Goal: Communication & Community: Answer question/provide support

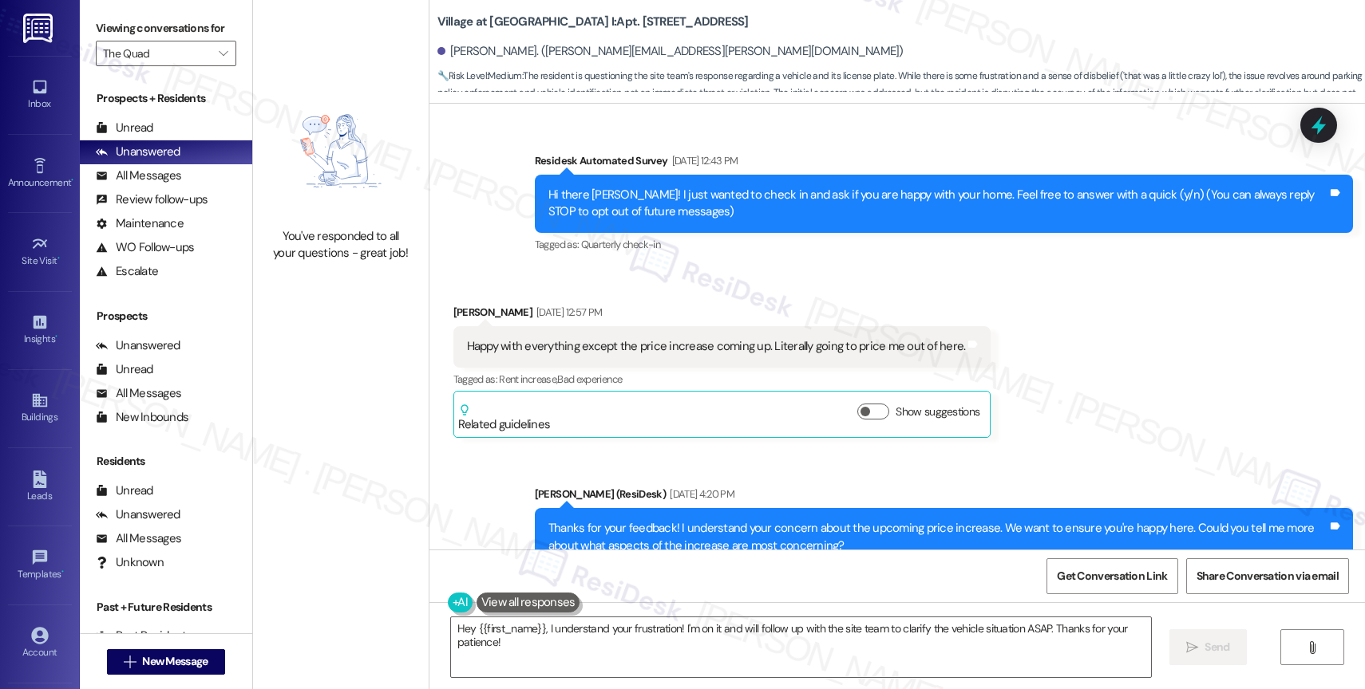
scroll to position [12454, 0]
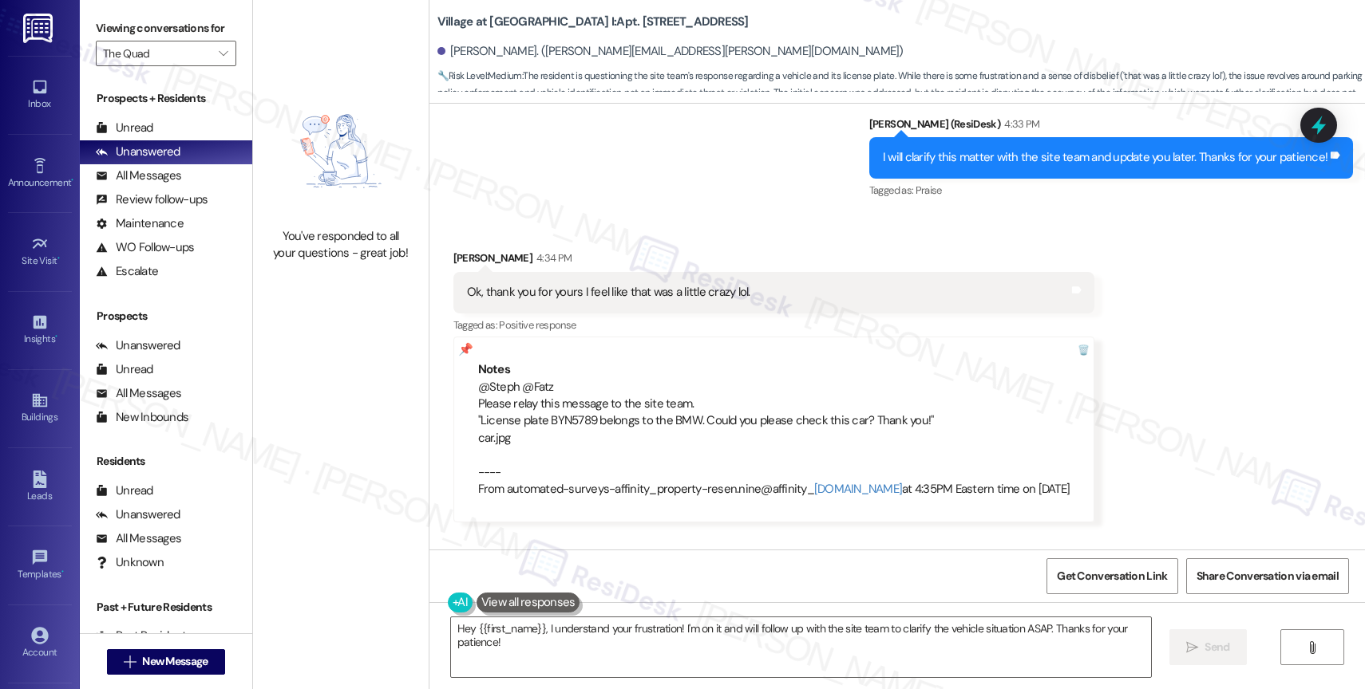
click at [219, 60] on icon "" at bounding box center [223, 53] width 9 height 13
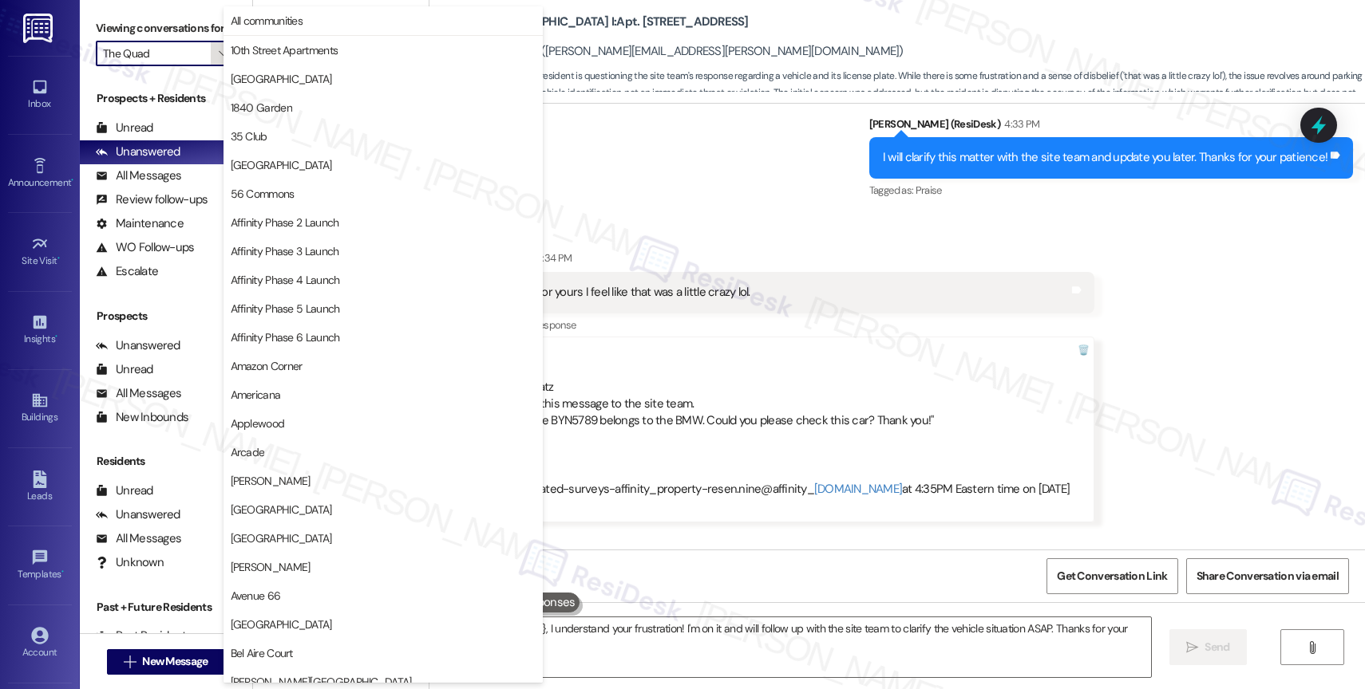
click at [217, 66] on span "" at bounding box center [222, 54] width 15 height 26
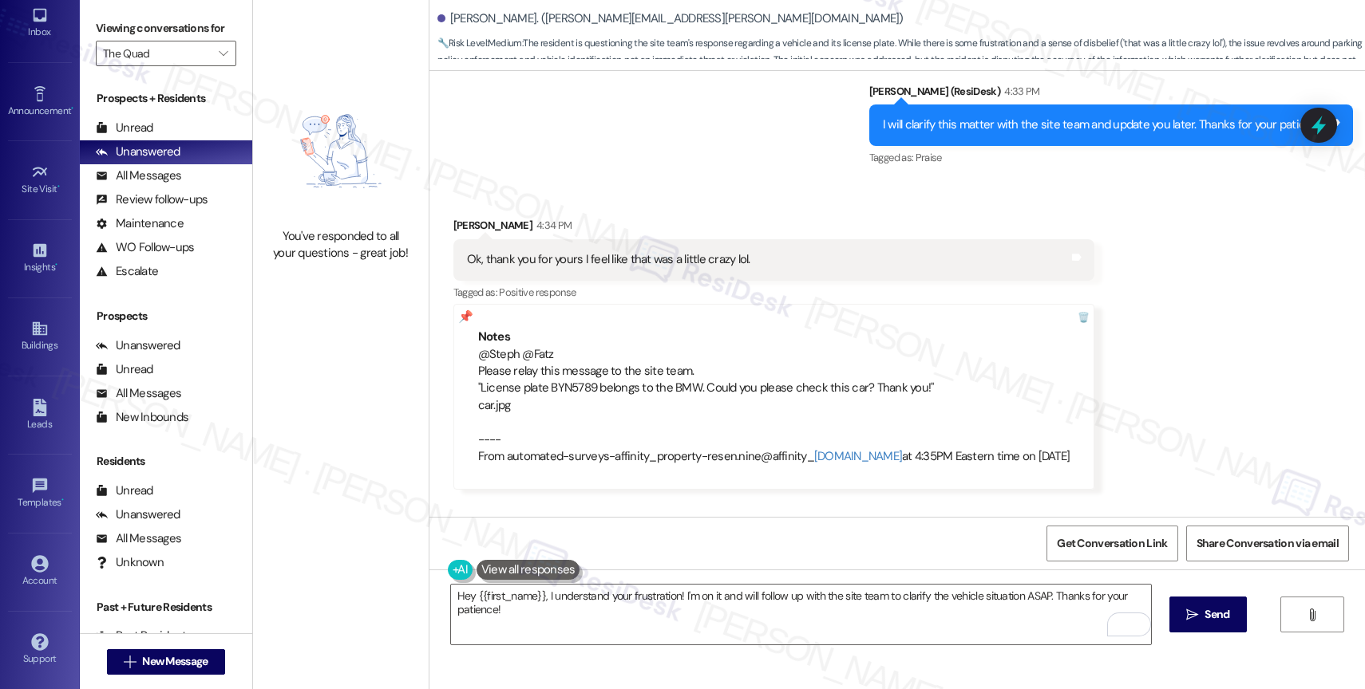
click at [882, 444] on div "Survey, sent via SMS Residesk Automated Survey Jan 27, 2025 at 12:43 PM Hi ther…" at bounding box center [896, 294] width 935 height 446
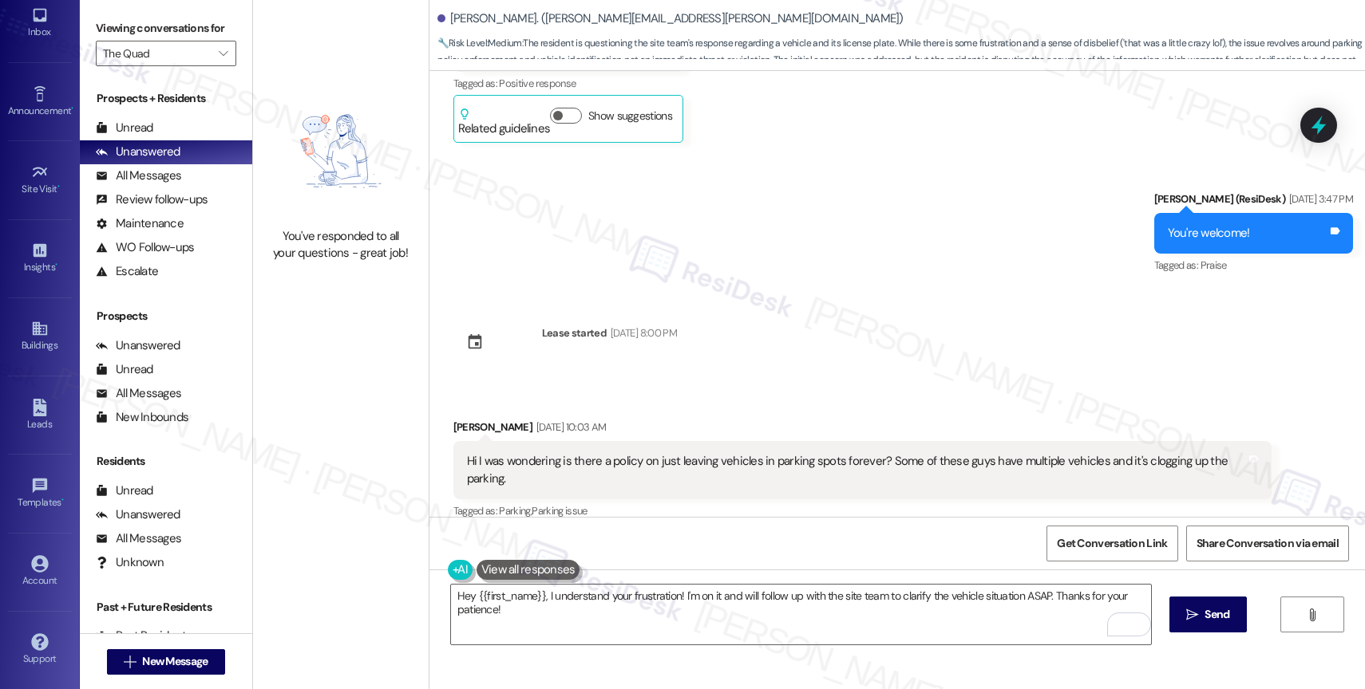
scroll to position [0, 0]
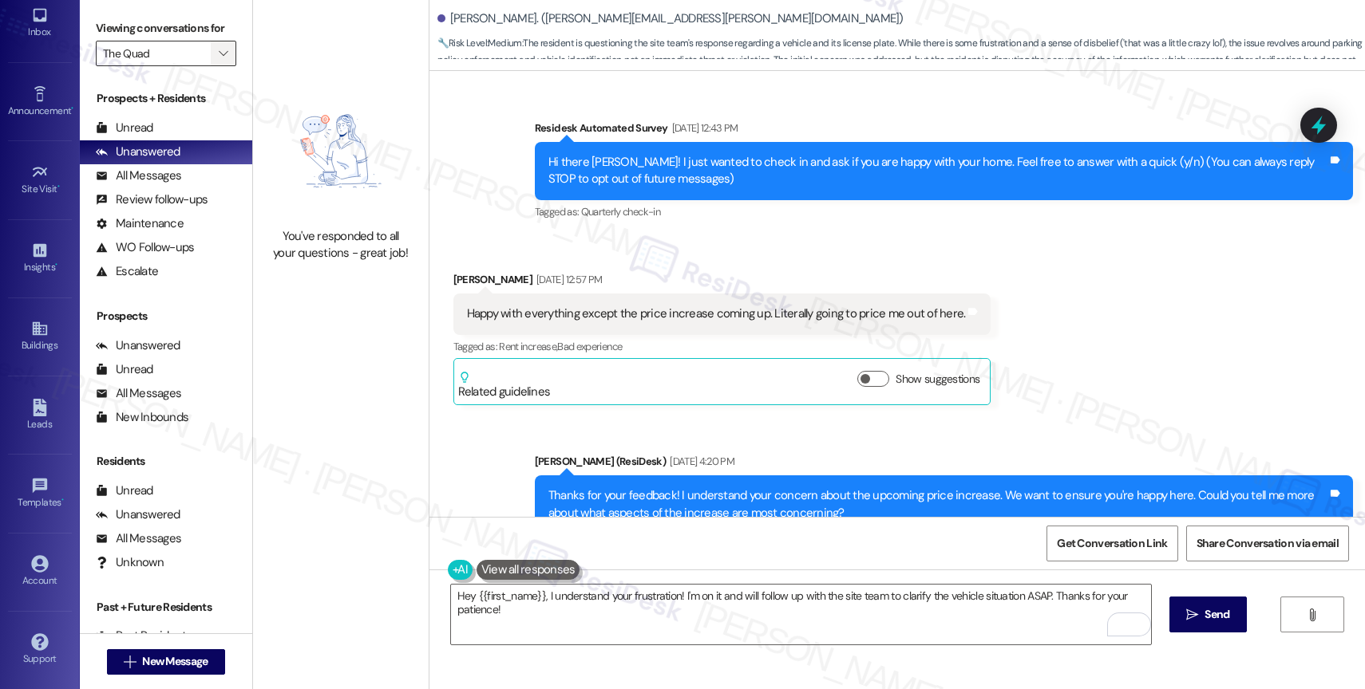
click at [219, 60] on icon "" at bounding box center [223, 53] width 9 height 13
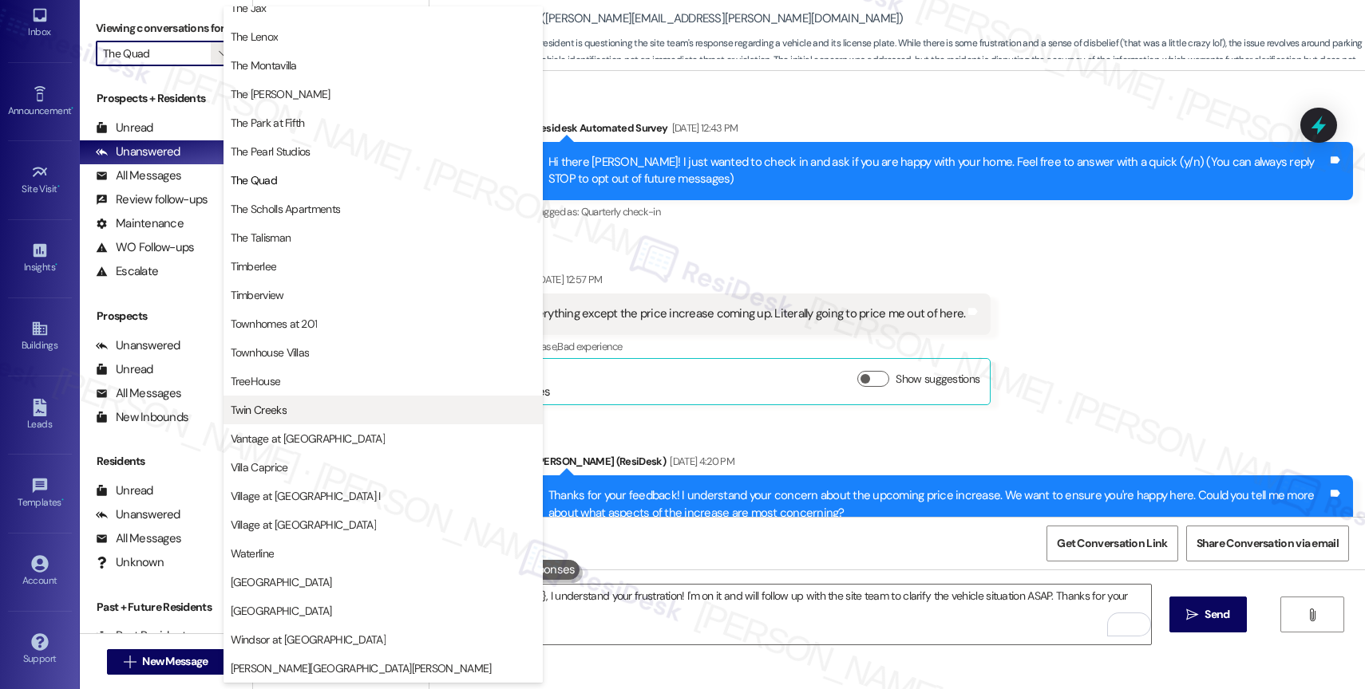
scroll to position [2864, 0]
click at [298, 413] on span "Twin Creeks" at bounding box center [383, 410] width 305 height 16
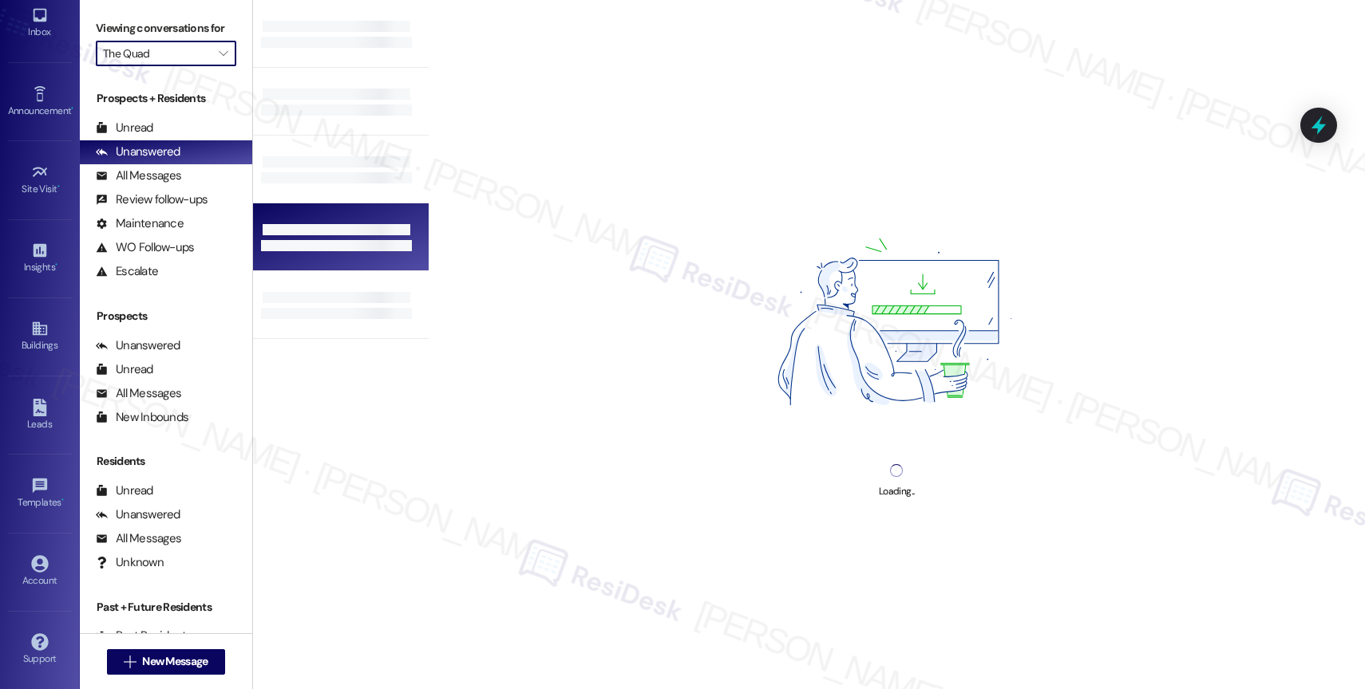
type input "Twin Creeks"
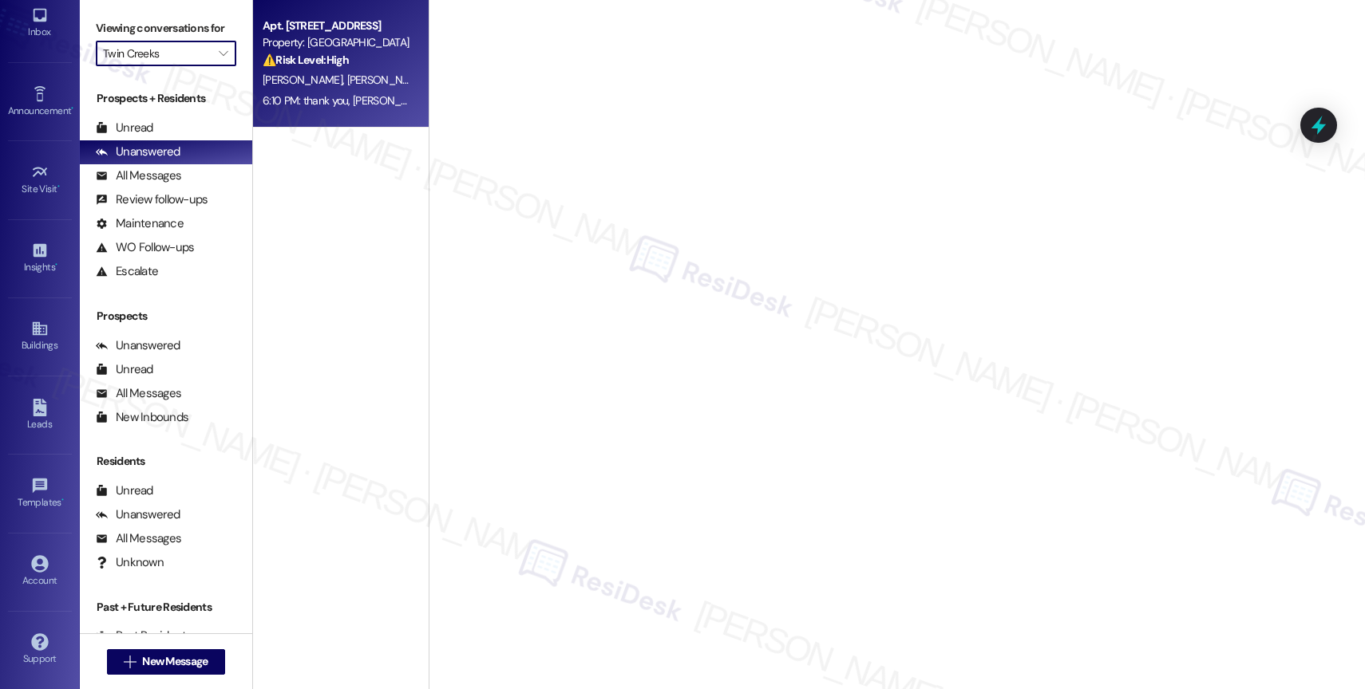
click at [347, 51] on div "Property: Twin Creeks" at bounding box center [337, 42] width 148 height 17
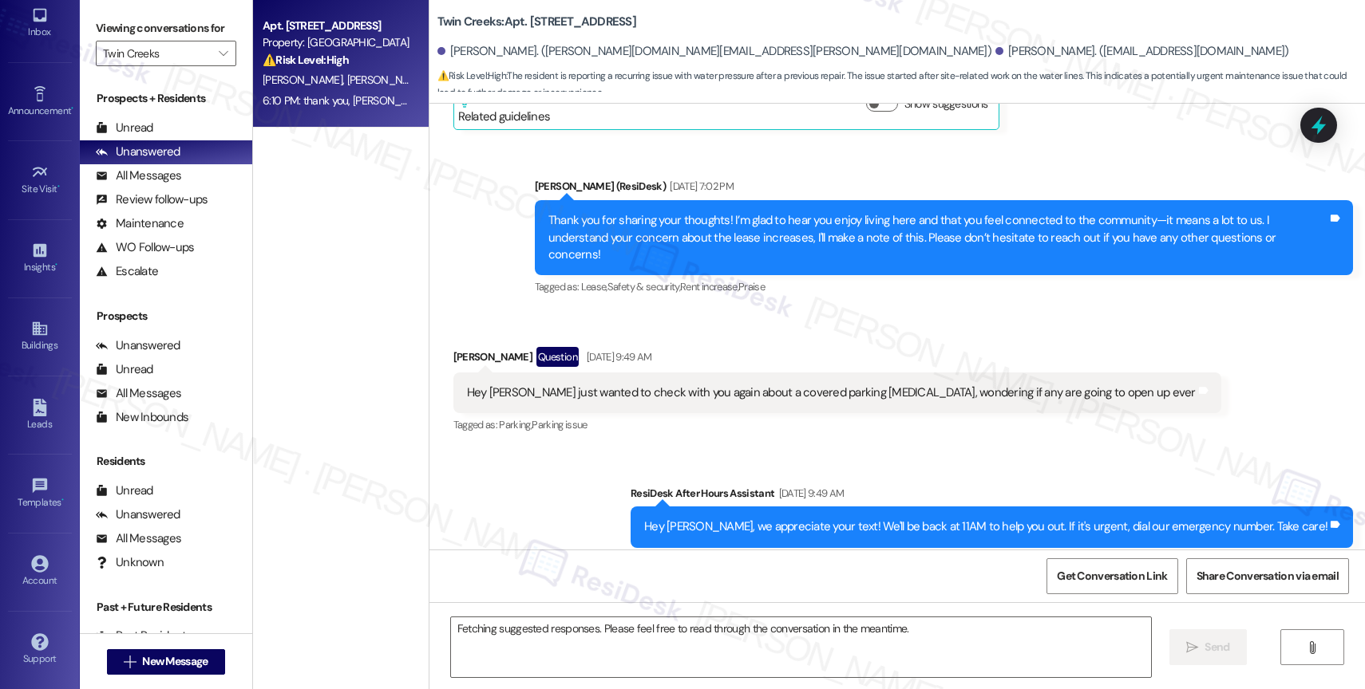
scroll to position [3320, 0]
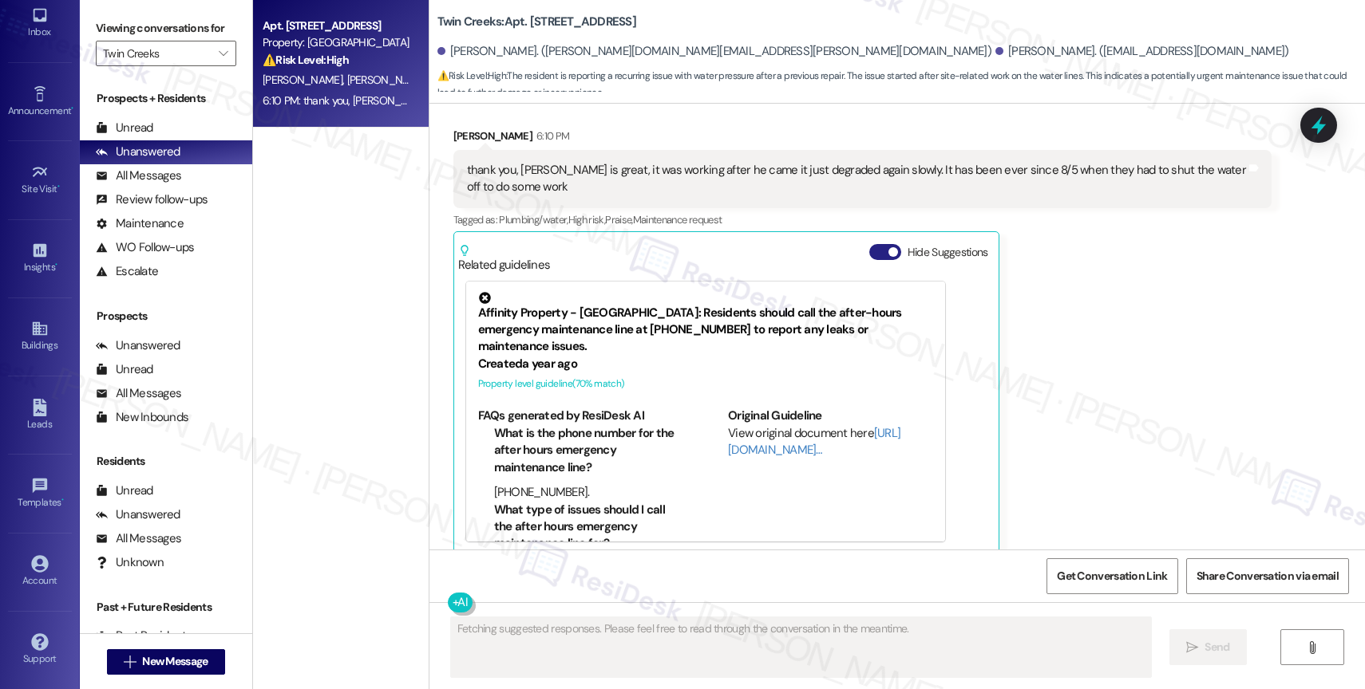
click at [872, 244] on button "Hide Suggestions" at bounding box center [885, 252] width 32 height 16
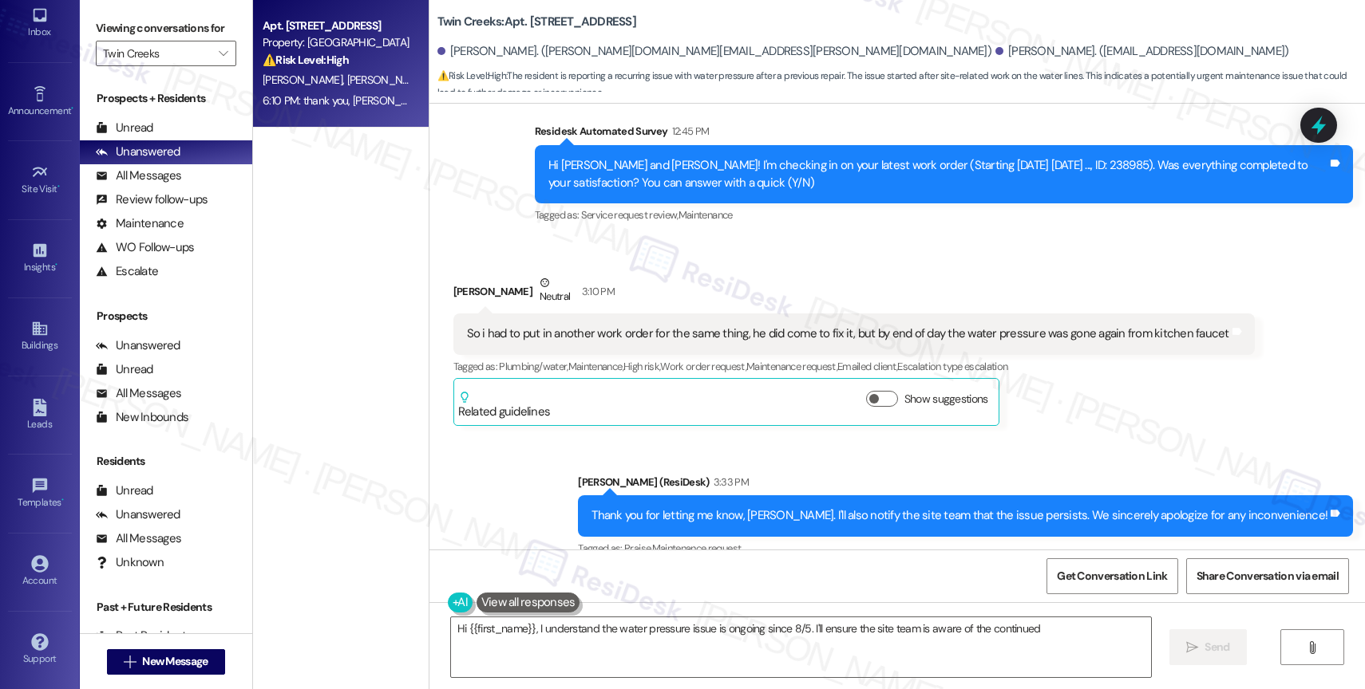
scroll to position [3044, 0]
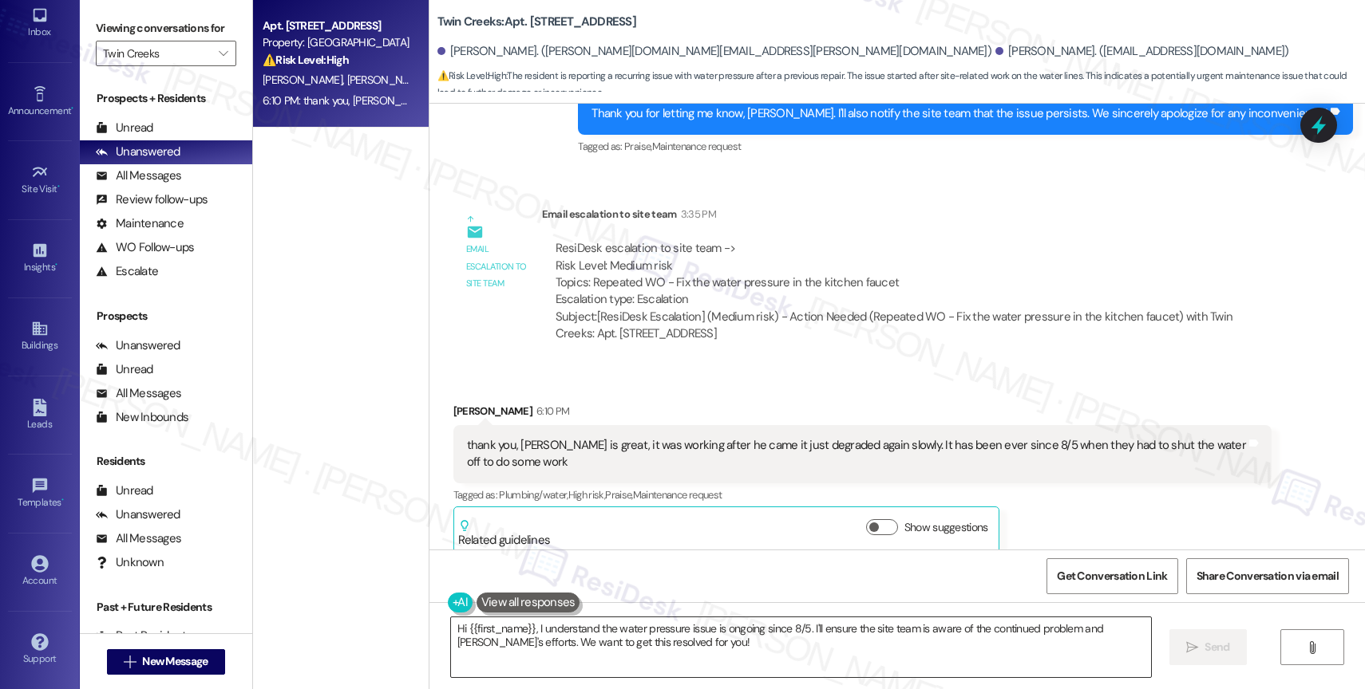
click at [606, 636] on textarea "Hi {{first_name}}, I understand the water pressure issue is ongoing since 8/5. …" at bounding box center [801, 648] width 700 height 60
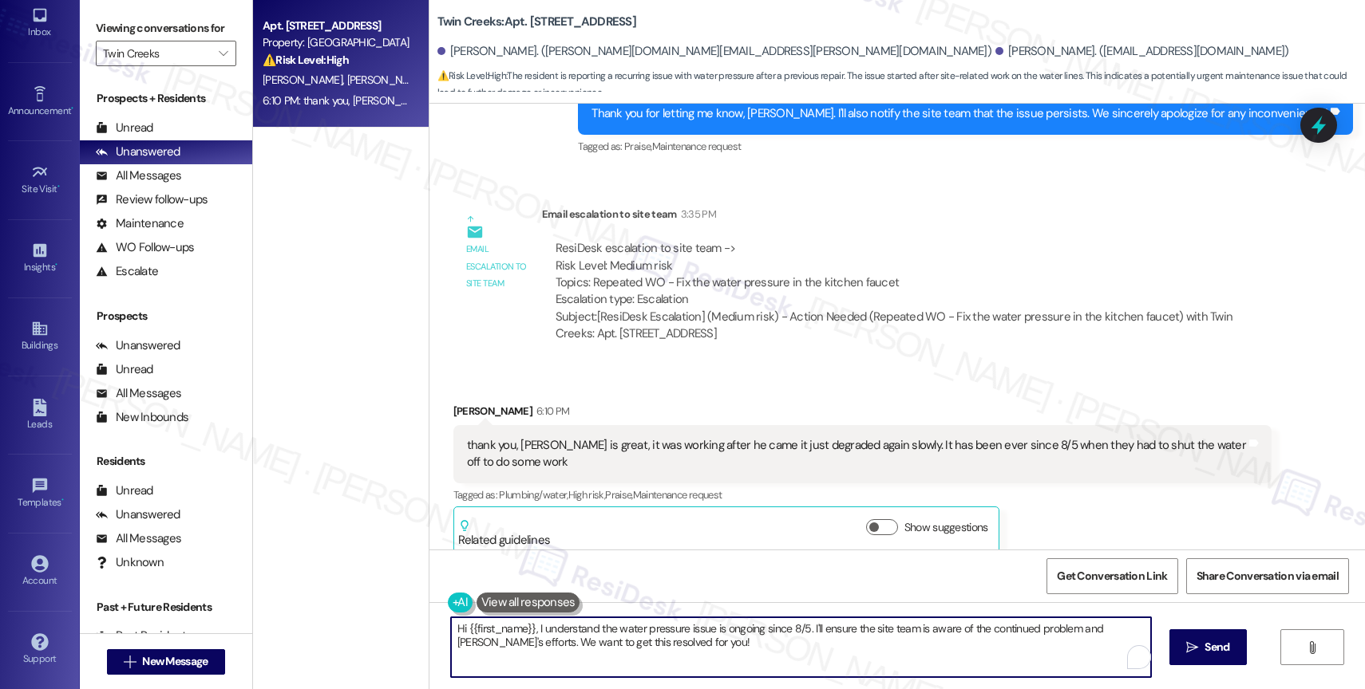
click at [606, 636] on textarea "Hi {{first_name}}, I understand the water pressure issue is ongoing since 8/5. …" at bounding box center [801, 648] width 700 height 60
click at [567, 637] on textarea "Hi {{first_name}}, I understand the water pressure issue is ongoing since 8/5. …" at bounding box center [801, 648] width 700 height 60
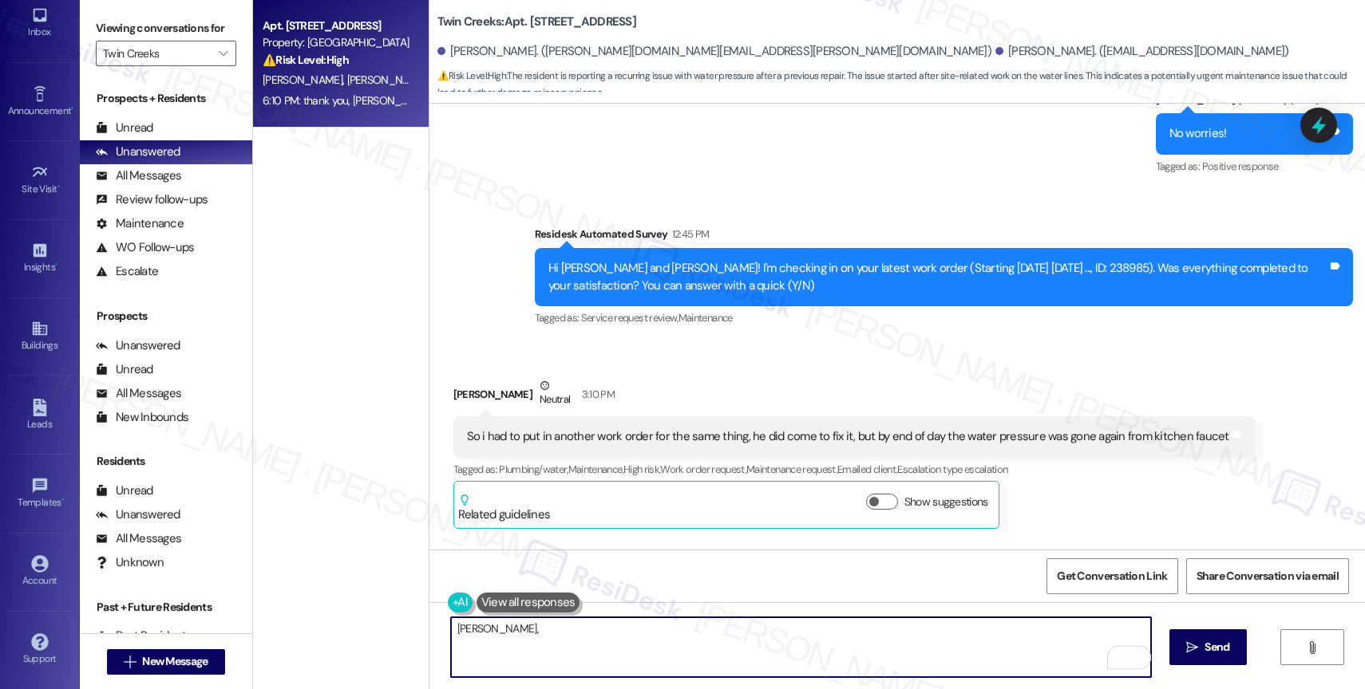
scroll to position [3008, 0]
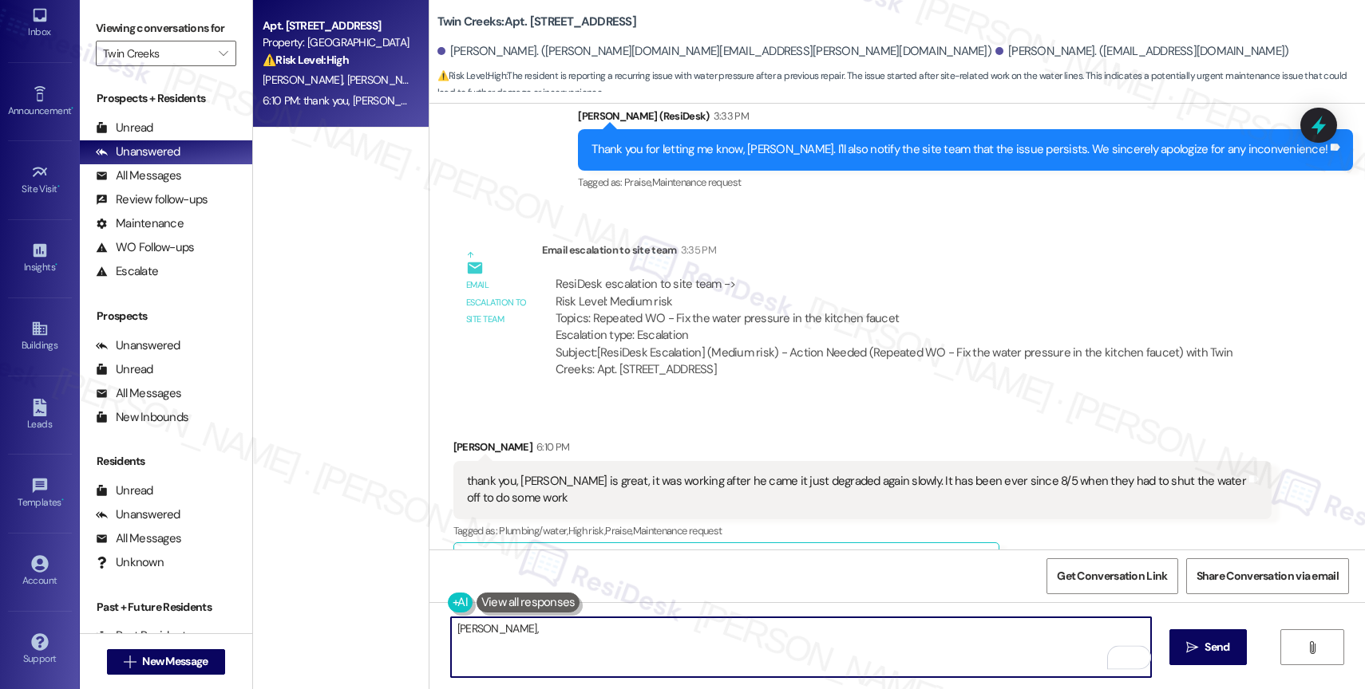
drag, startPoint x: 366, startPoint y: 627, endPoint x: 349, endPoint y: 625, distance: 17.7
click at [350, 626] on div "Apt. B_34, 11480 SE Sunnyside Road Property: Twin Creeks ⚠️ Risk Level: High Th…" at bounding box center [809, 344] width 1112 height 689
click at [735, 473] on div "thank you, Dan is great, it was working after he came it just degraded again sl…" at bounding box center [856, 490] width 779 height 34
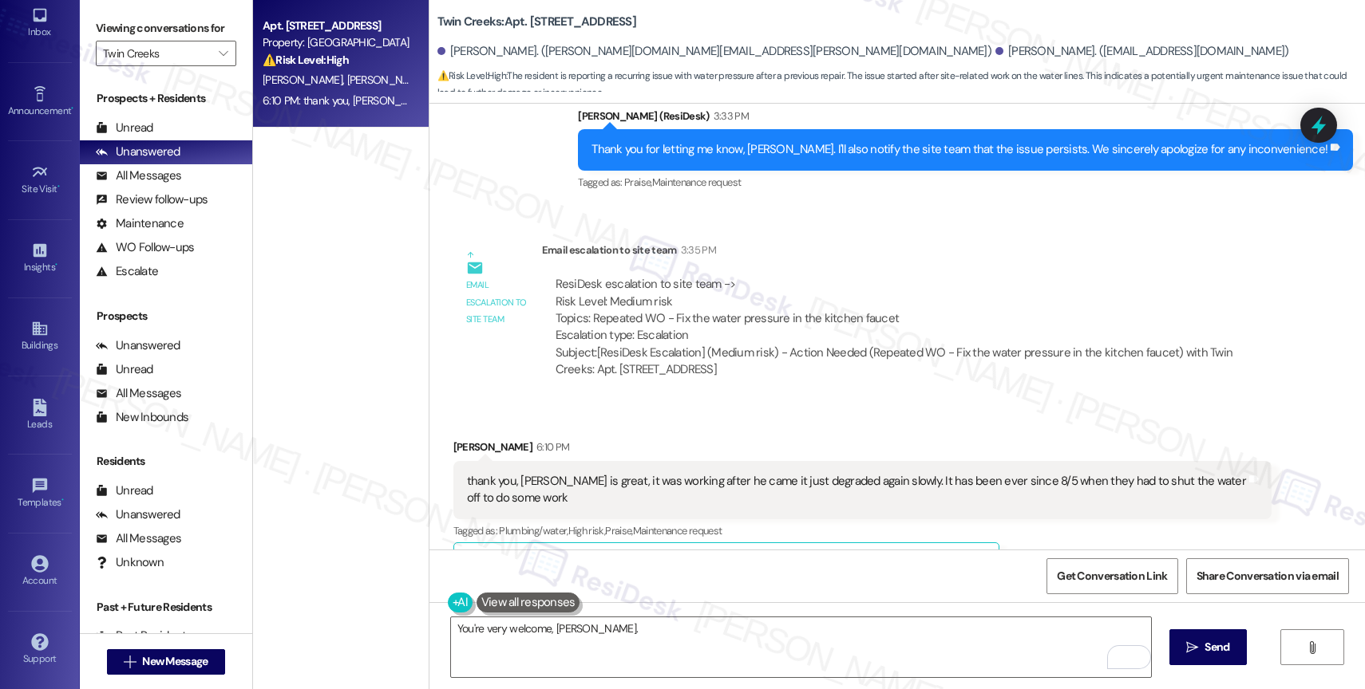
click at [728, 427] on div "Received via SMS Alan Petch 6:10 PM thank you, Dan is great, it was working aft…" at bounding box center [862, 515] width 842 height 176
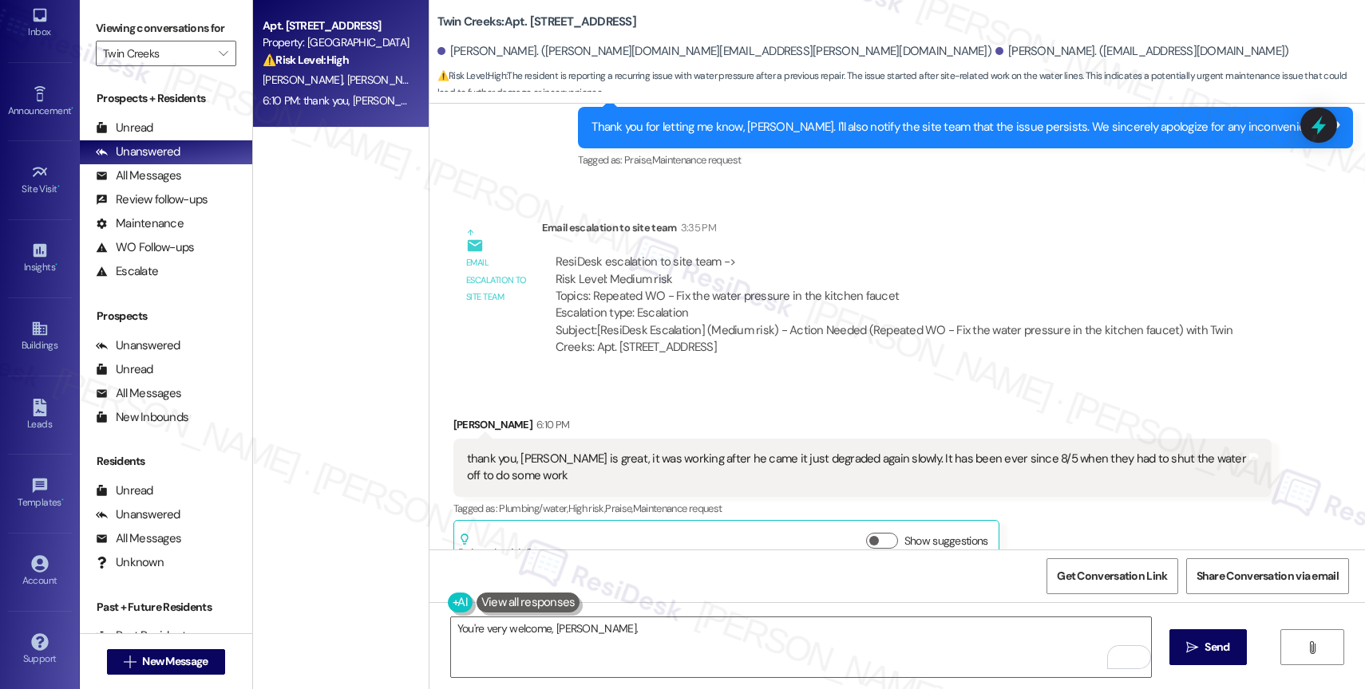
scroll to position [3044, 0]
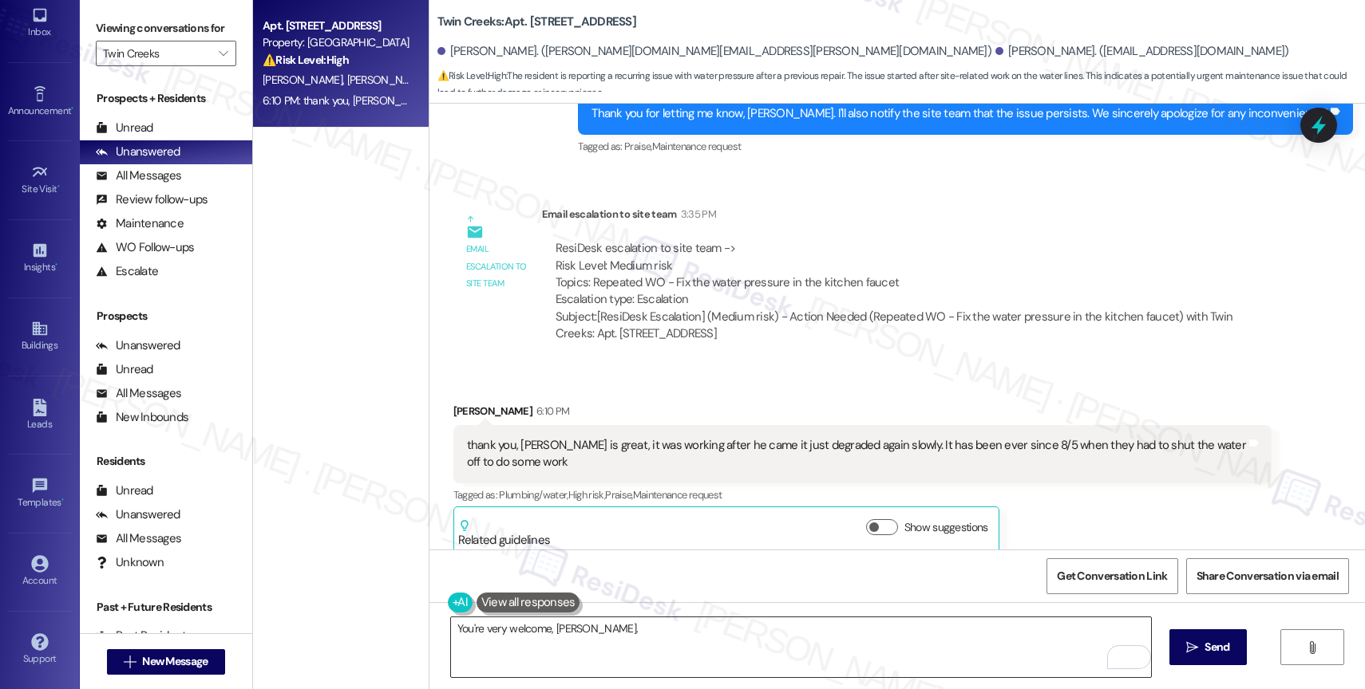
click at [628, 628] on textarea "You're very welcome, Alan." at bounding box center [801, 648] width 700 height 60
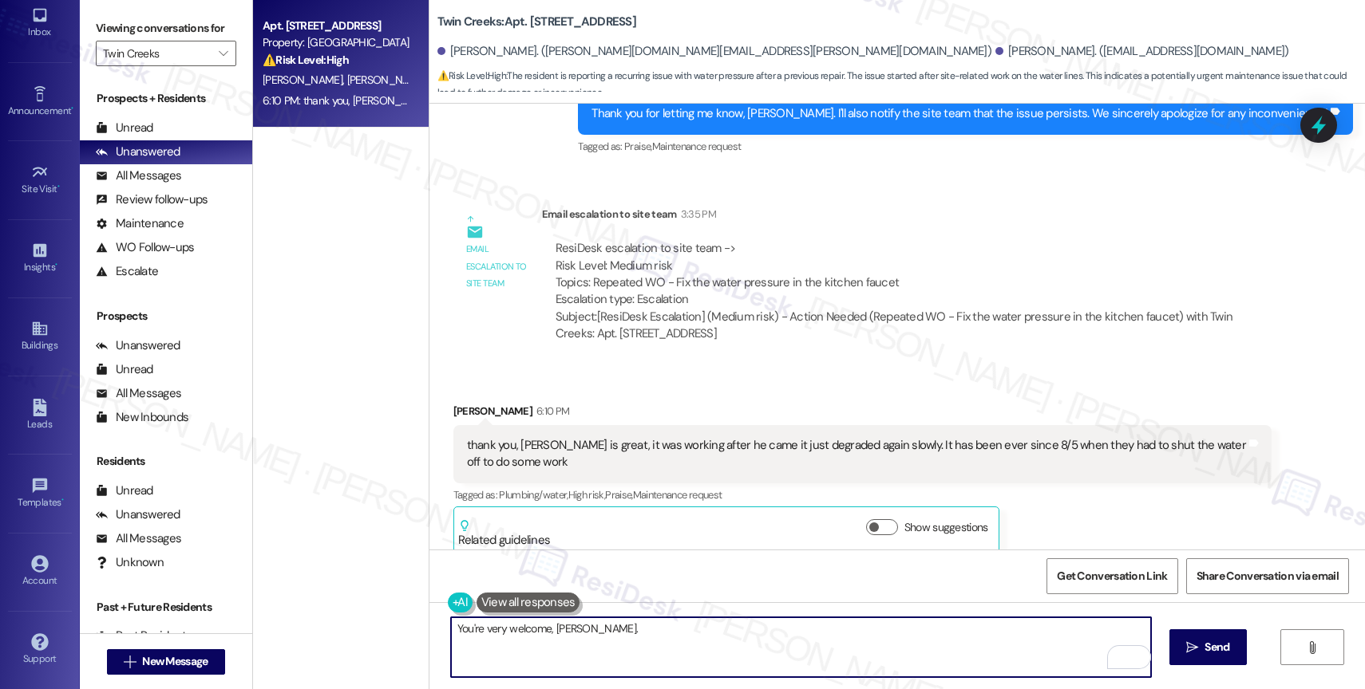
click at [619, 636] on textarea "You're very welcome, Alan." at bounding box center [801, 648] width 700 height 60
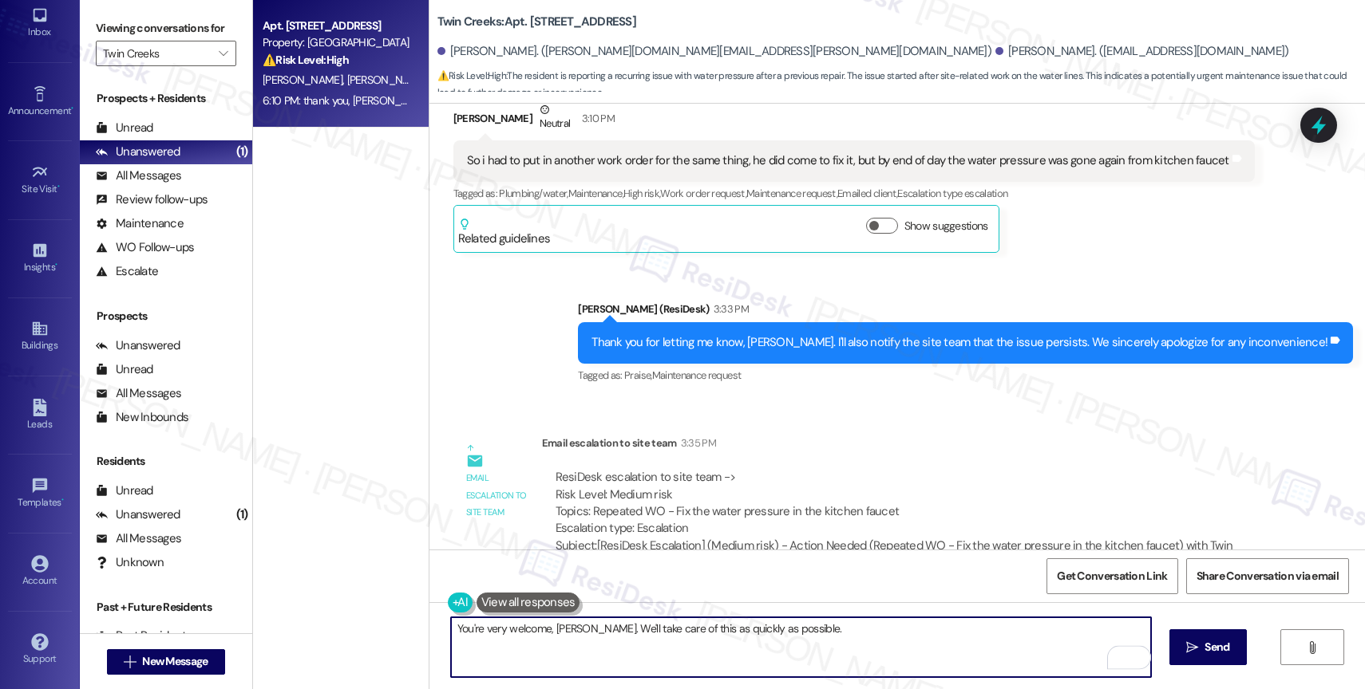
scroll to position [2636, 0]
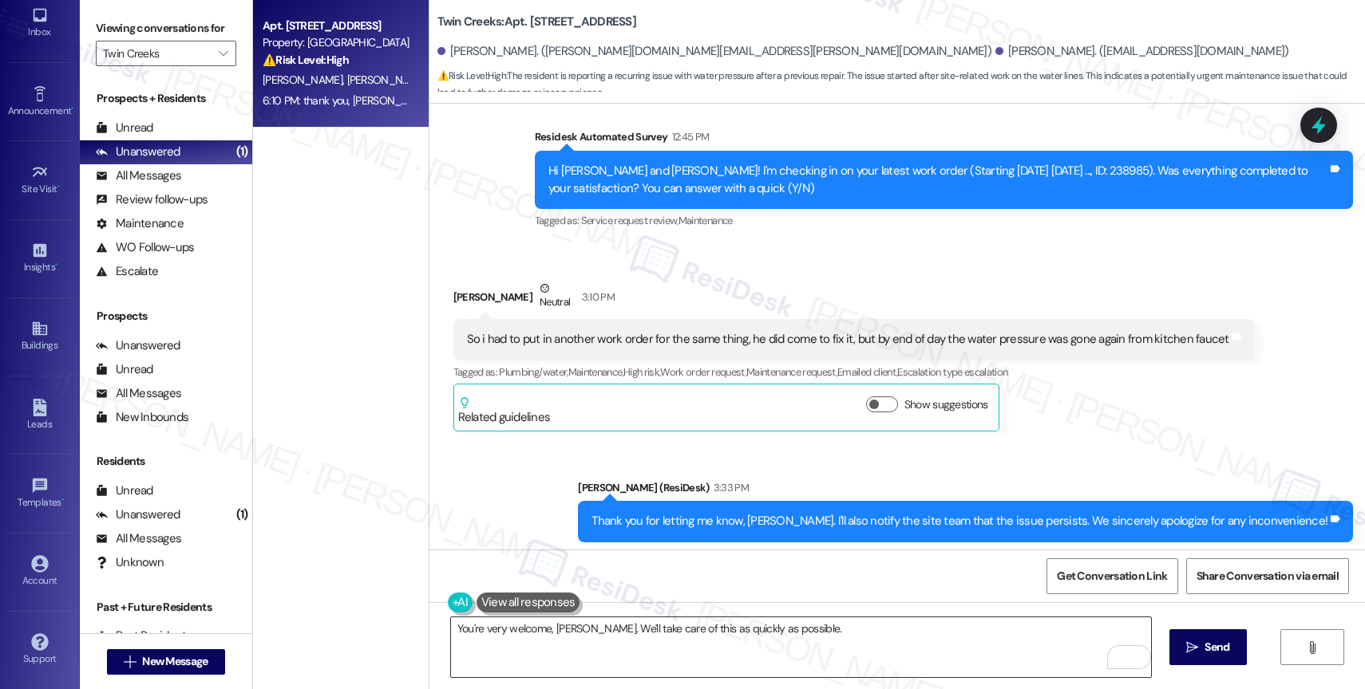
click at [816, 634] on textarea "You're very welcome, Alan. We'll take care of this as quickly as possible." at bounding box center [801, 648] width 700 height 60
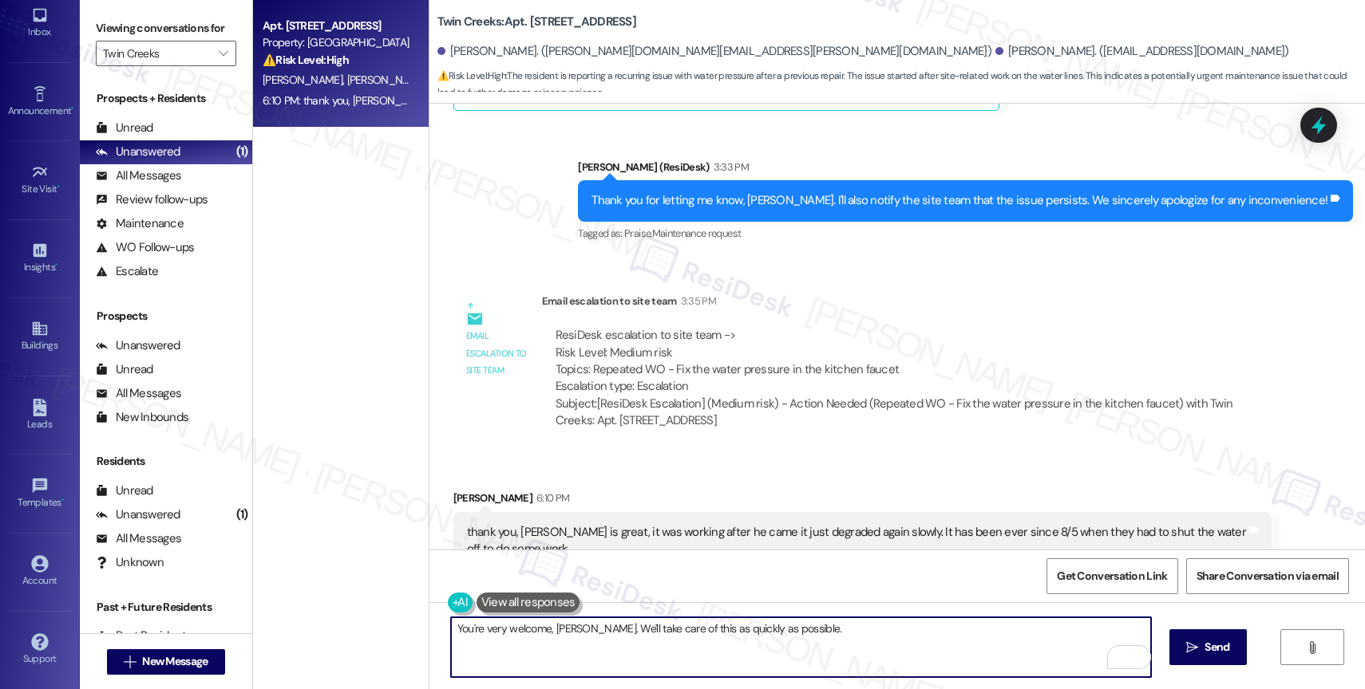
scroll to position [3044, 0]
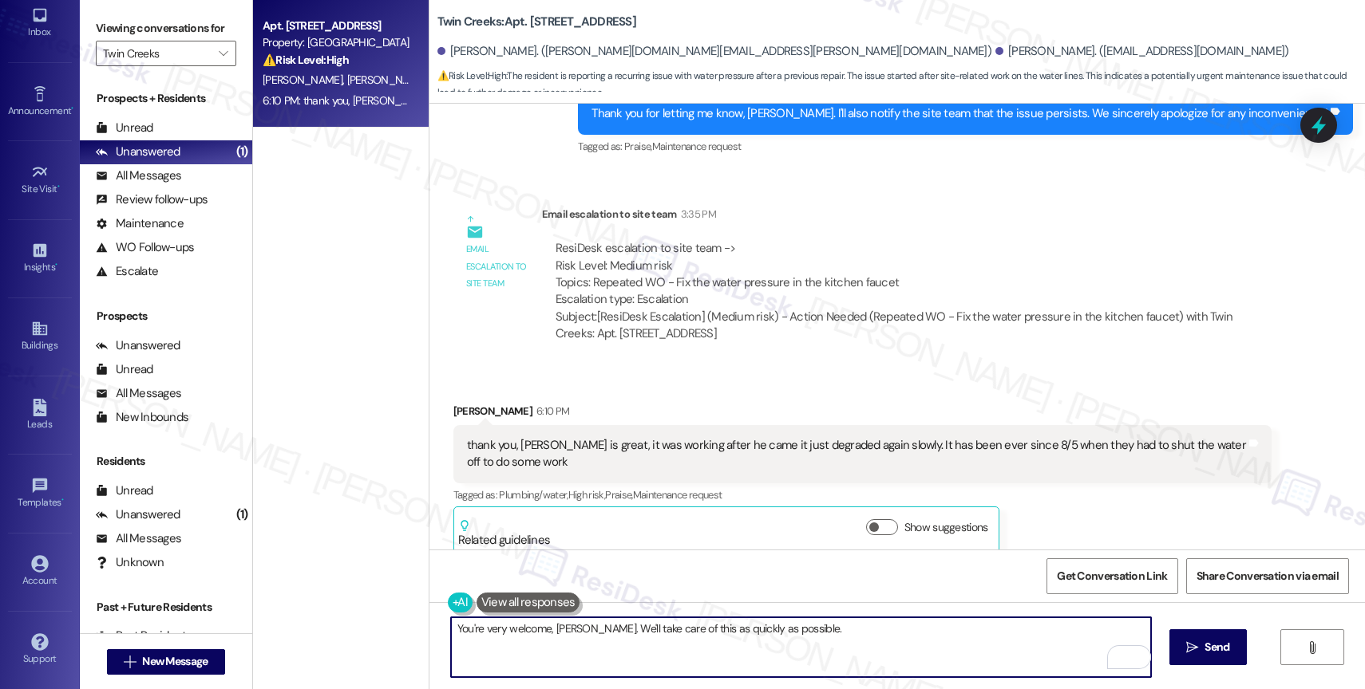
click at [805, 638] on textarea "You're very welcome, Alan. We'll take care of this as quickly as possible." at bounding box center [801, 648] width 700 height 60
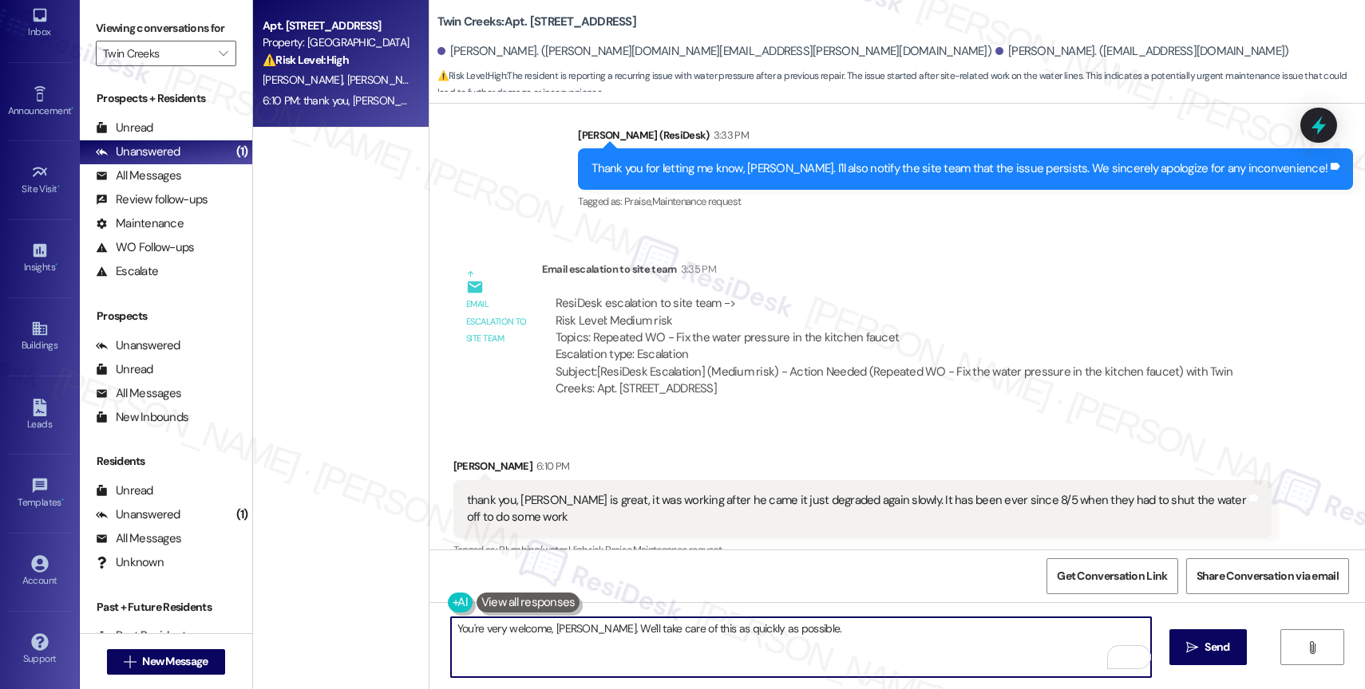
scroll to position [2968, 0]
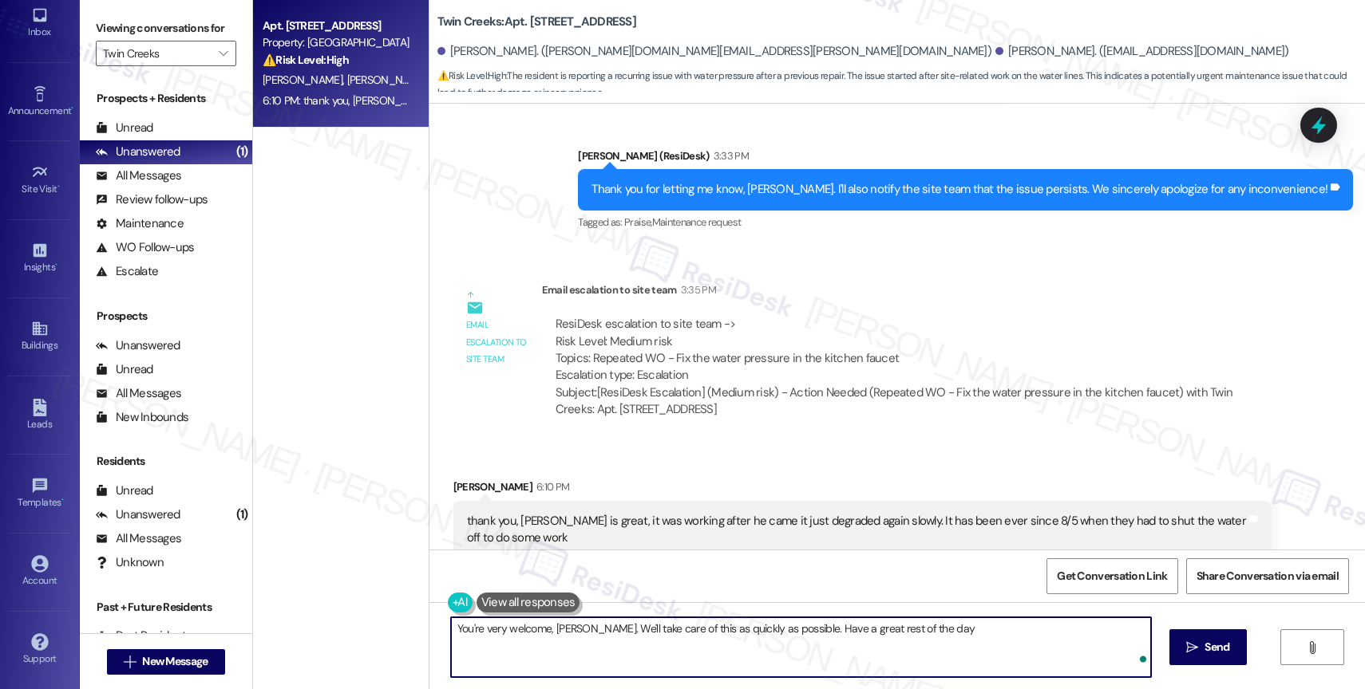
type textarea "You're very welcome, Alan. We'll take care of this as quickly as possible. Have…"
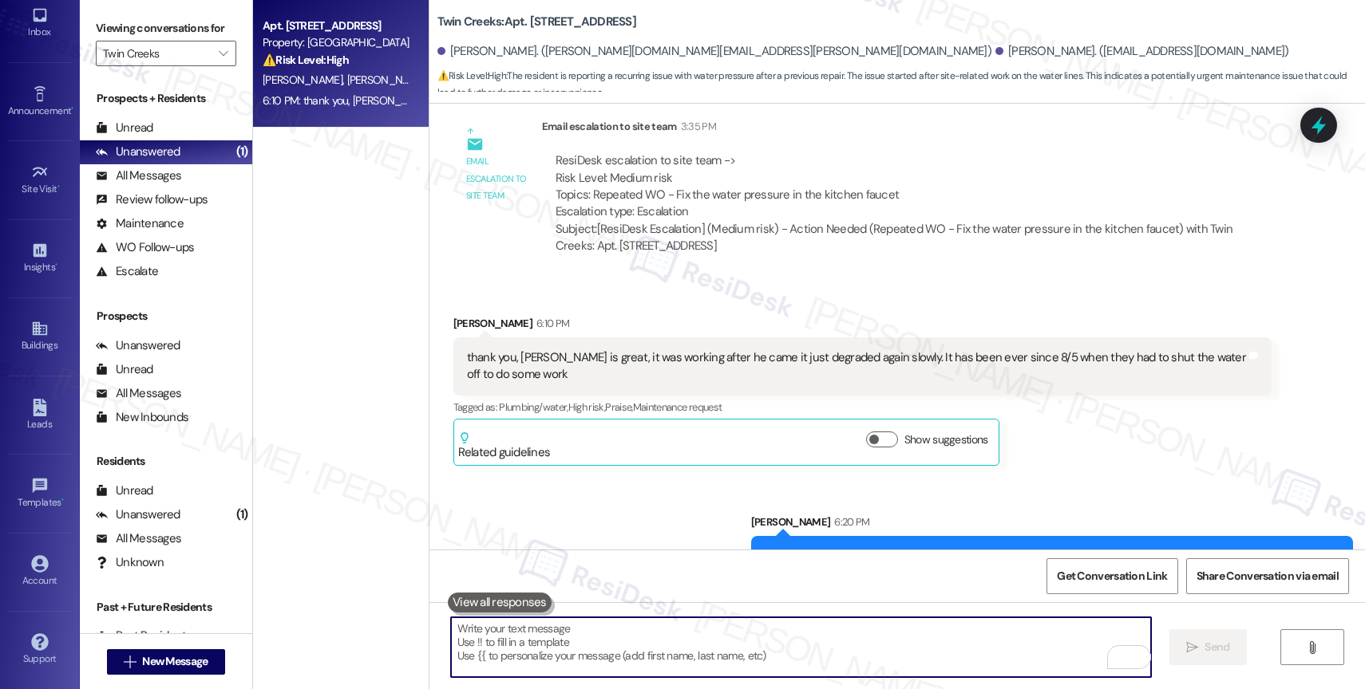
scroll to position [3156, 0]
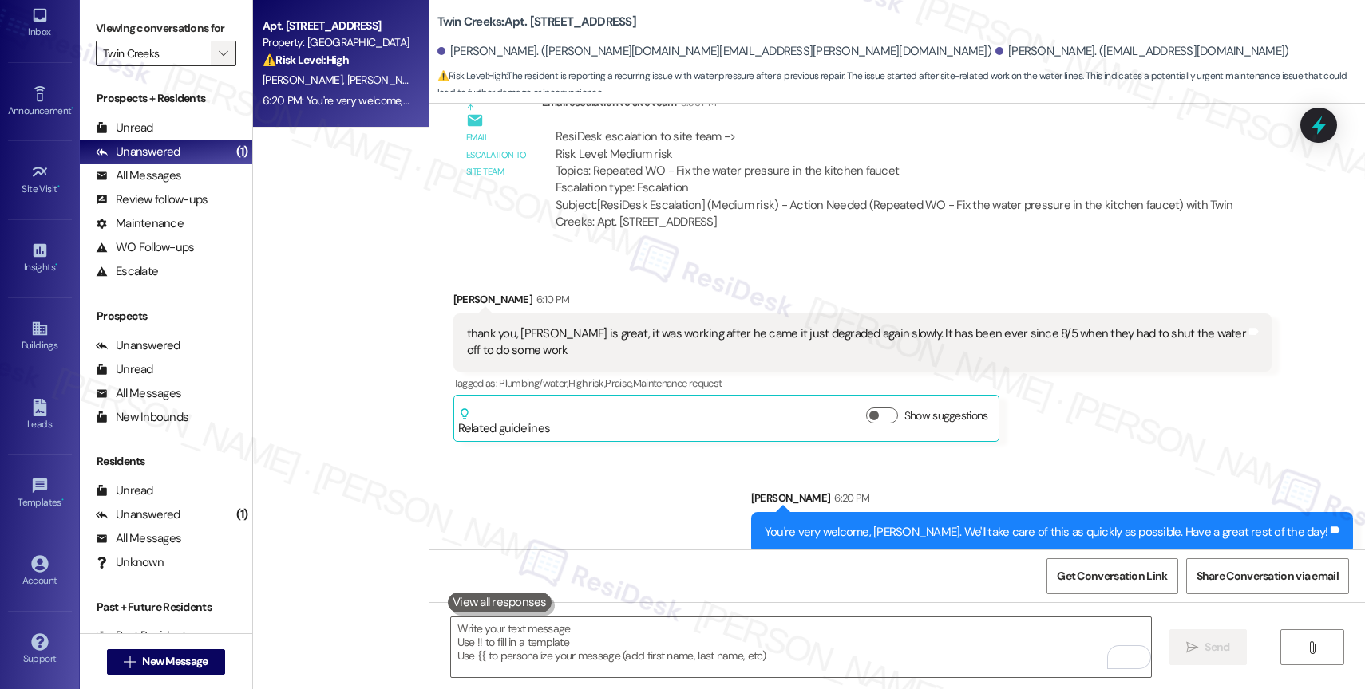
click at [219, 60] on icon "" at bounding box center [223, 53] width 9 height 13
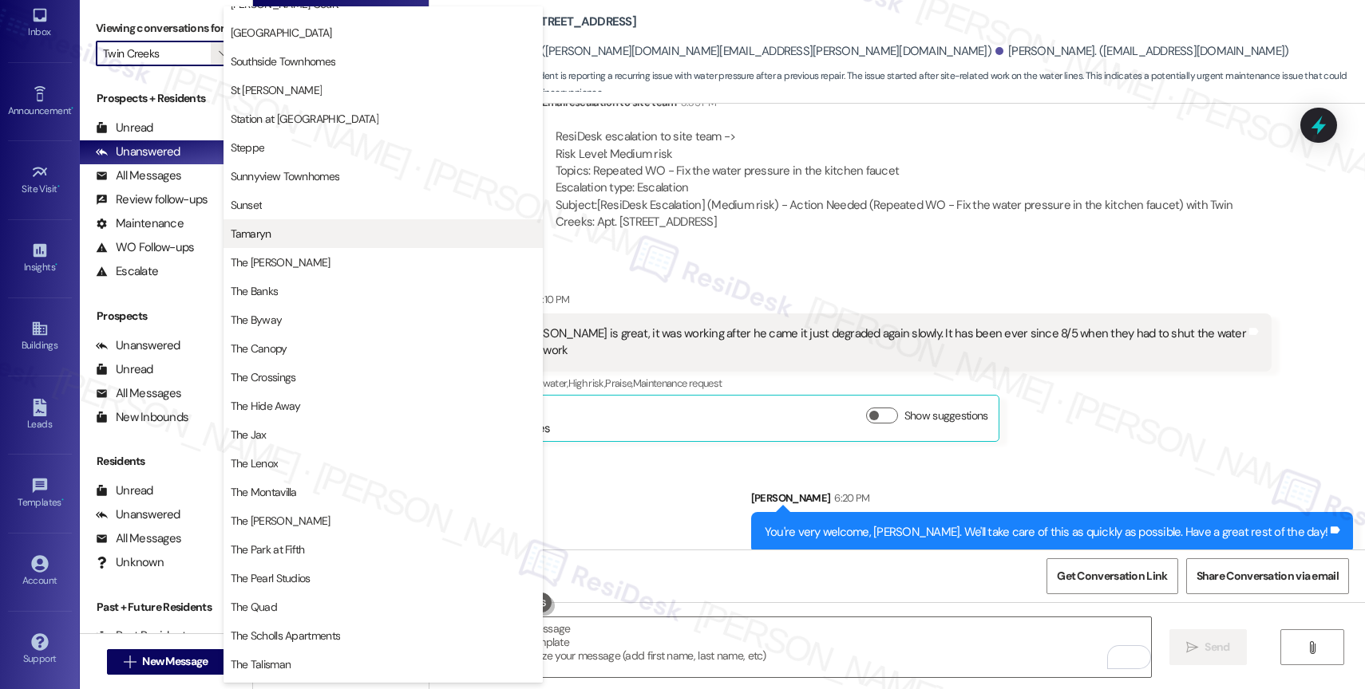
scroll to position [2514, 0]
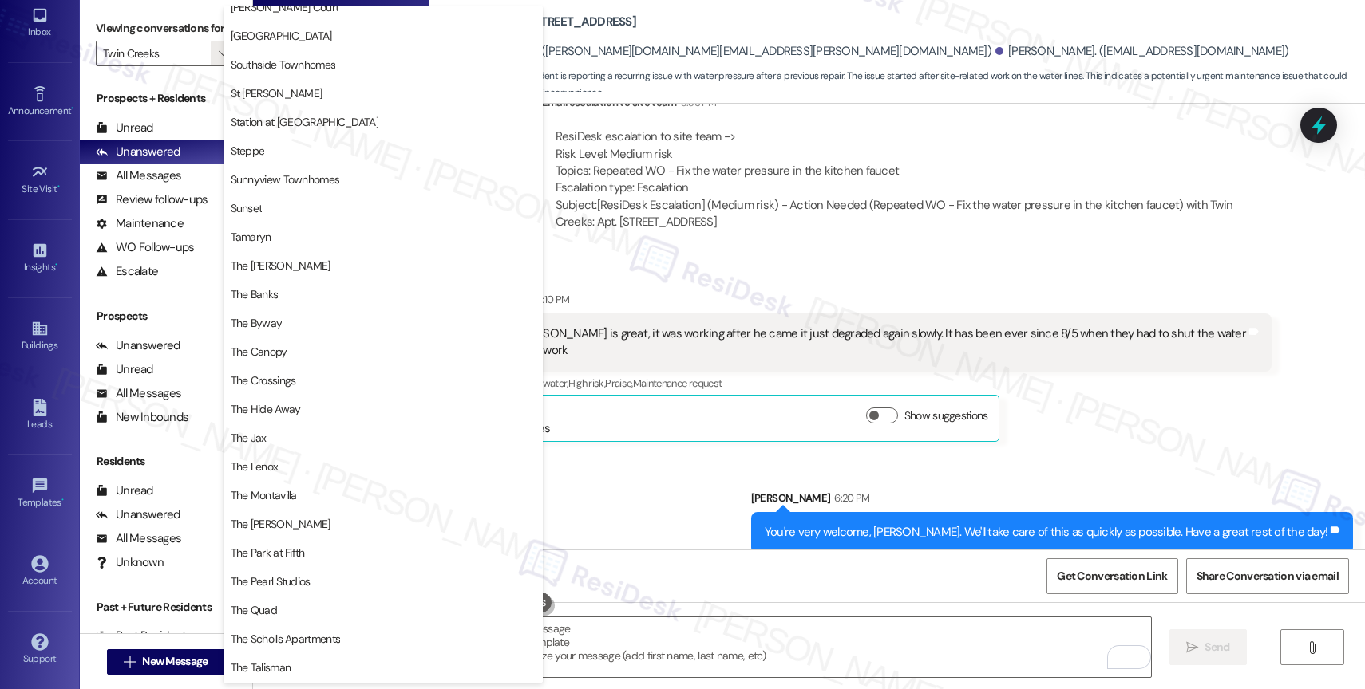
click at [725, 291] on div "Alan Petch 6:10 PM" at bounding box center [862, 302] width 818 height 22
click at [709, 314] on div "thank you, Dan is great, it was working after he came it just degraded again sl…" at bounding box center [862, 343] width 818 height 58
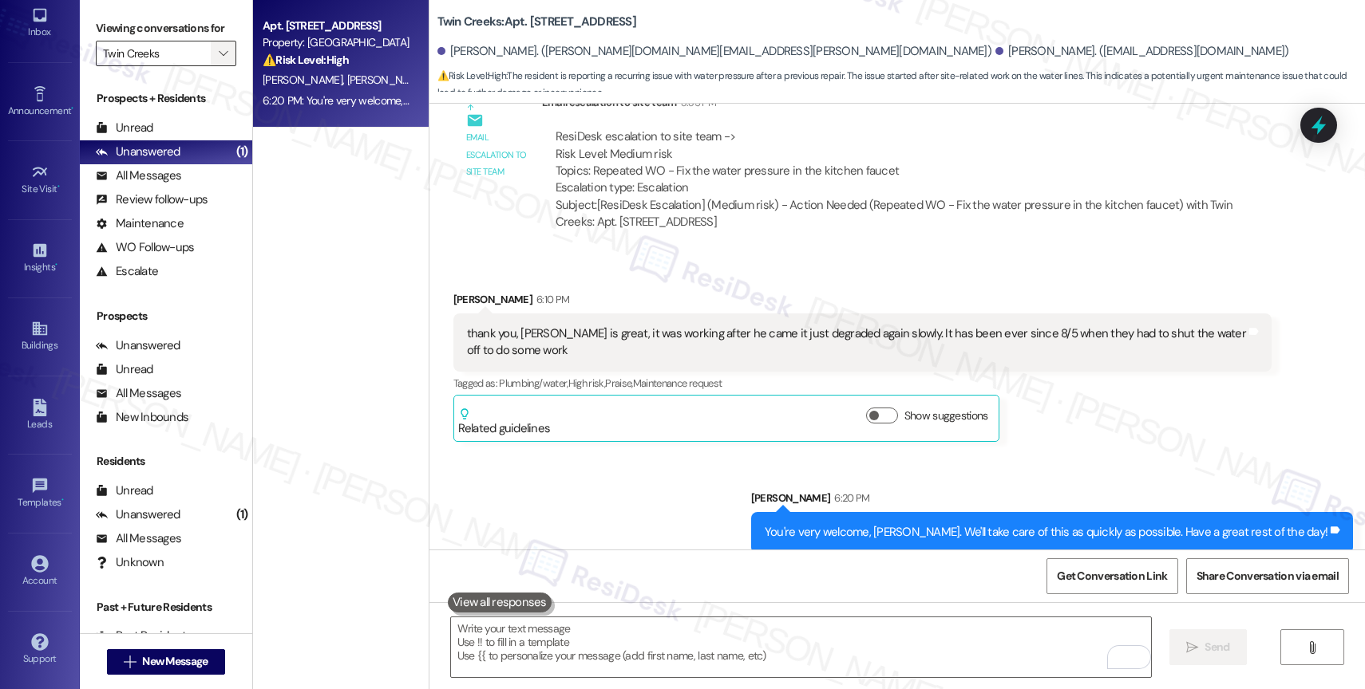
click at [217, 66] on span "" at bounding box center [222, 54] width 15 height 26
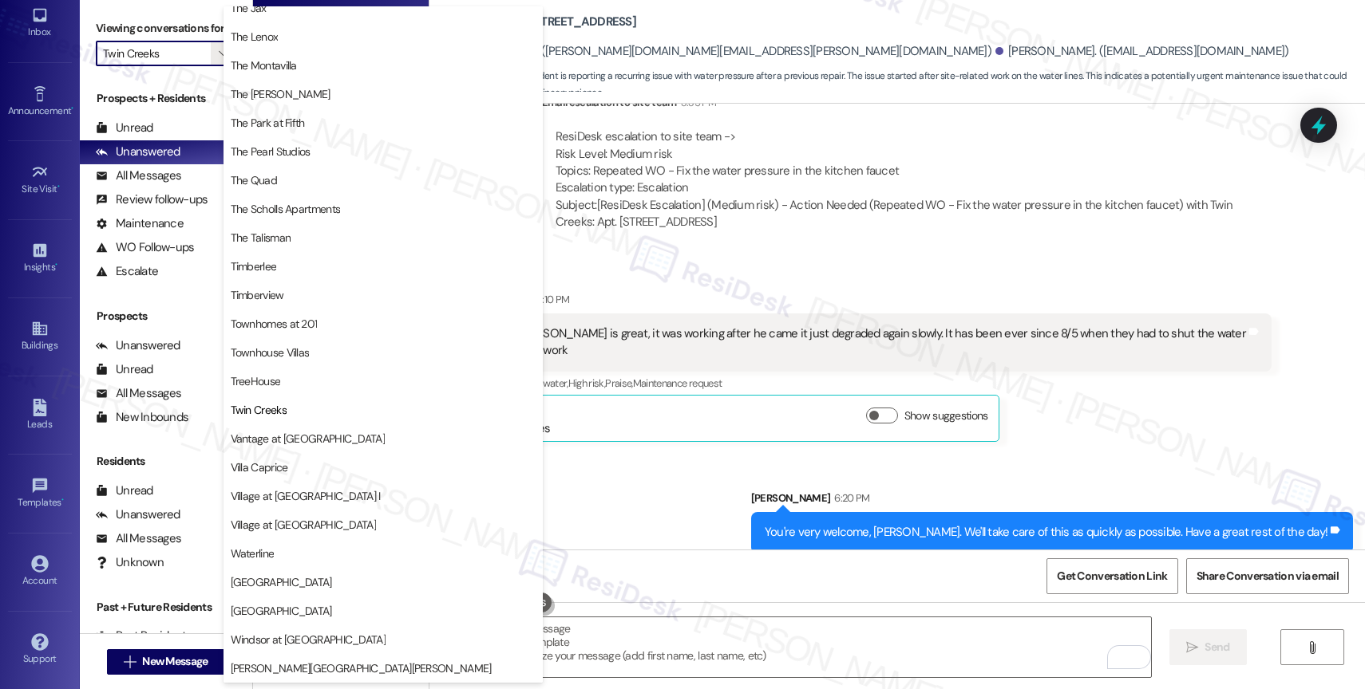
scroll to position [2905, 0]
click at [279, 664] on span "Witham Hill Oaks" at bounding box center [361, 669] width 261 height 16
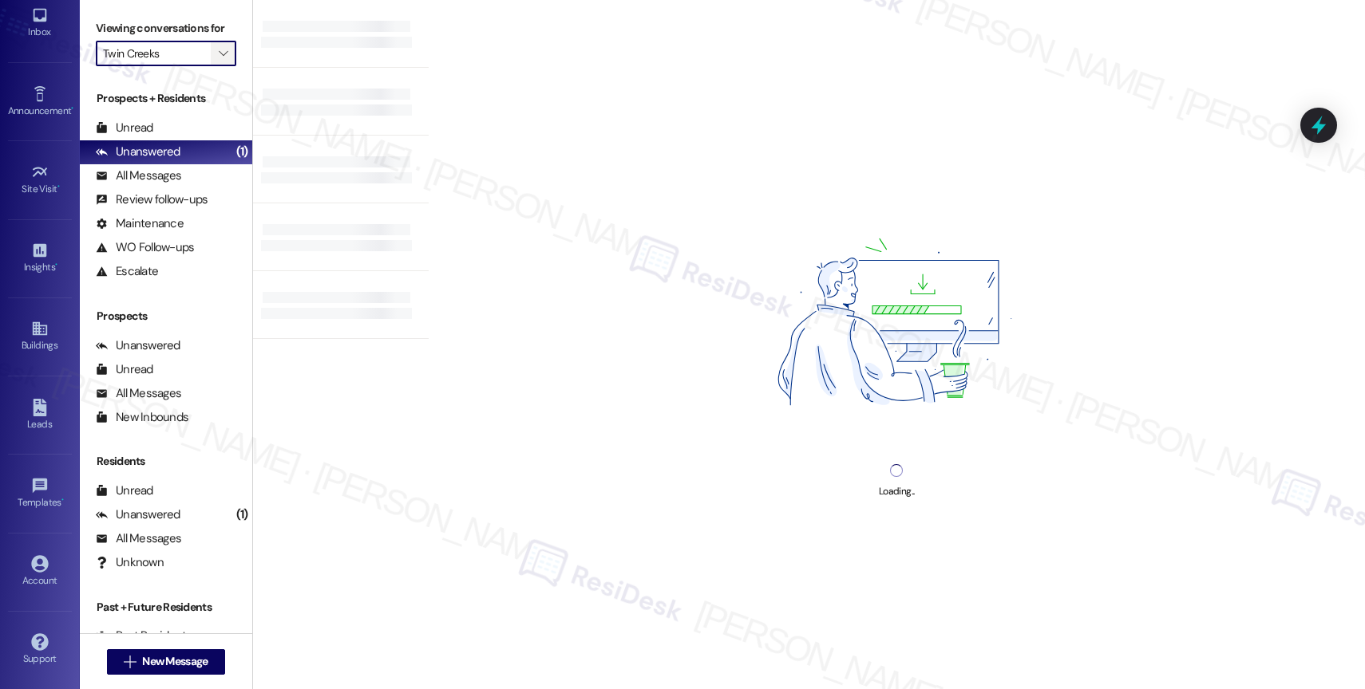
type input "Witham Hill Oaks"
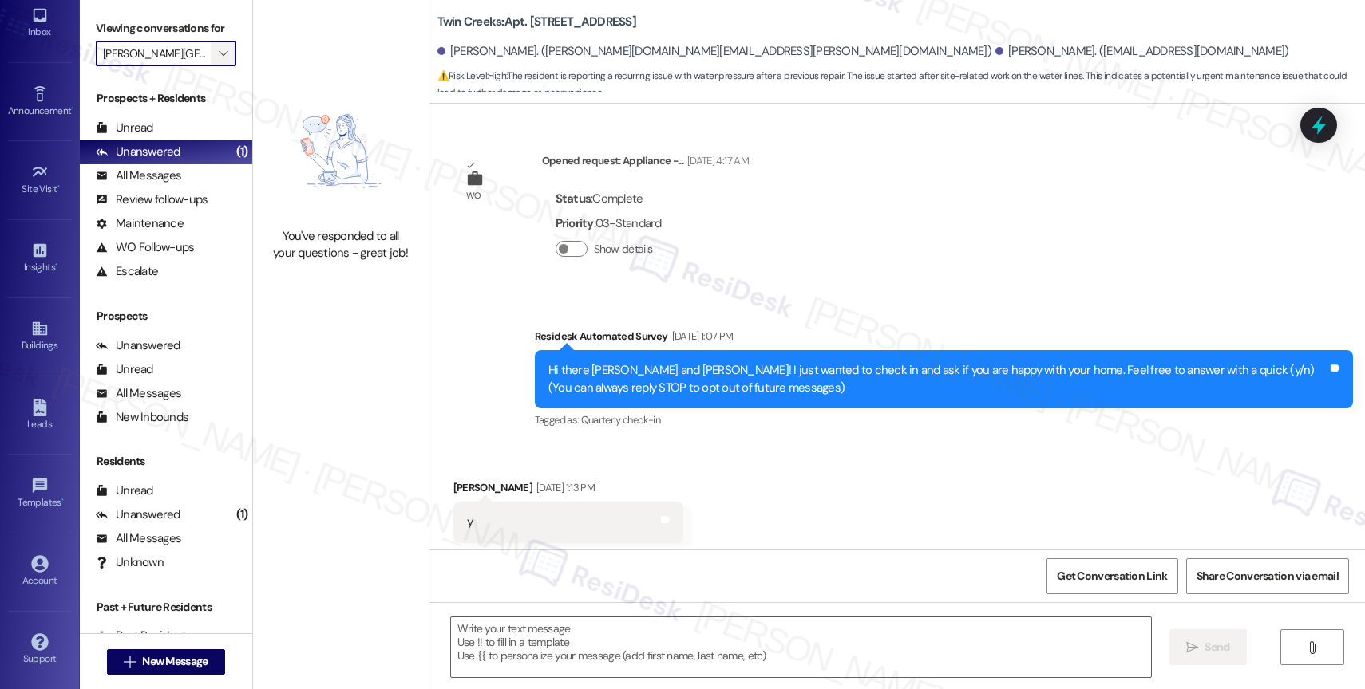
click at [215, 61] on span "" at bounding box center [222, 54] width 15 height 26
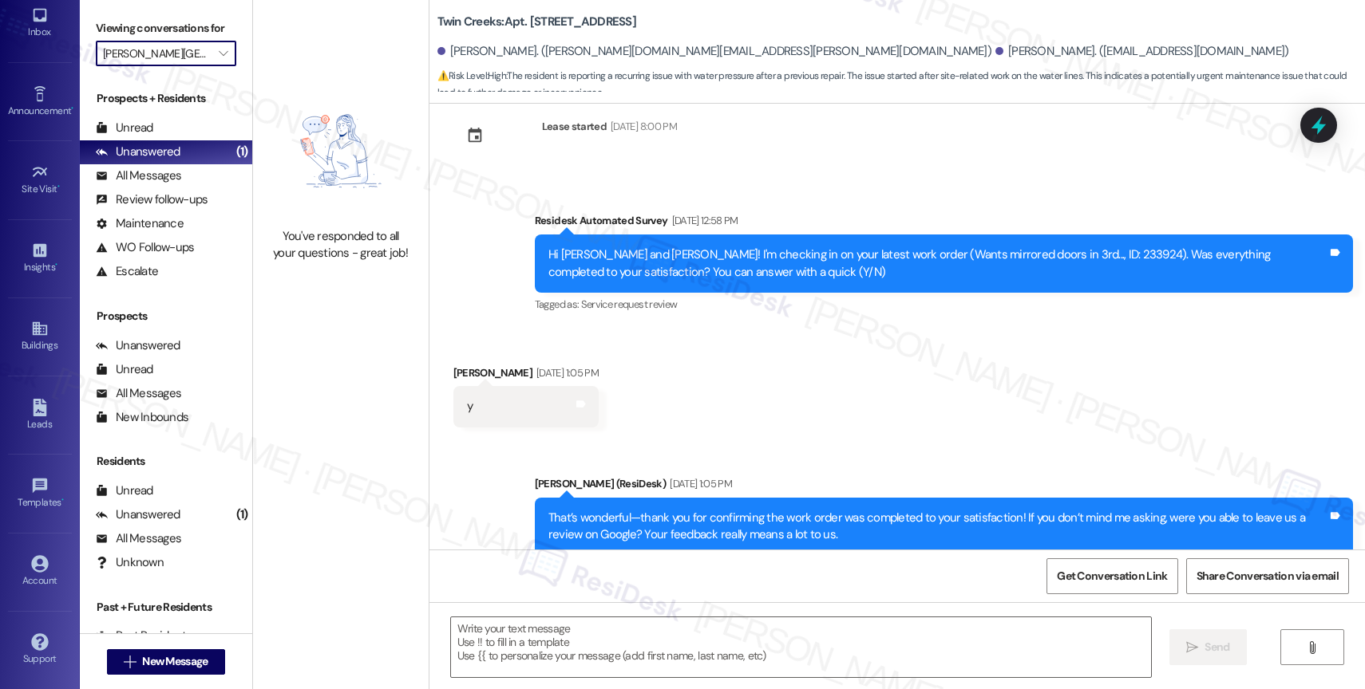
type textarea "Fetching suggested responses. Please feel free to read through the conversation…"
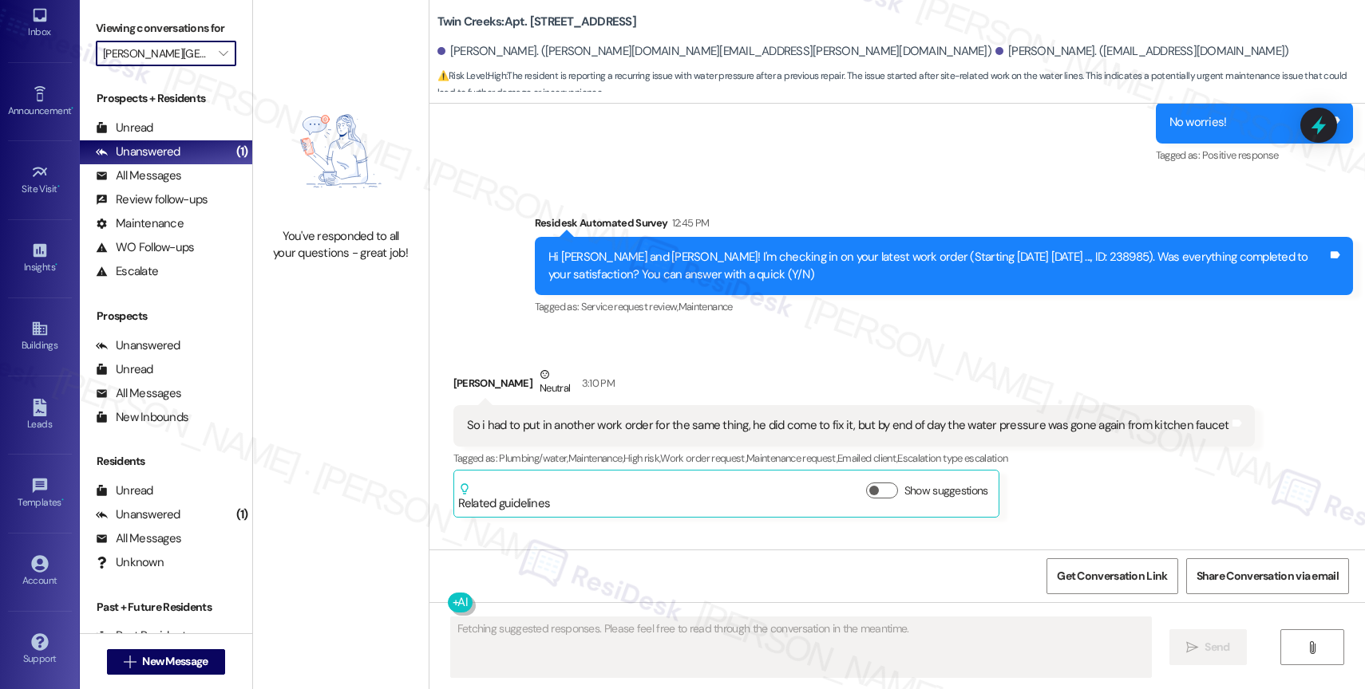
scroll to position [3320, 0]
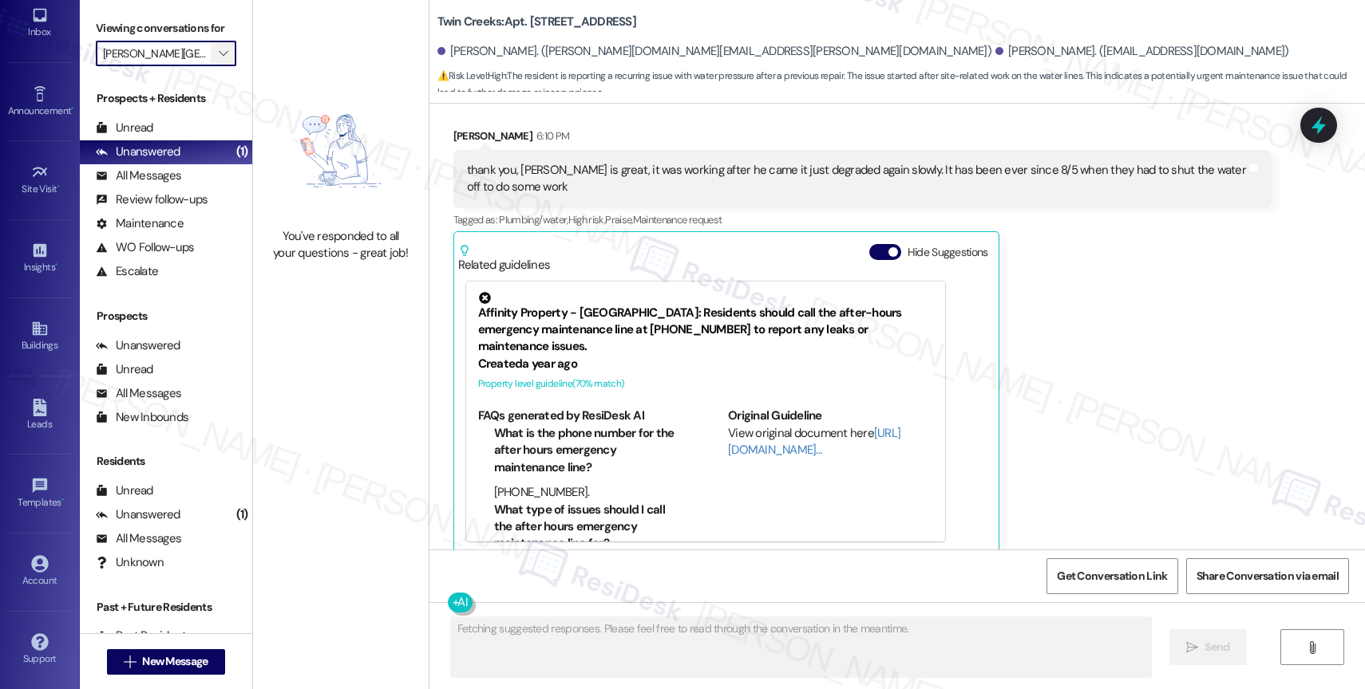
click at [215, 66] on span "" at bounding box center [222, 54] width 15 height 26
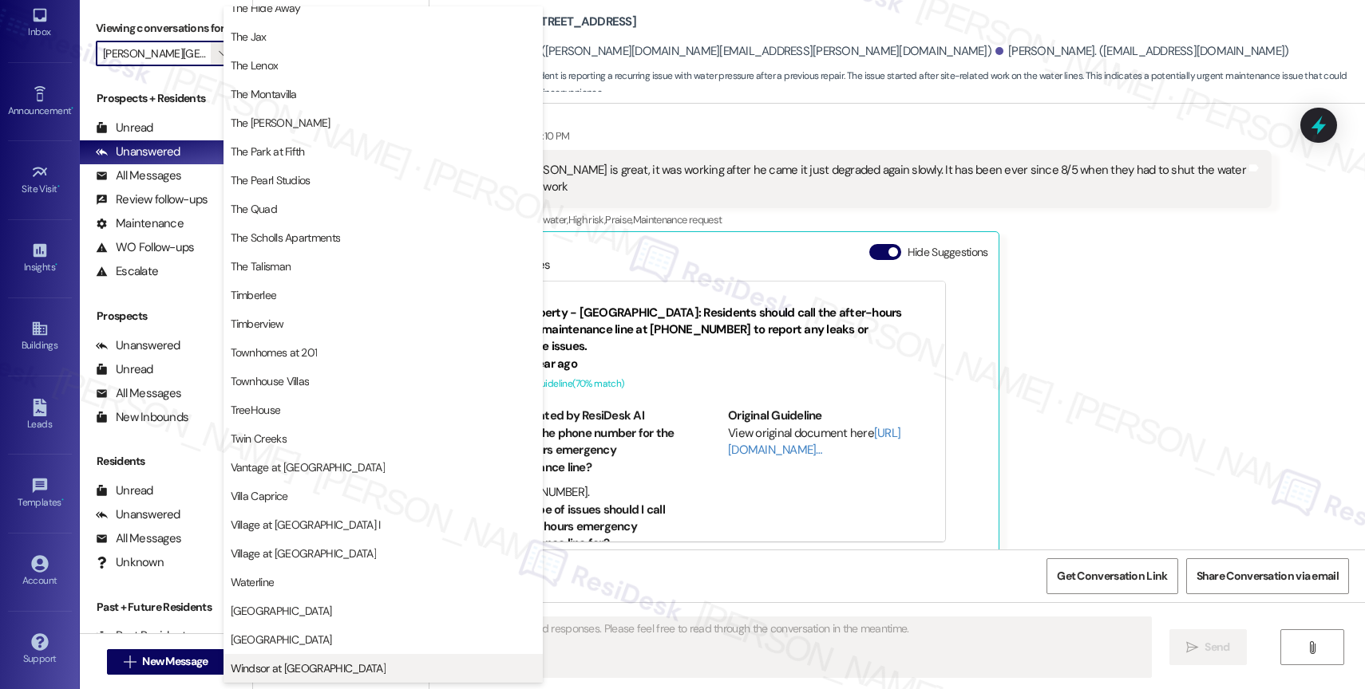
scroll to position [2867, 0]
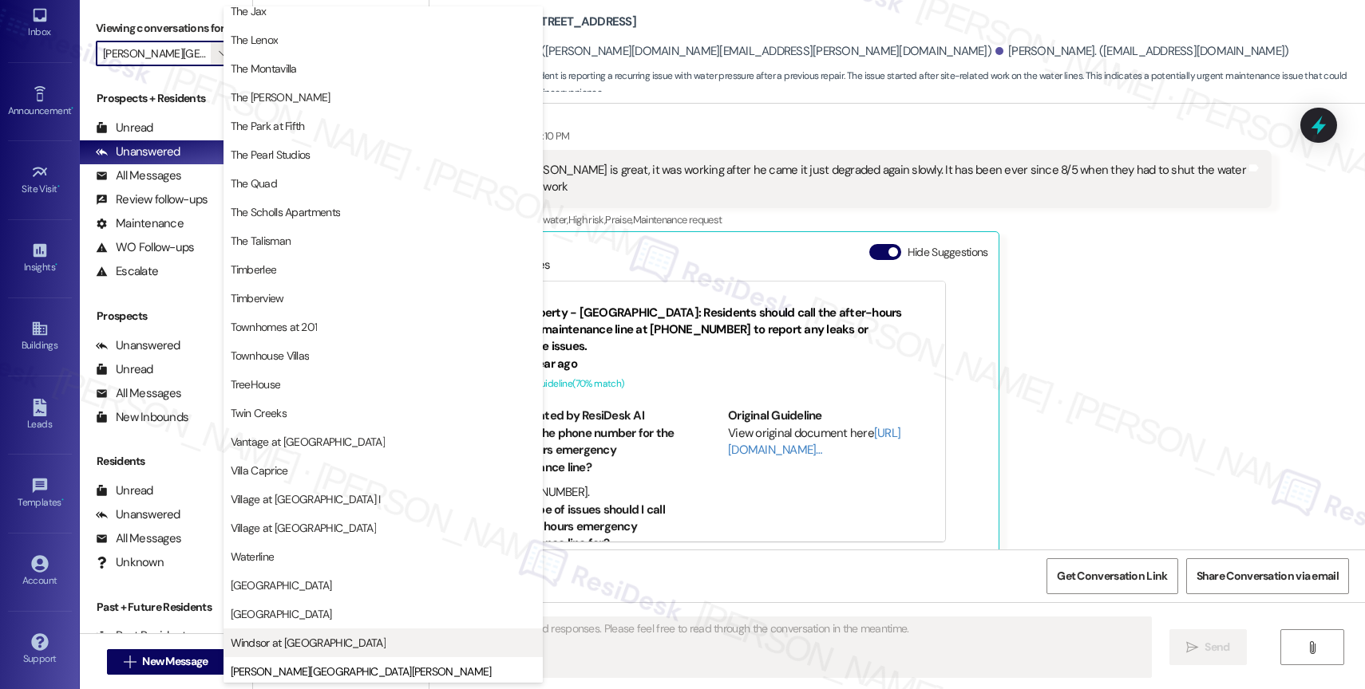
click at [316, 638] on span "Windsor at Amberglen" at bounding box center [308, 643] width 155 height 16
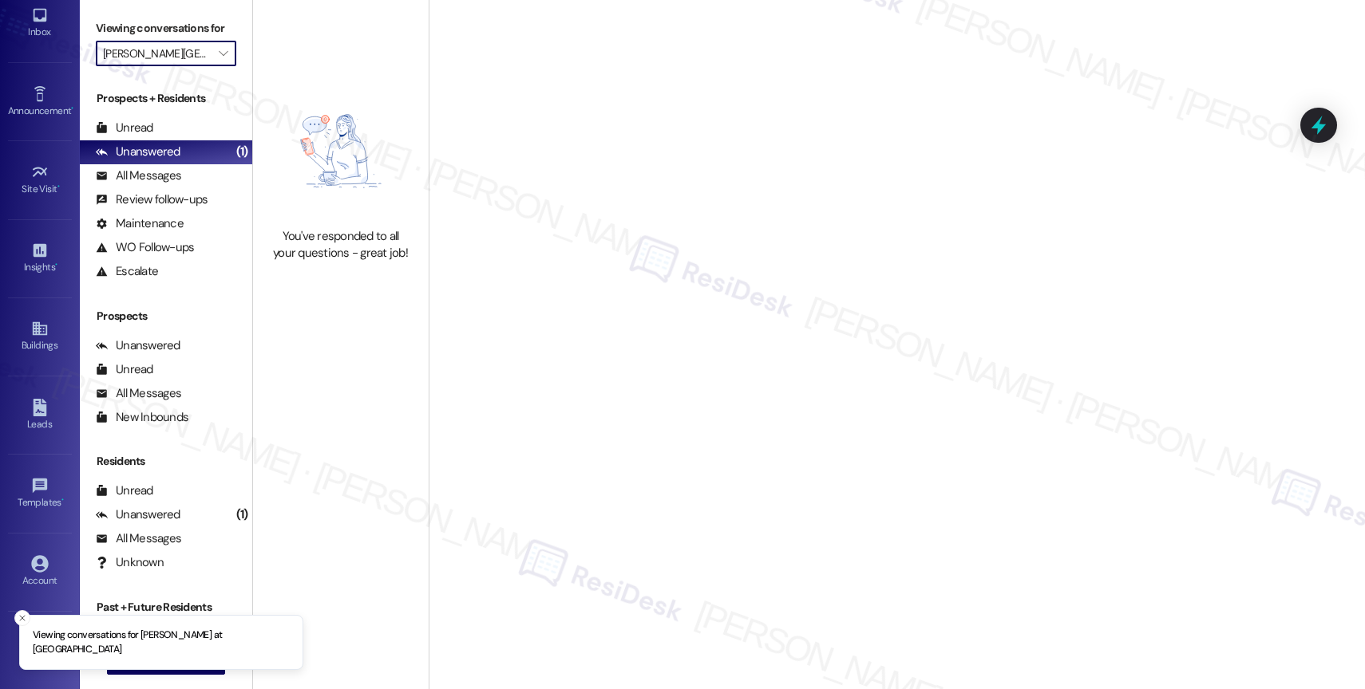
type input "Windsor at Amberglen"
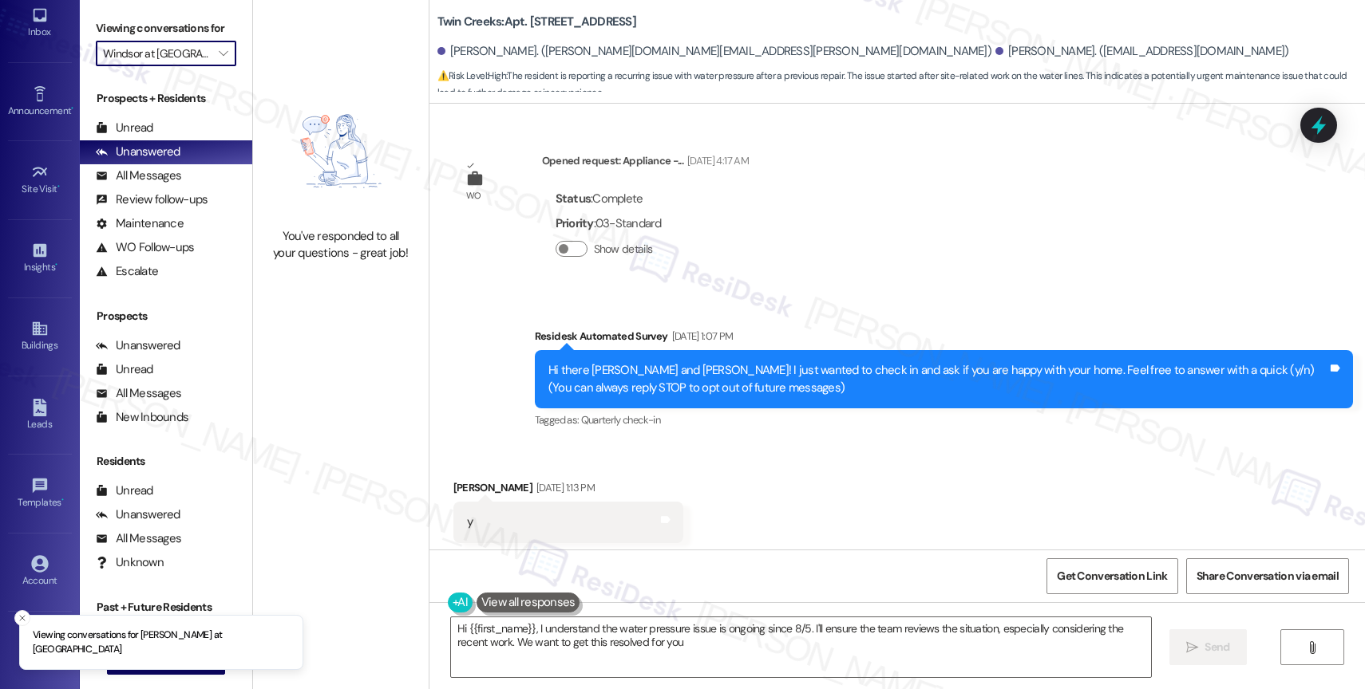
type textarea "Hi {{first_name}}, I understand the water pressure issue is ongoing since 8/5. …"
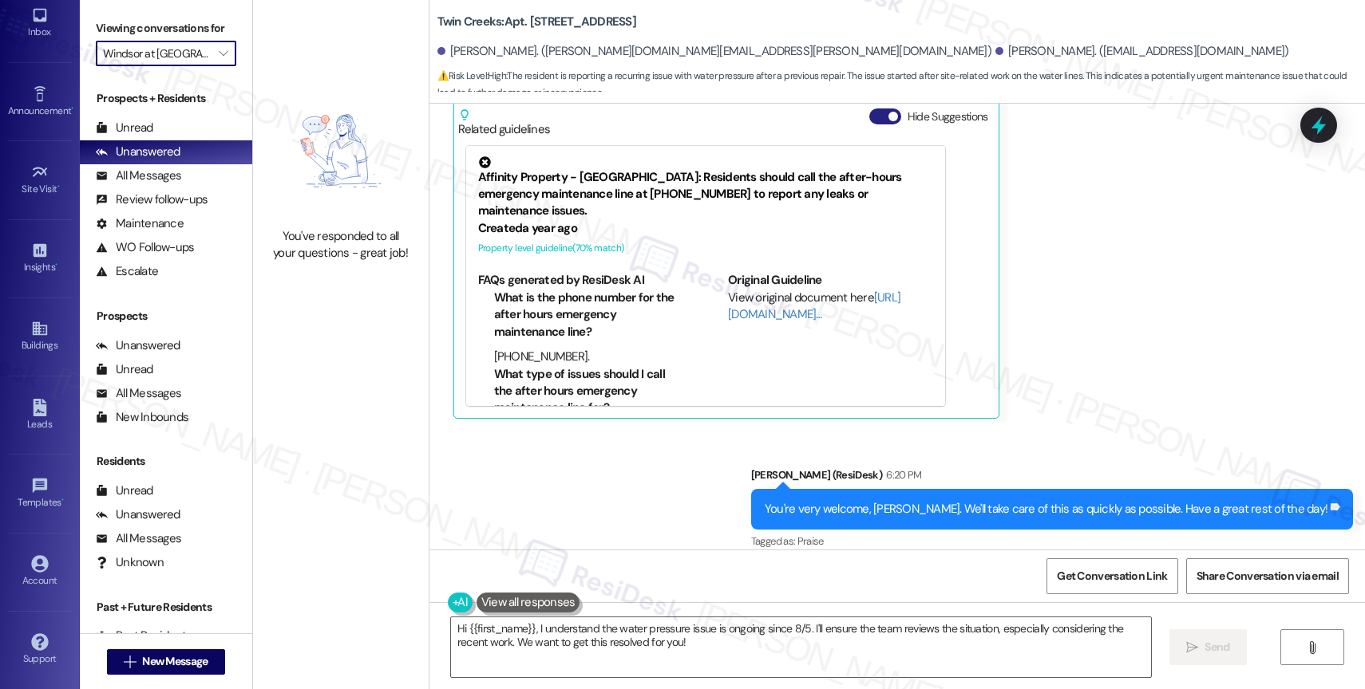
click at [873, 109] on button "Hide Suggestions" at bounding box center [885, 117] width 32 height 16
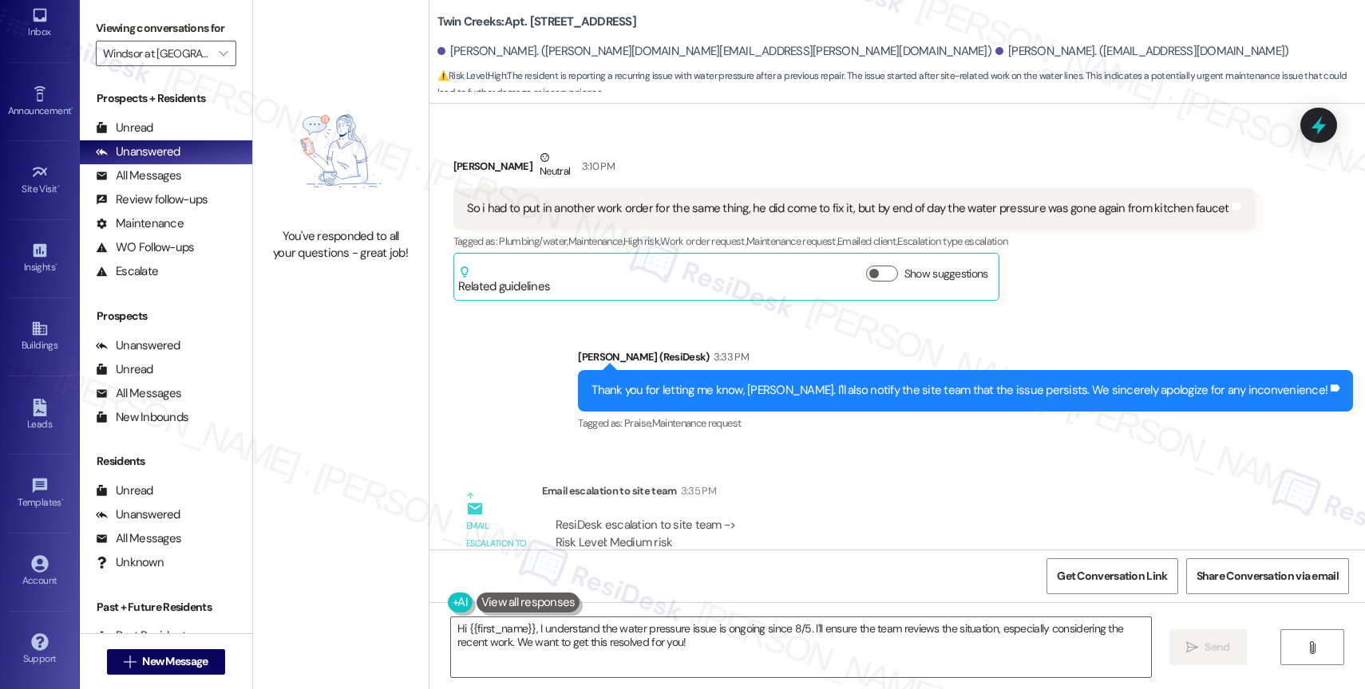
scroll to position [2681, 0]
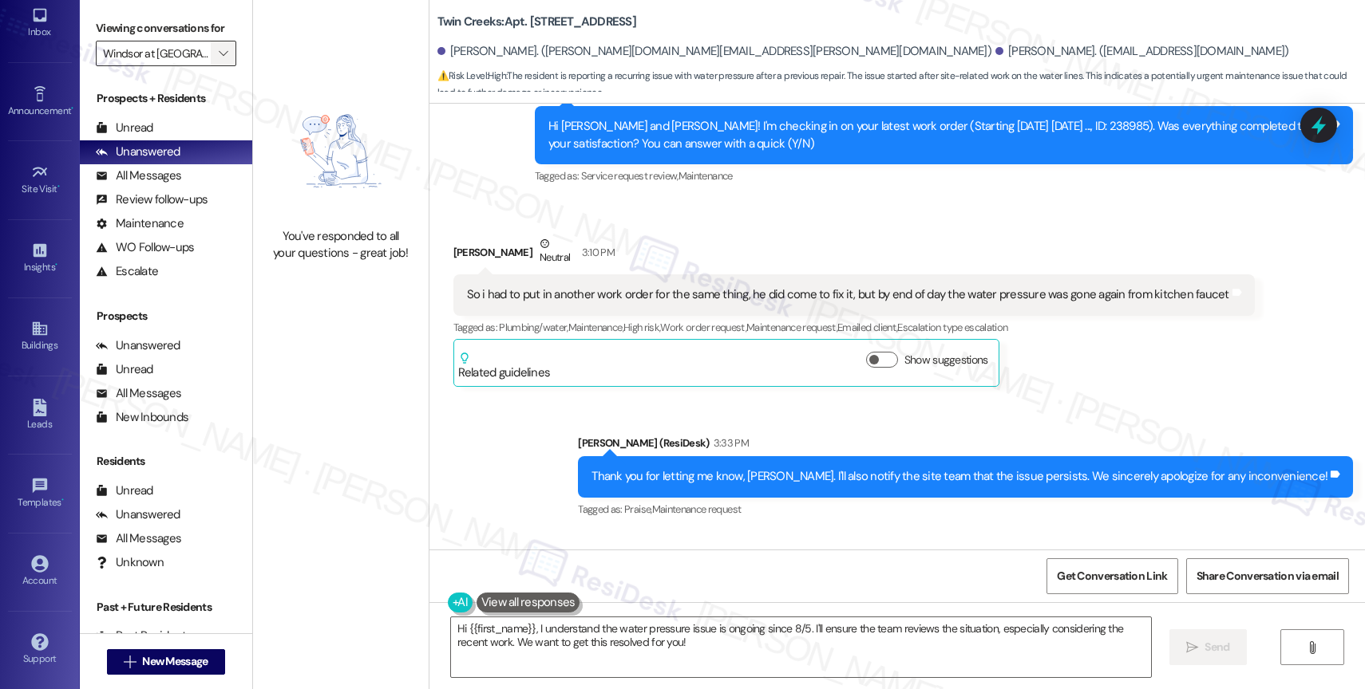
click at [219, 60] on icon "" at bounding box center [223, 53] width 9 height 13
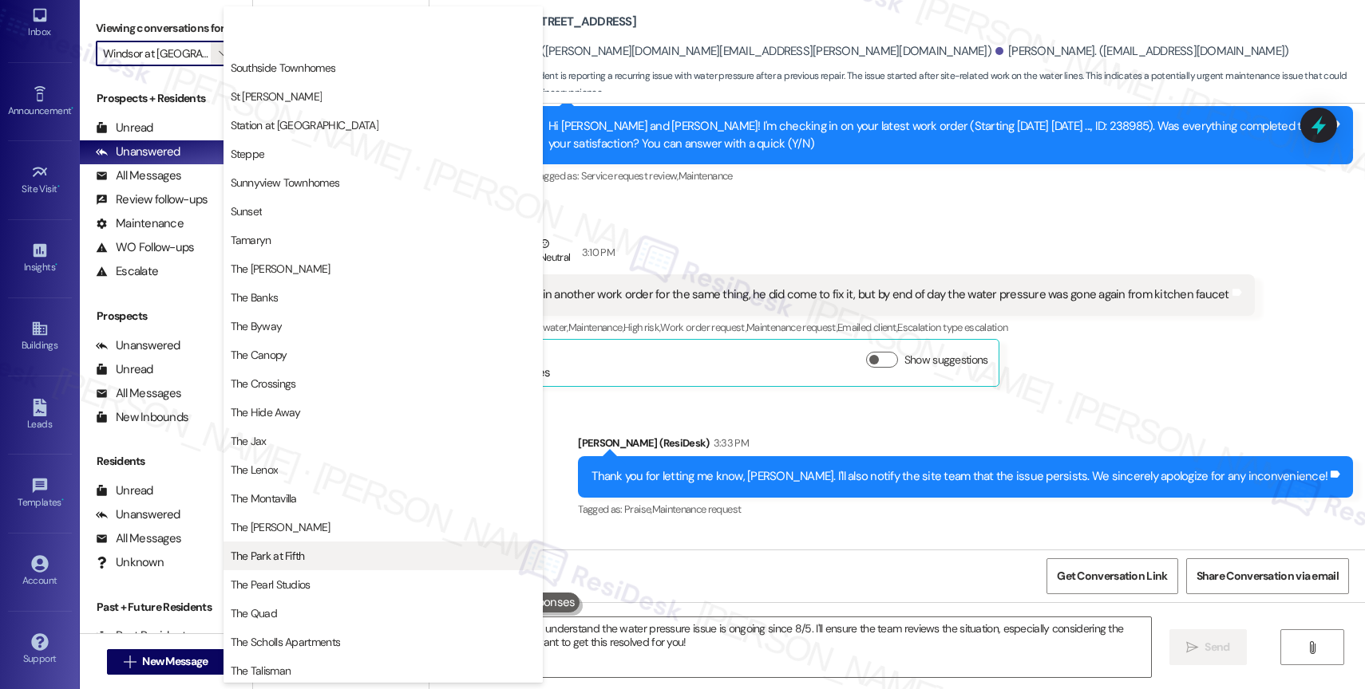
scroll to position [2312, 0]
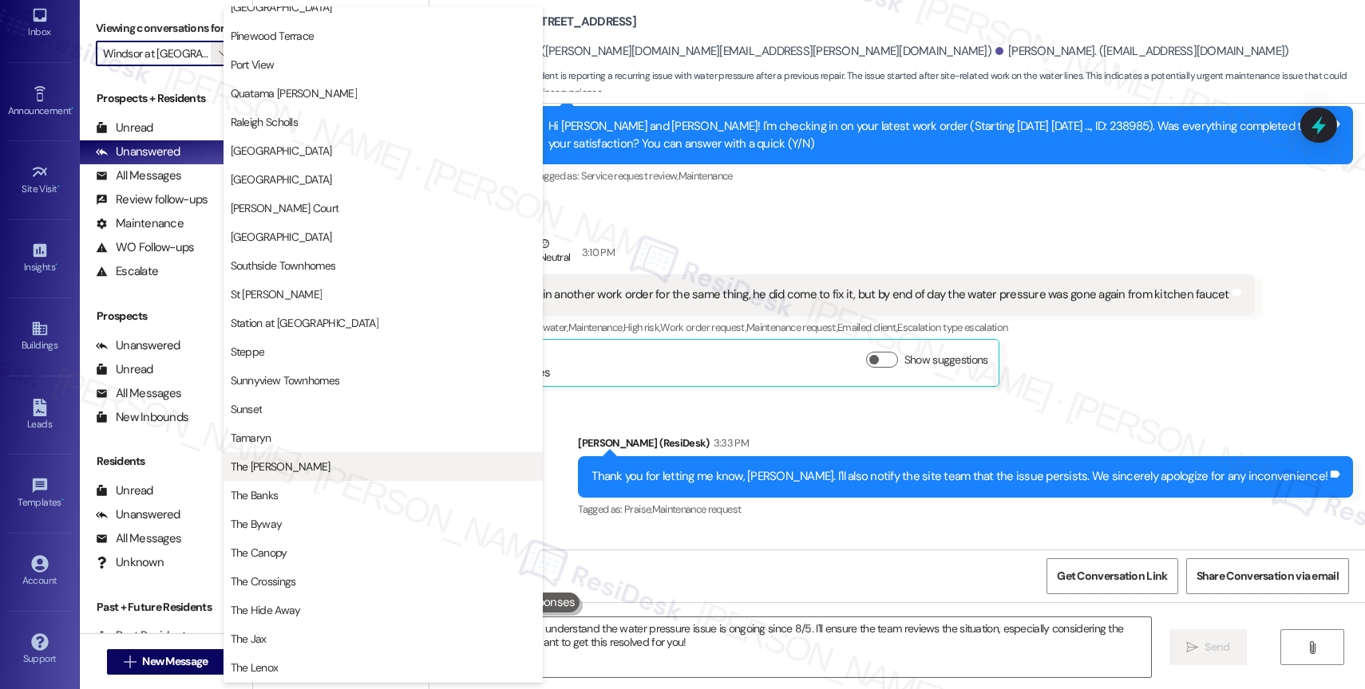
click at [302, 453] on button "The Archibald" at bounding box center [382, 466] width 319 height 29
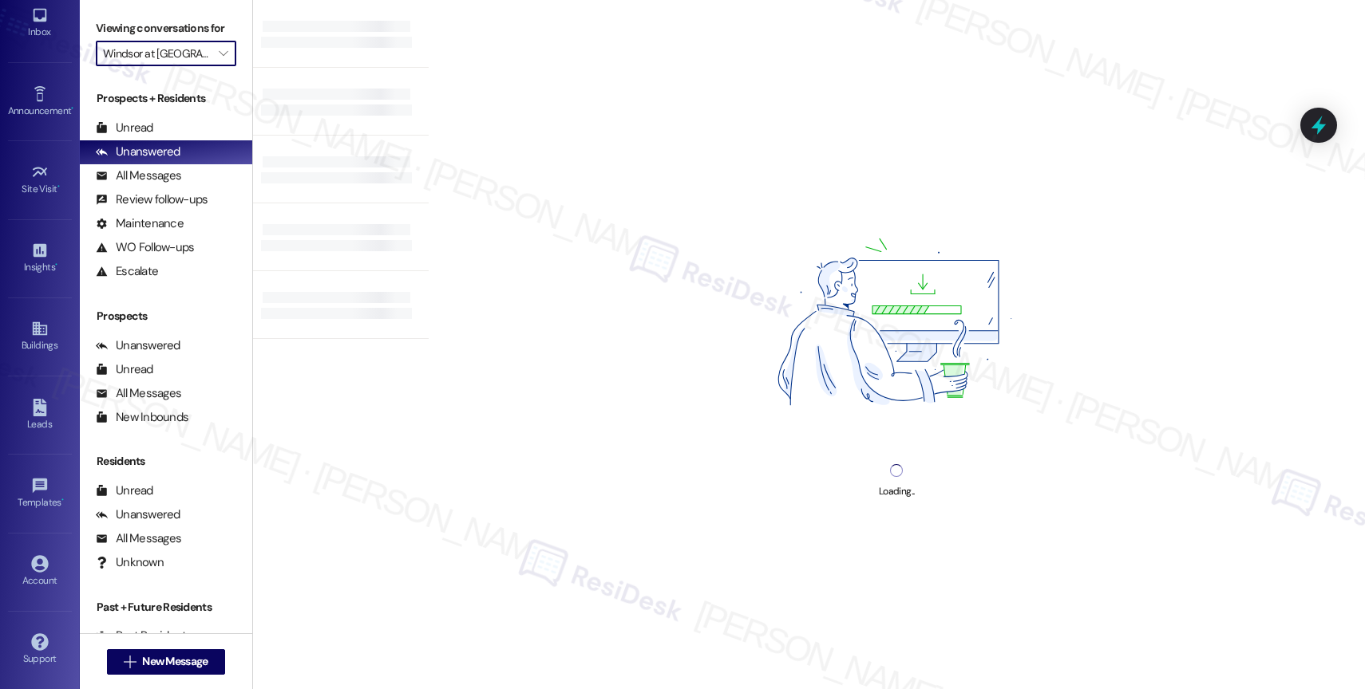
type input "The Archibald"
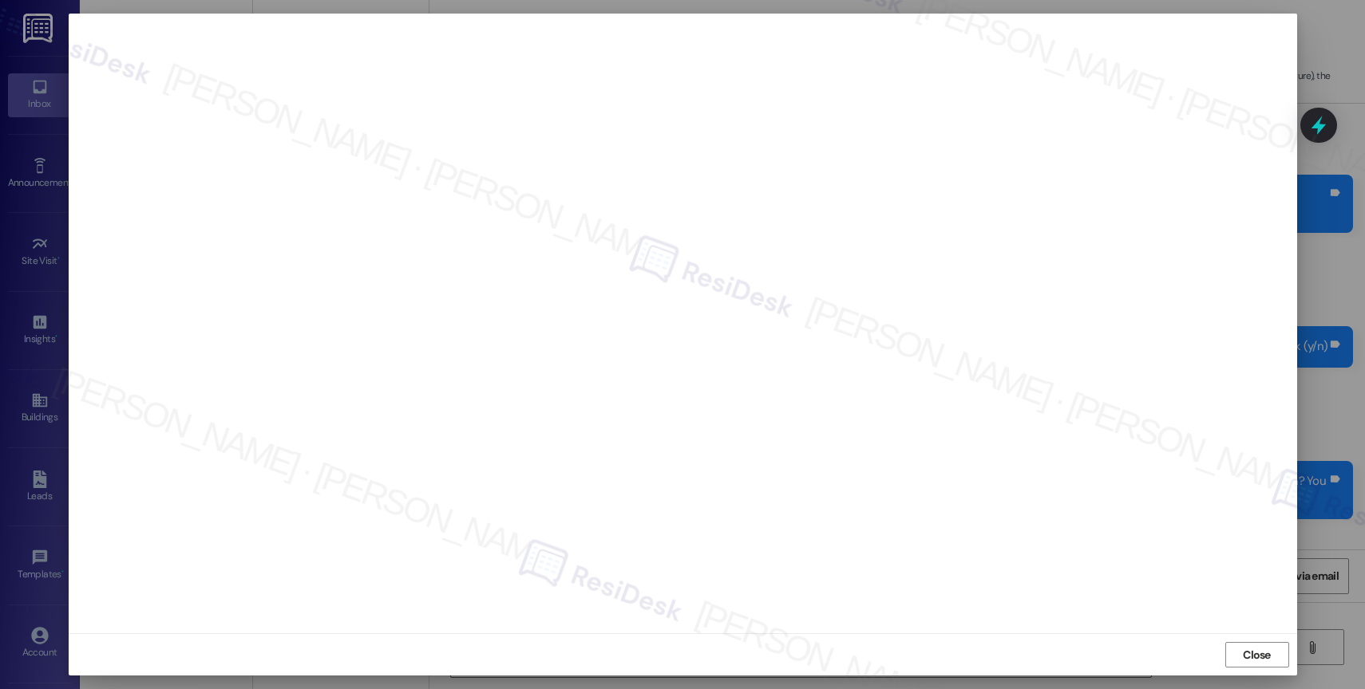
scroll to position [20111, 0]
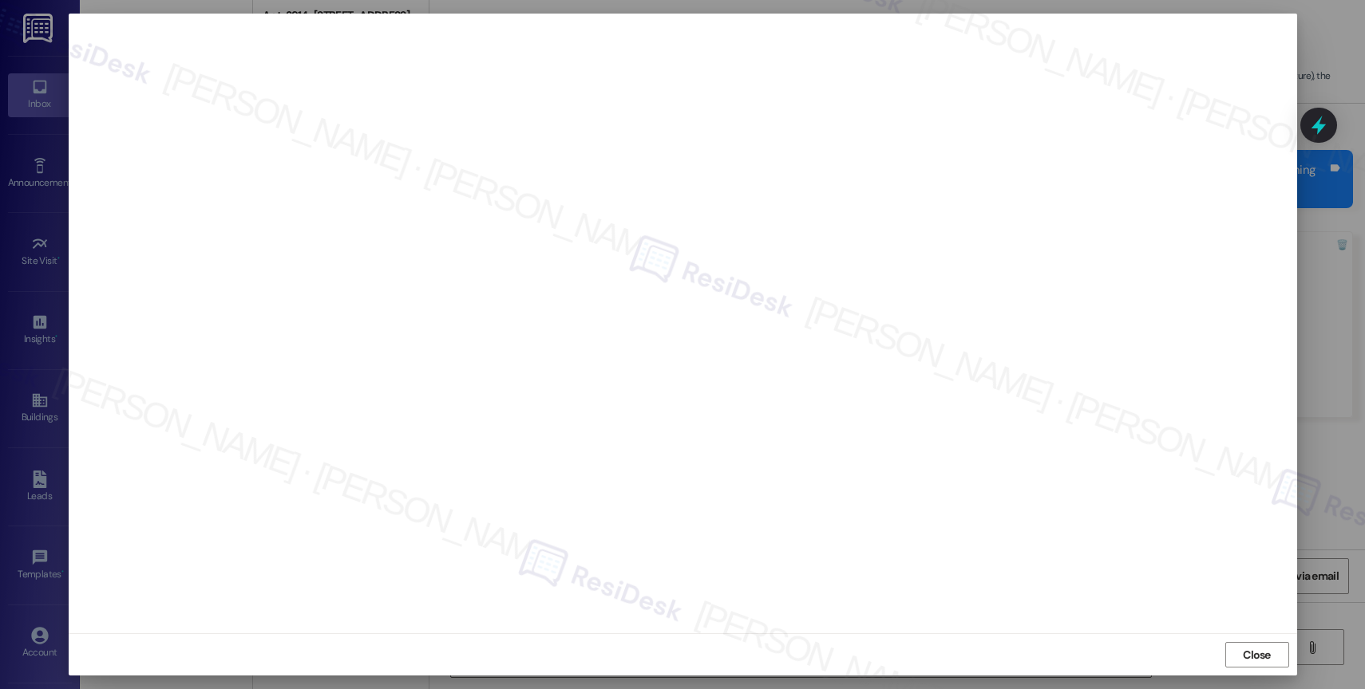
click at [4, 74] on div at bounding box center [682, 344] width 1365 height 689
click at [3, 46] on div at bounding box center [682, 344] width 1365 height 689
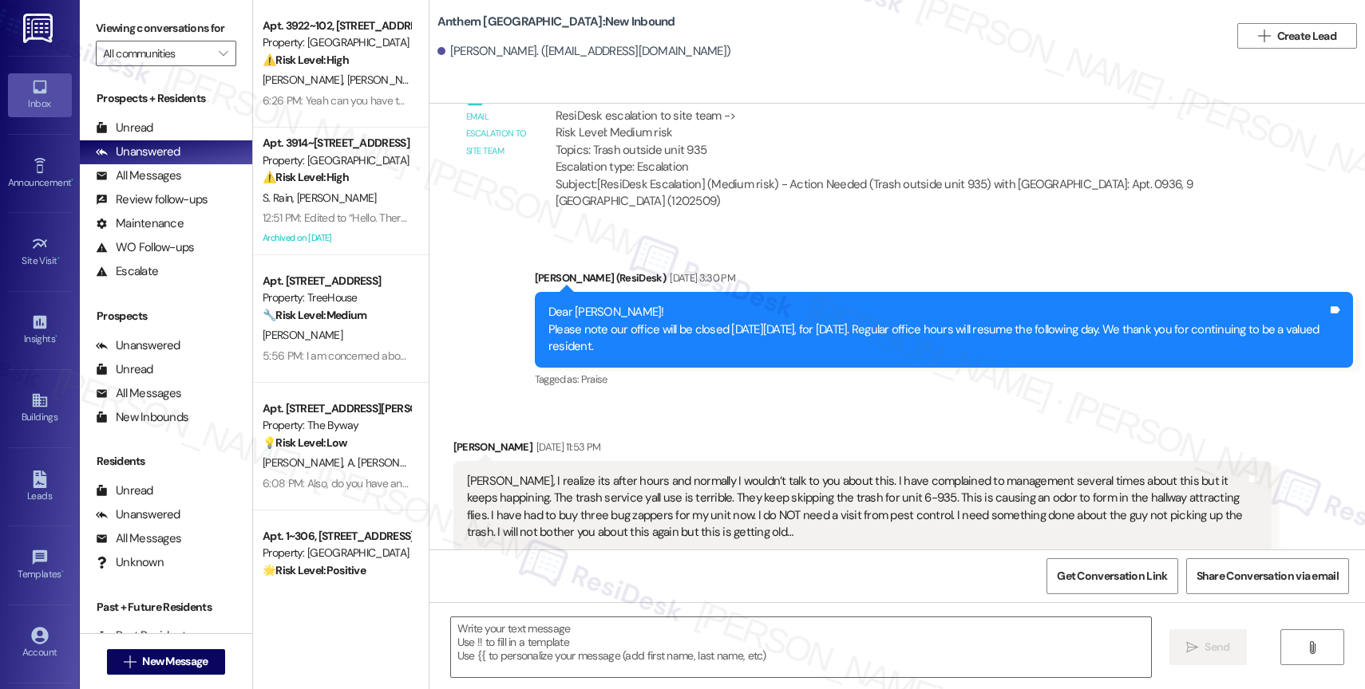
scroll to position [10562, 0]
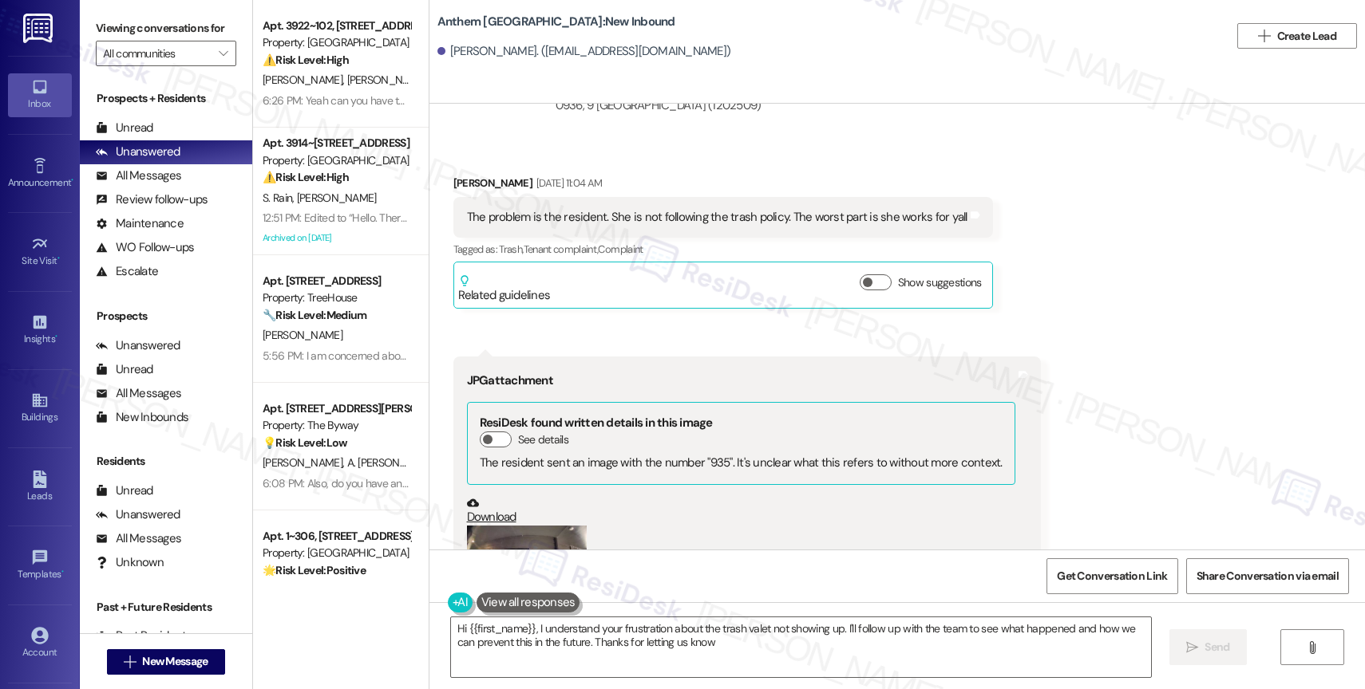
type textarea "Hi {{first_name}}, I understand your frustration about the trash valet not show…"
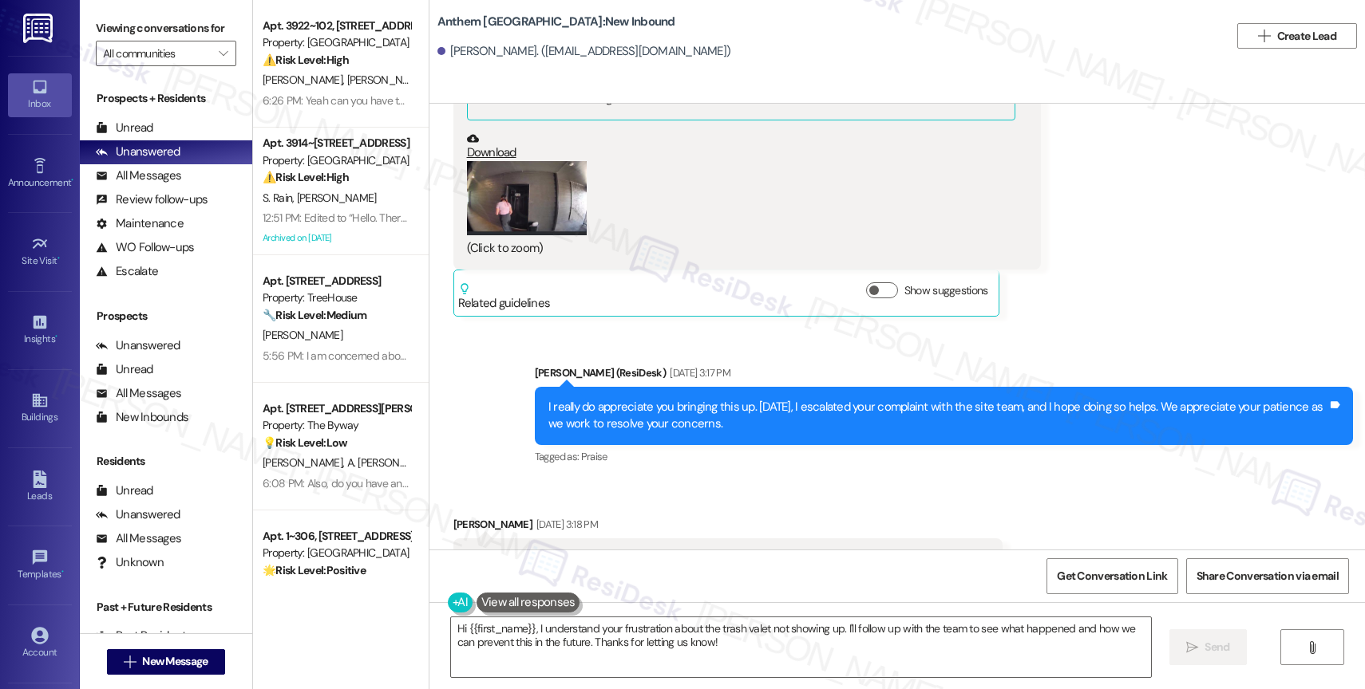
scroll to position [11398, 0]
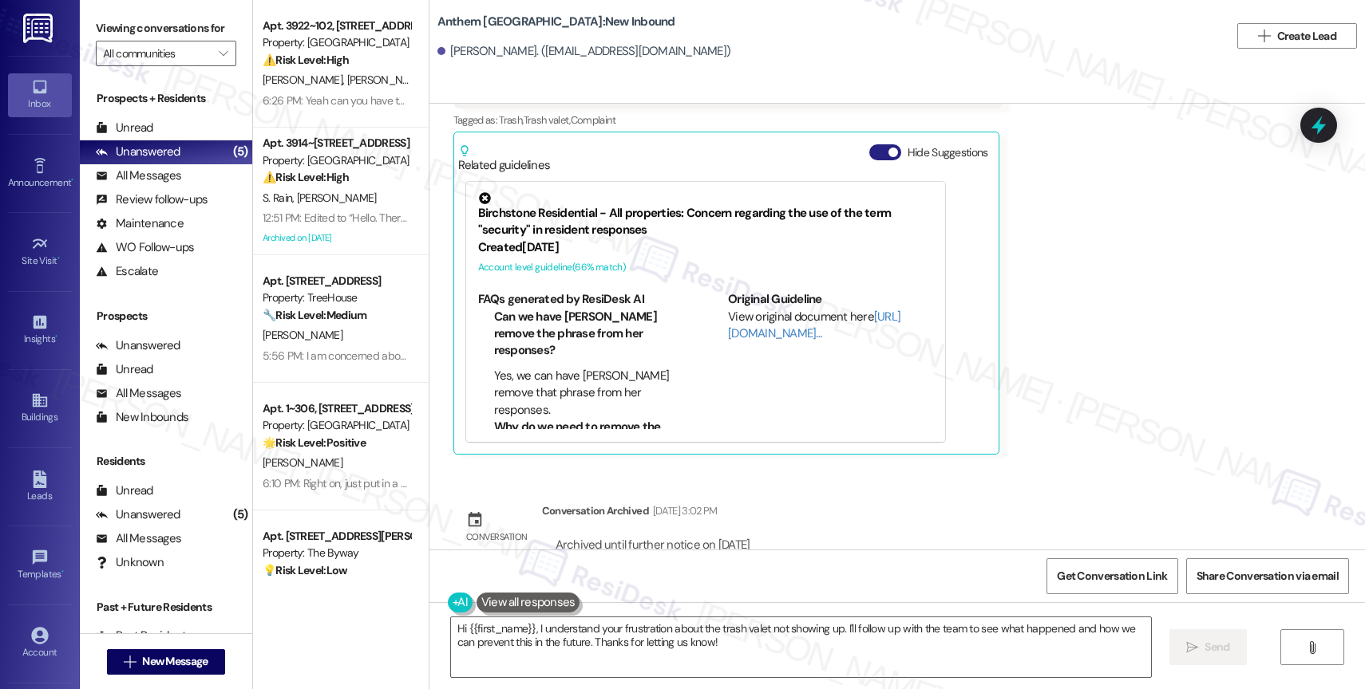
click at [888, 148] on span "button" at bounding box center [893, 153] width 10 height 10
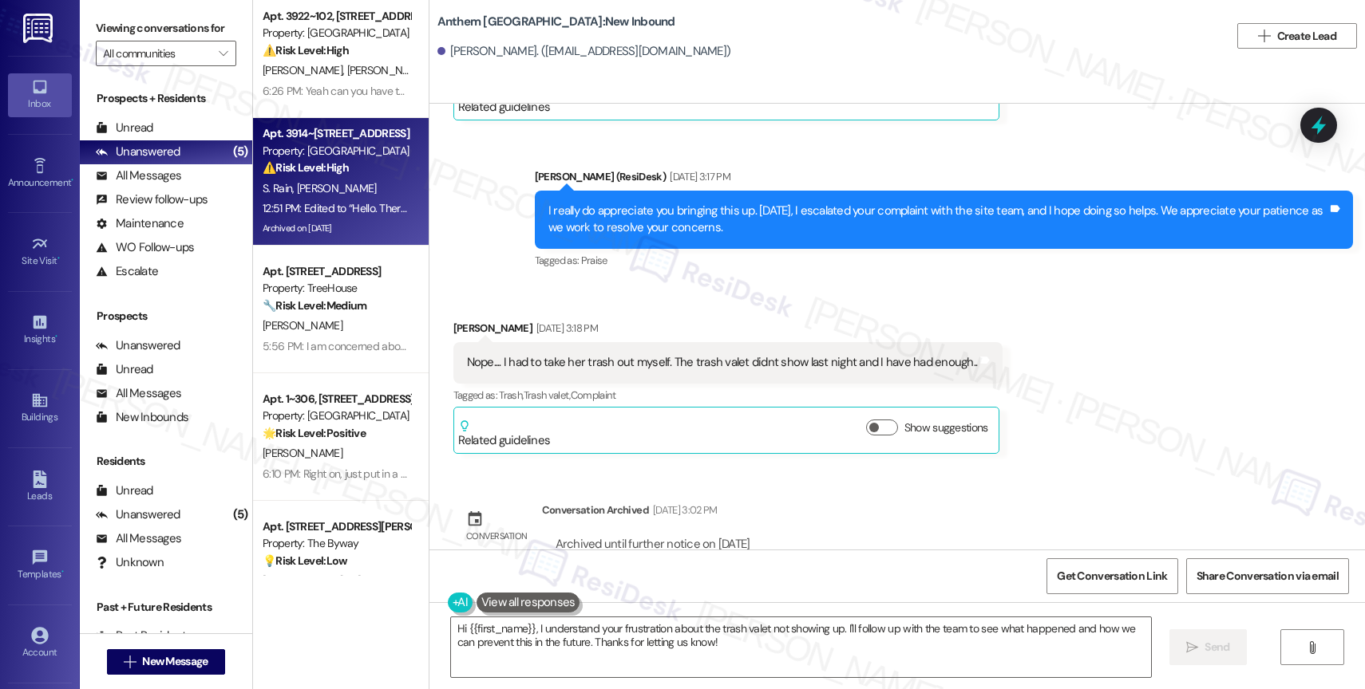
scroll to position [62, 0]
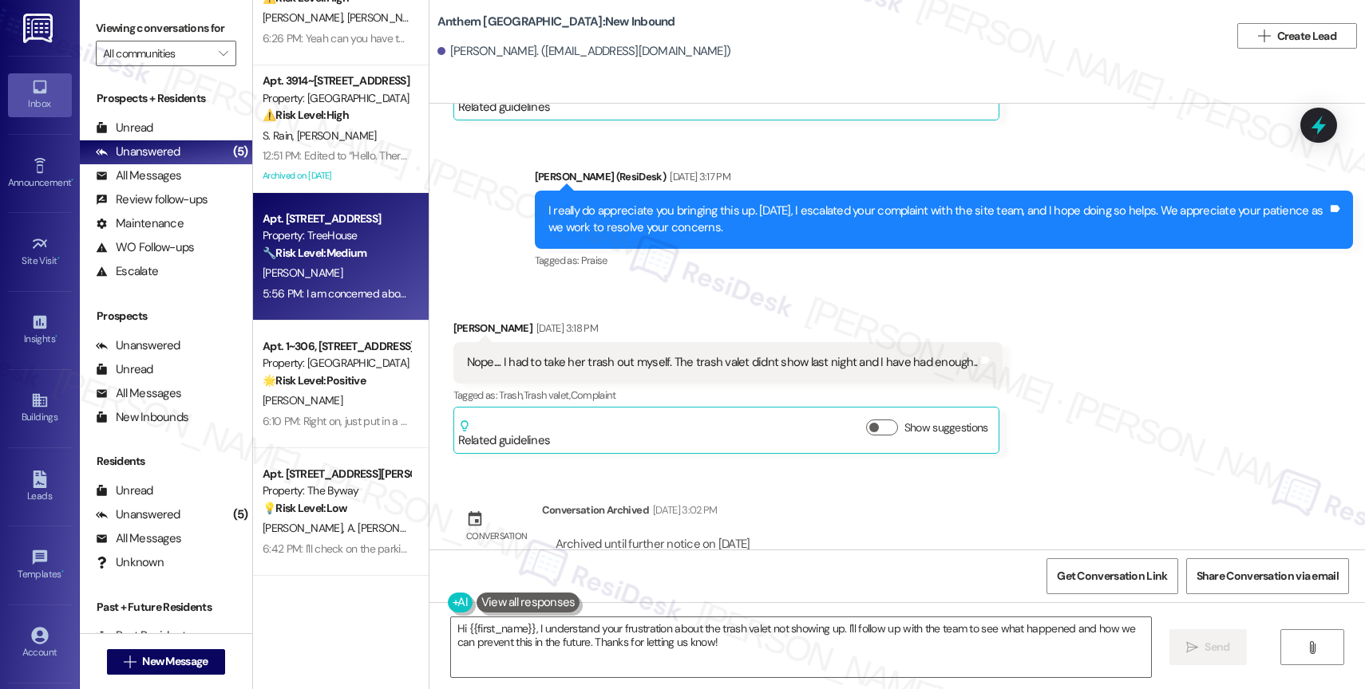
click at [296, 259] on strong "🔧 Risk Level: Medium" at bounding box center [315, 253] width 104 height 14
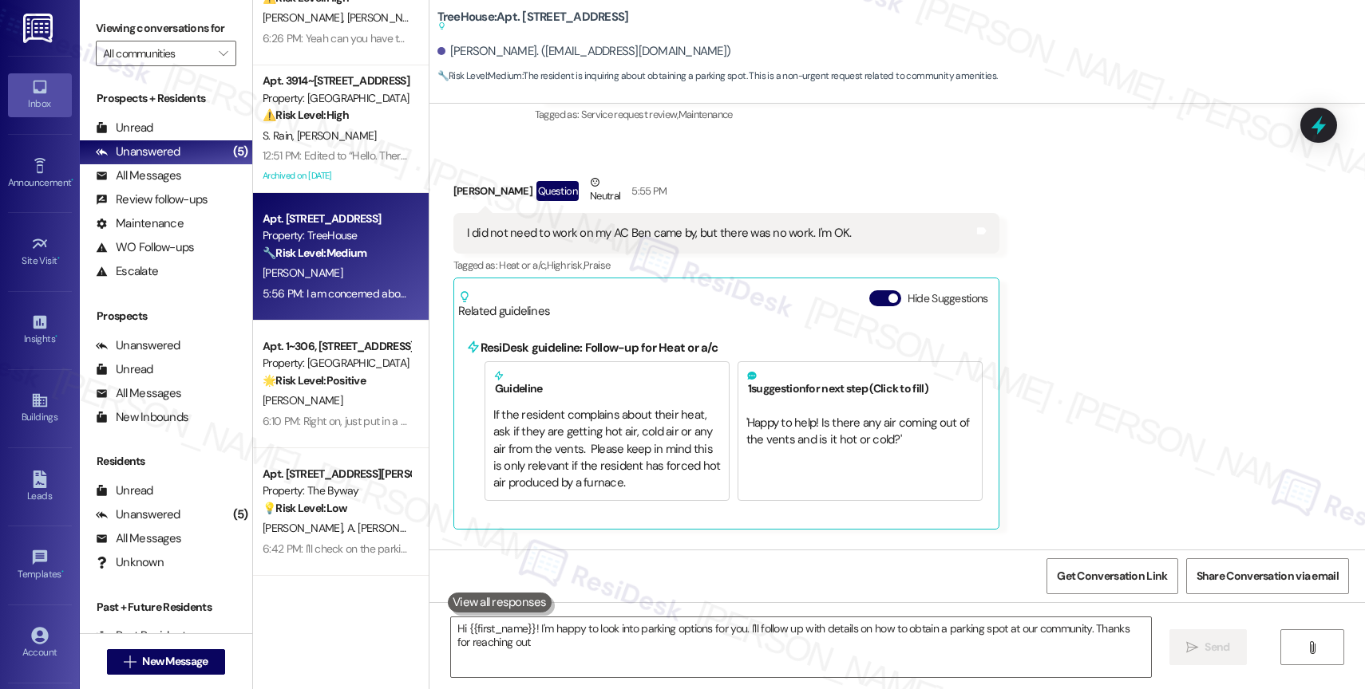
type textarea "Hi {{first_name}}! I'm happy to look into parking options for you. I'll follow …"
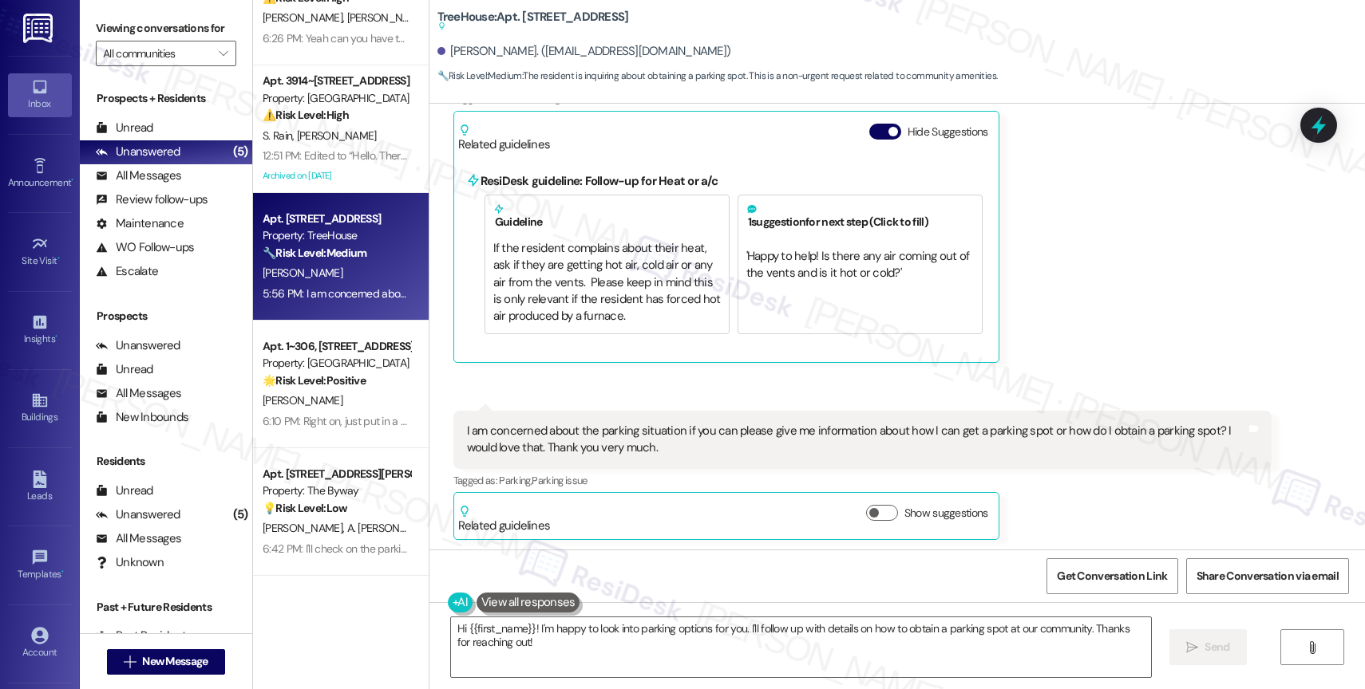
scroll to position [393, 0]
click at [871, 126] on button "Hide Suggestions" at bounding box center [885, 130] width 32 height 16
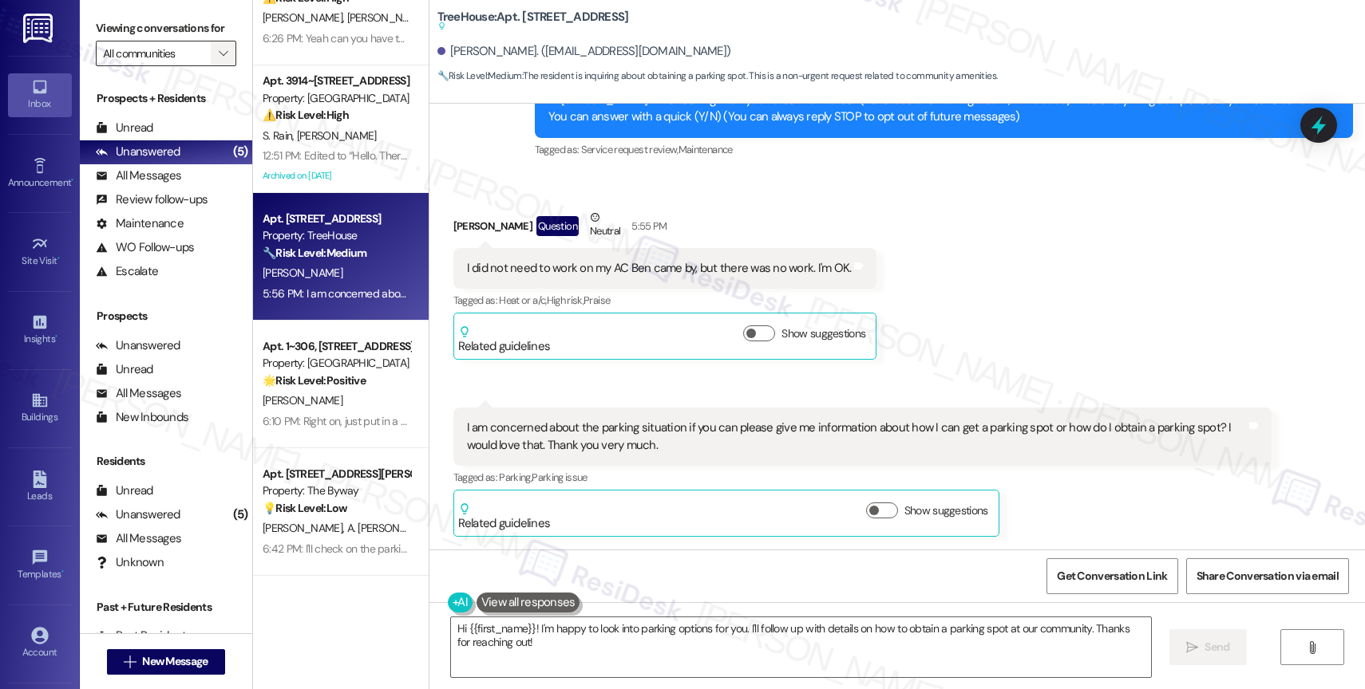
click at [219, 60] on icon "" at bounding box center [223, 53] width 9 height 13
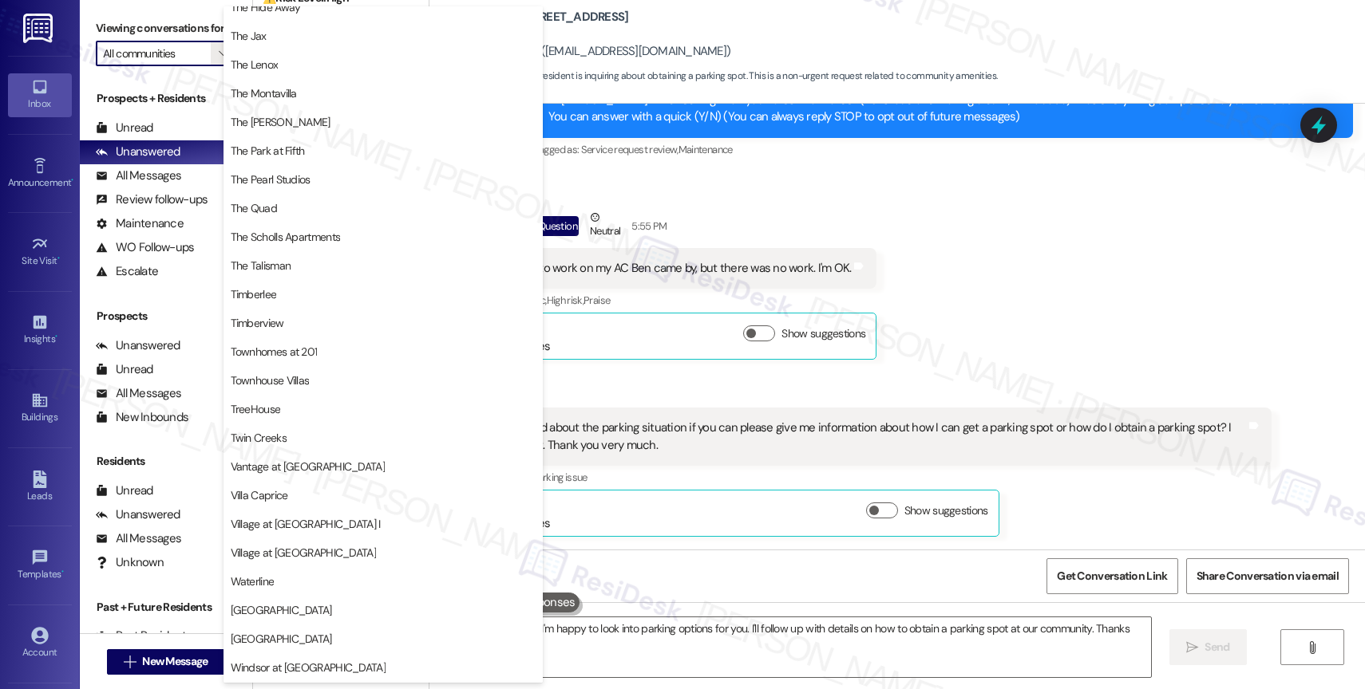
scroll to position [2944, 0]
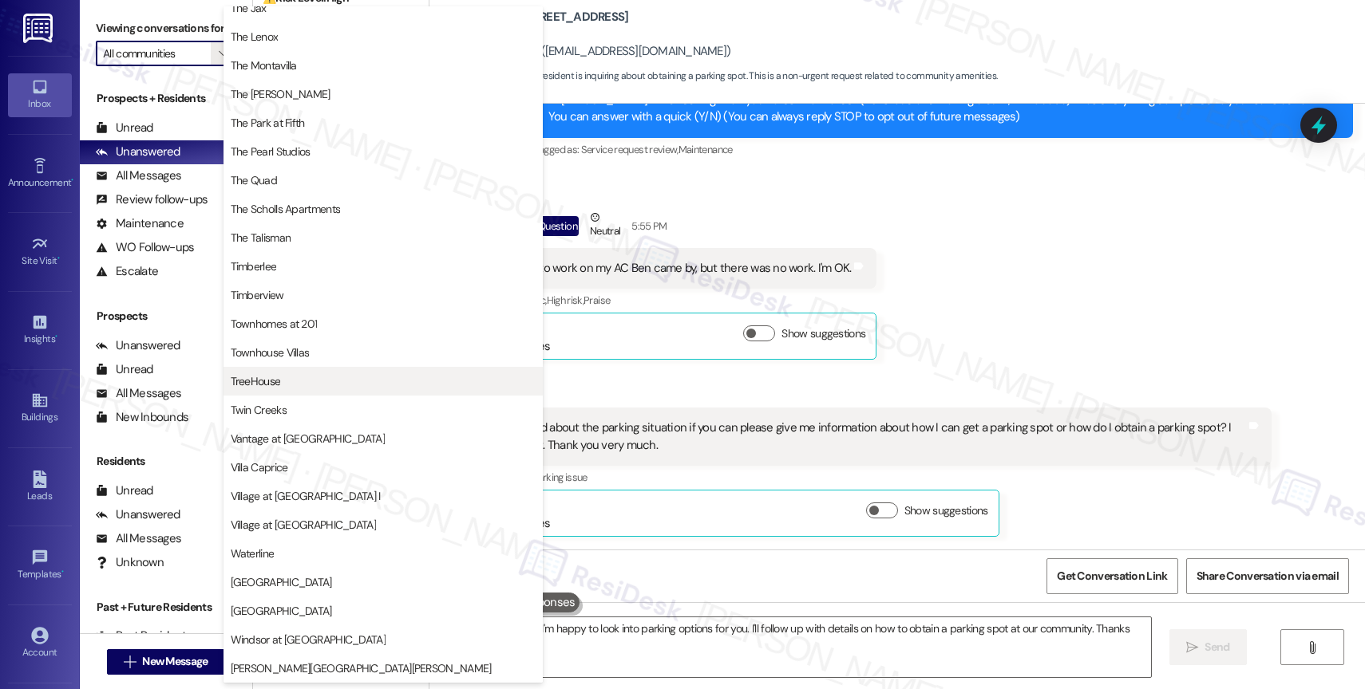
click at [298, 373] on span "TreeHouse" at bounding box center [383, 381] width 305 height 16
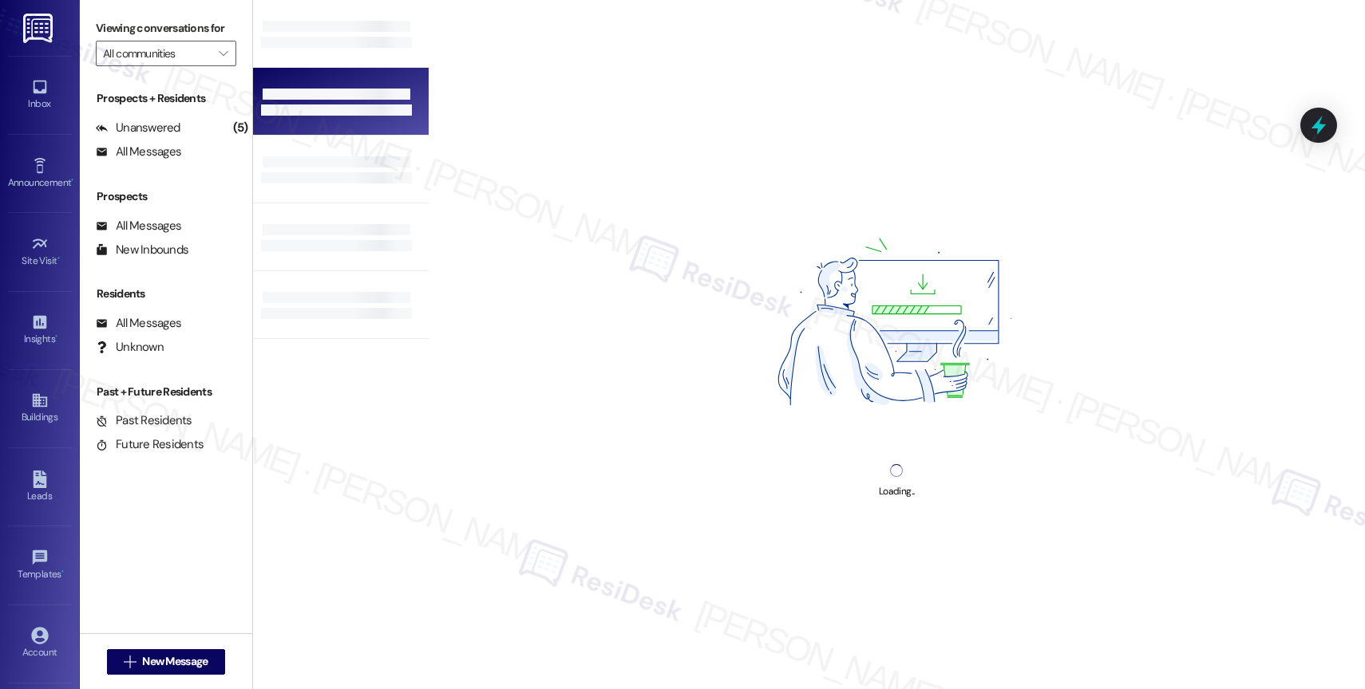
type input "TreeHouse"
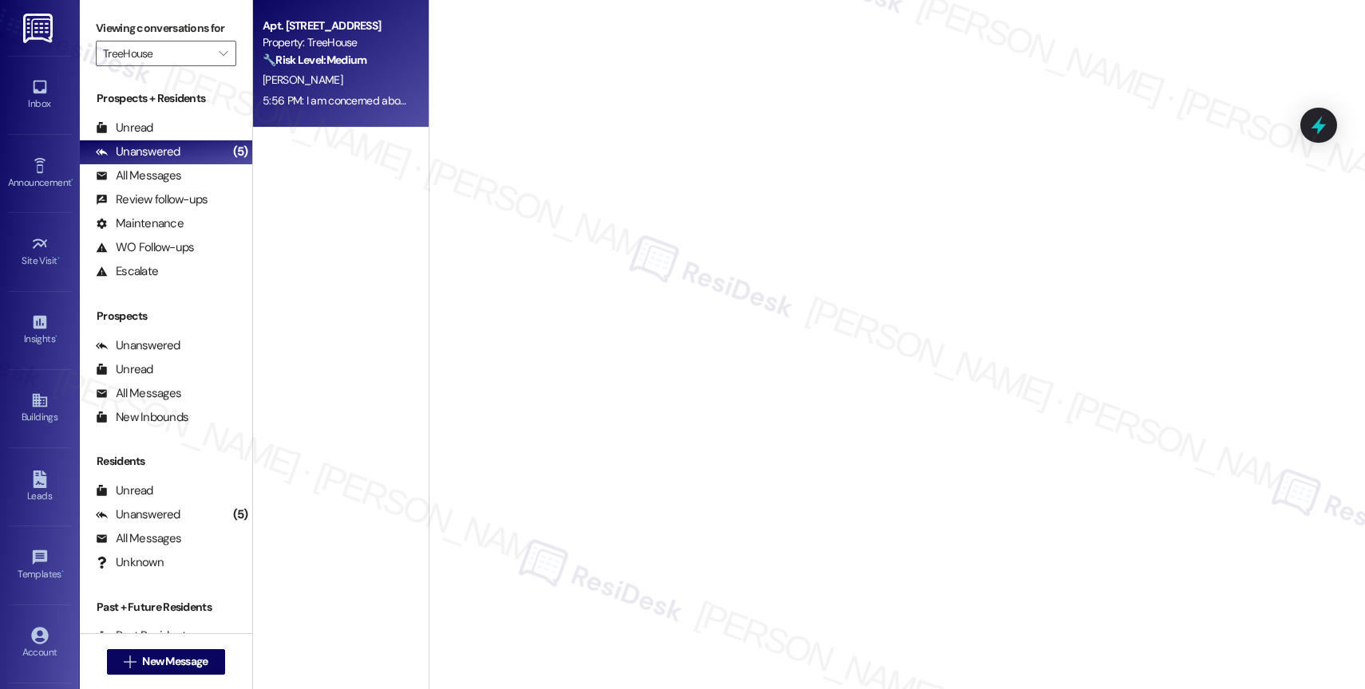
click at [335, 62] on strong "🔧 Risk Level: Medium" at bounding box center [315, 60] width 104 height 14
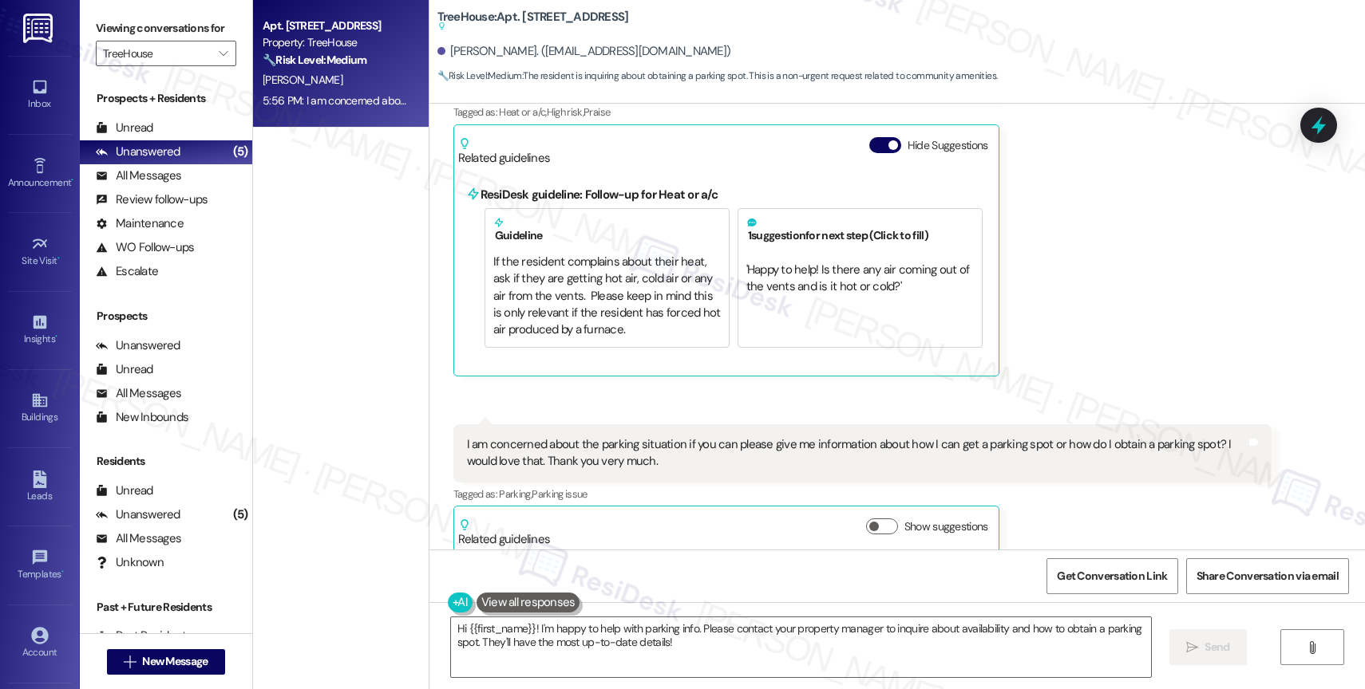
scroll to position [393, 0]
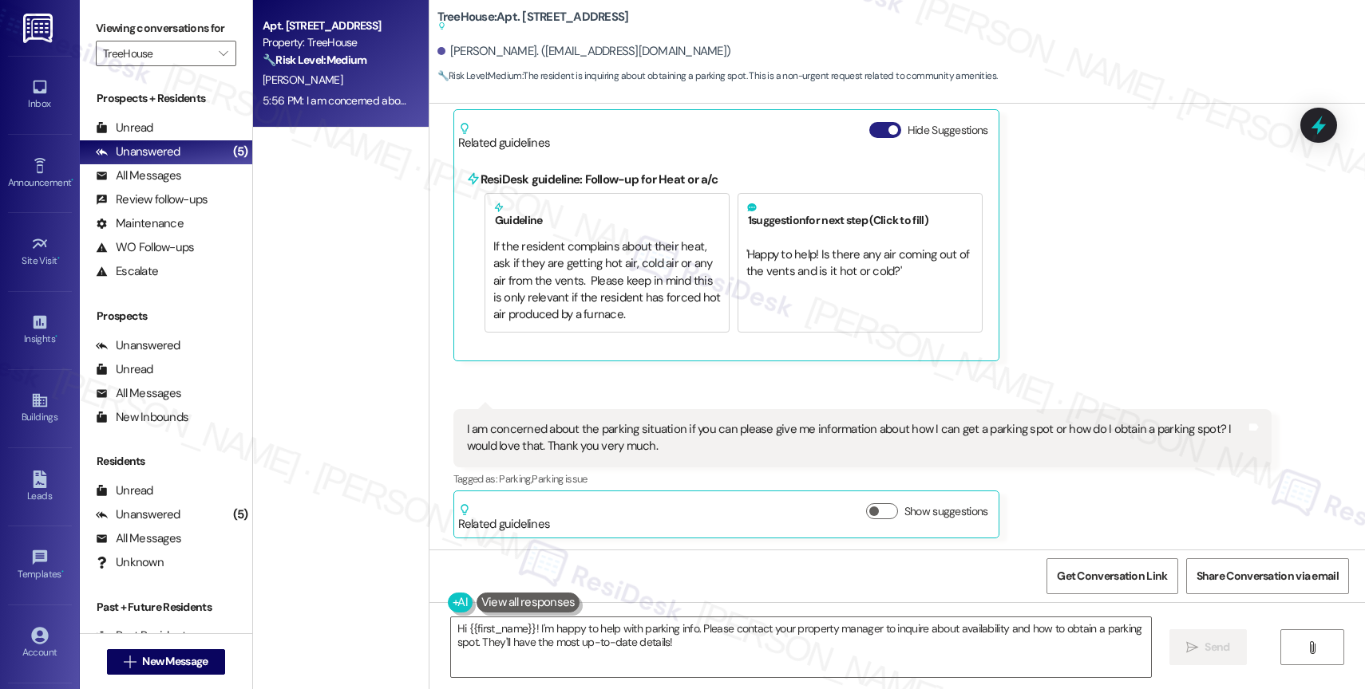
click at [869, 129] on button "Hide Suggestions" at bounding box center [885, 130] width 32 height 16
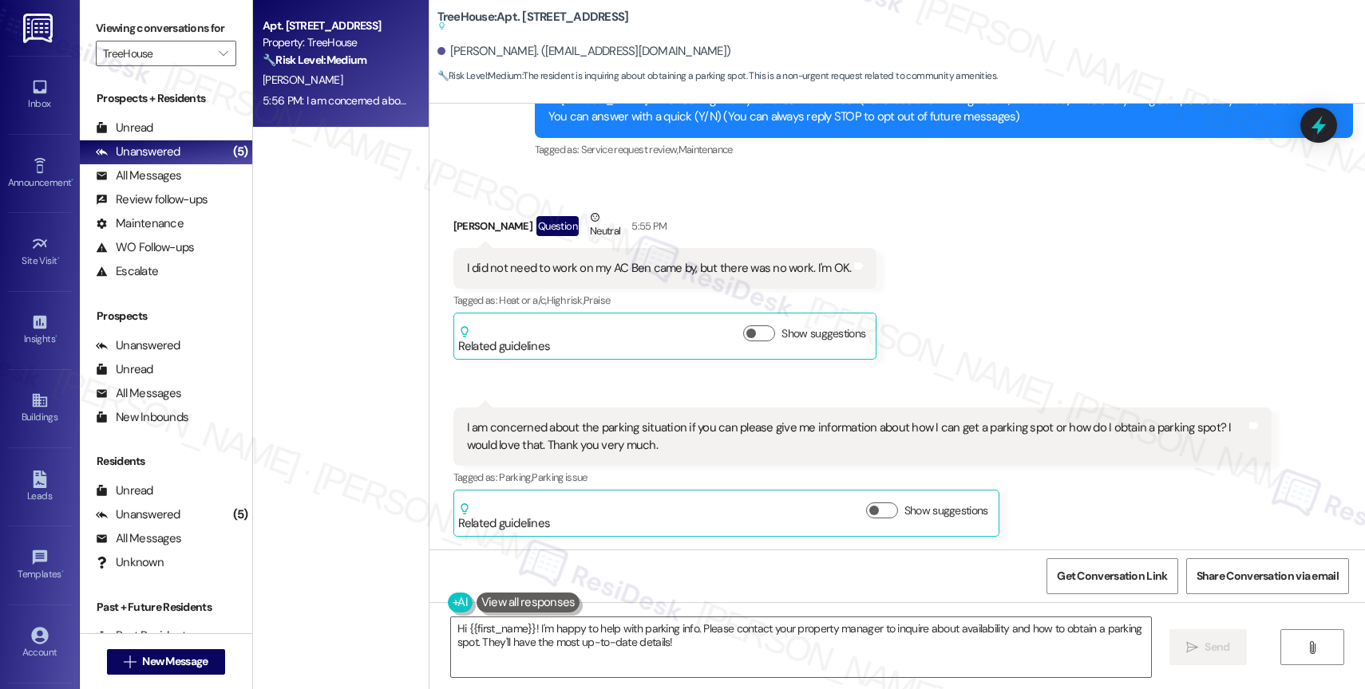
click at [768, 205] on div "Received via SMS Charlene Mulholland Question Neutral 5:55 PM I did not need to…" at bounding box center [665, 284] width 448 height 175
click at [715, 665] on textarea "Hi {{first_name}}! I'm happy to help with parking info. Please contact your pro…" at bounding box center [801, 648] width 700 height 60
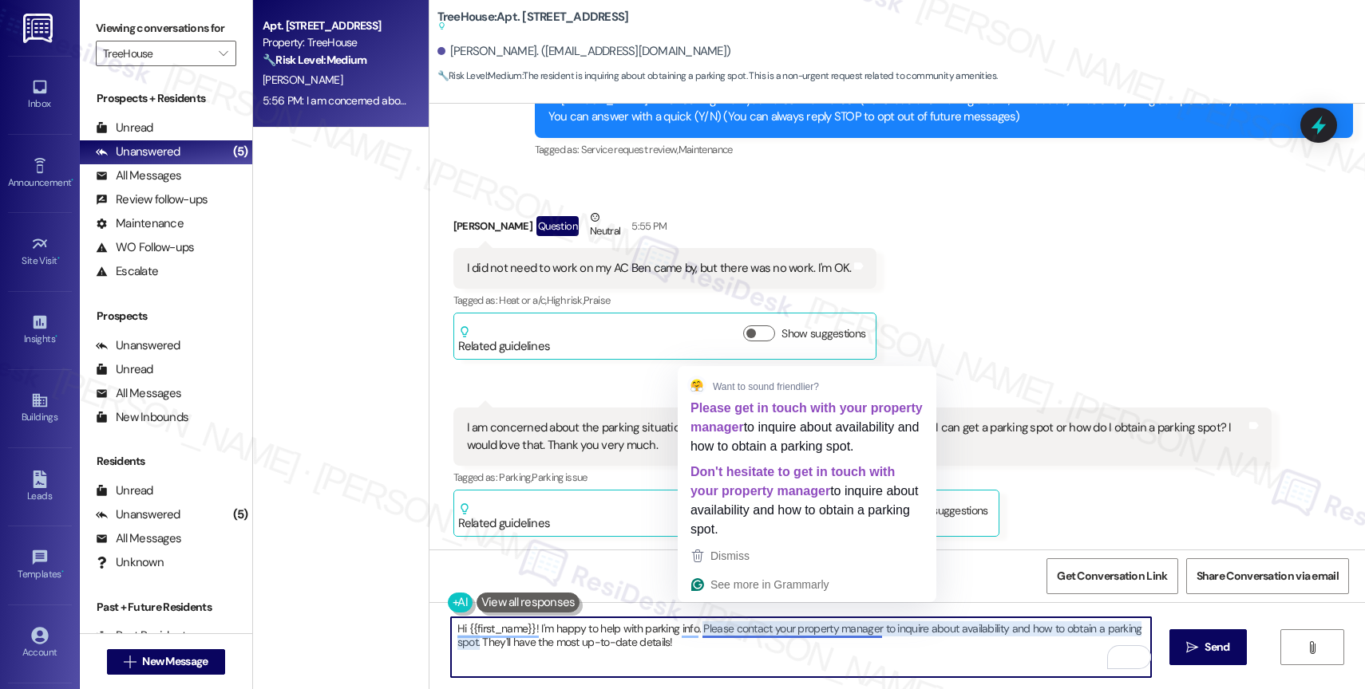
drag, startPoint x: 693, startPoint y: 623, endPoint x: 711, endPoint y: 655, distance: 36.8
click at [711, 655] on textarea "Hi {{first_name}}! I'm happy to help with parking info. Please contact your pro…" at bounding box center [801, 648] width 700 height 60
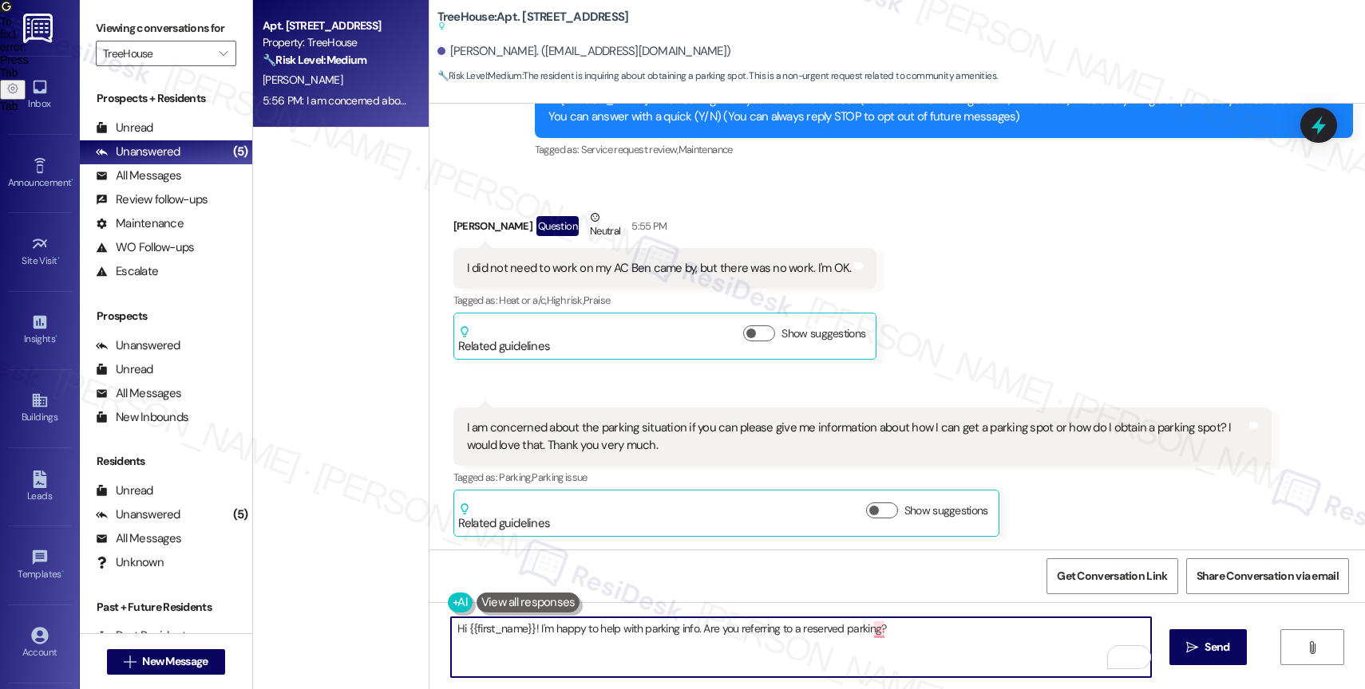
click at [788, 632] on textarea "Hi {{first_name}}! I'm happy to help with parking info. Are you referring to a …" at bounding box center [801, 648] width 700 height 60
click at [1132, 654] on icon "Open Grammarly. 0 Suggestions." at bounding box center [1127, 658] width 18 height 18
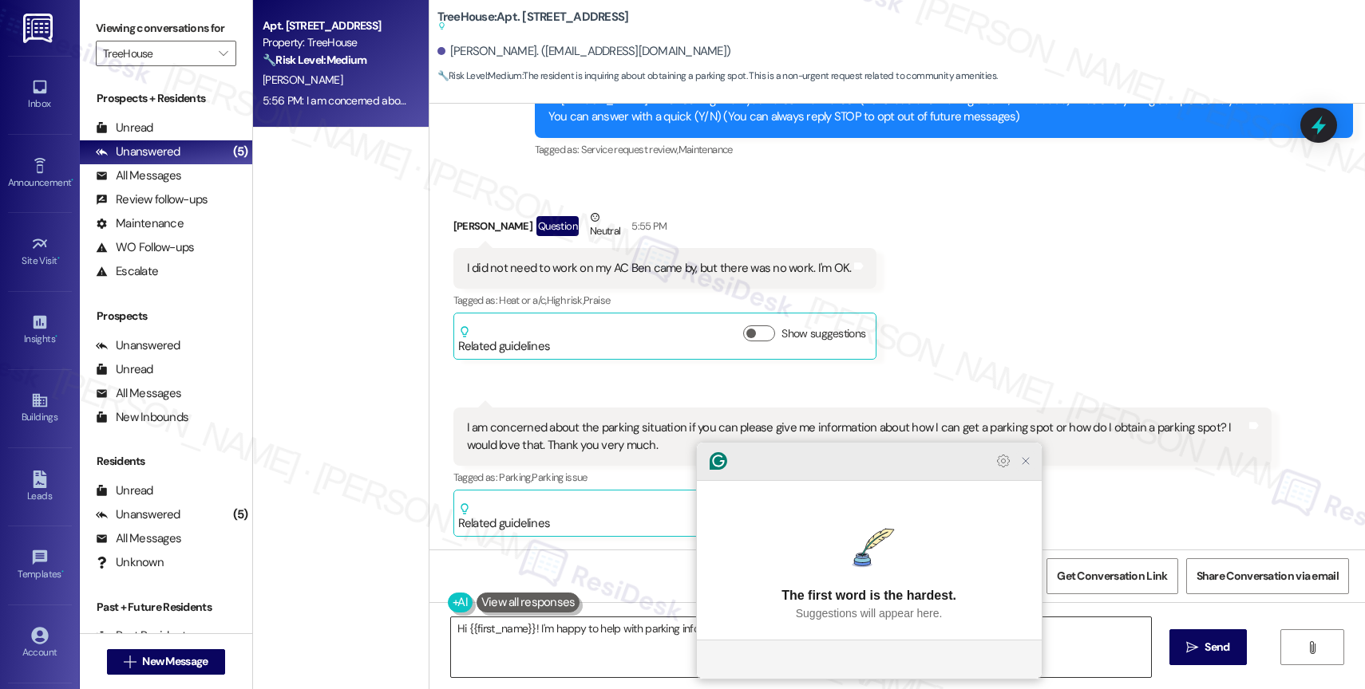
click at [1028, 468] on icon "Close Grammarly Assistant" at bounding box center [1025, 461] width 13 height 13
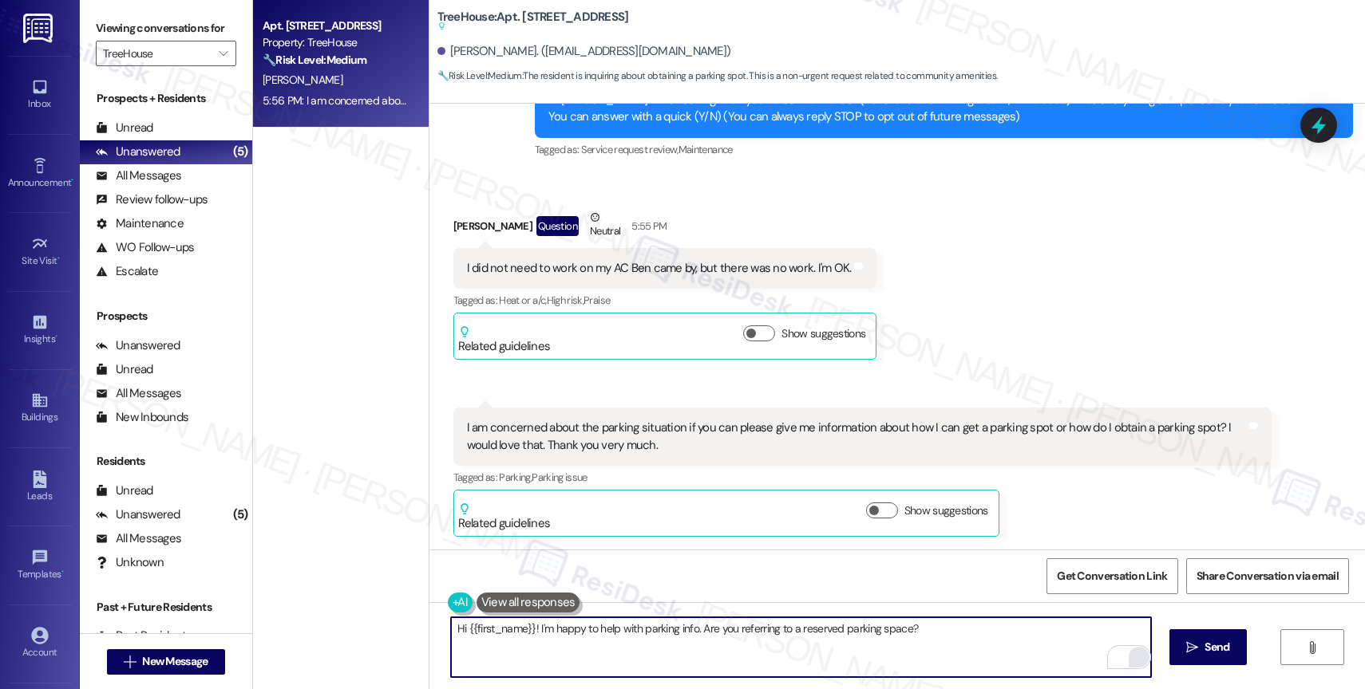
click at [1246, 654] on div "Hi {{first_name}}! I'm happy to help with parking info. Are you referring to a …" at bounding box center [896, 662] width 935 height 120
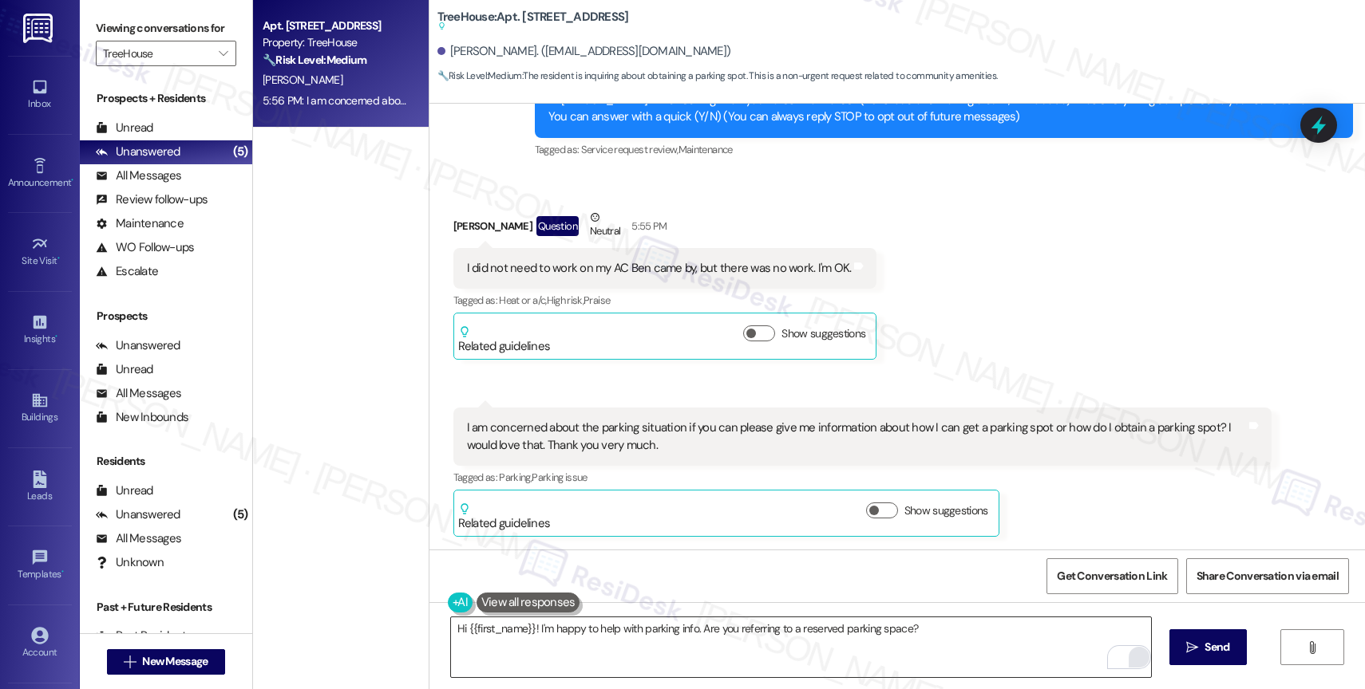
click at [1171, 653] on button " Send" at bounding box center [1207, 648] width 77 height 36
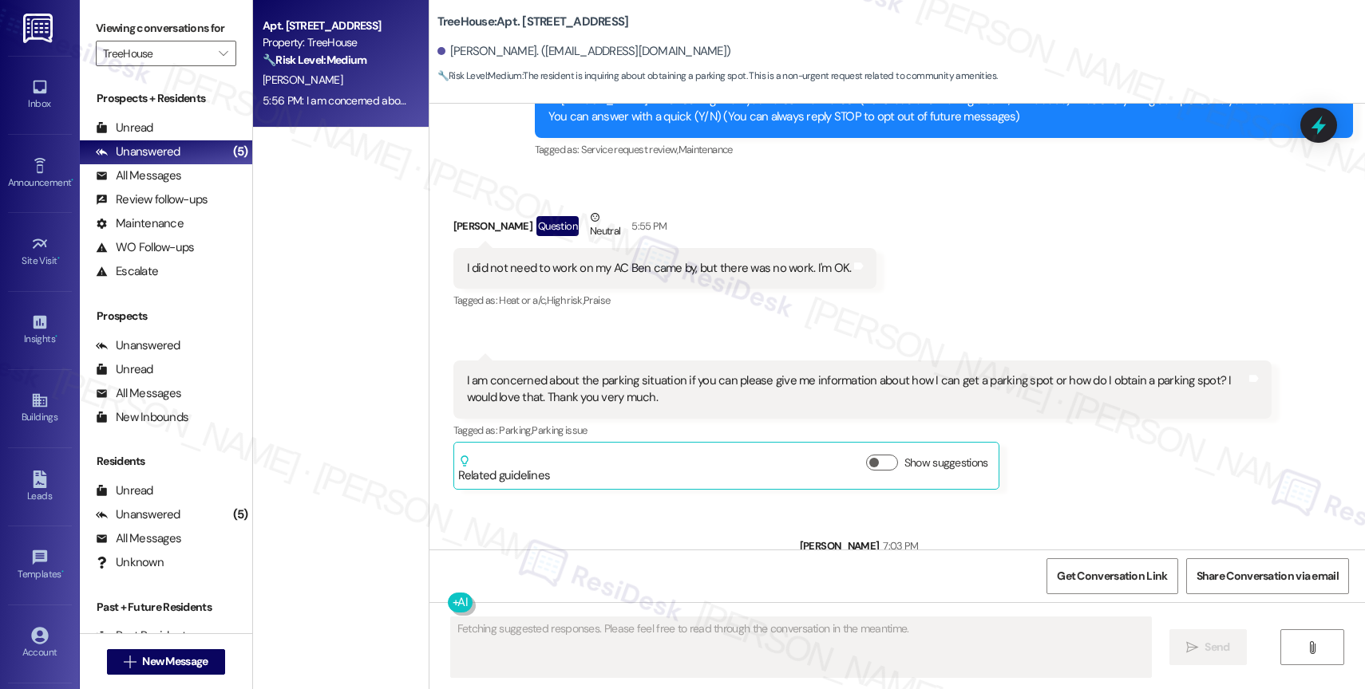
scroll to position [140, 0]
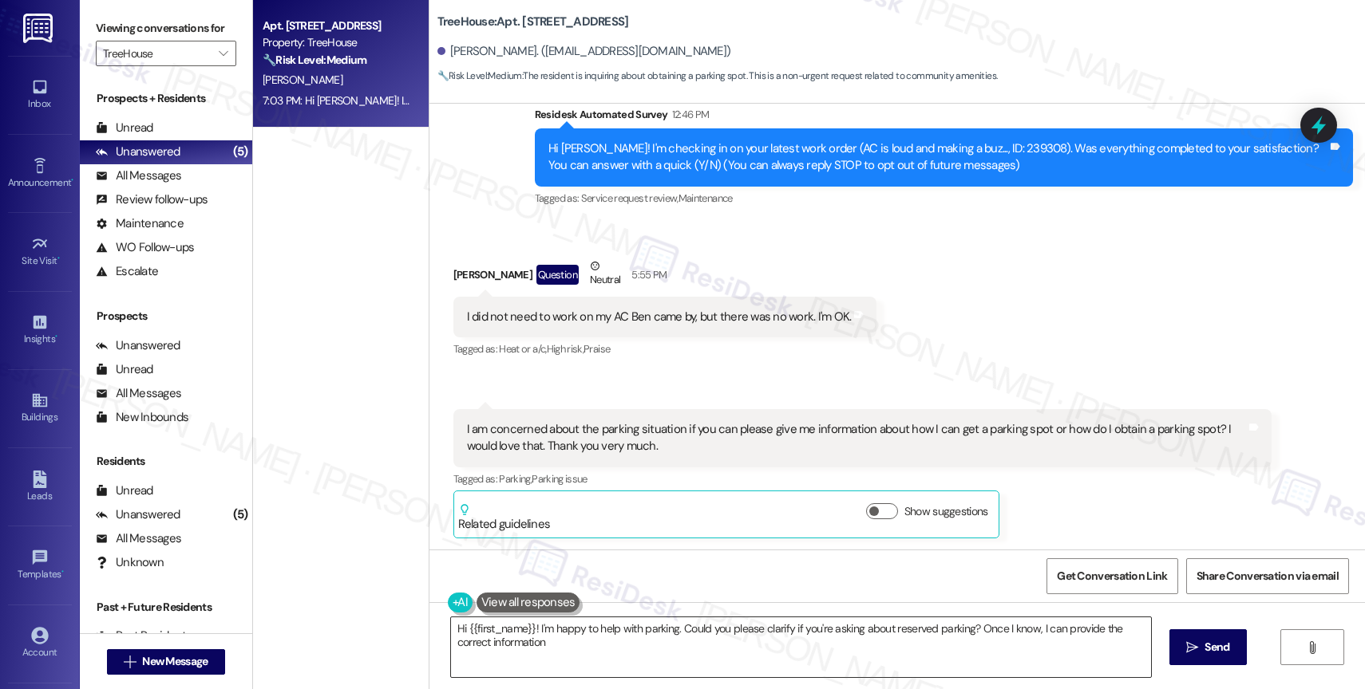
type textarea "Hi {{first_name}}! I'm happy to help with parking. Could you please clarify if …"
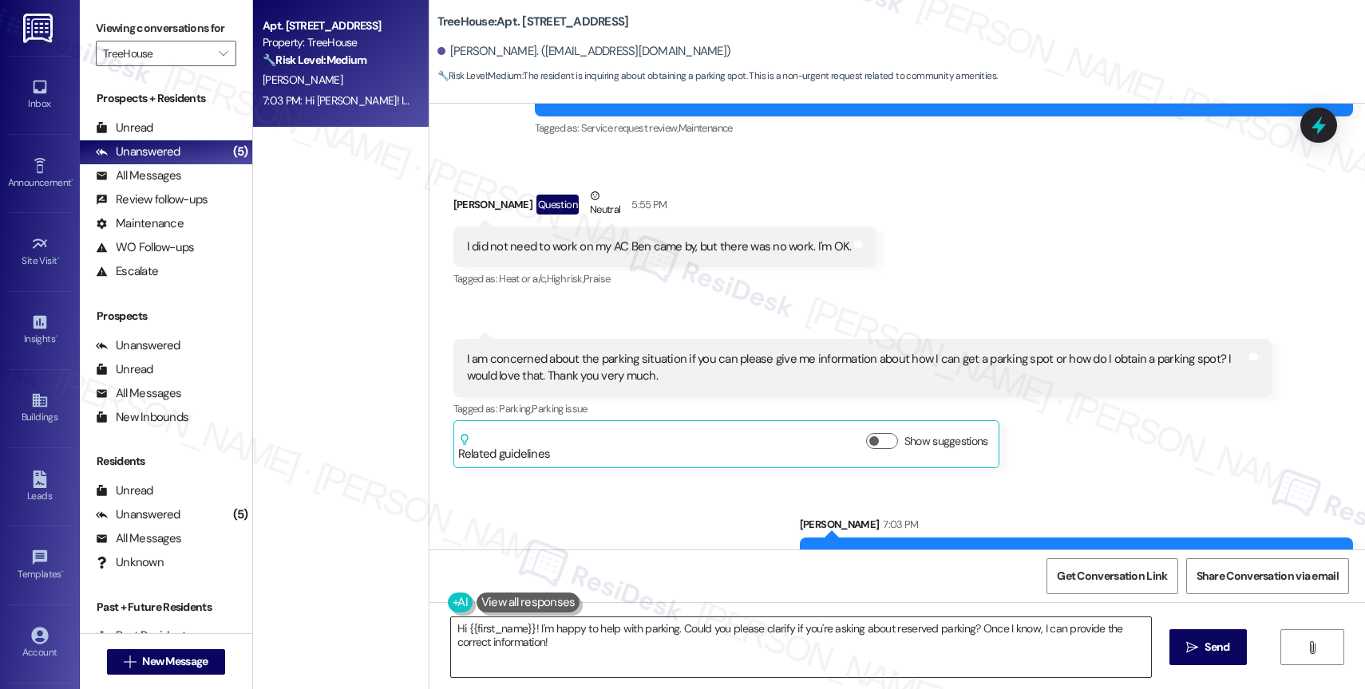
scroll to position [253, 0]
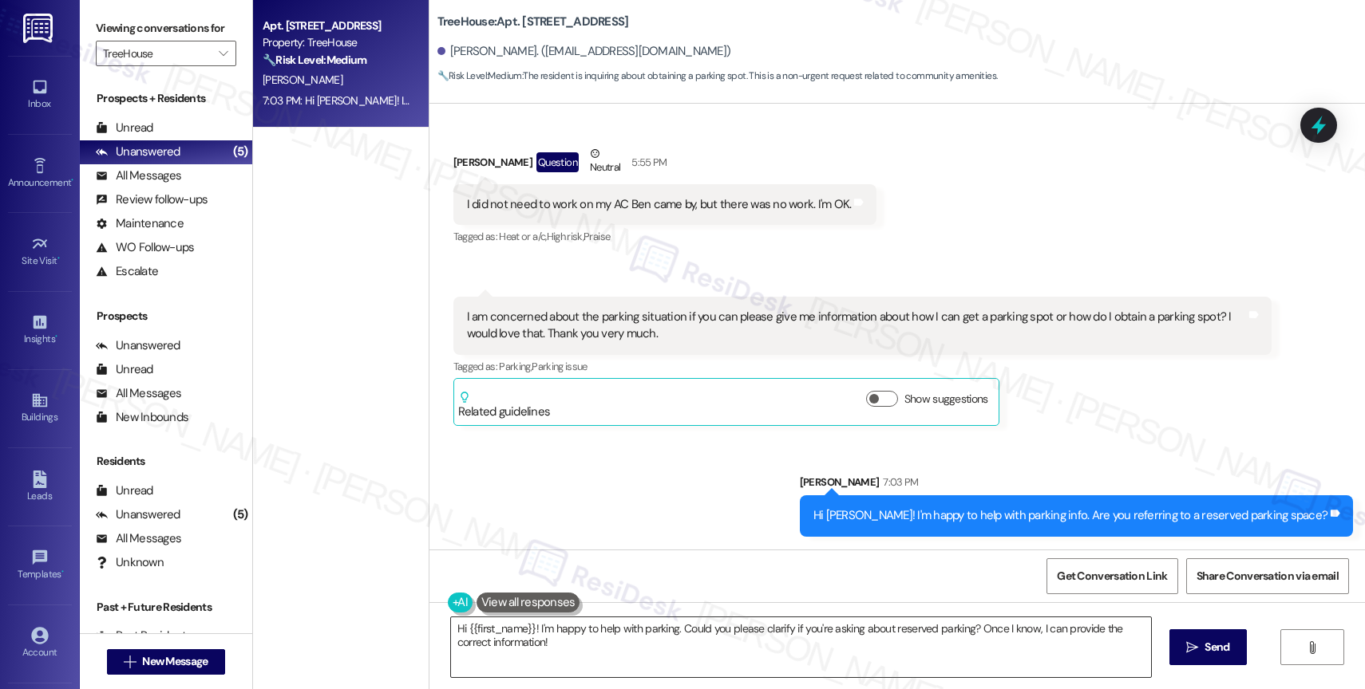
click at [727, 484] on div "Sent via SMS Sarah 7:03 PM Hi Charlene! I'm happy to help with parking info. Ar…" at bounding box center [896, 493] width 935 height 111
click at [219, 60] on icon "" at bounding box center [223, 53] width 9 height 13
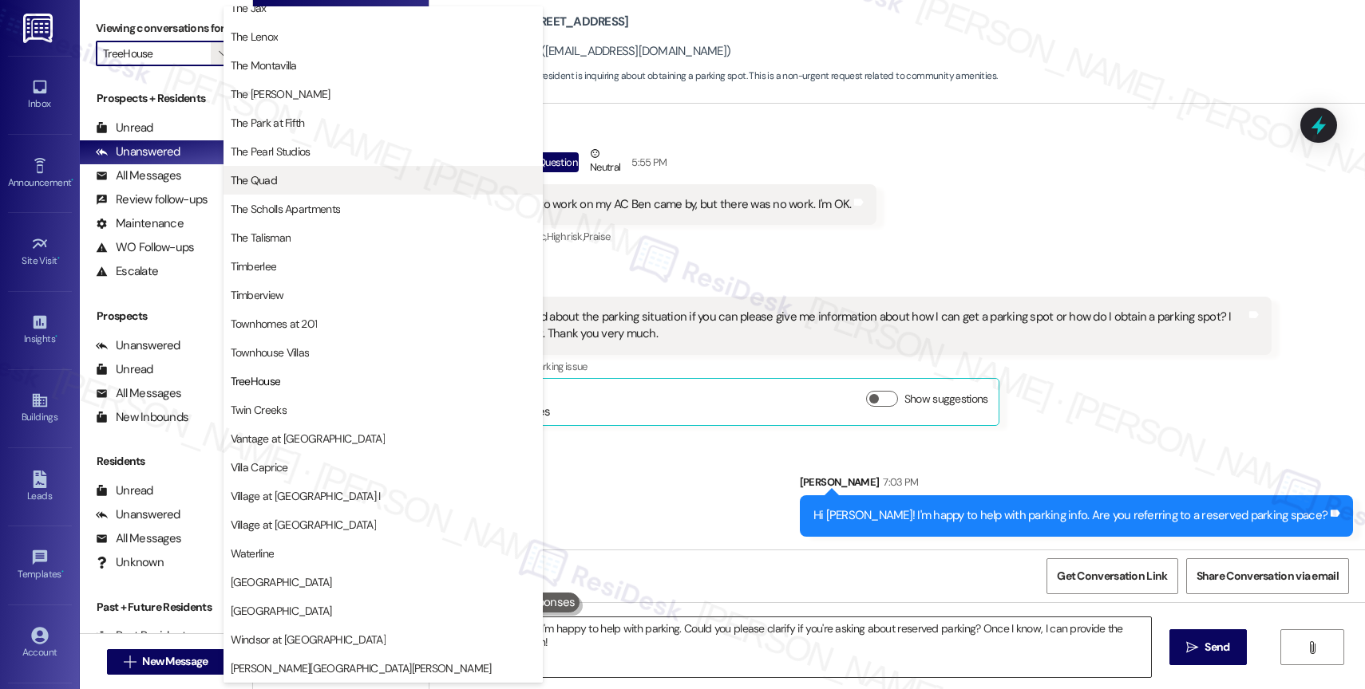
scroll to position [2894, 0]
click at [322, 176] on span "The Quad" at bounding box center [383, 180] width 305 height 16
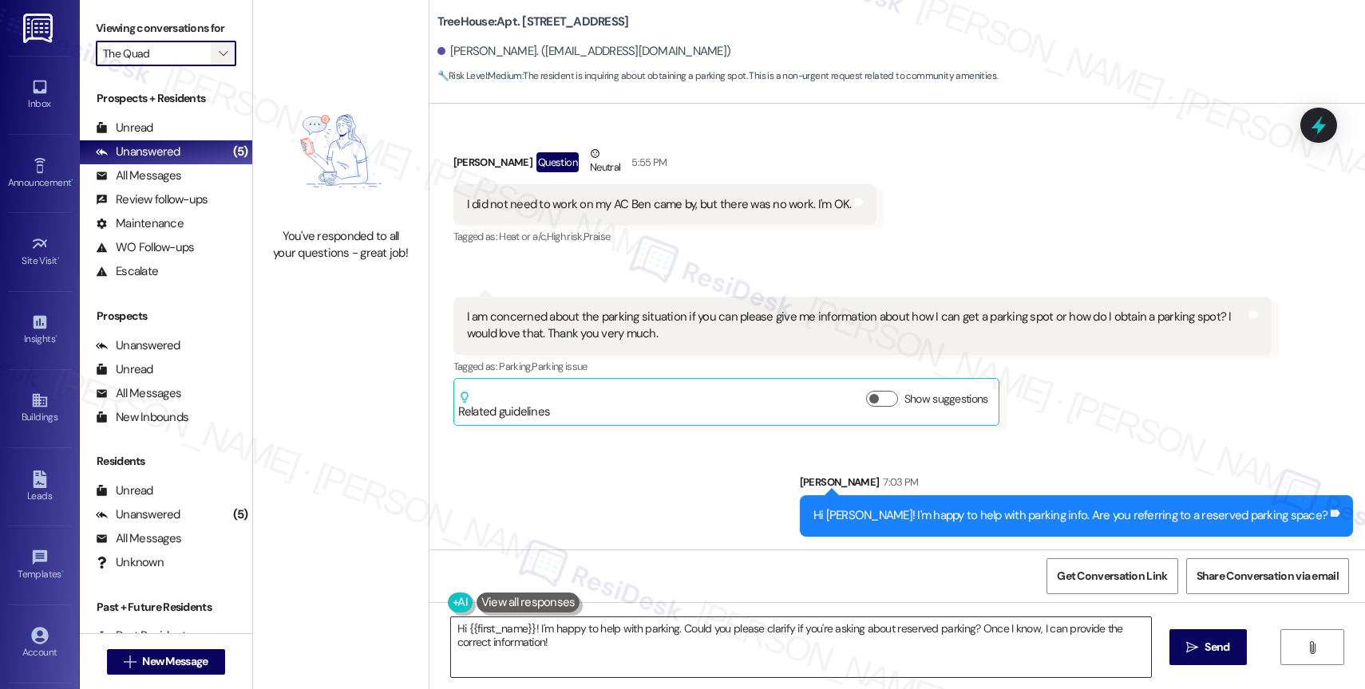
click at [219, 60] on icon "" at bounding box center [223, 53] width 9 height 13
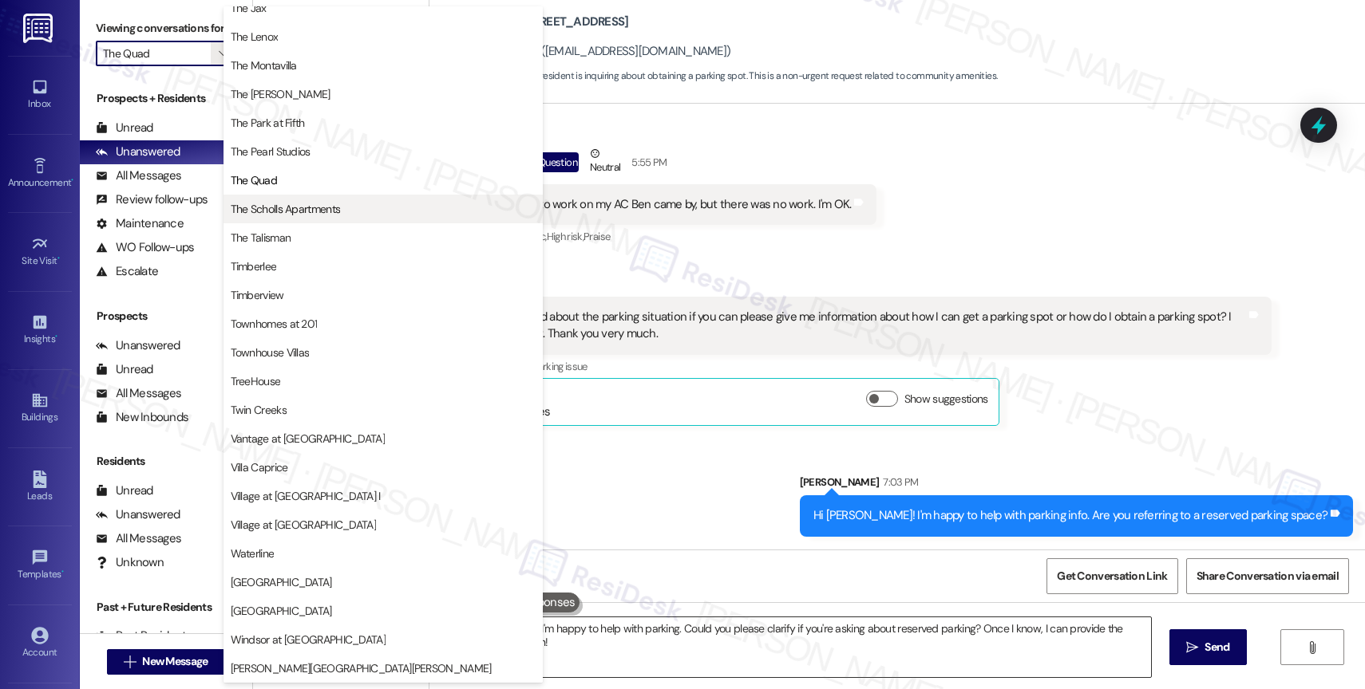
scroll to position [2867, 0]
click at [354, 213] on span "The Scholls Apartments" at bounding box center [383, 209] width 305 height 16
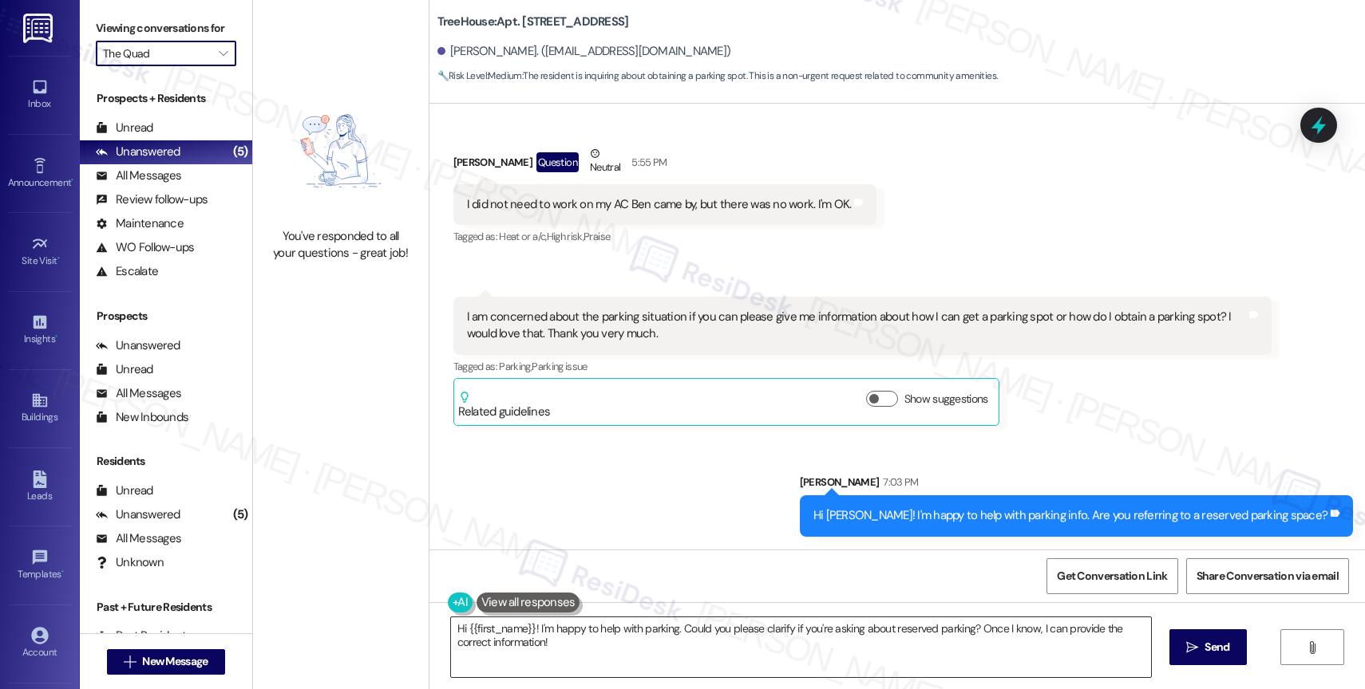
type input "The Scholls Apartments"
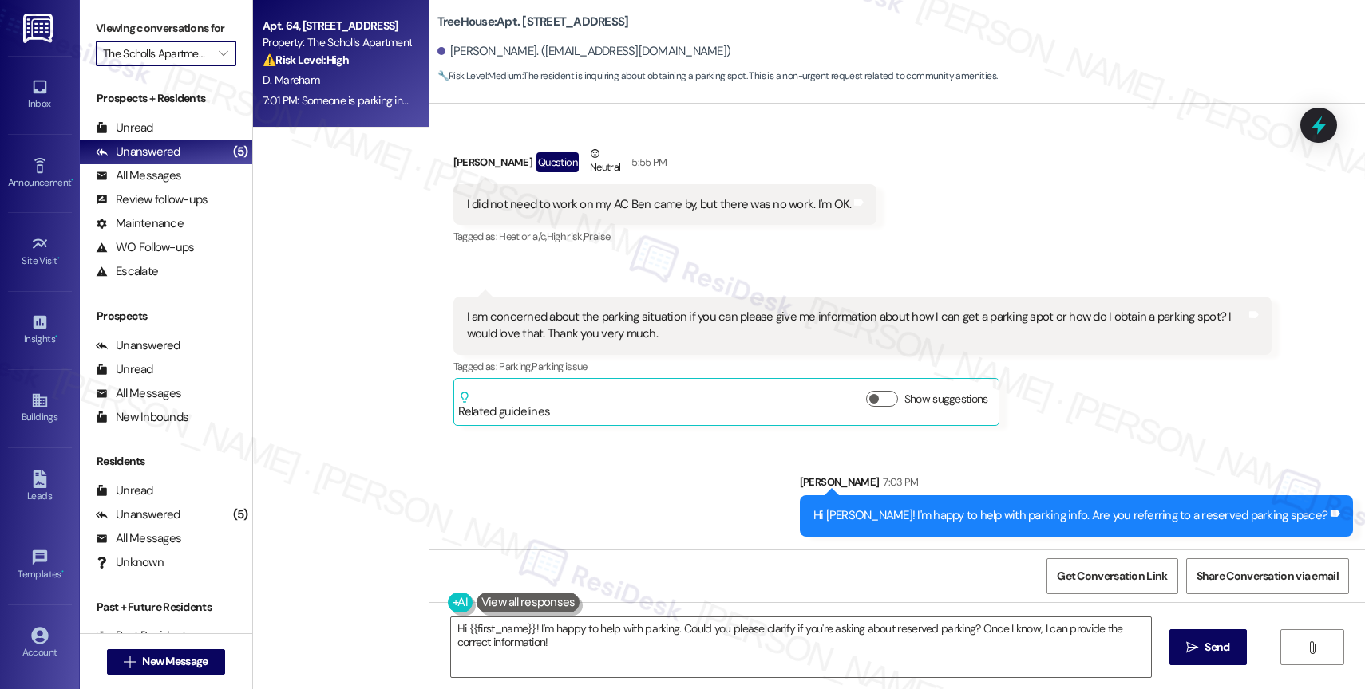
click at [318, 77] on div "D. Mareham" at bounding box center [336, 80] width 151 height 20
type textarea "Fetching suggested responses. Please feel free to read through the conversation…"
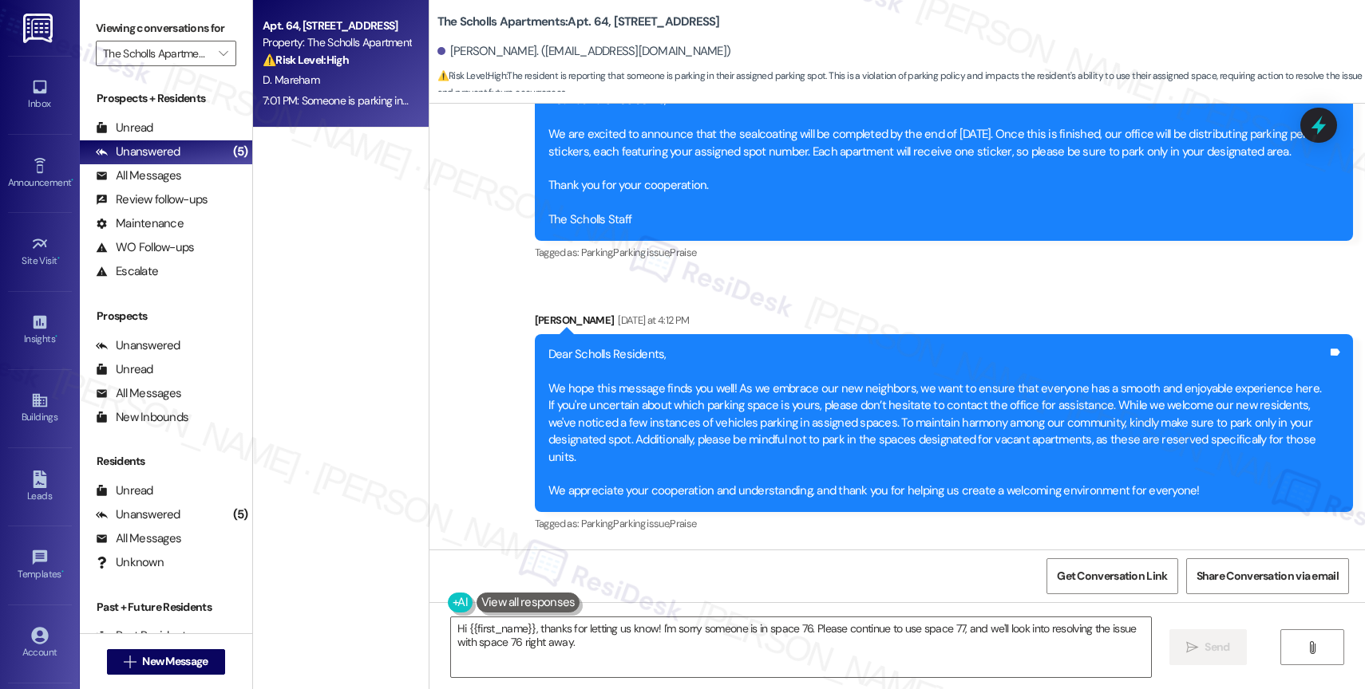
scroll to position [6649, 0]
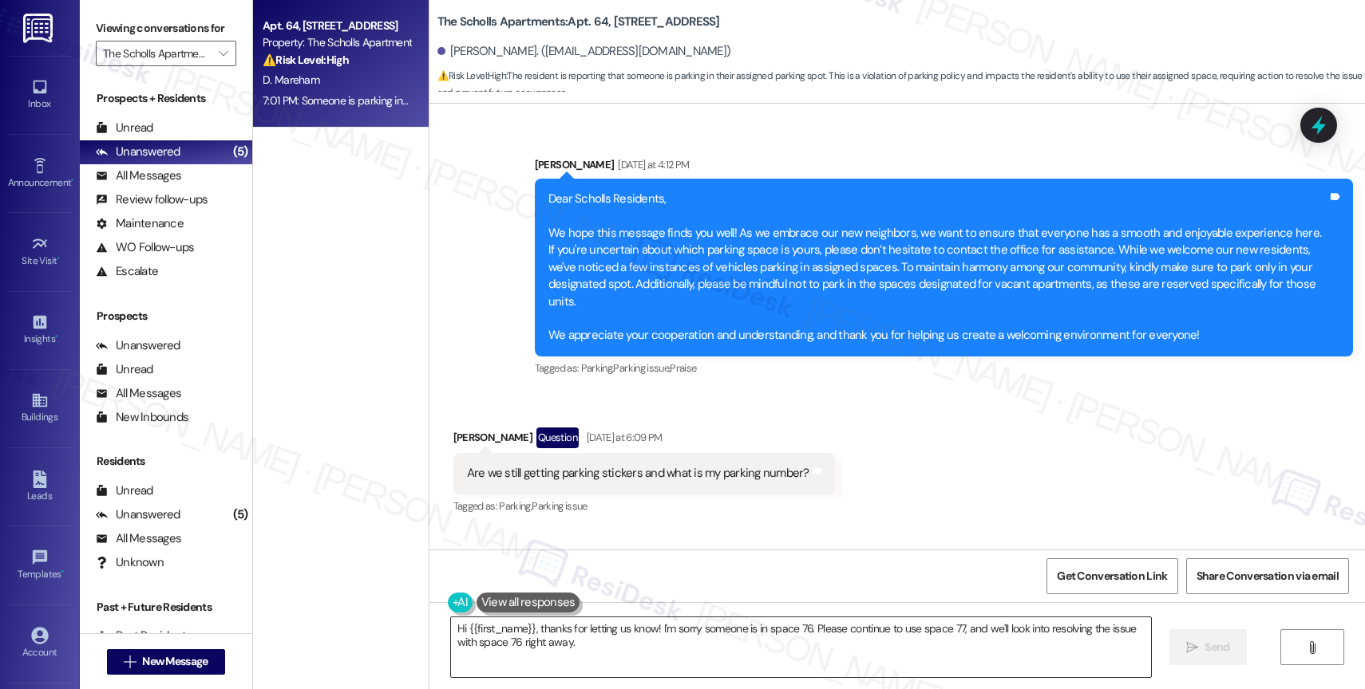
click at [543, 650] on textarea "Hi {{first_name}}, thanks for letting us know! I'm sorry someone is in space 76…" at bounding box center [801, 648] width 700 height 60
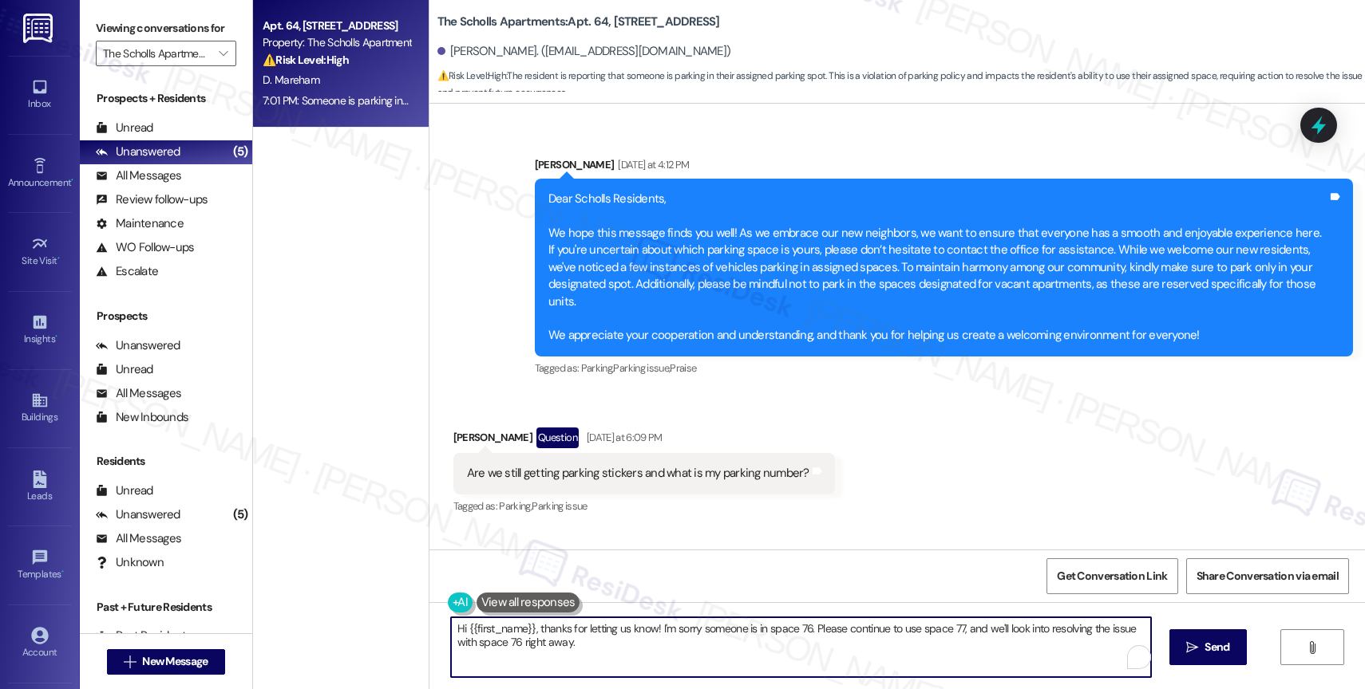
click at [543, 650] on textarea "Hi {{first_name}}, thanks for letting us know! I'm sorry someone is in space 76…" at bounding box center [801, 648] width 700 height 60
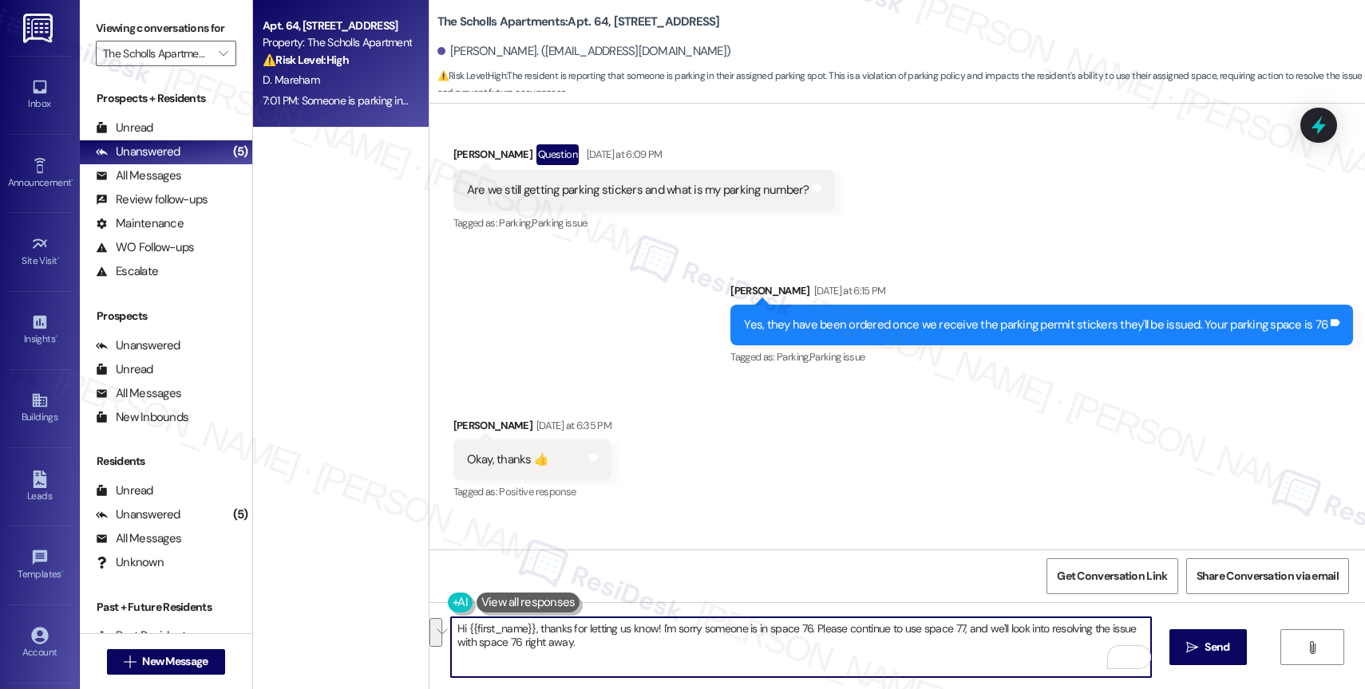
scroll to position [6950, 0]
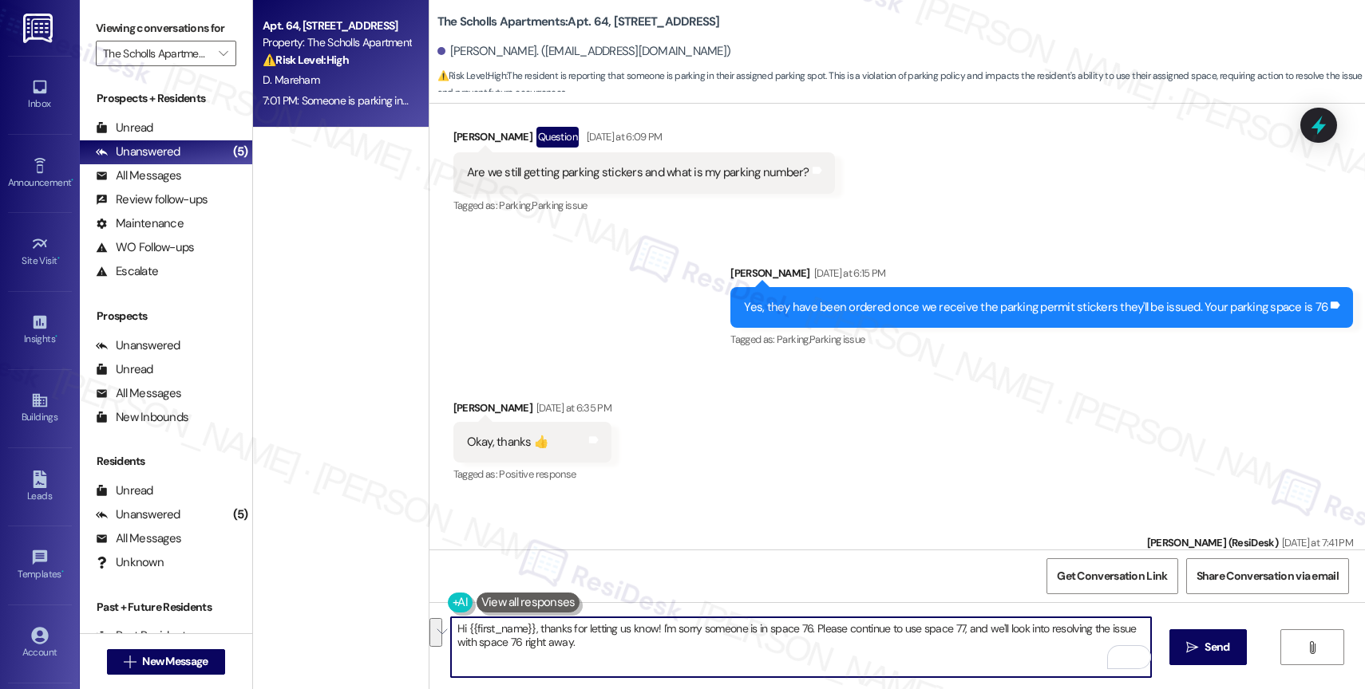
click at [655, 304] on div "Sent via SMS Marcy Gonzalez Yesterday at 6:15 PM Yes, they have been ordered on…" at bounding box center [896, 296] width 935 height 135
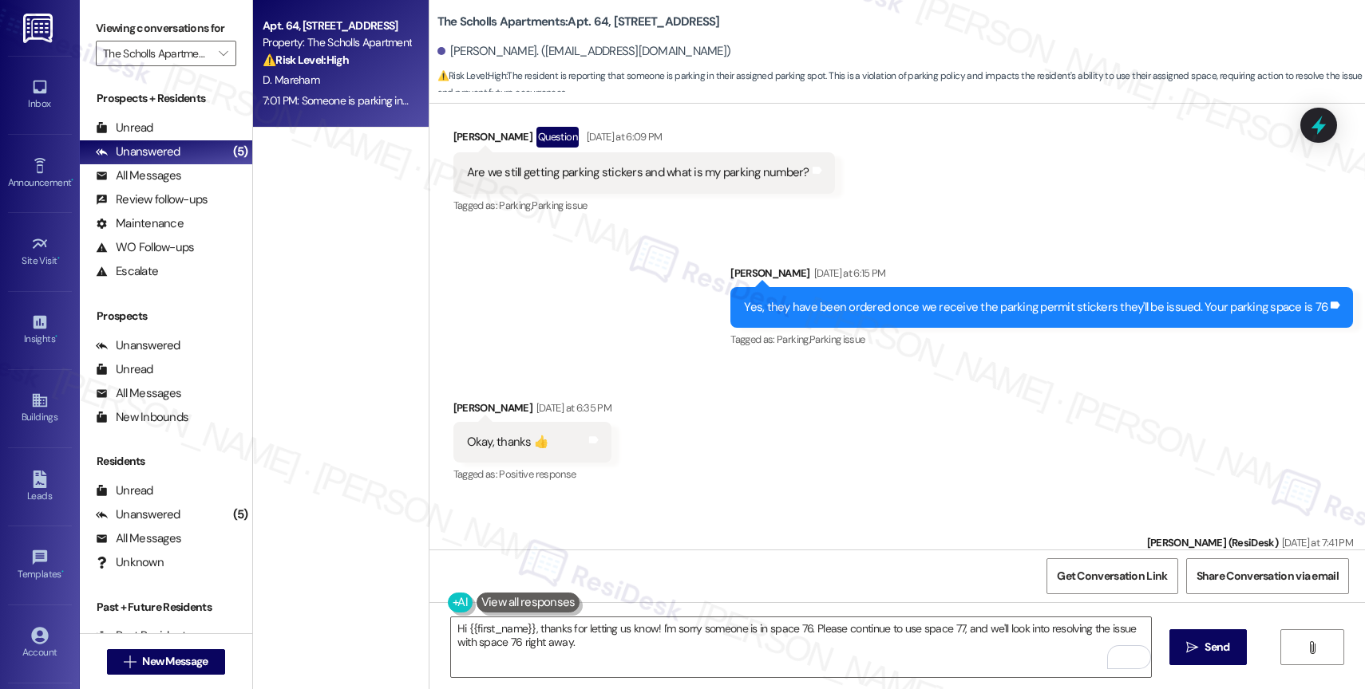
scroll to position [7153, 0]
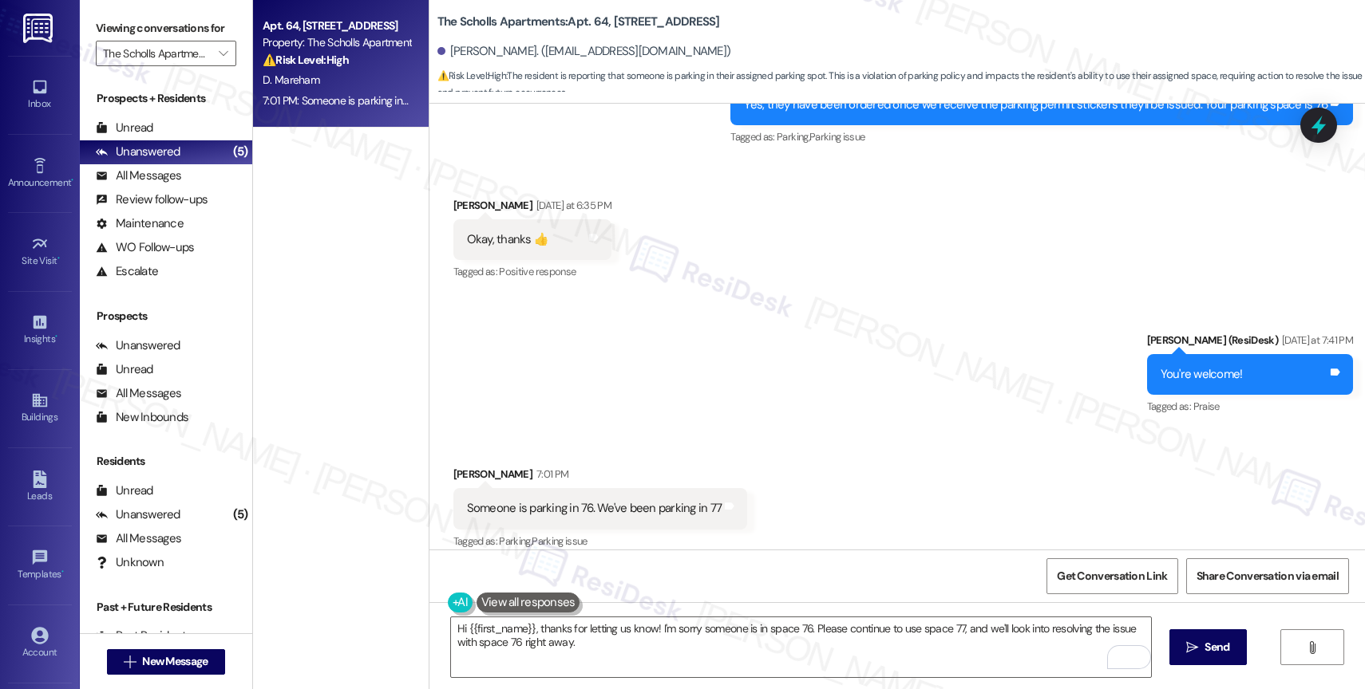
click at [555, 600] on button at bounding box center [528, 603] width 104 height 20
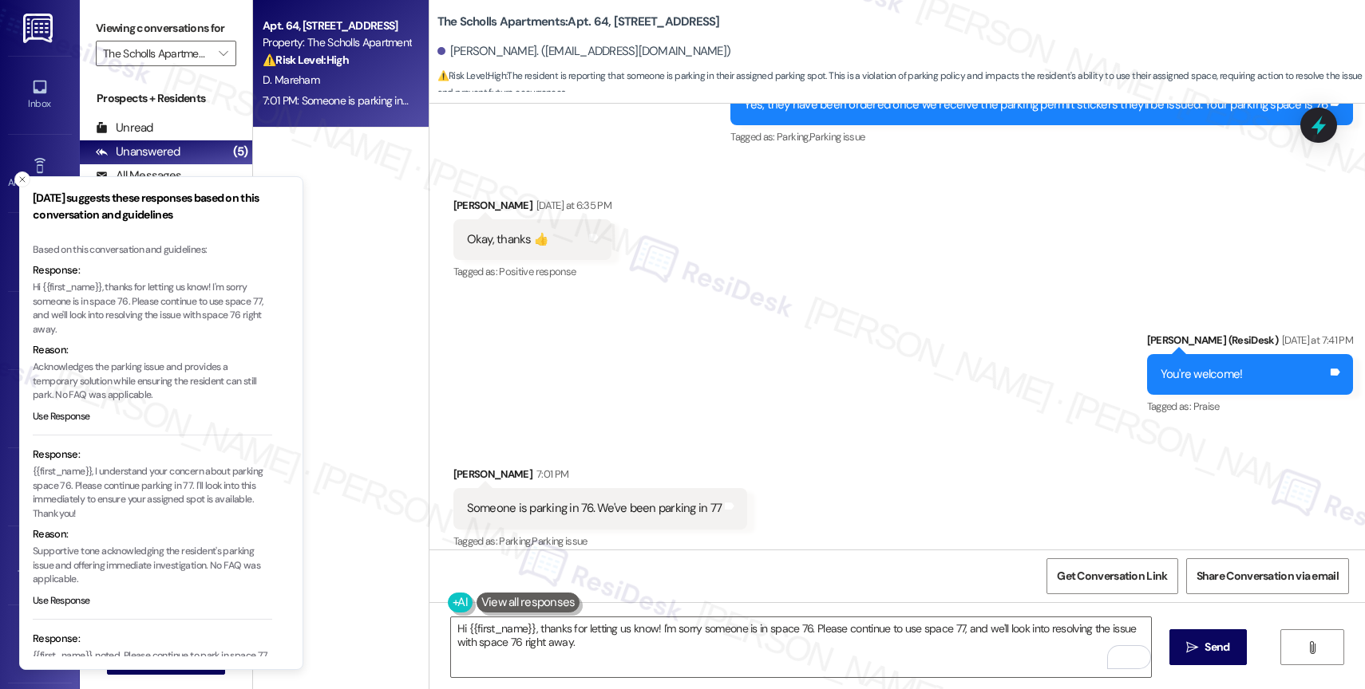
click at [555, 600] on button at bounding box center [528, 603] width 104 height 20
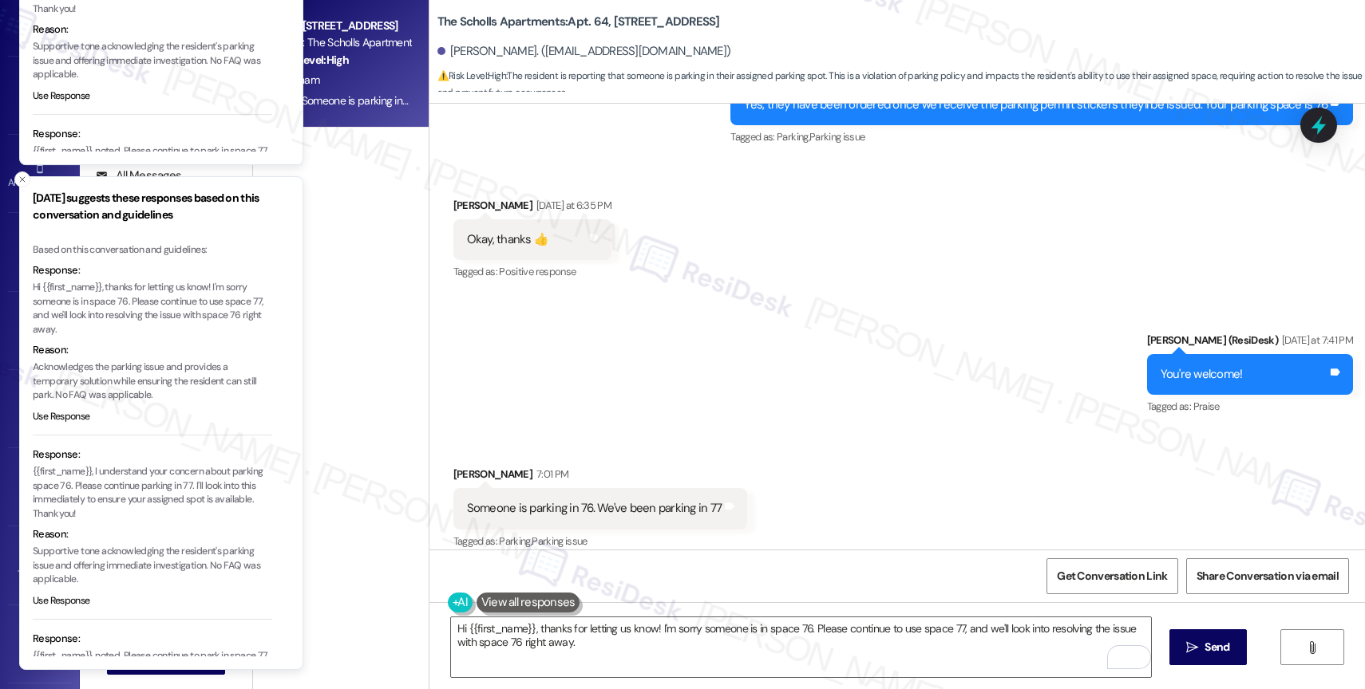
click at [555, 600] on button at bounding box center [528, 603] width 104 height 20
click at [18, 176] on icon "Close toast" at bounding box center [23, 180] width 10 height 10
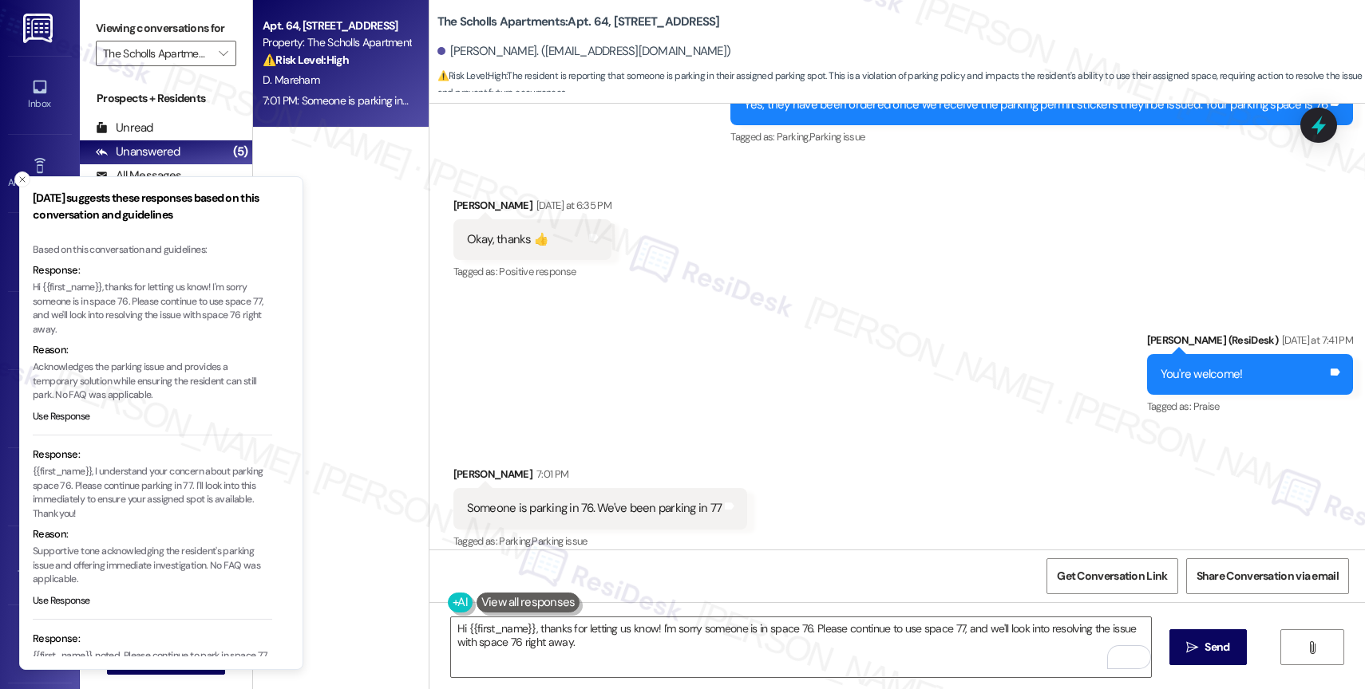
click at [18, 176] on icon "Close toast" at bounding box center [23, 180] width 10 height 10
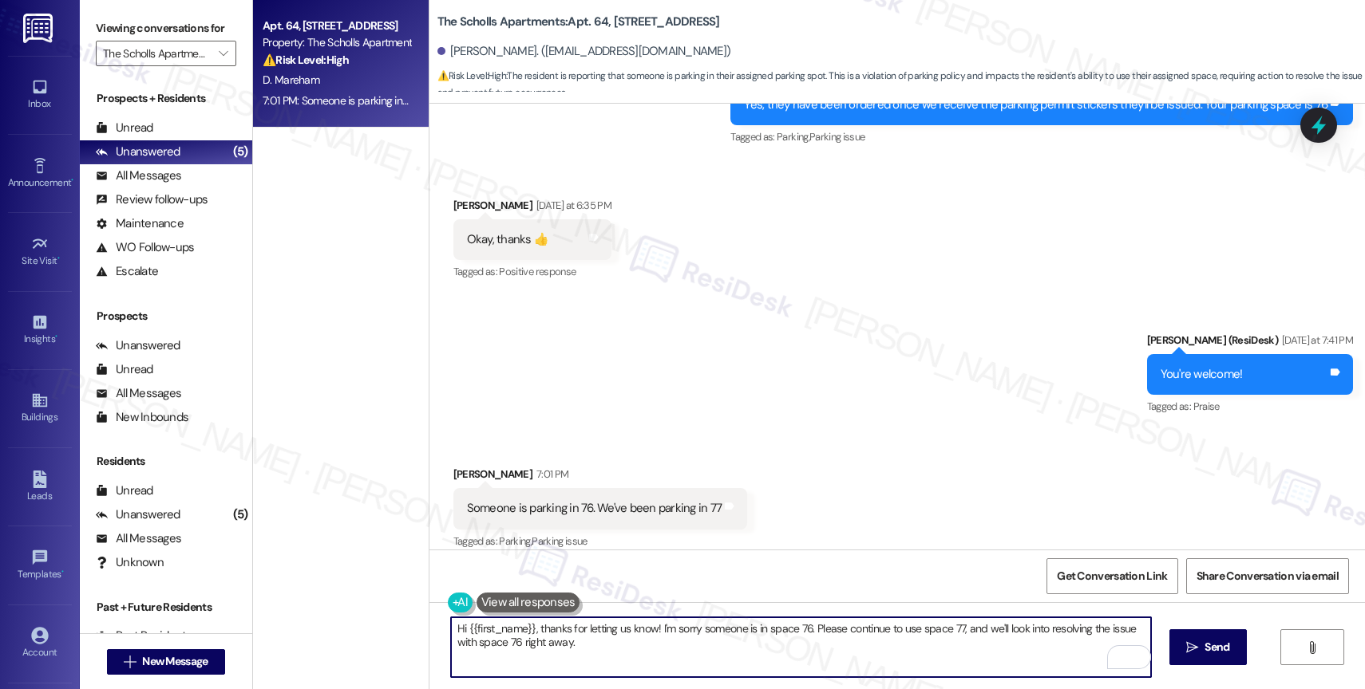
click at [505, 634] on textarea "Hi {{first_name}}, thanks for letting us know! I'm sorry someone is in space 76…" at bounding box center [801, 648] width 700 height 60
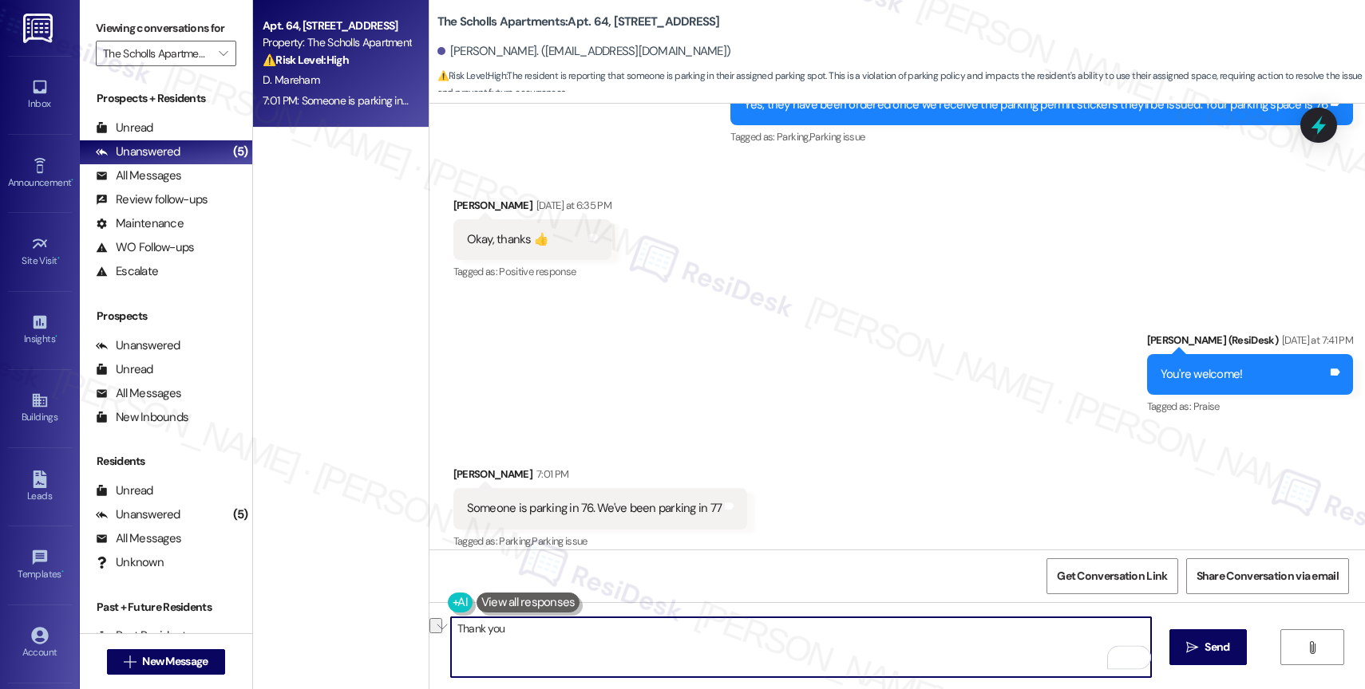
drag, startPoint x: 494, startPoint y: 634, endPoint x: 378, endPoint y: 625, distance: 116.0
click at [378, 625] on div "Apt. 64, 5125 SW Scholls Ferry Rd Property: The Scholls Apartments ⚠️ Risk Leve…" at bounding box center [809, 344] width 1112 height 689
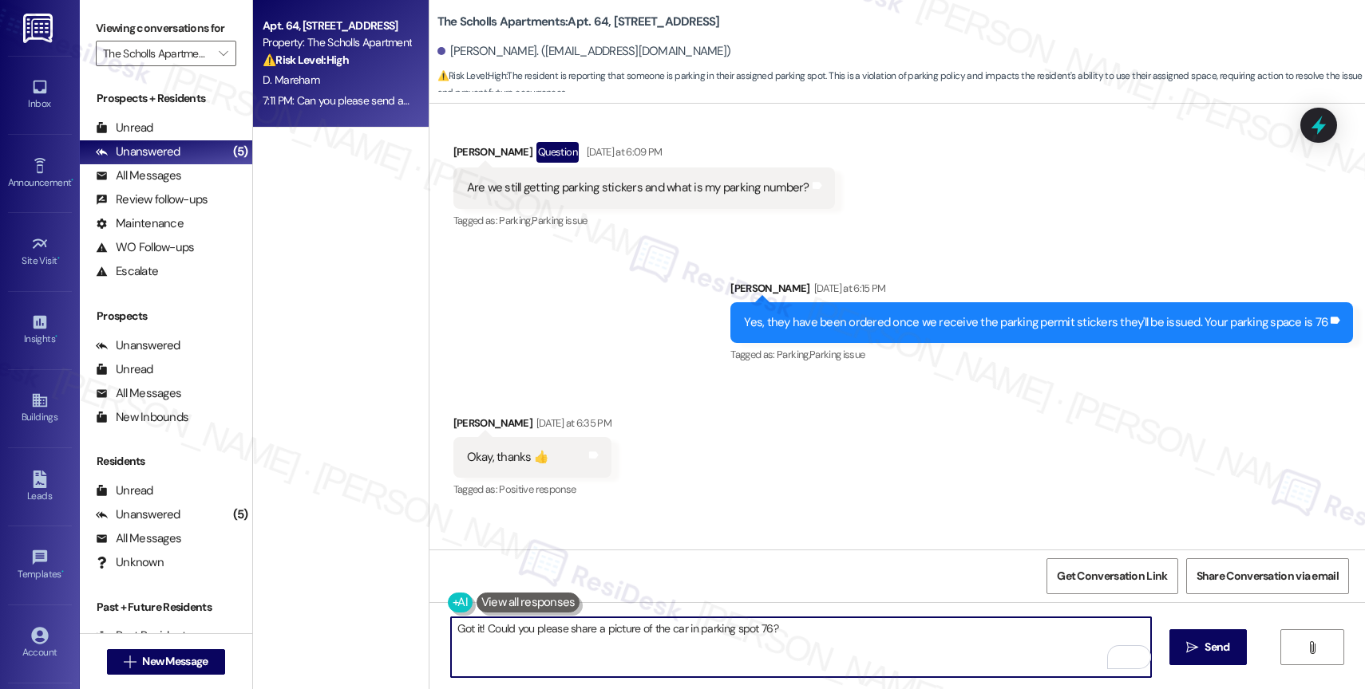
scroll to position [7264, 0]
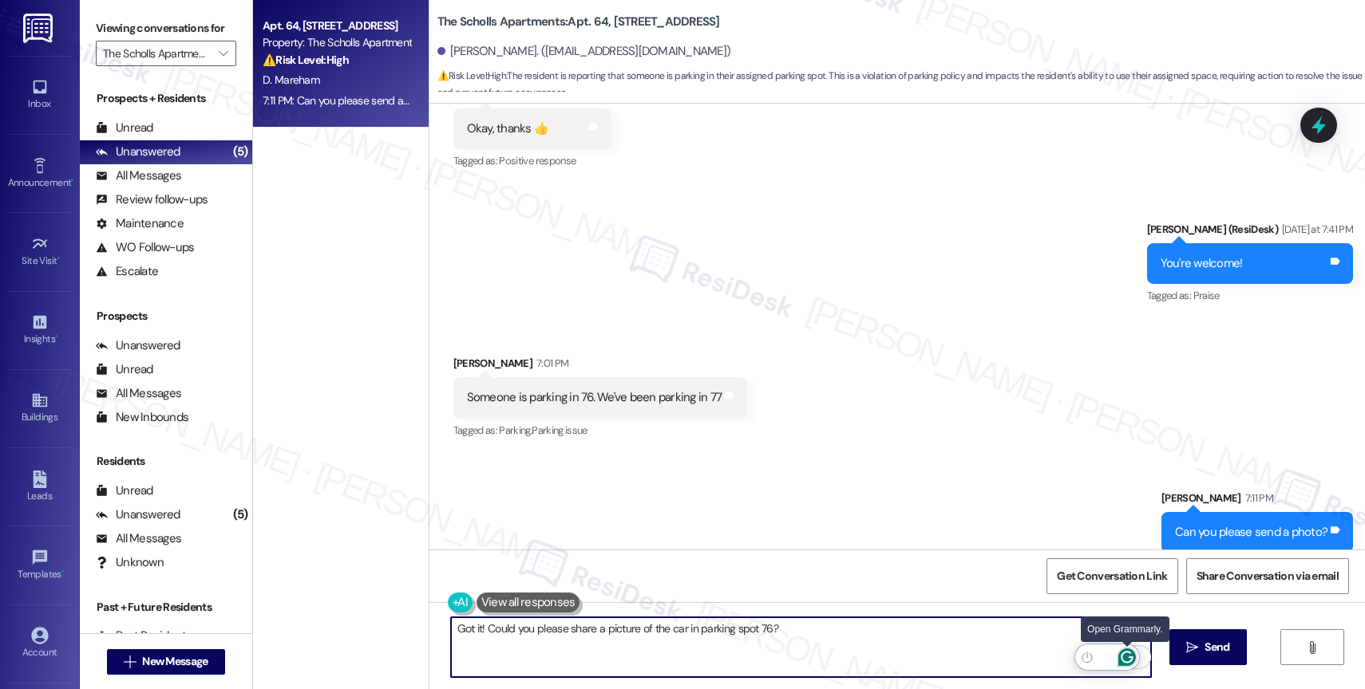
type textarea "Got it! Could you please share a picture of the car in parking spot 76?"
click at [1124, 661] on icon "Open Grammarly. 0 Suggestions." at bounding box center [1127, 658] width 18 height 18
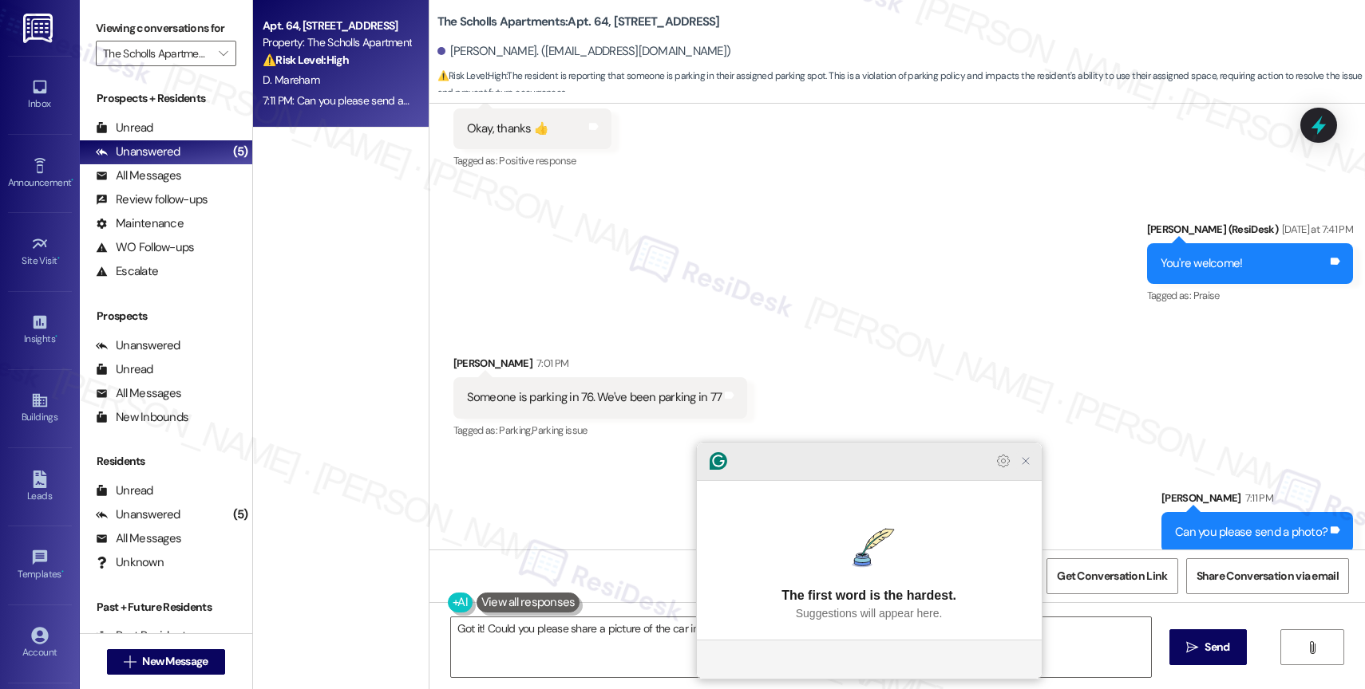
click at [1033, 471] on icon "Close Grammarly Assistant" at bounding box center [1025, 461] width 19 height 19
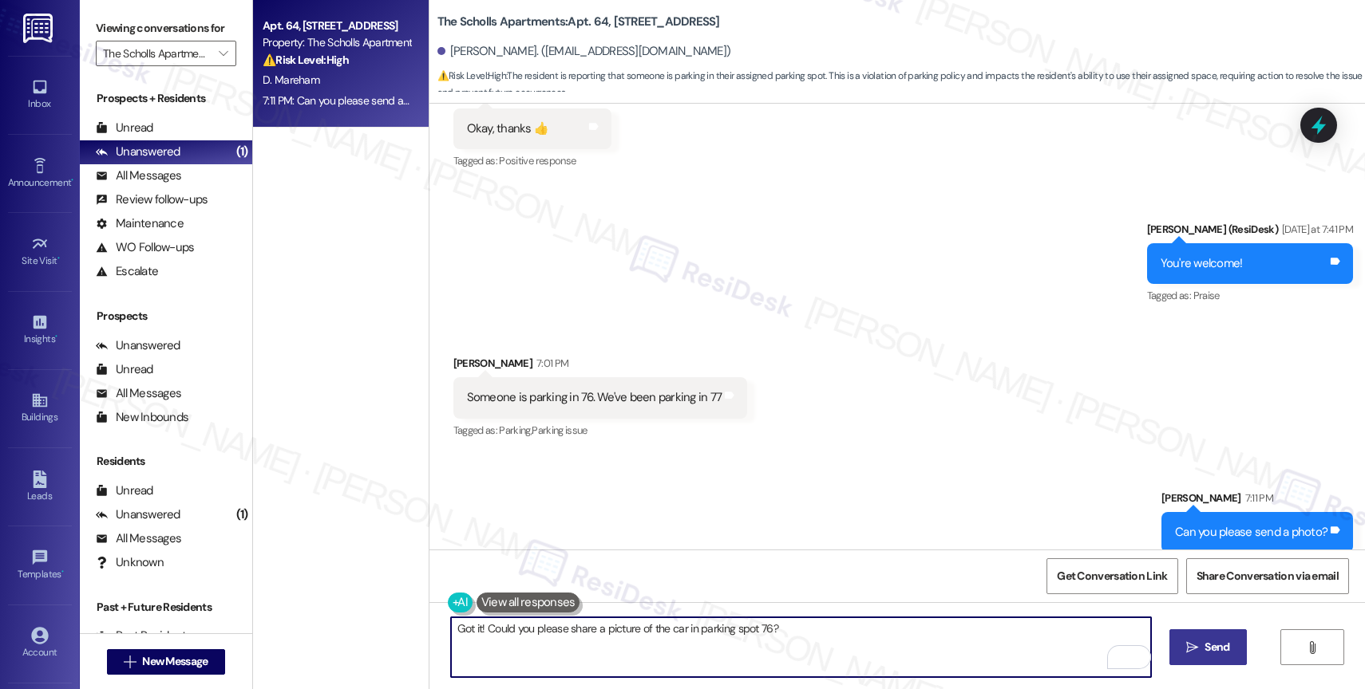
click at [1214, 648] on span "Send" at bounding box center [1216, 647] width 25 height 17
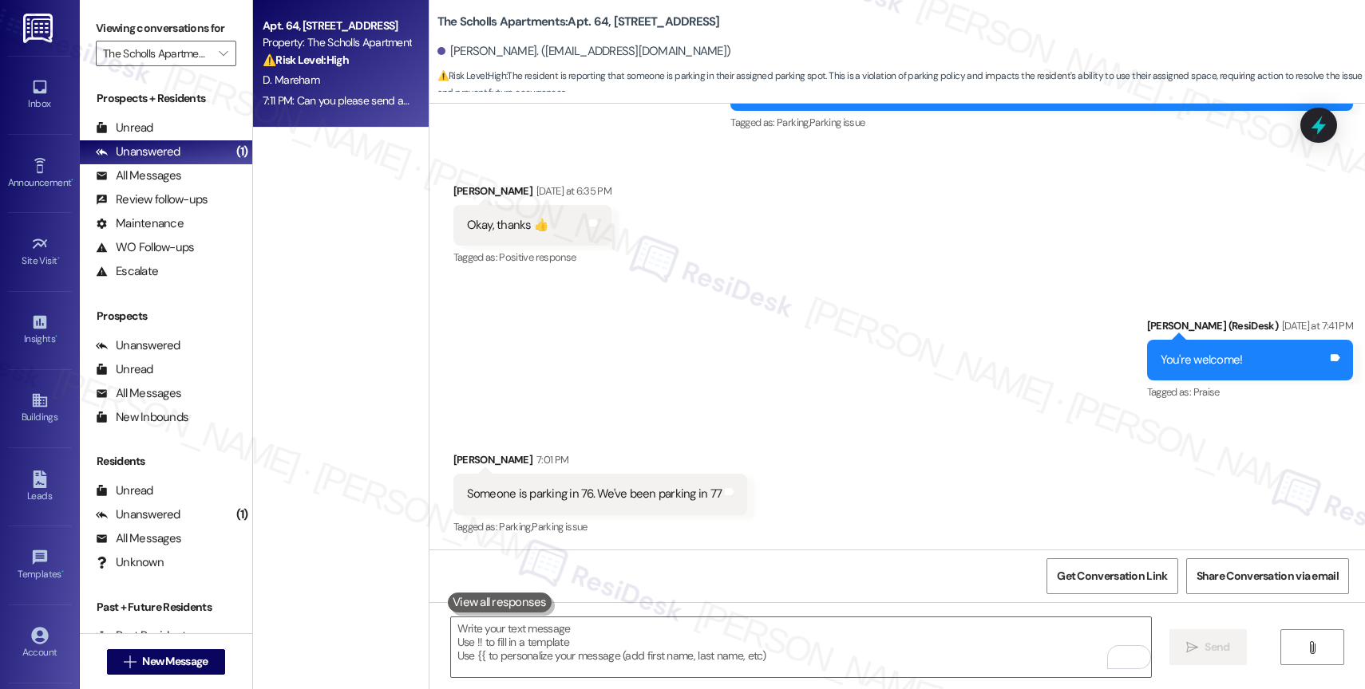
scroll to position [7376, 0]
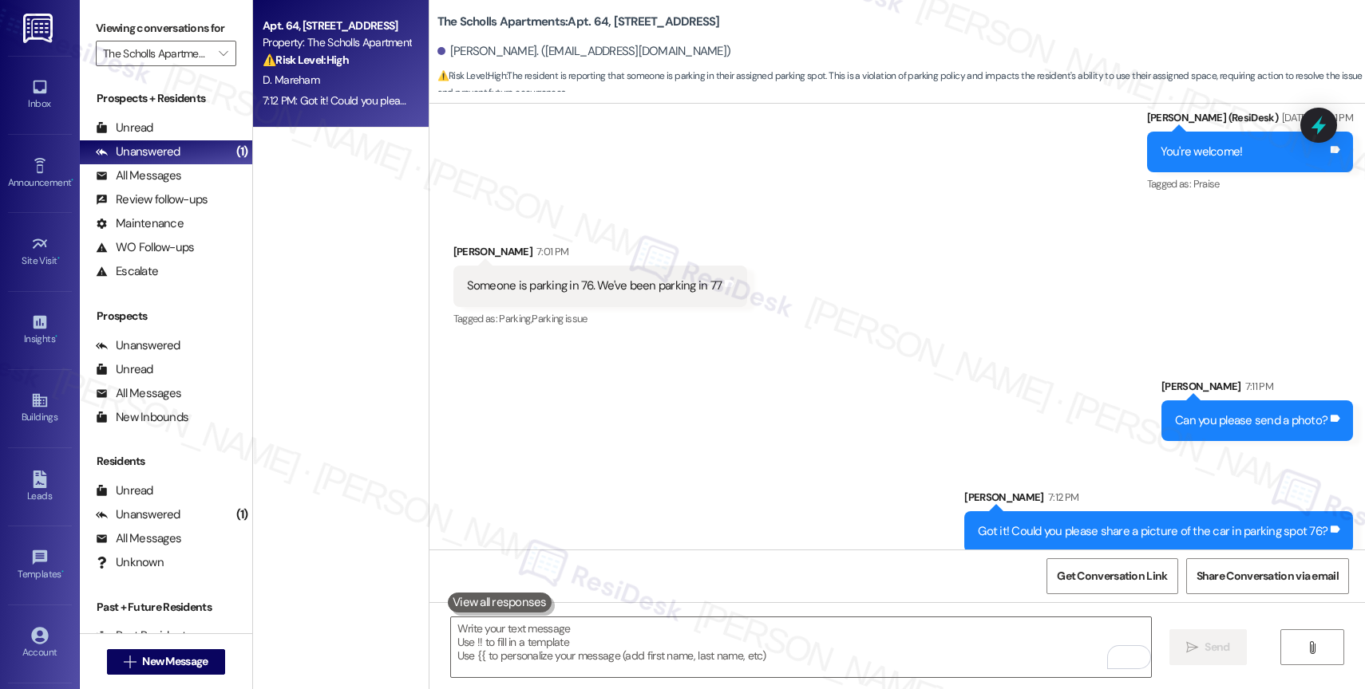
click at [796, 207] on div "Received via SMS Darlene Mareham 7:01 PM Someone is parking in 76. We've been p…" at bounding box center [896, 274] width 935 height 135
click at [219, 60] on icon "" at bounding box center [223, 53] width 9 height 13
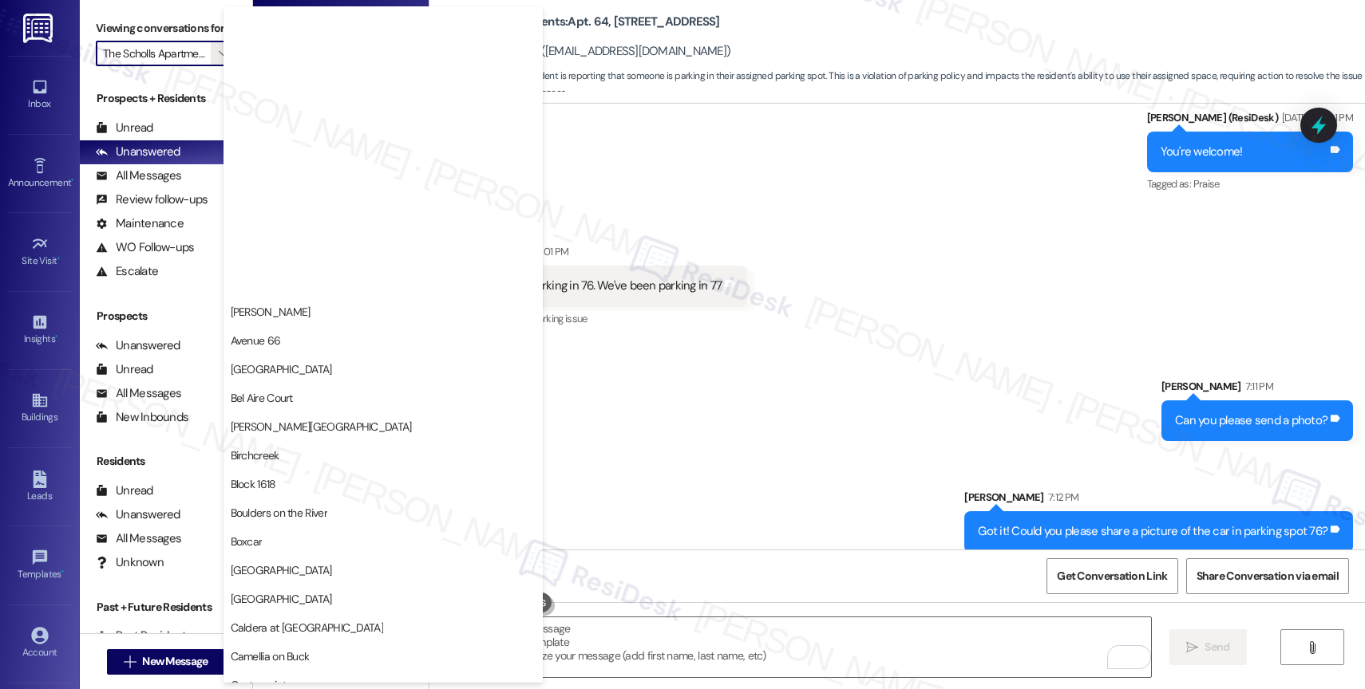
scroll to position [0, 0]
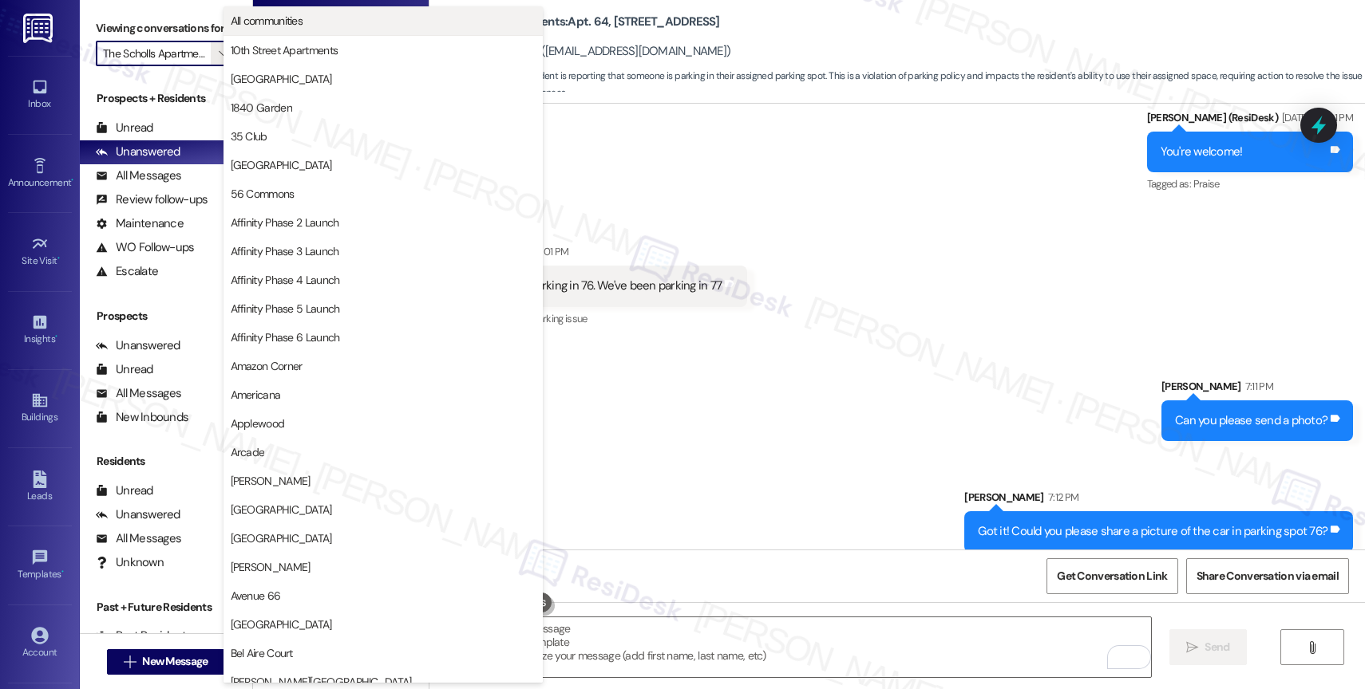
click at [311, 25] on span "All communities" at bounding box center [383, 21] width 305 height 16
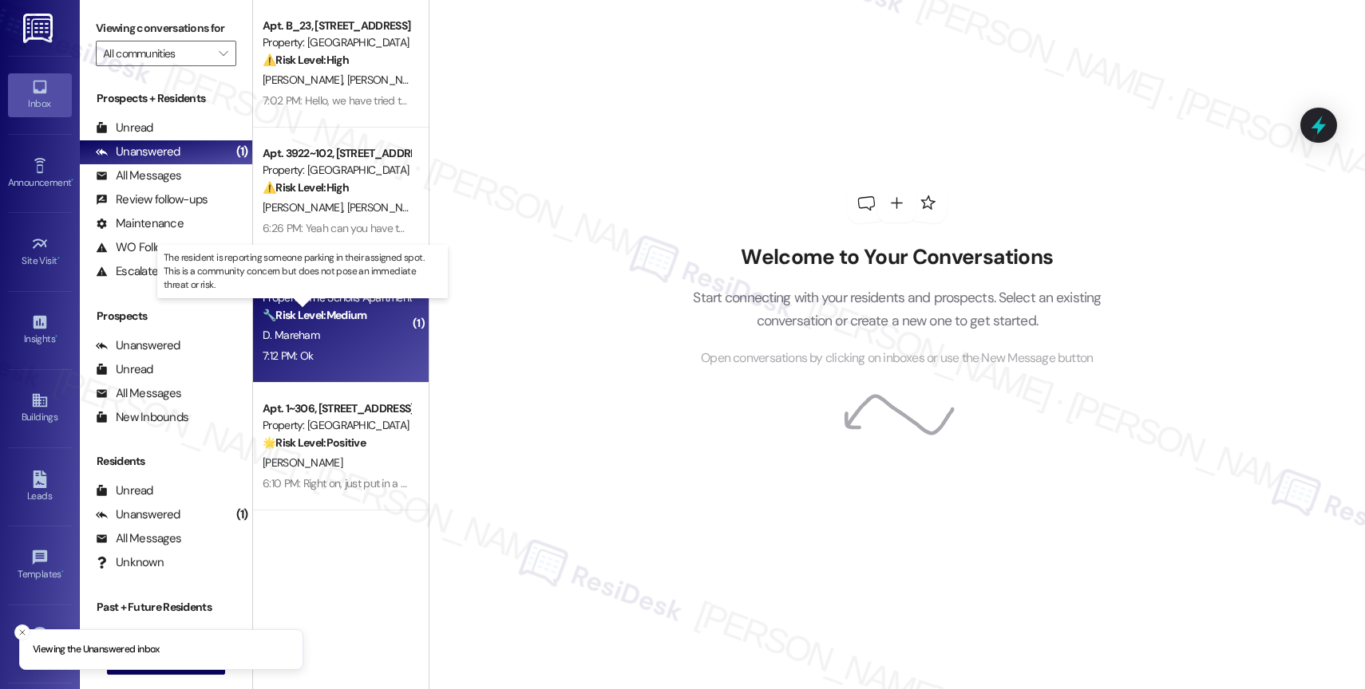
click at [348, 320] on strong "🔧 Risk Level: Medium" at bounding box center [315, 315] width 104 height 14
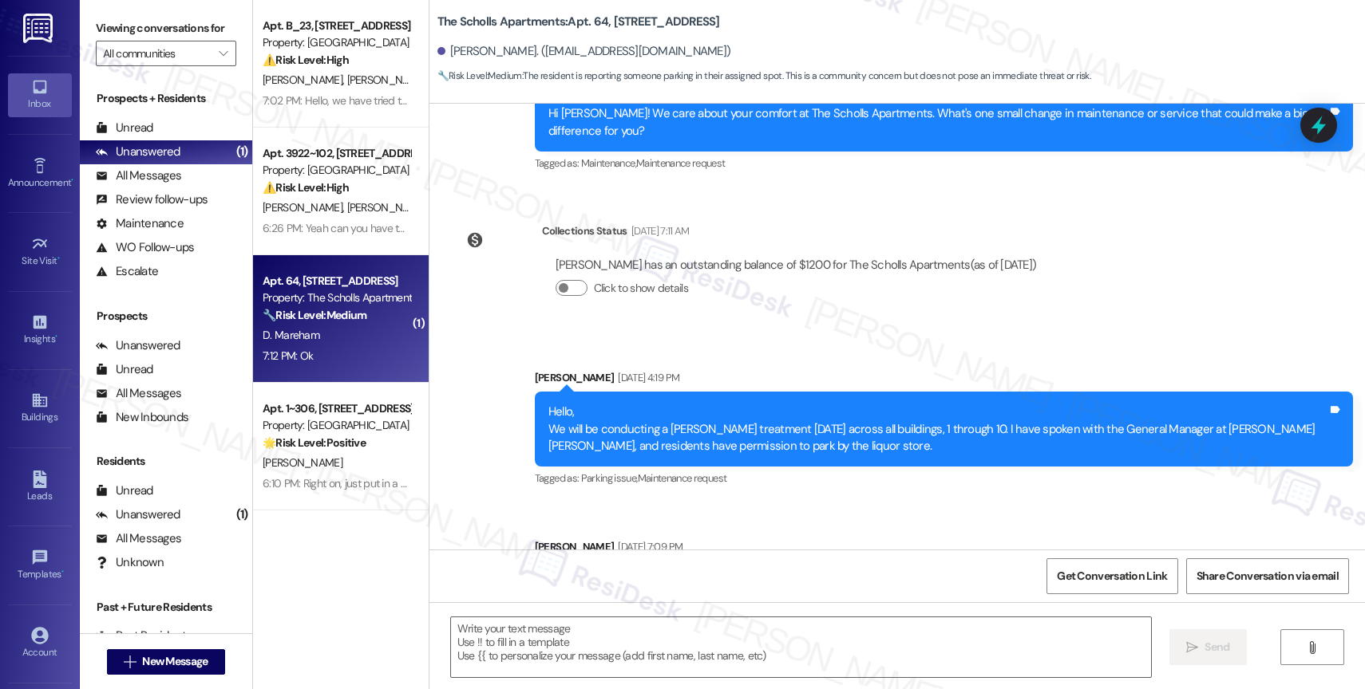
type textarea "Fetching suggested responses. Please feel free to read through the conversation…"
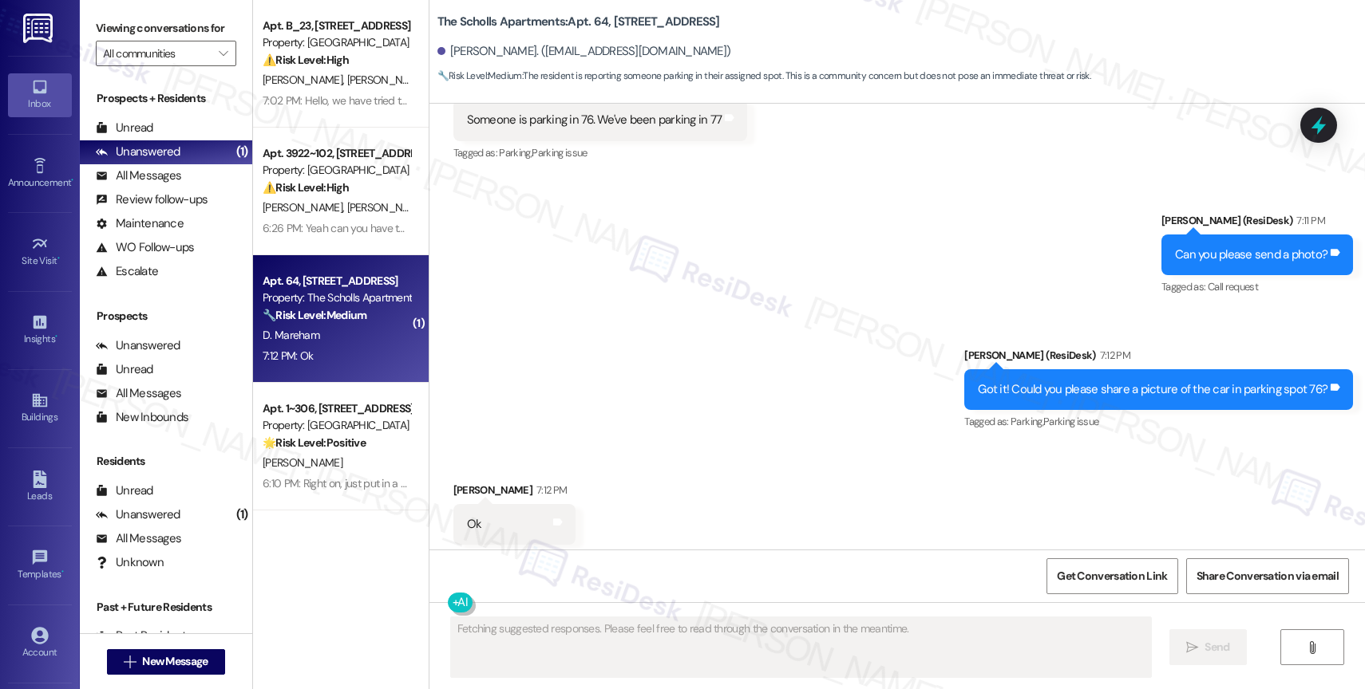
scroll to position [7557, 0]
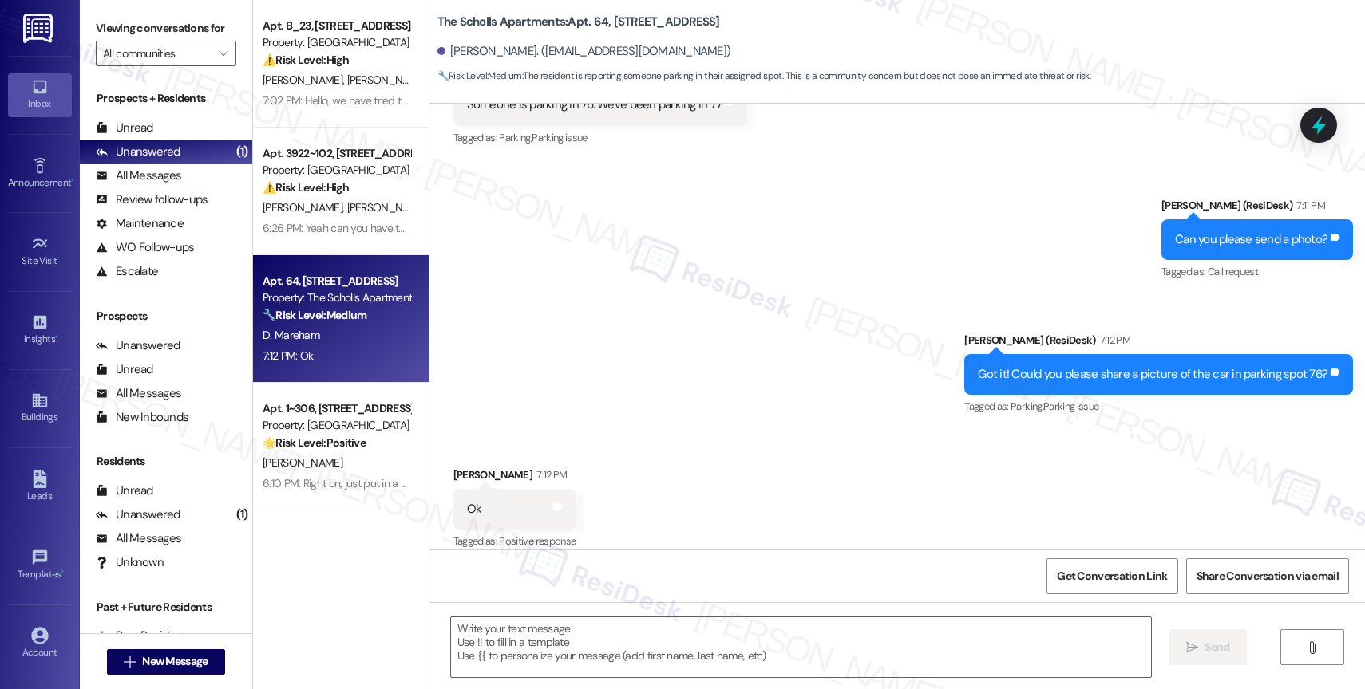
click at [534, 333] on div "Sent via SMS Sarah (ResiDesk) 7:11 PM Can you please send a photo? Tags and not…" at bounding box center [896, 296] width 935 height 270
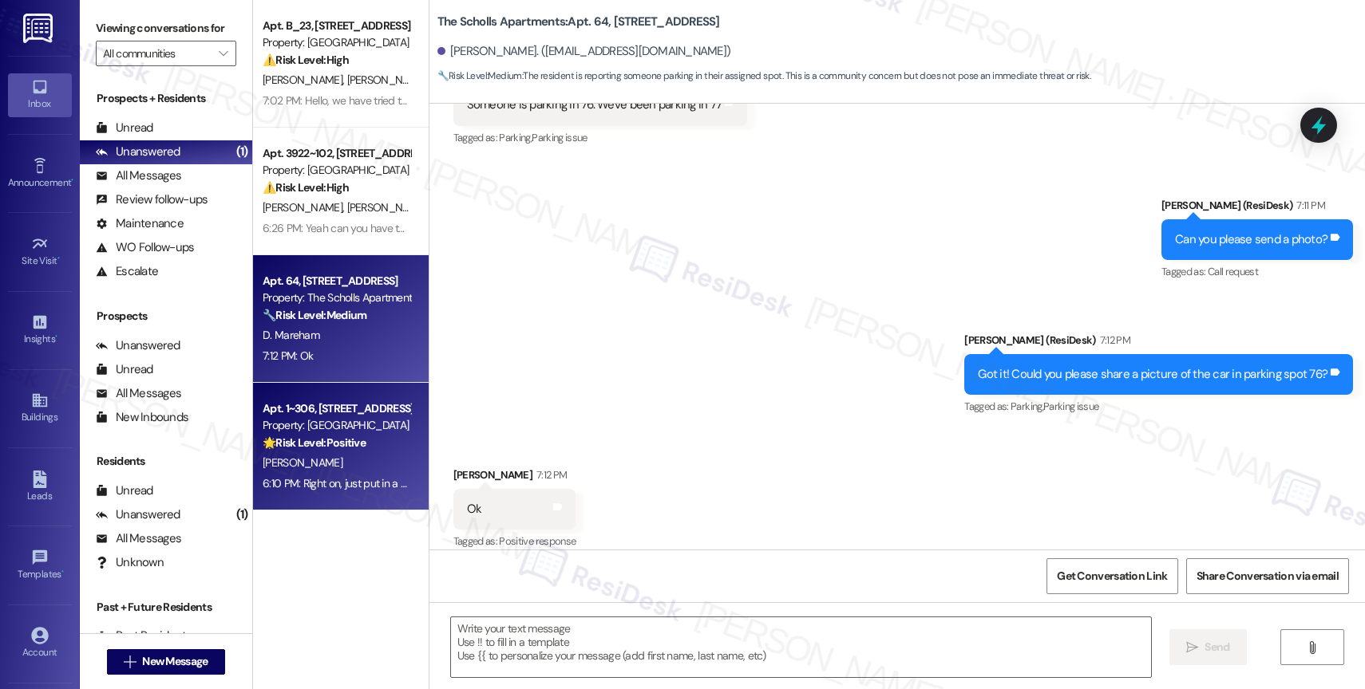
click at [302, 429] on div "Property: Timberview" at bounding box center [337, 425] width 148 height 17
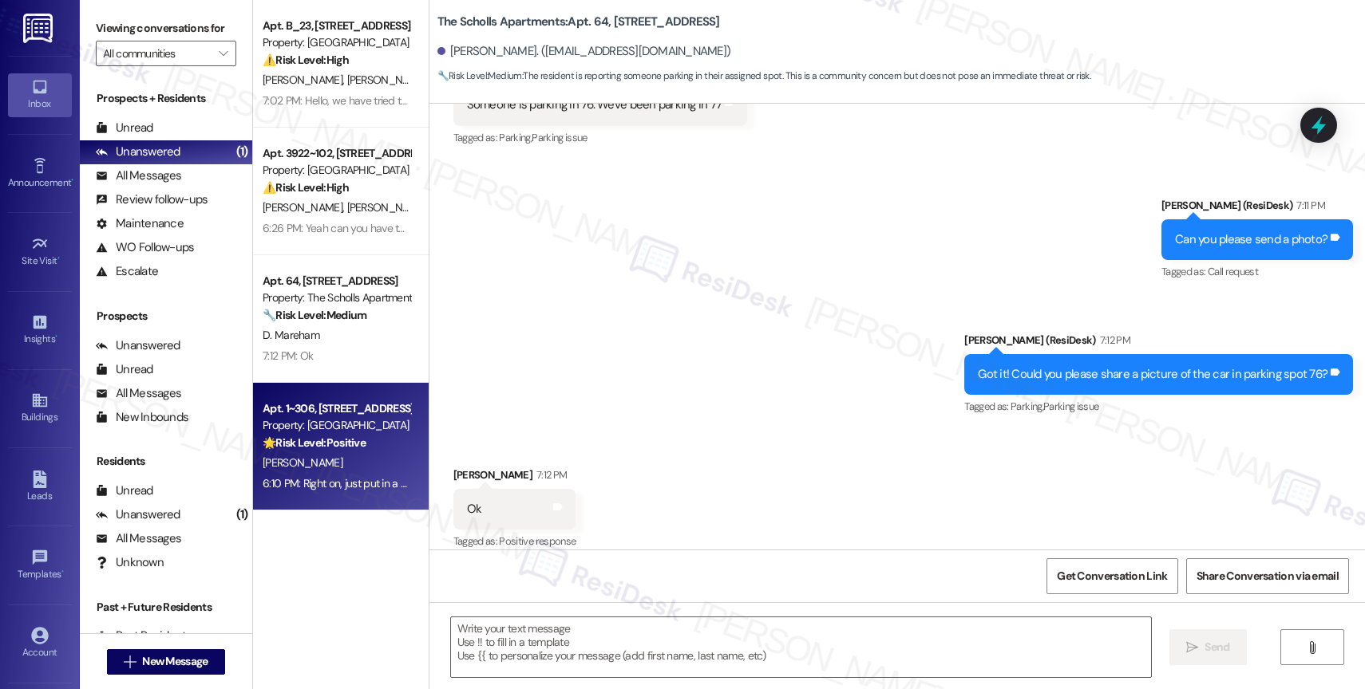
type textarea "Fetching suggested responses. Please feel free to read through the conversation…"
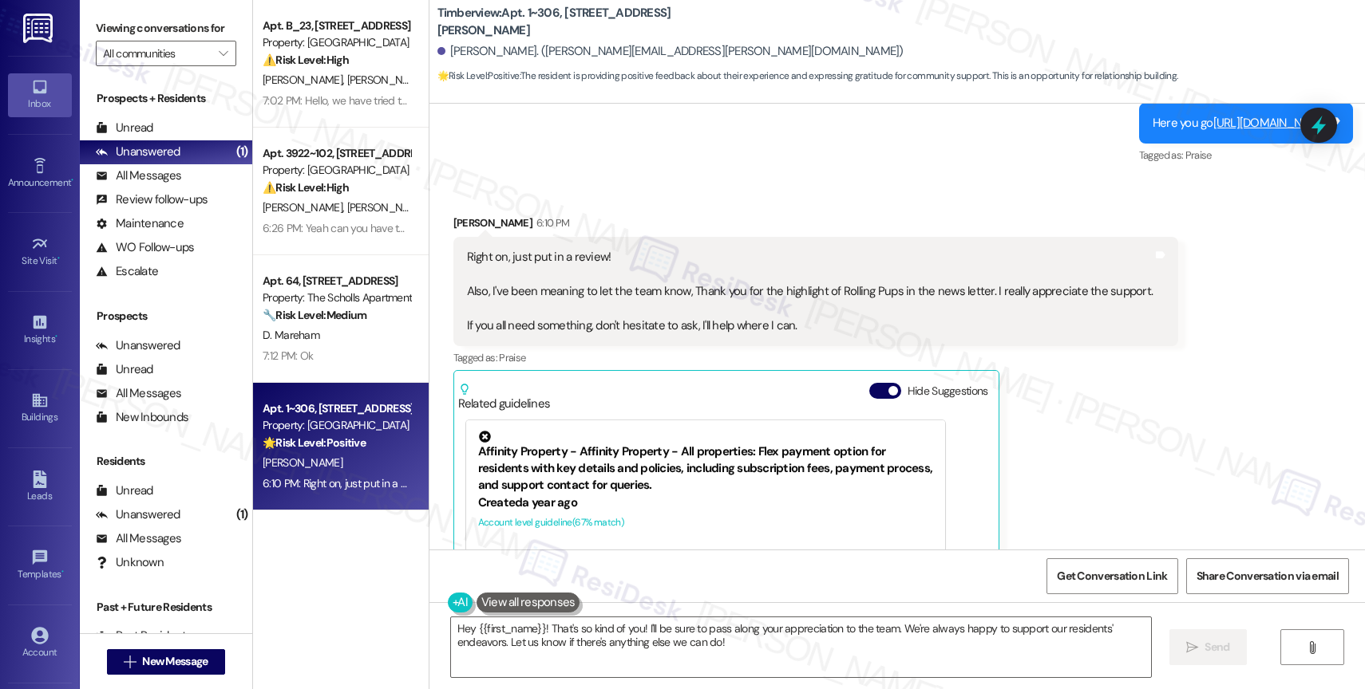
scroll to position [2106, 0]
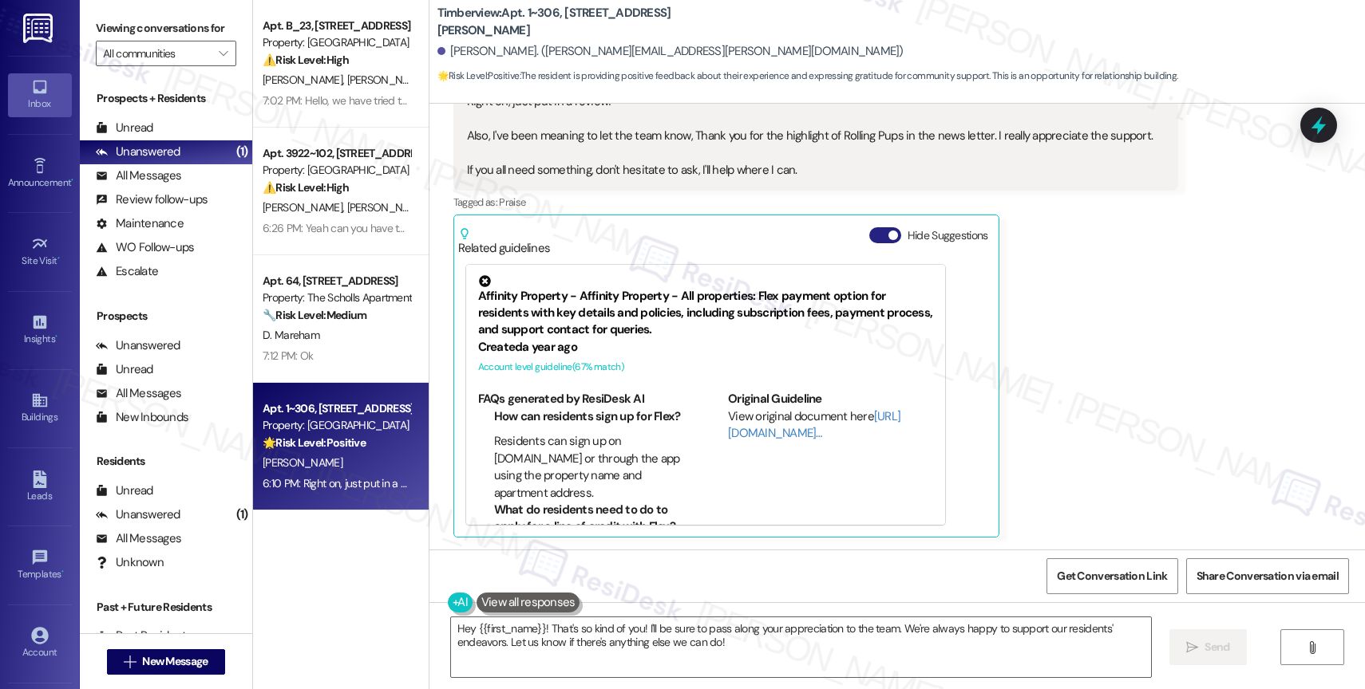
click at [888, 234] on span "button" at bounding box center [893, 236] width 10 height 10
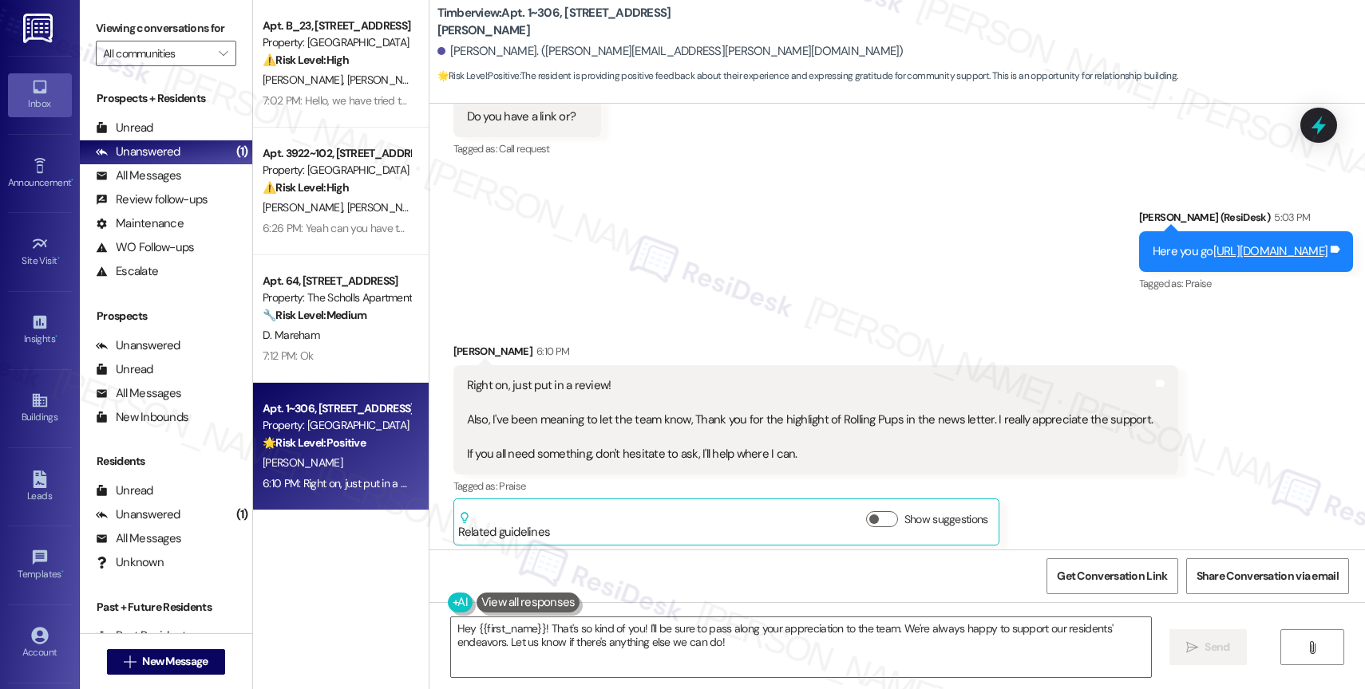
scroll to position [1831, 0]
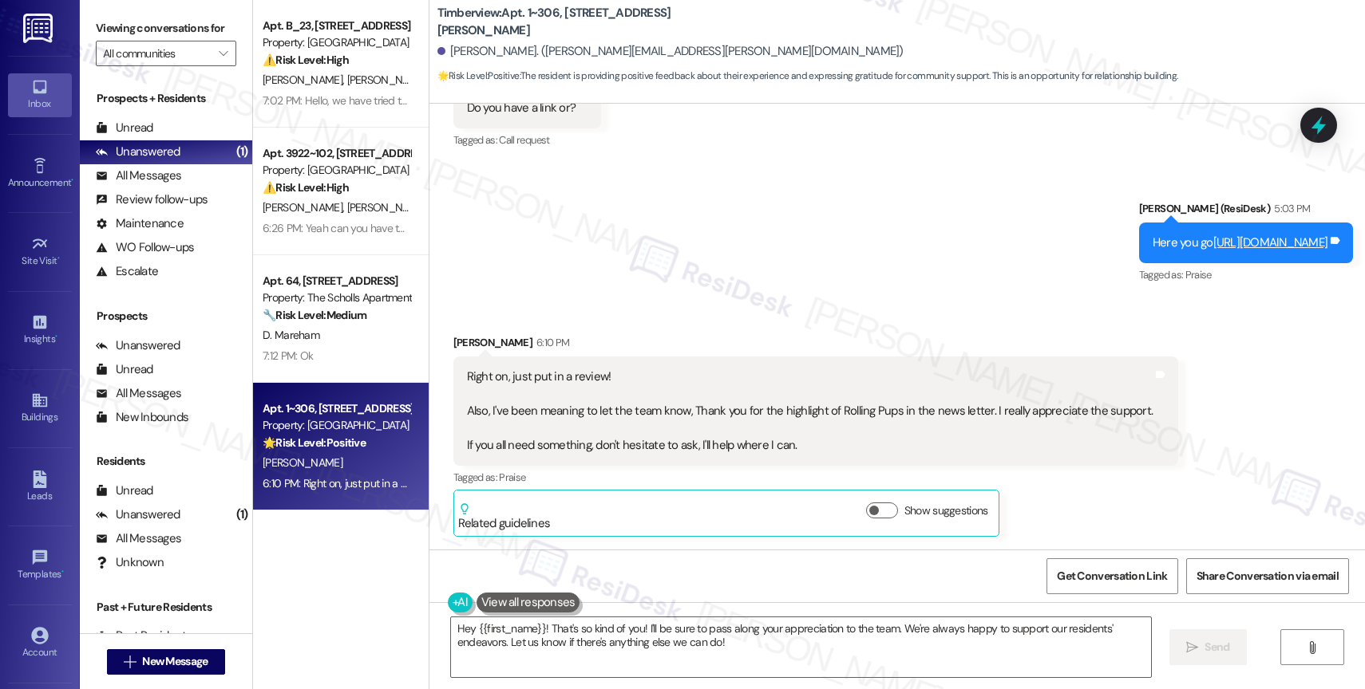
click at [744, 294] on div "Sent via SMS Sarah (ResiDesk) 5:03 PM Here you go https://www.theresidesk.com/l…" at bounding box center [896, 231] width 935 height 135
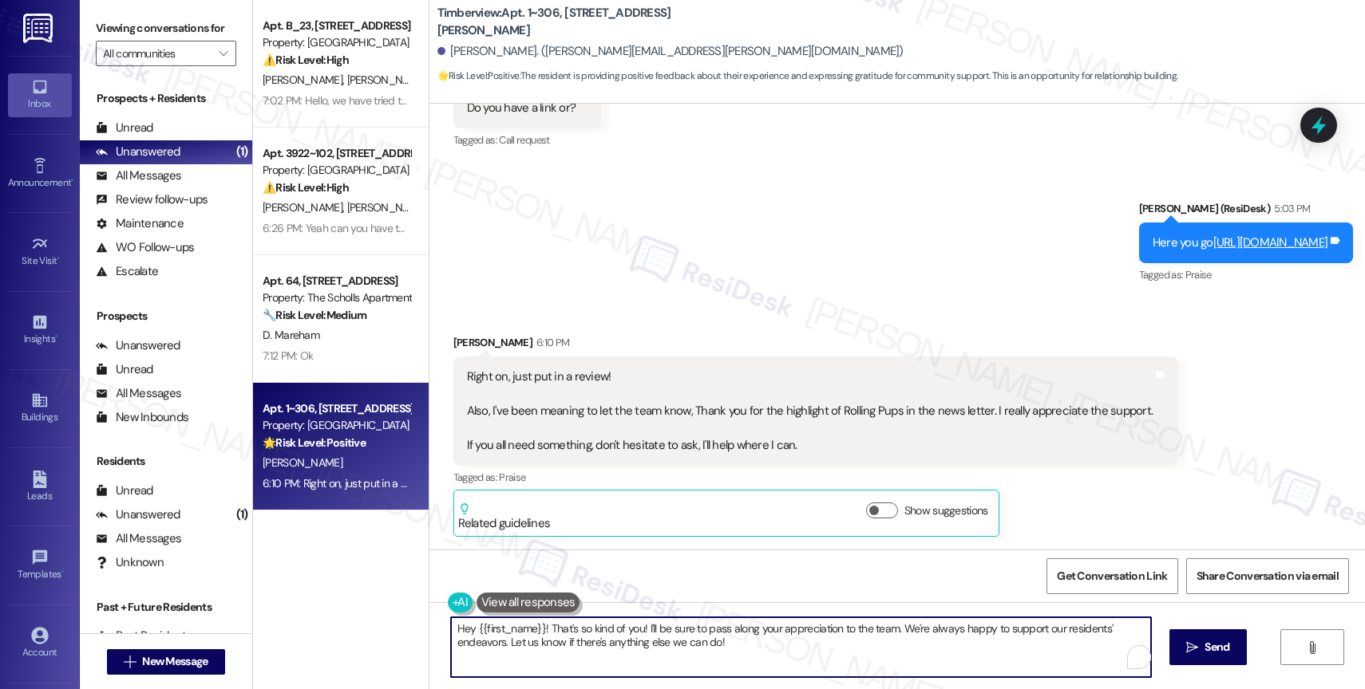
drag, startPoint x: 538, startPoint y: 625, endPoint x: 405, endPoint y: 618, distance: 132.6
click at [405, 618] on div "Apt. B_23, 513 E. 16th Street Property: Midtown ⚠️ Risk Level: High The residen…" at bounding box center [809, 344] width 1112 height 689
click at [638, 650] on textarea "That's so kind of you! I'll be sure to pass along your appreciation to the team…" at bounding box center [801, 648] width 700 height 60
click at [706, 658] on textarea "That's so kind of you! I'll be sure to pass along your appreciation to the team…" at bounding box center [801, 648] width 700 height 60
click at [1185, 640] on span " Send" at bounding box center [1208, 647] width 50 height 17
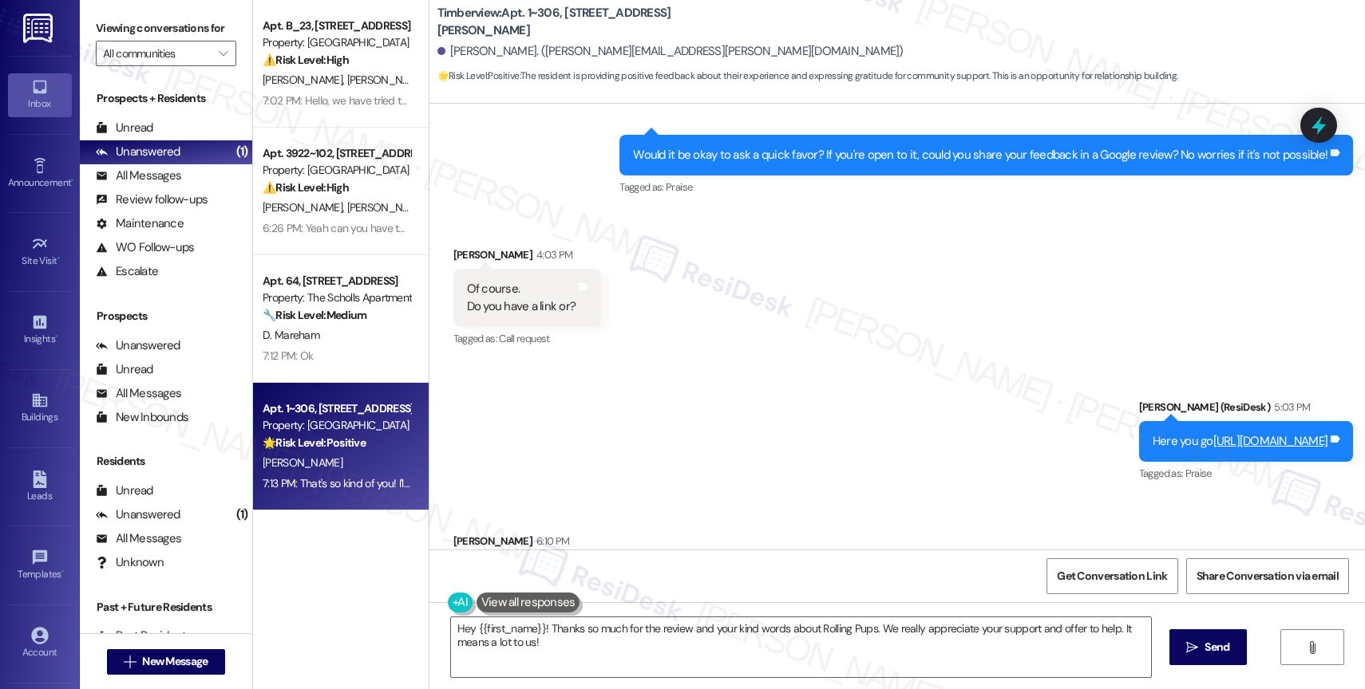
scroll to position [1959, 0]
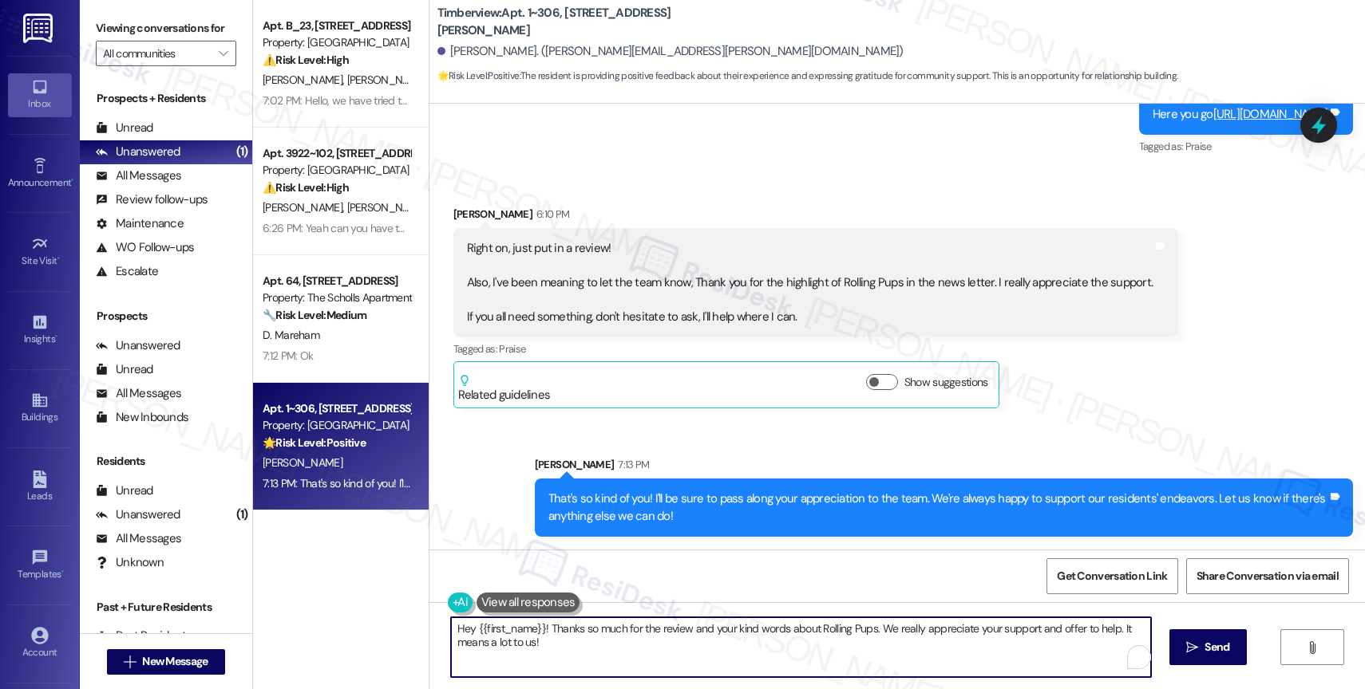
click at [613, 636] on textarea "Hey {{first_name}}! Thanks so much for the review and your kind words about Rol…" at bounding box center [801, 648] width 700 height 60
paste textarea "Thanks so much for leaving a Google review! We really appreciate you taking the…"
click at [860, 633] on textarea "Oh, also, I just saw your excellent feedback in Google. Thanks so much for leav…" at bounding box center [801, 648] width 700 height 60
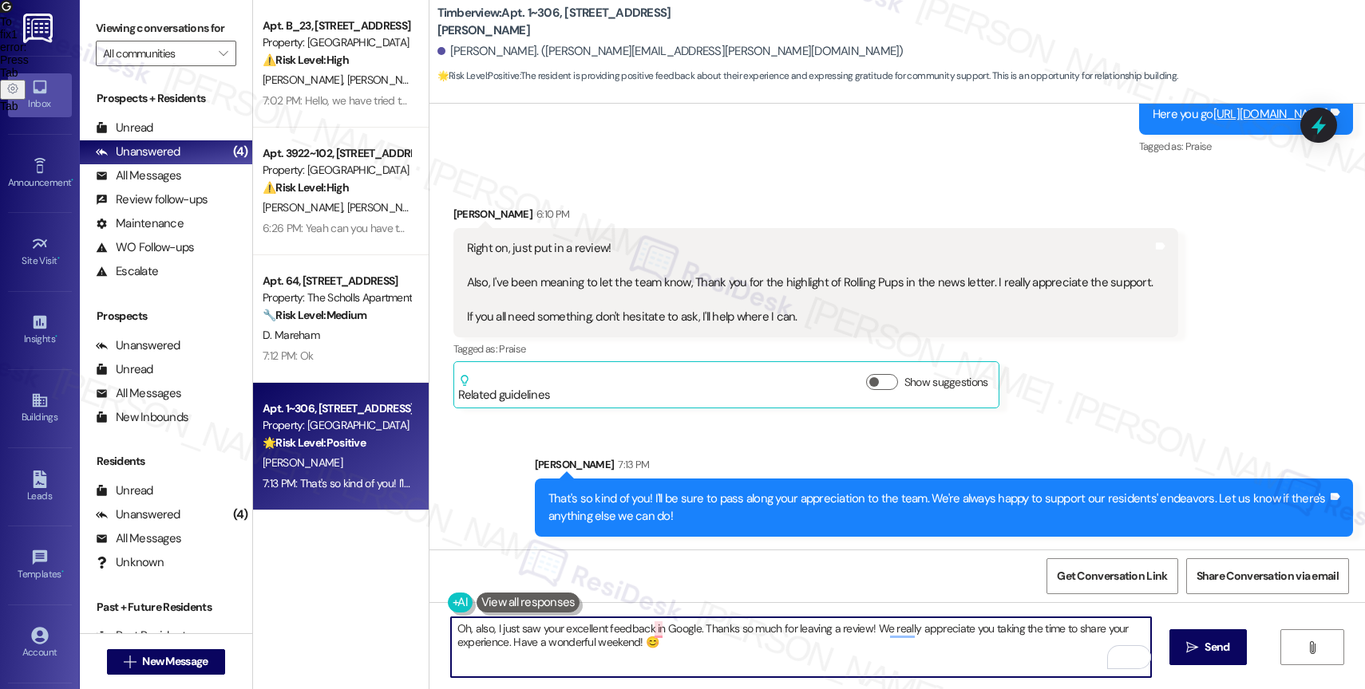
drag, startPoint x: 582, startPoint y: 641, endPoint x: 623, endPoint y: 646, distance: 41.9
click at [623, 646] on textarea "Oh, also, I just saw your excellent feedback in Google. Thanks so much for leav…" at bounding box center [801, 648] width 700 height 60
drag, startPoint x: 726, startPoint y: 654, endPoint x: 776, endPoint y: 654, distance: 50.3
click at [726, 654] on textarea "Oh, also, I just saw your excellent feedback on Google. Thanks so much for leav…" at bounding box center [801, 648] width 700 height 60
type textarea "Oh, also, I just saw your excellent feedback on Google. Thanks so much for leav…"
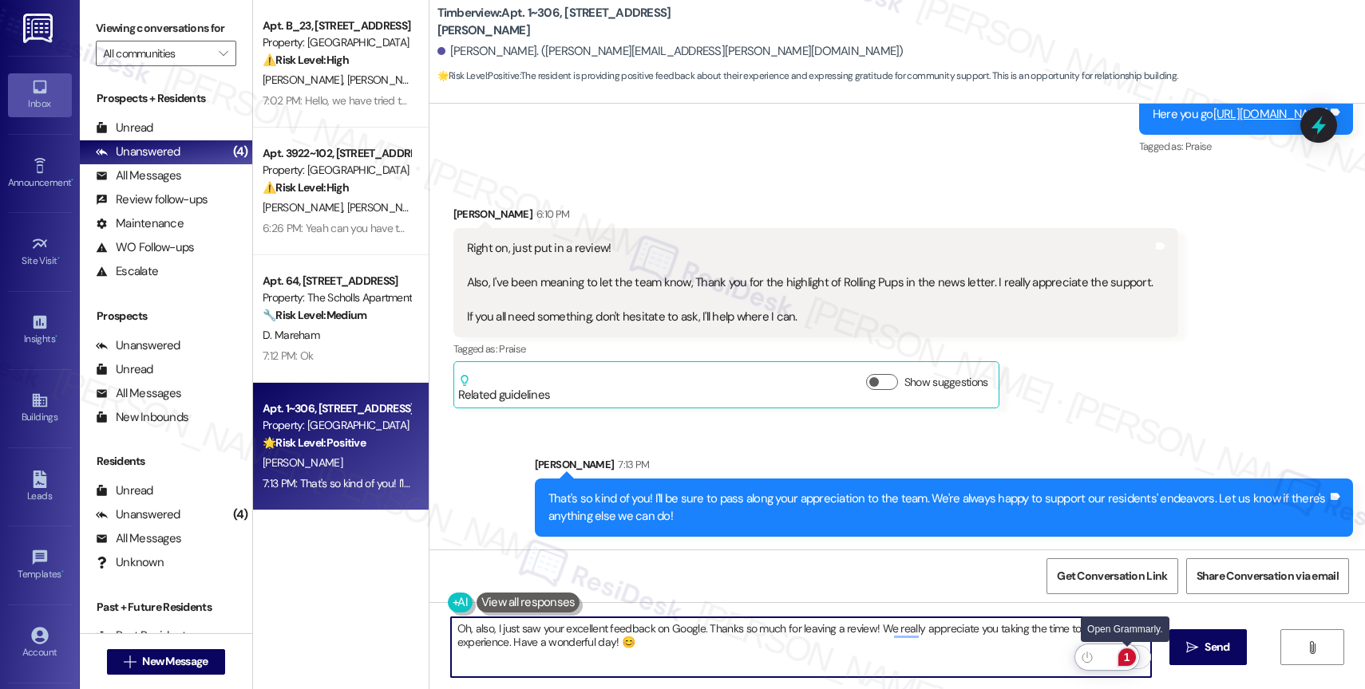
click at [1125, 656] on div "1" at bounding box center [1127, 658] width 18 height 18
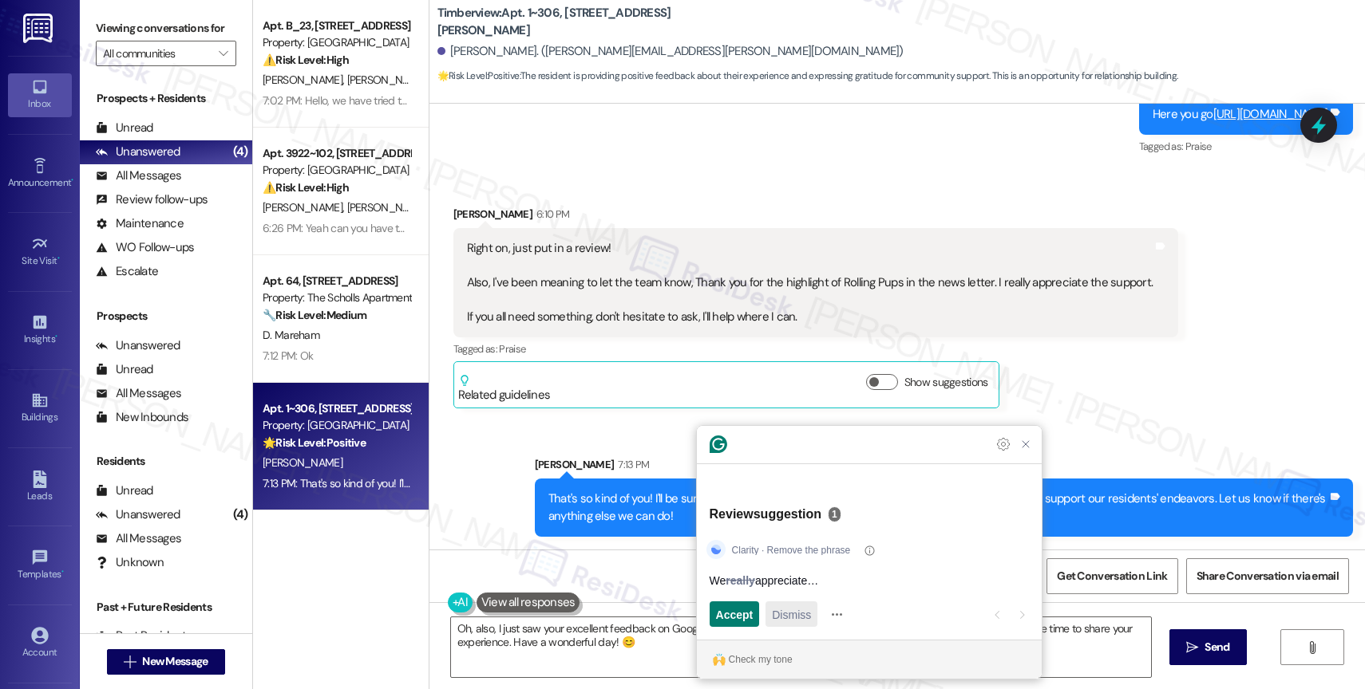
click at [785, 610] on span "Dismiss" at bounding box center [791, 614] width 39 height 17
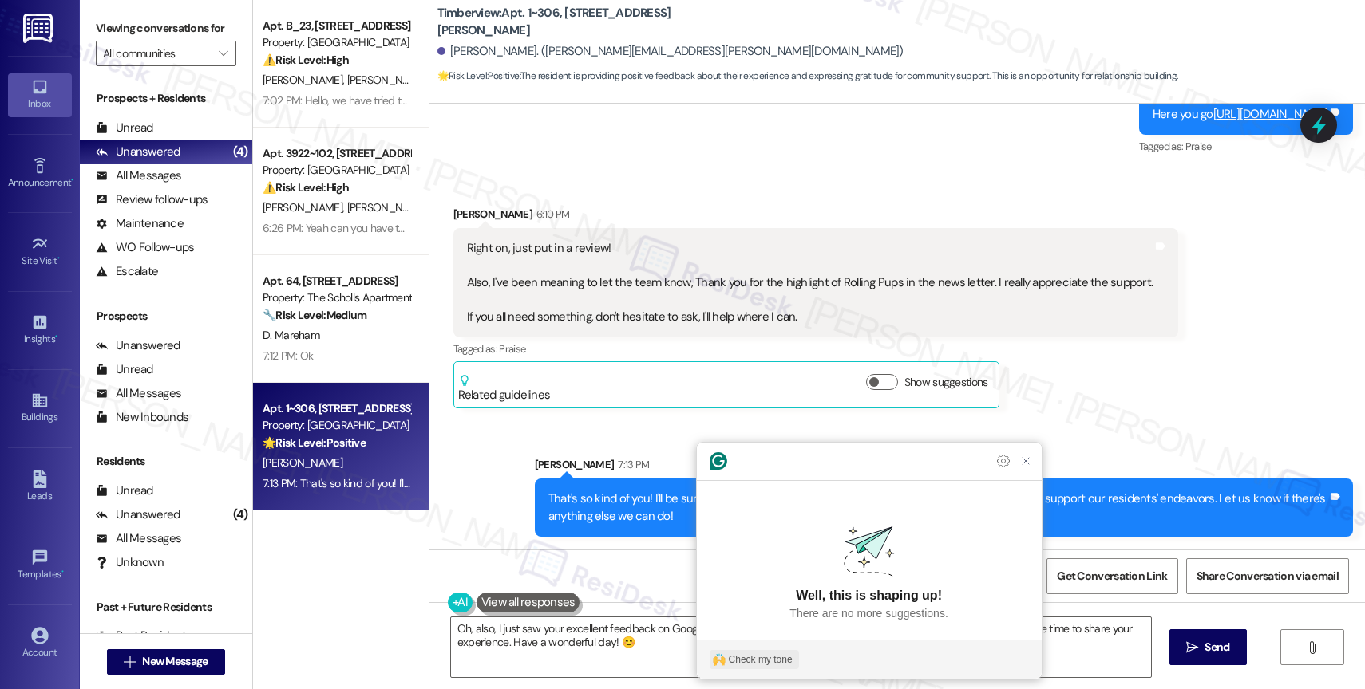
click at [776, 653] on div "Check my tone" at bounding box center [761, 660] width 64 height 14
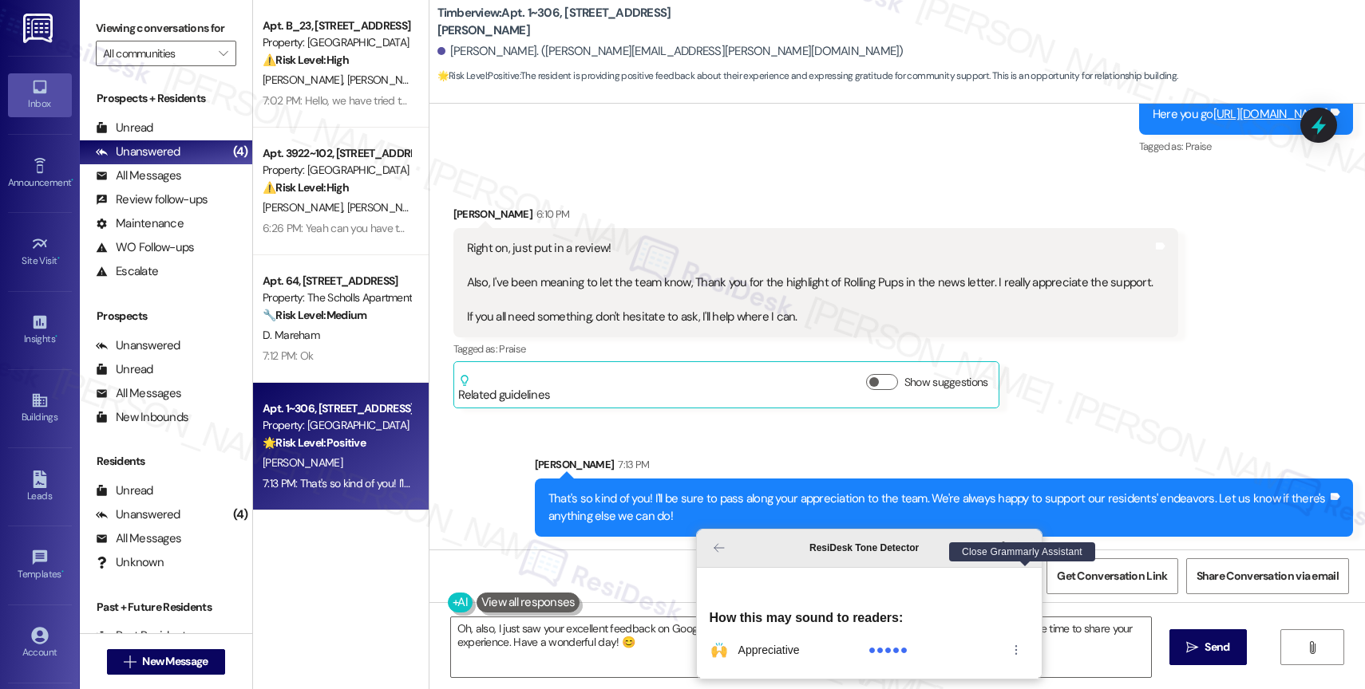
click at [1023, 555] on icon "Close Grammarly Assistant" at bounding box center [1025, 548] width 13 height 13
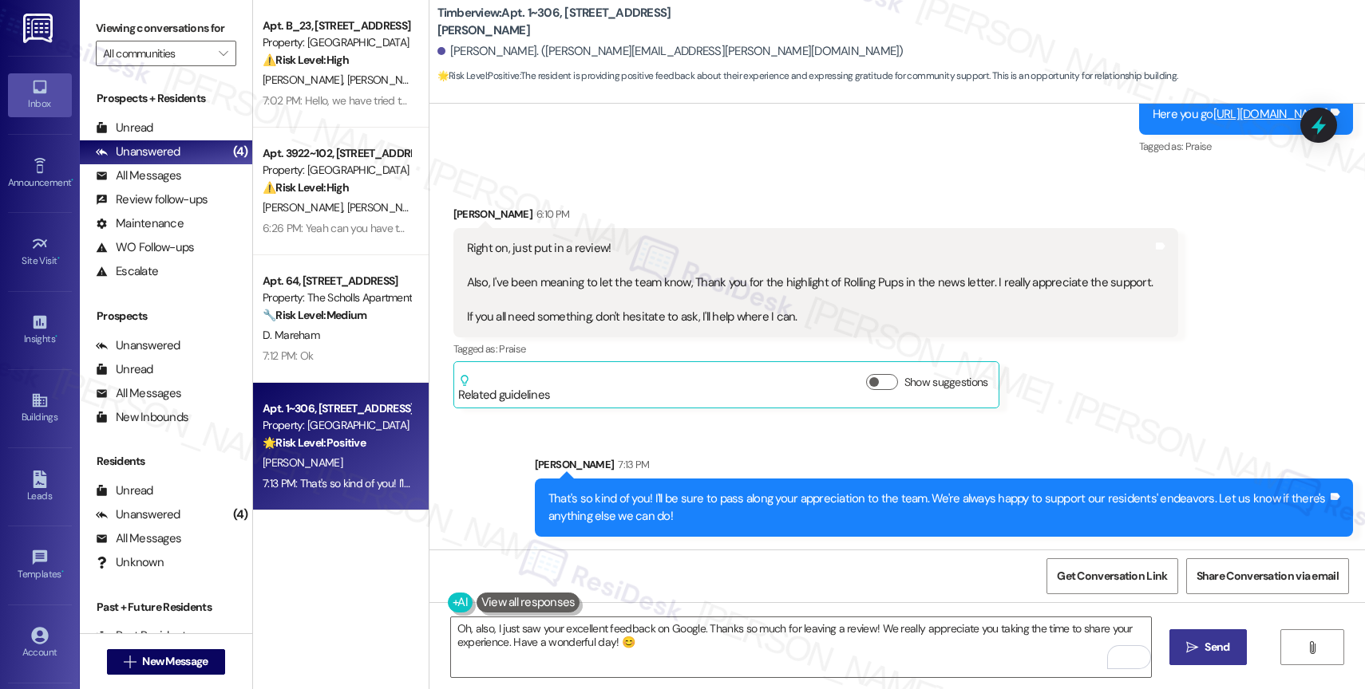
click at [1220, 636] on button " Send" at bounding box center [1207, 648] width 77 height 36
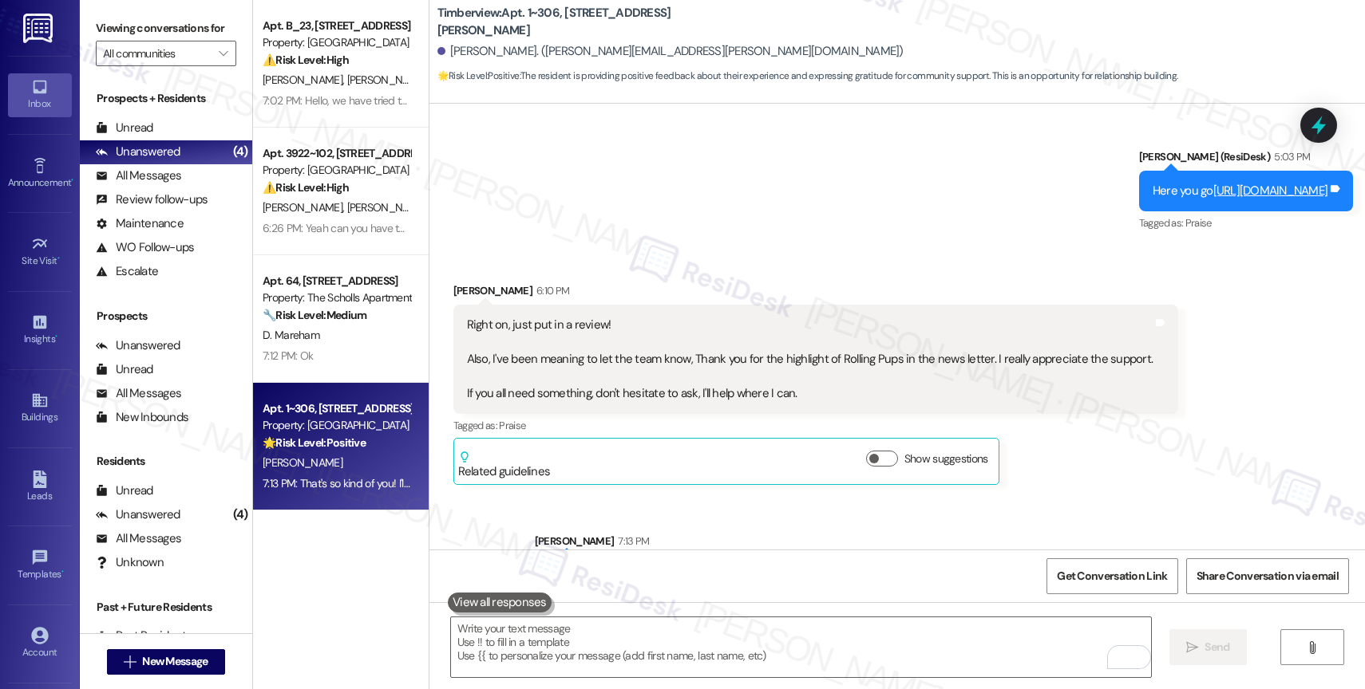
scroll to position [1830, 0]
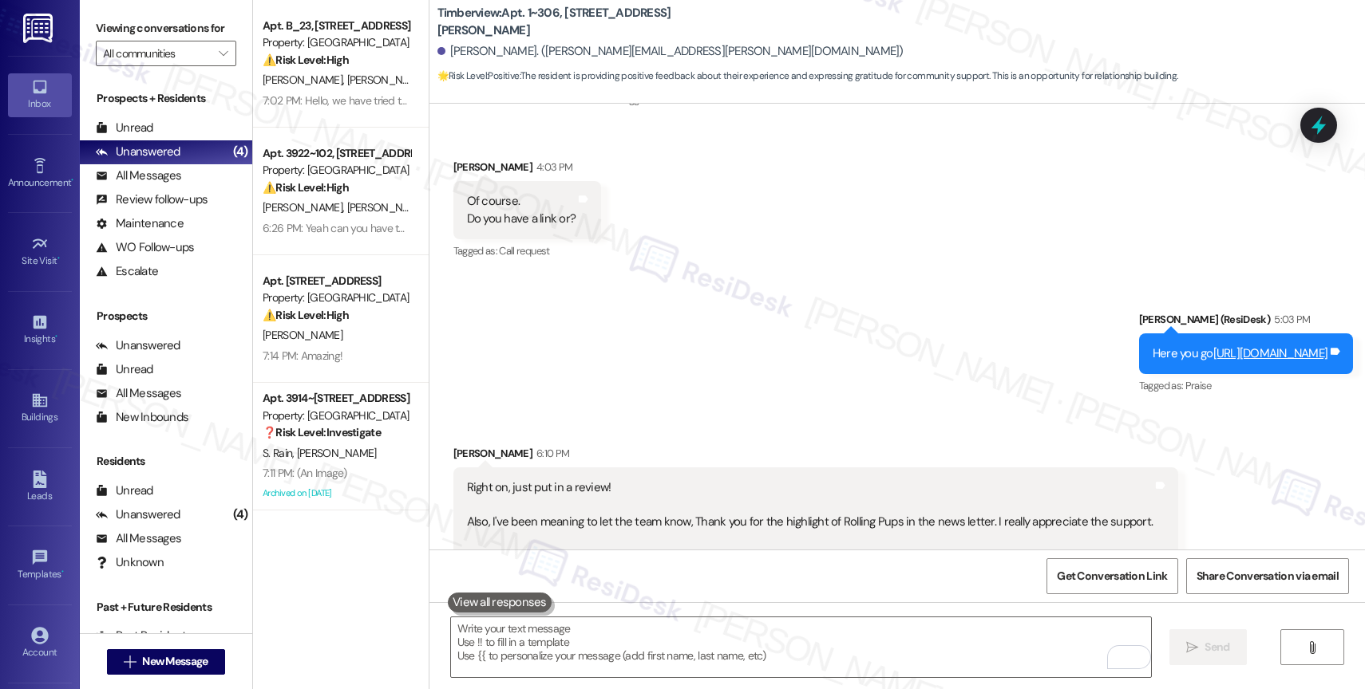
scroll to position [1679, 0]
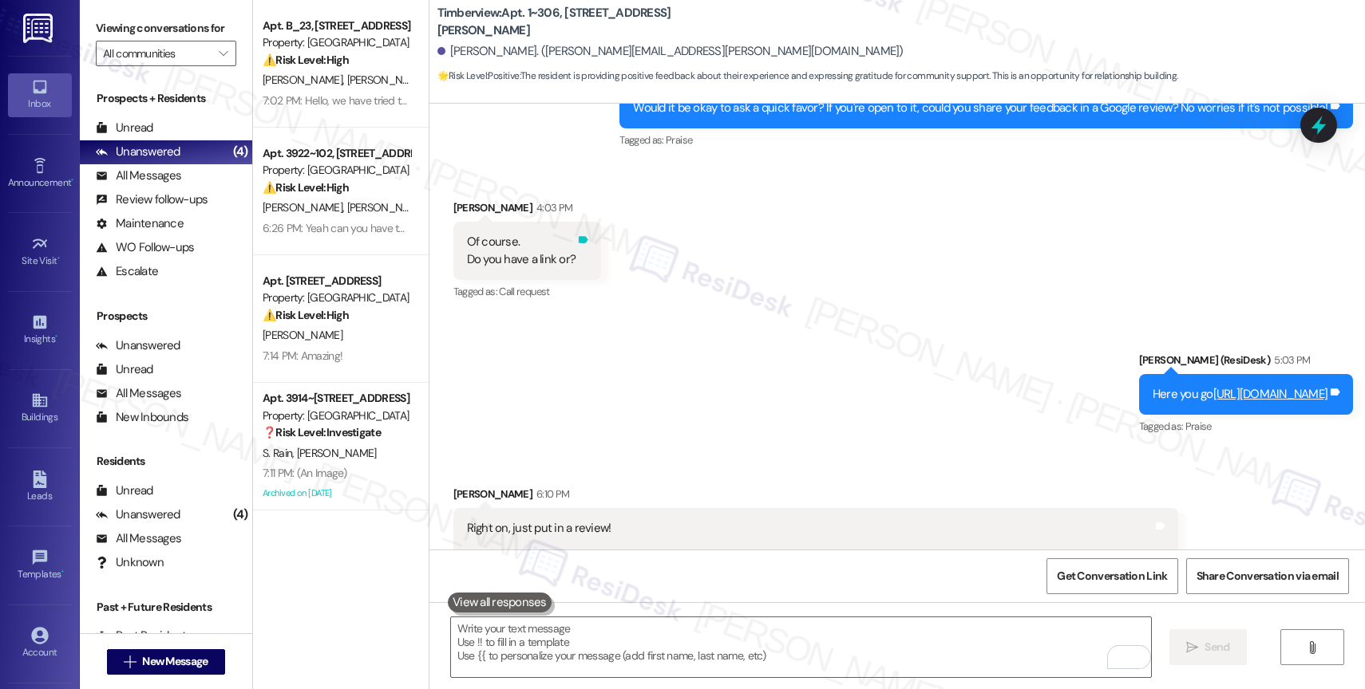
click at [577, 250] on div "Tags and notes" at bounding box center [583, 251] width 12 height 34
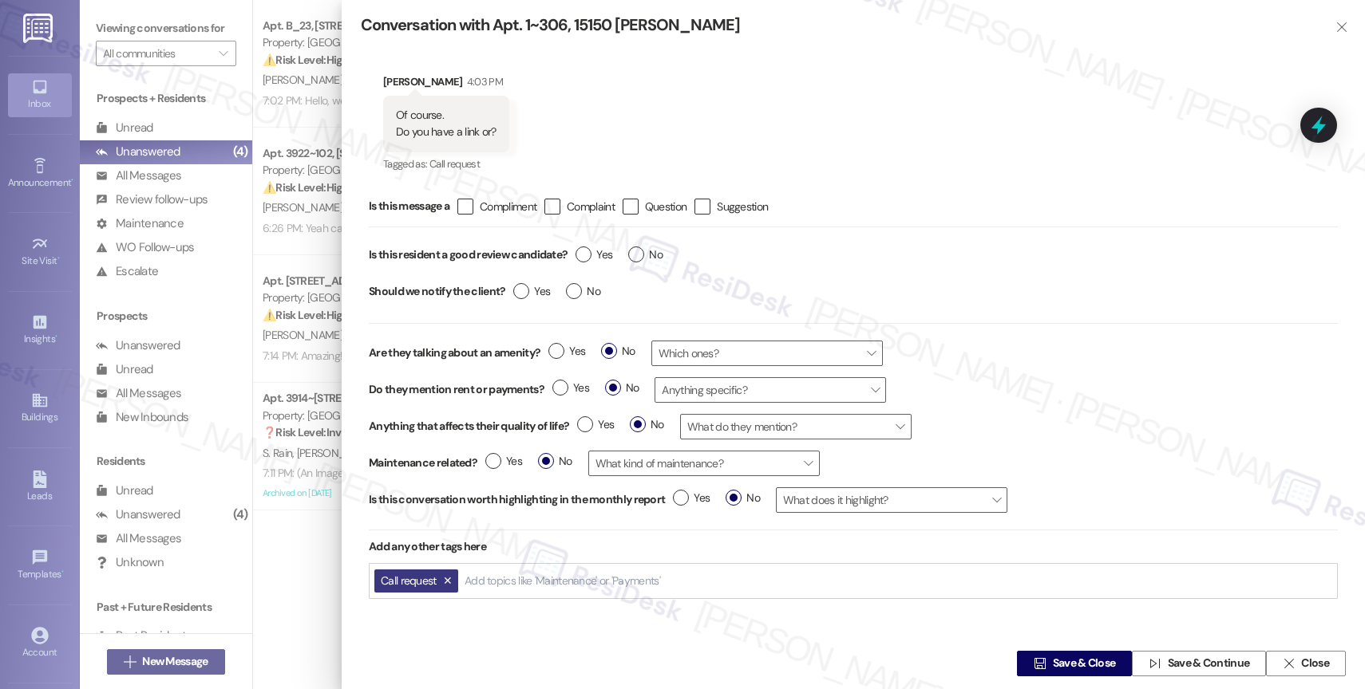
click at [518, 581] on input "Add topics like 'Maintenance' or 'Payments'" at bounding box center [563, 582] width 198 height 14
type input "succ"
drag, startPoint x: 567, startPoint y: 621, endPoint x: 754, endPoint y: 640, distance: 188.5
click at [567, 620] on li "Review succ ess" at bounding box center [559, 613] width 192 height 30
click at [1063, 662] on span "Save & Close" at bounding box center [1084, 664] width 63 height 17
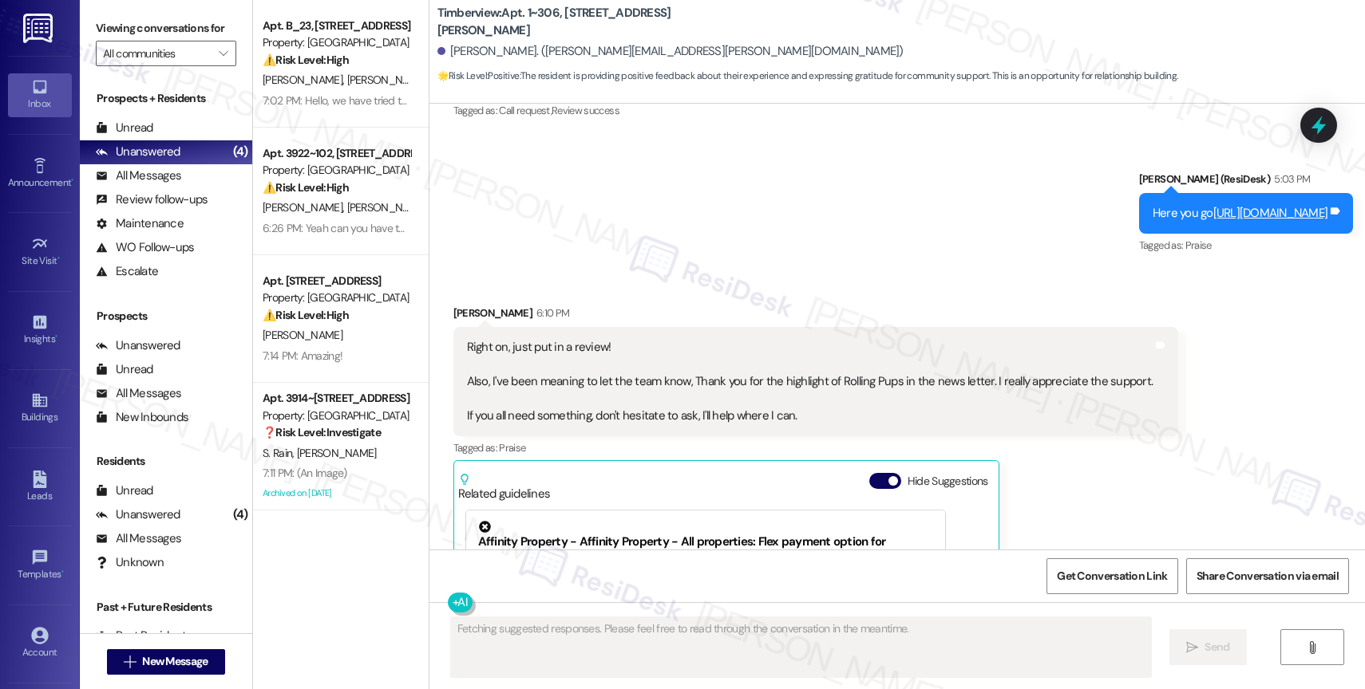
scroll to position [2106, 0]
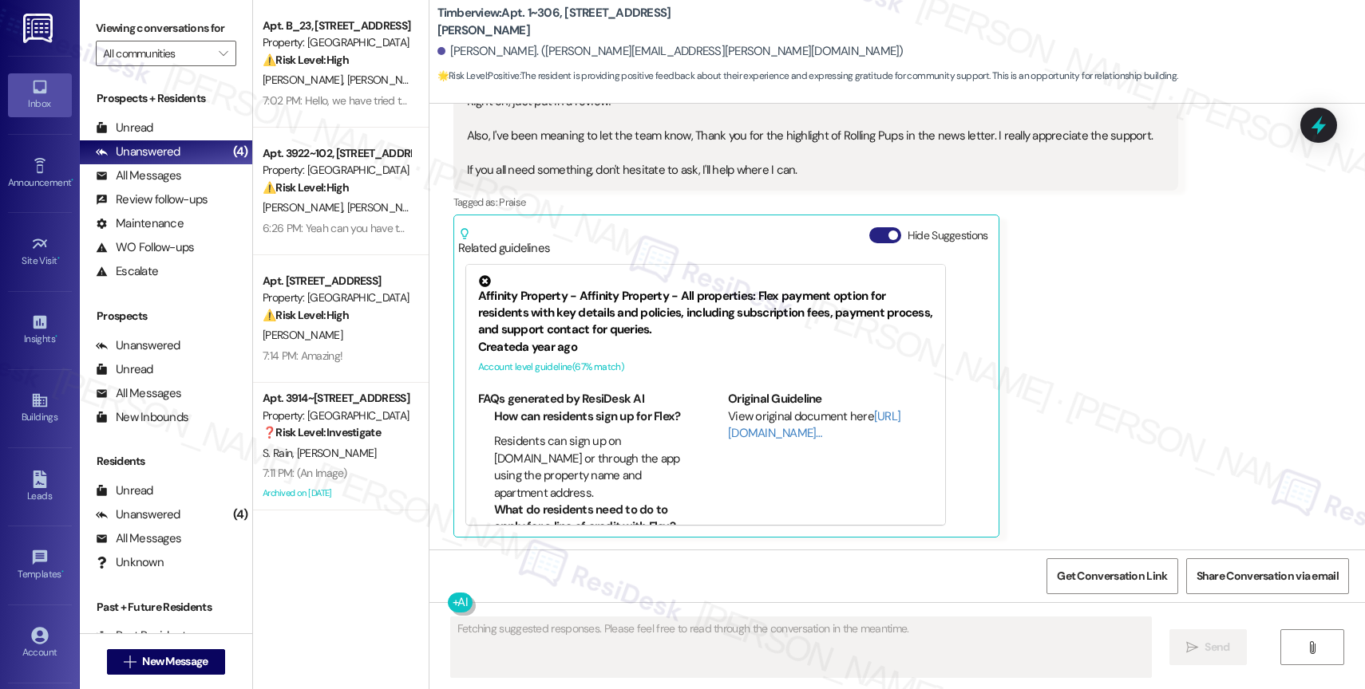
click at [870, 235] on button "Hide Suggestions" at bounding box center [885, 235] width 32 height 16
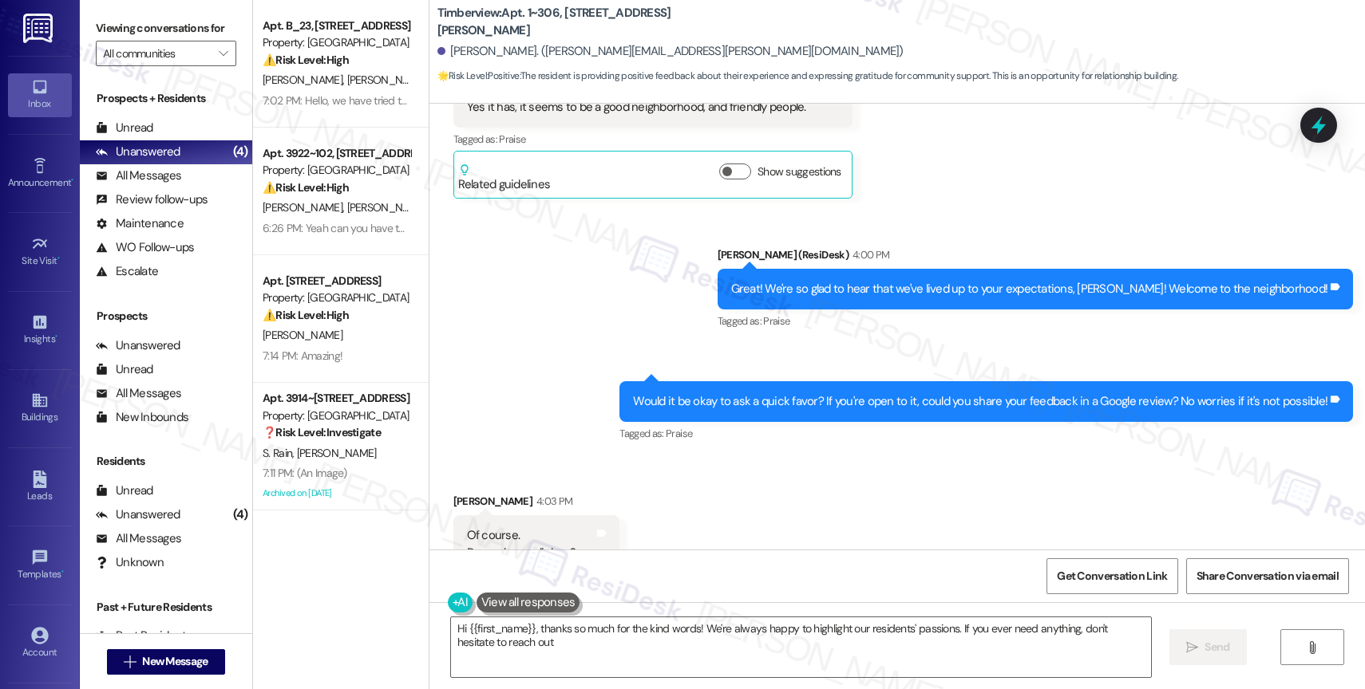
type textarea "Hi {{first_name}}, thanks so much for the kind words! We're always happy to hig…"
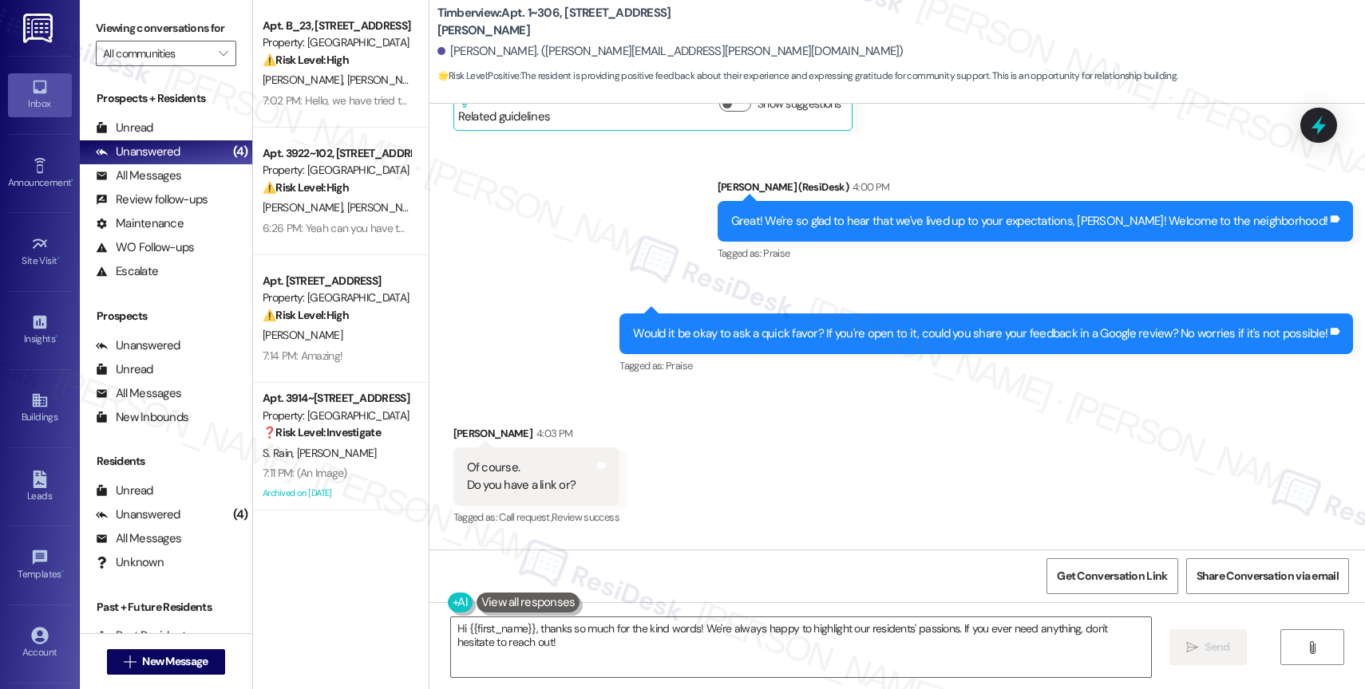
scroll to position [2112, 0]
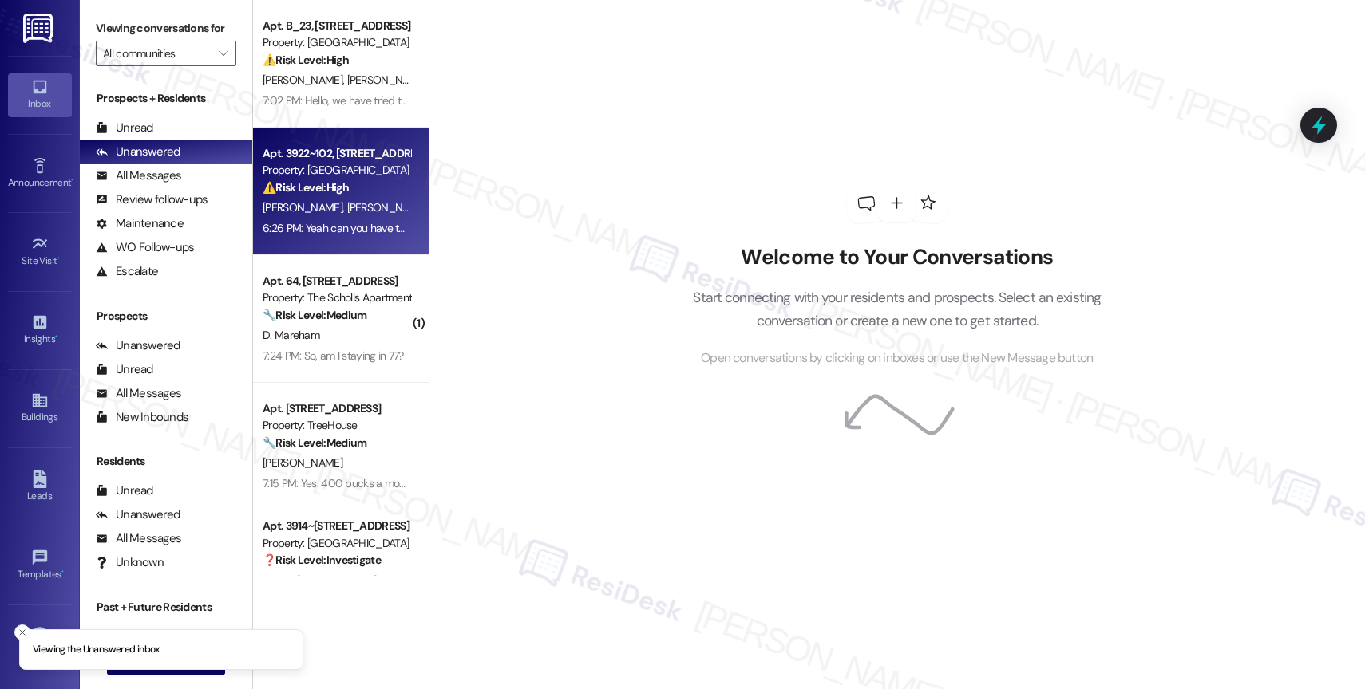
scroll to position [62, 0]
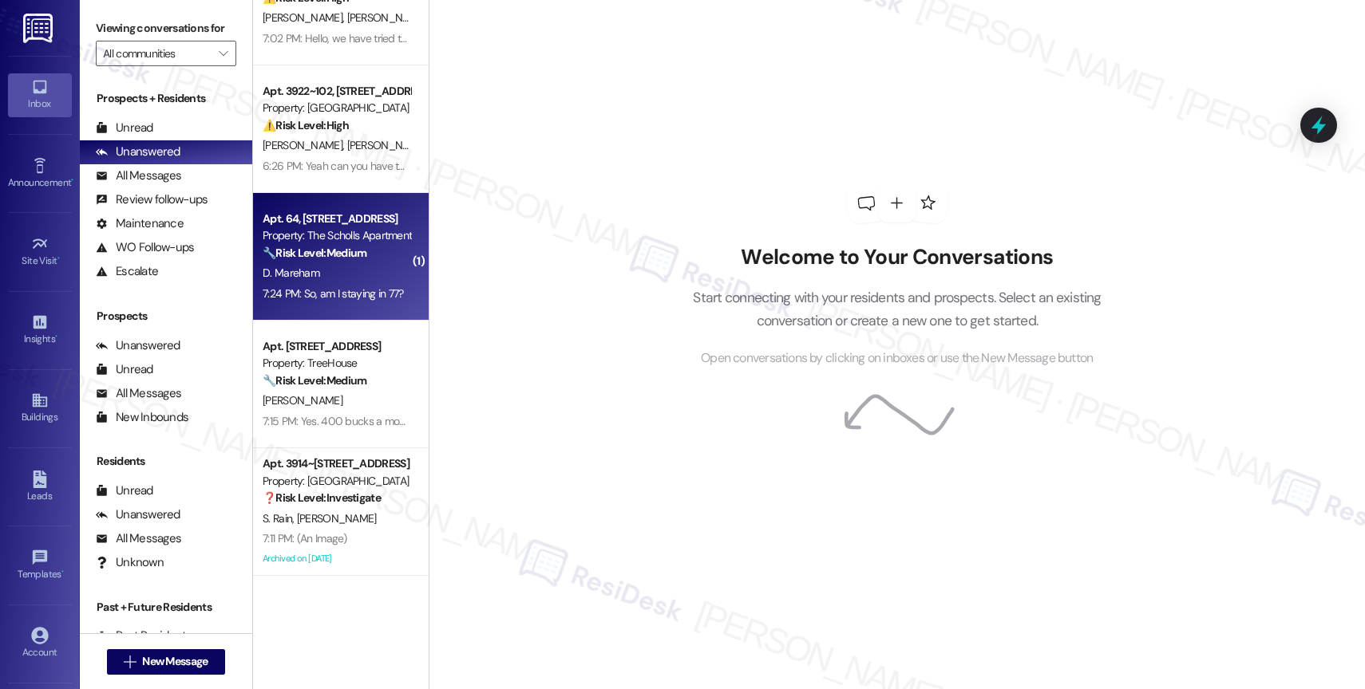
click at [336, 256] on strong "🔧 Risk Level: Medium" at bounding box center [315, 253] width 104 height 14
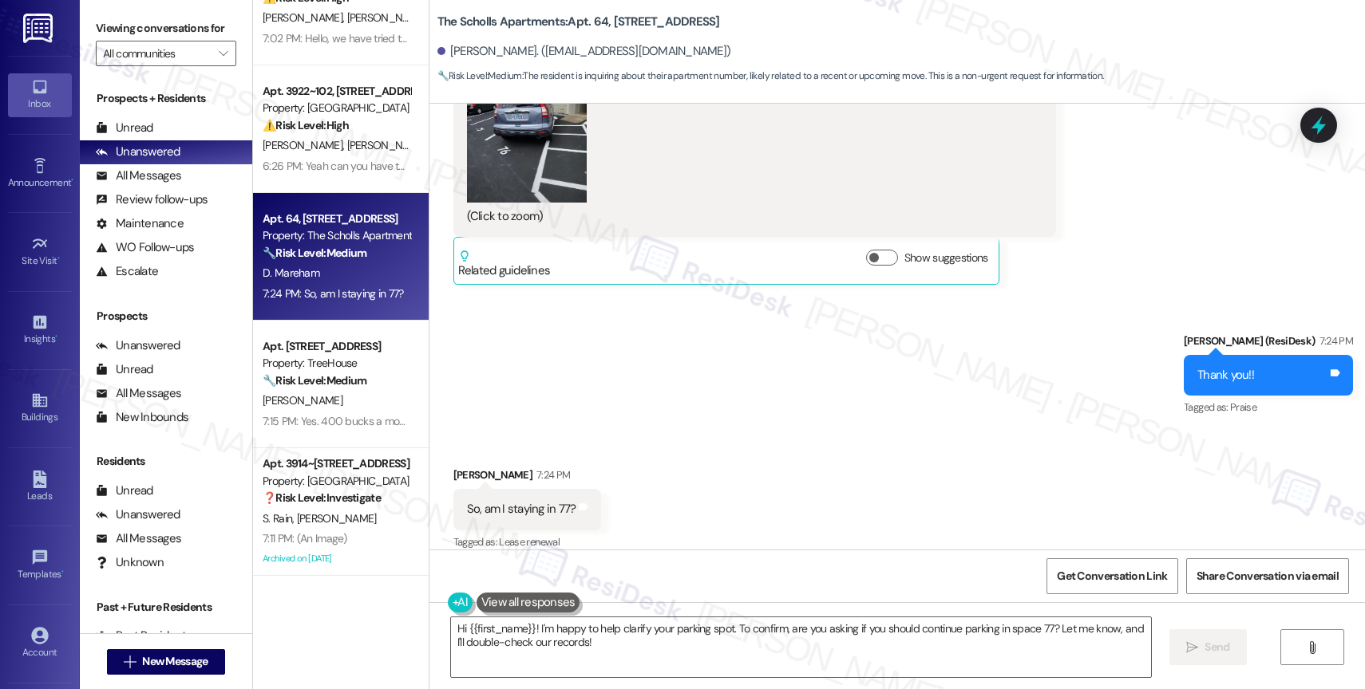
scroll to position [8727, 0]
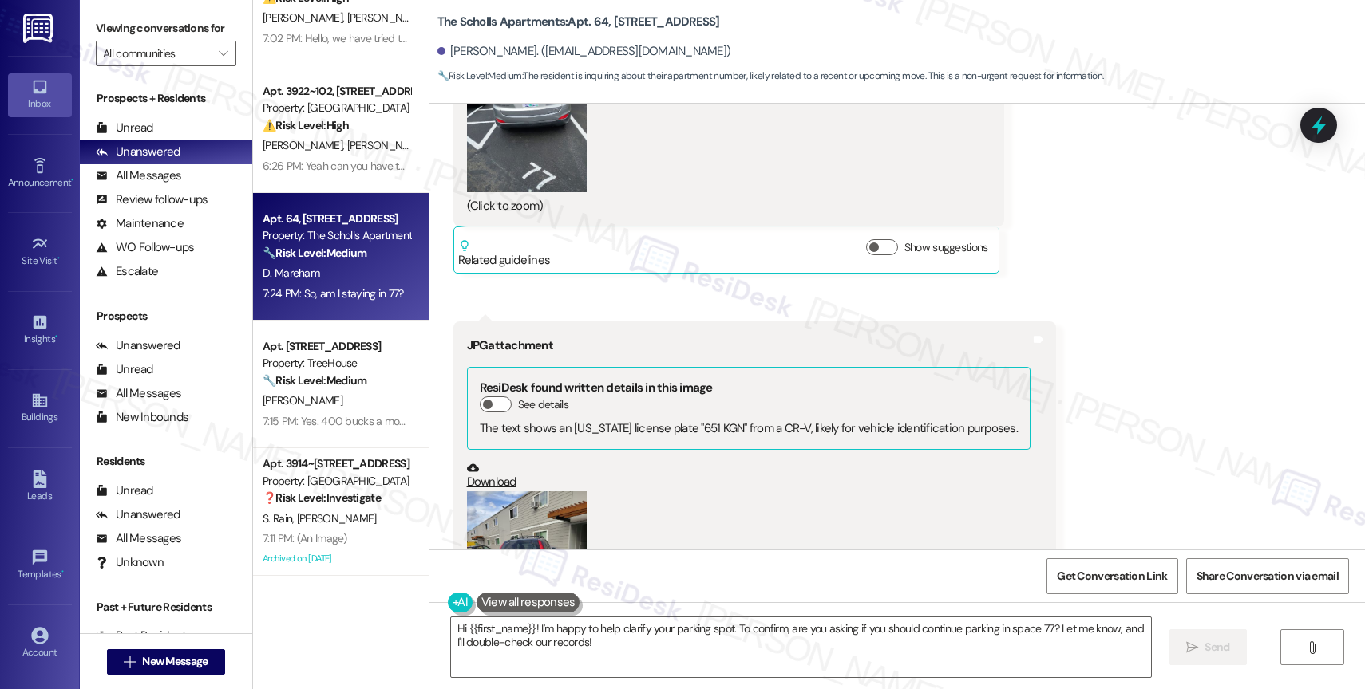
click at [556, 503] on button "Zoom image" at bounding box center [527, 572] width 120 height 160
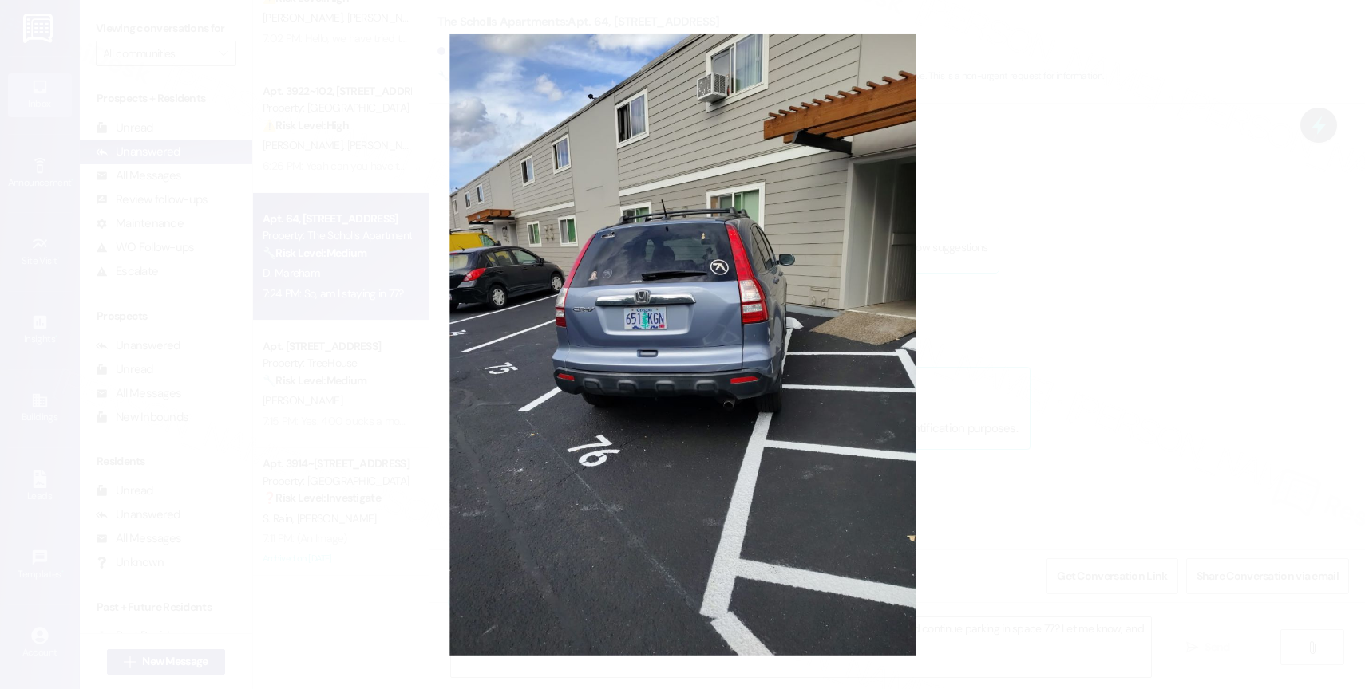
click at [672, 326] on button "Unzoom image" at bounding box center [682, 344] width 1365 height 689
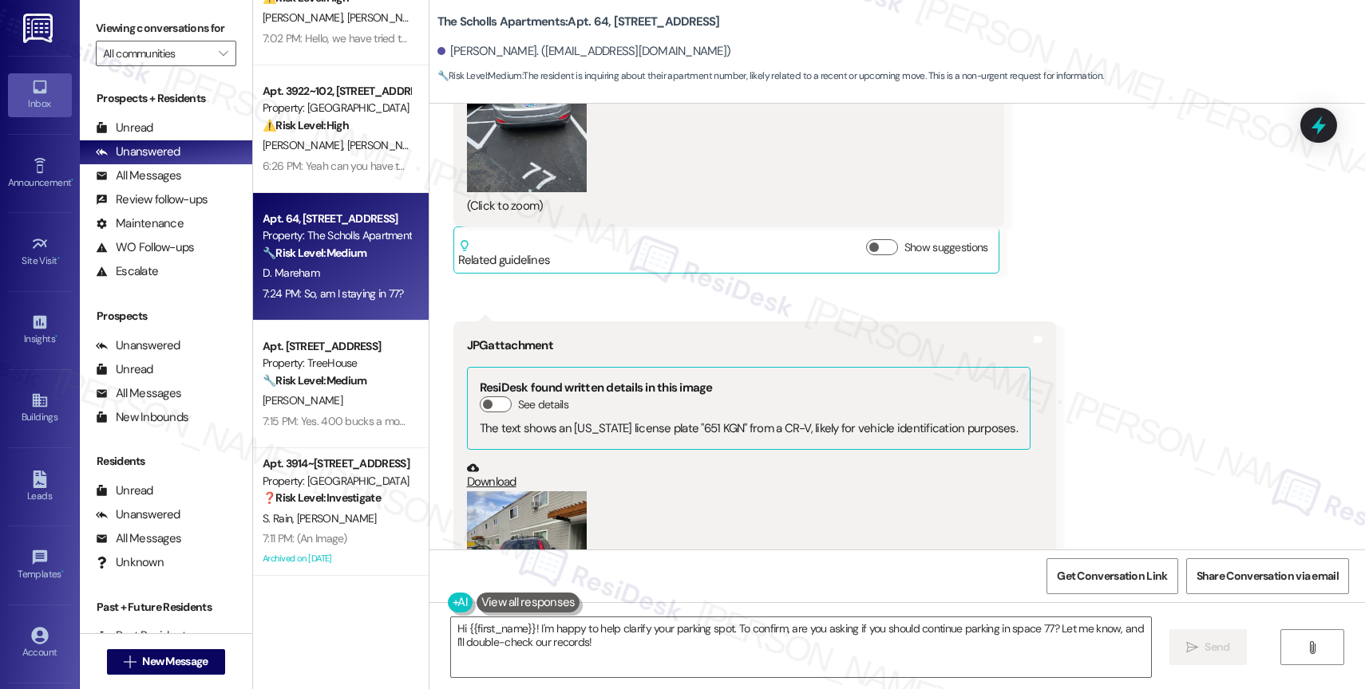
scroll to position [9175, 0]
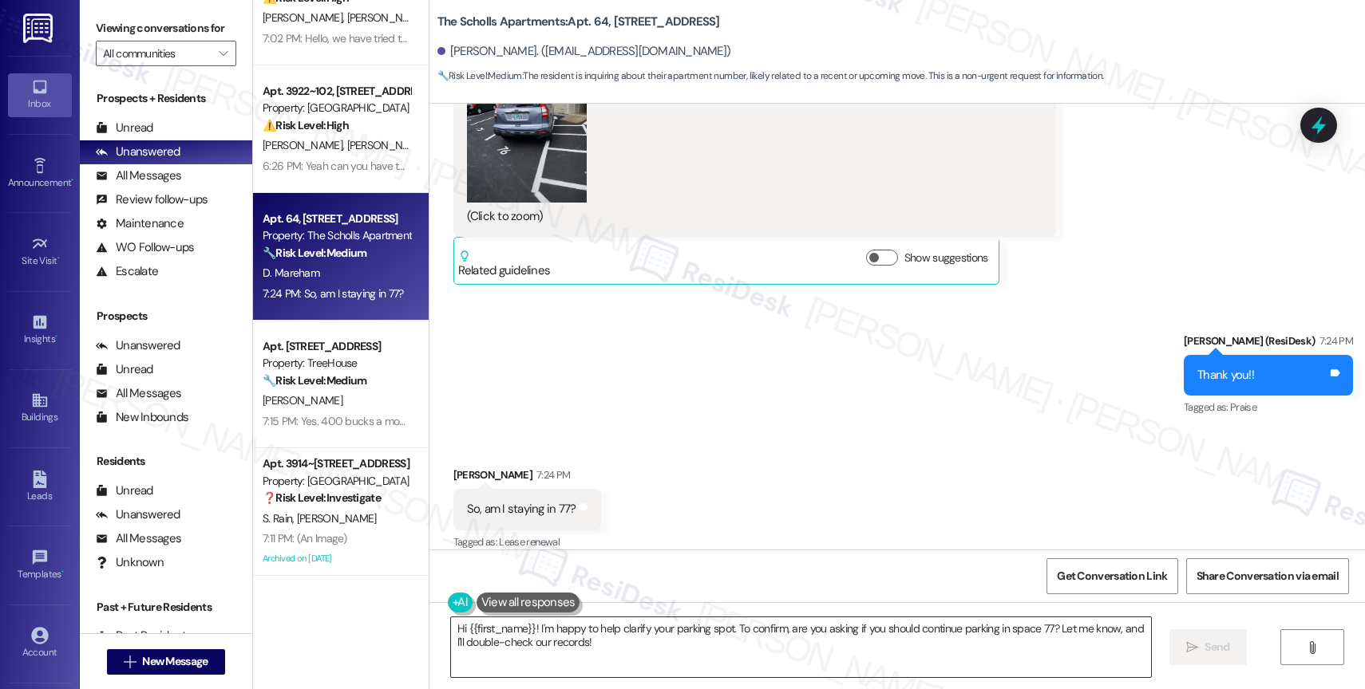
click at [602, 639] on textarea "Hi {{first_name}}! I'm happy to help clarify your parking spot. To confirm, are…" at bounding box center [801, 648] width 700 height 60
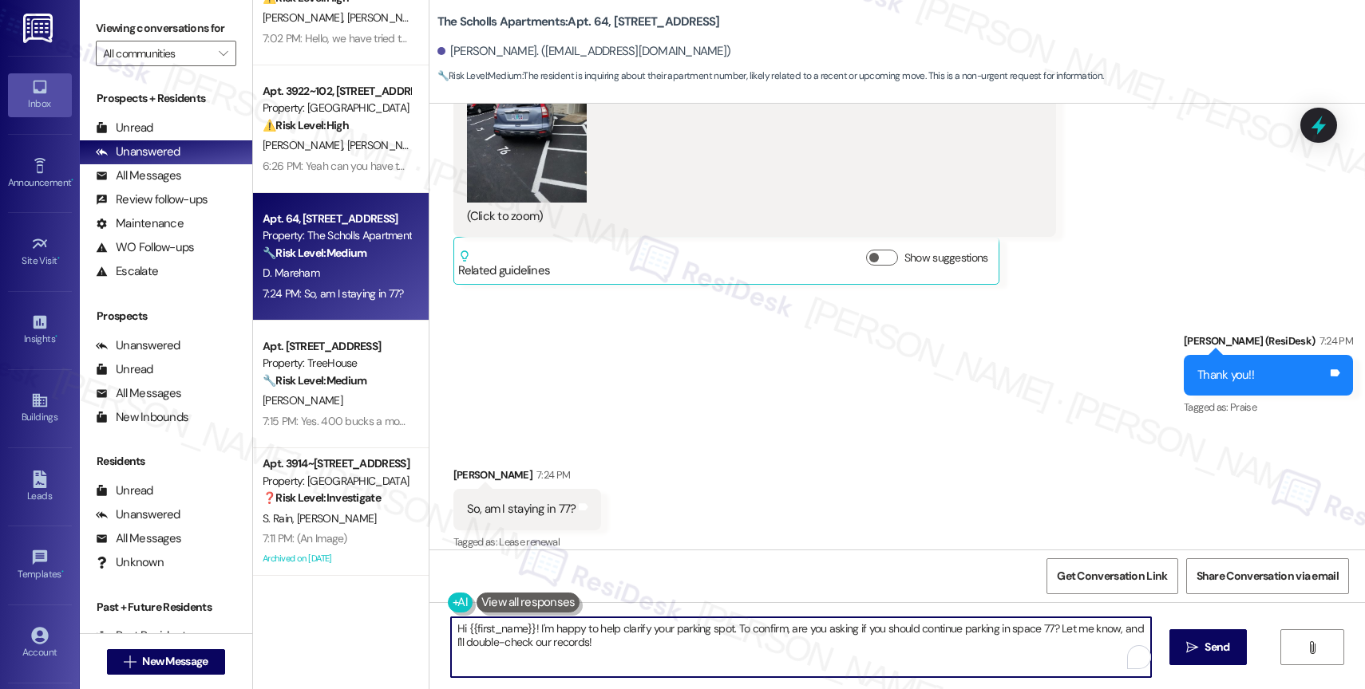
click at [602, 639] on textarea "Hi {{first_name}}! I'm happy to help clarify your parking spot. To confirm, are…" at bounding box center [801, 648] width 700 height 60
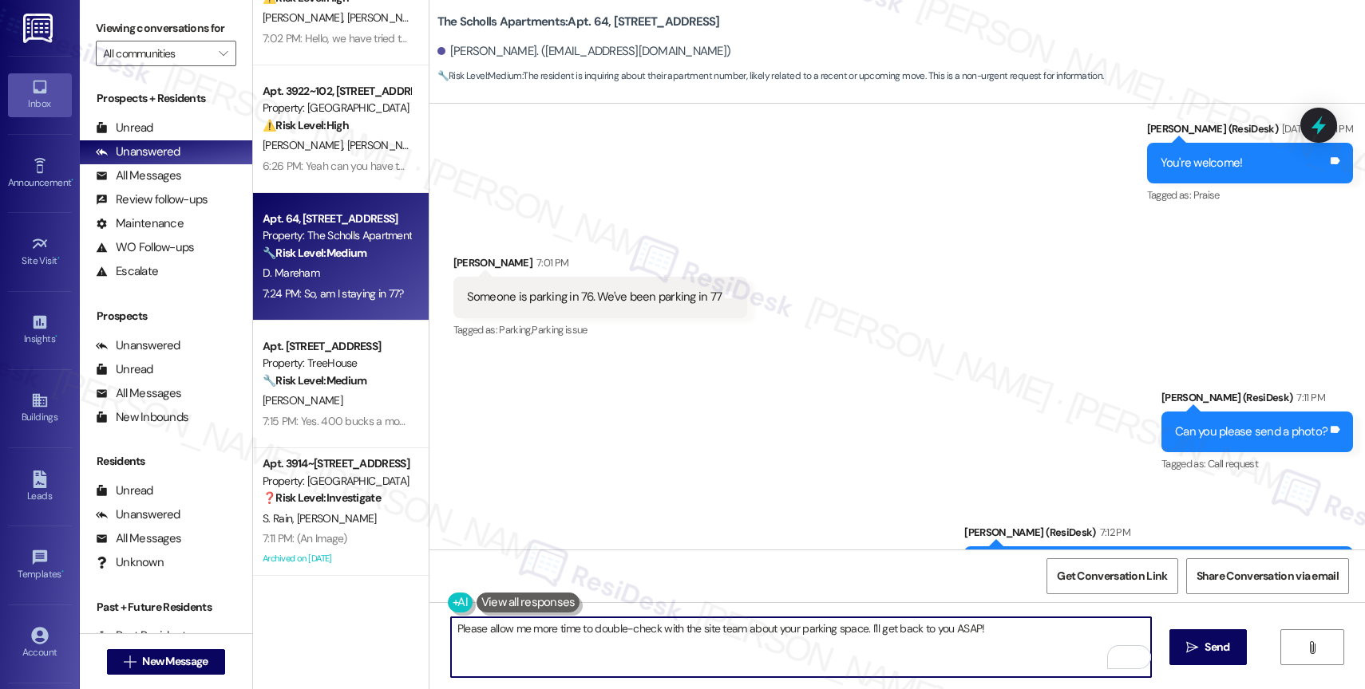
scroll to position [6912, 0]
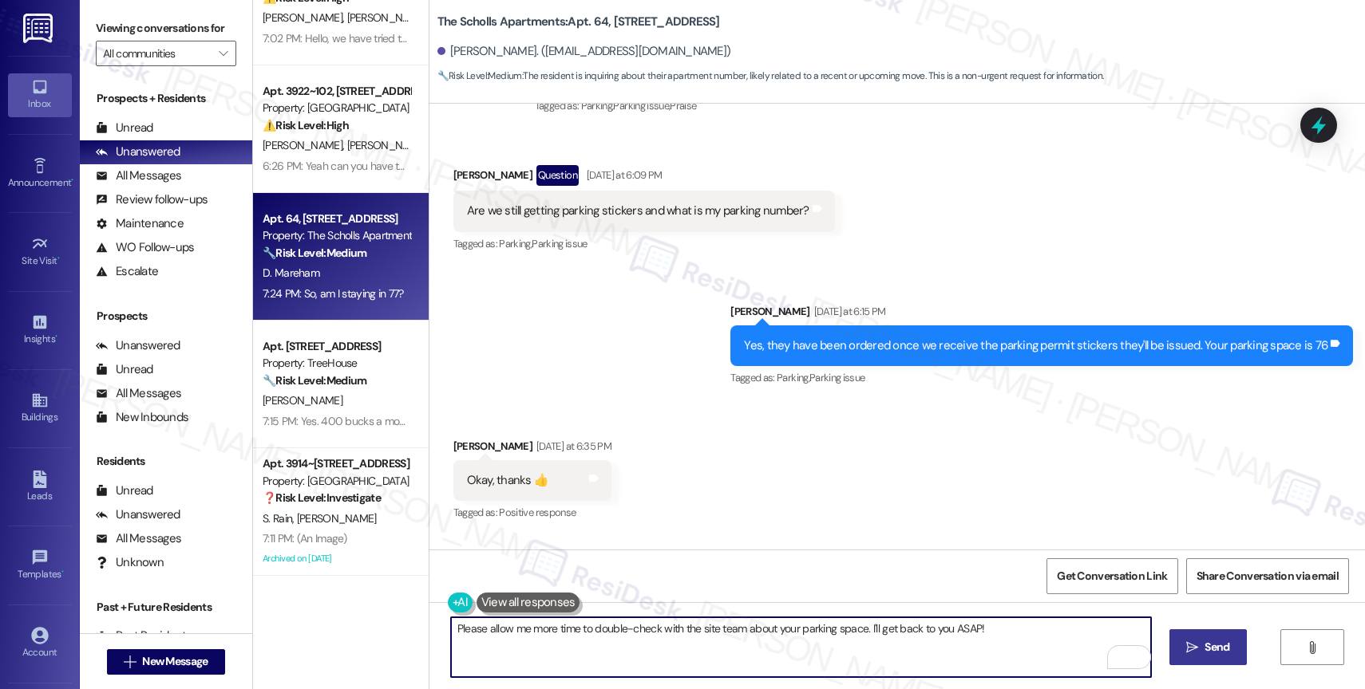
type textarea "Please allow me more time to double-check with the site team about your parking…"
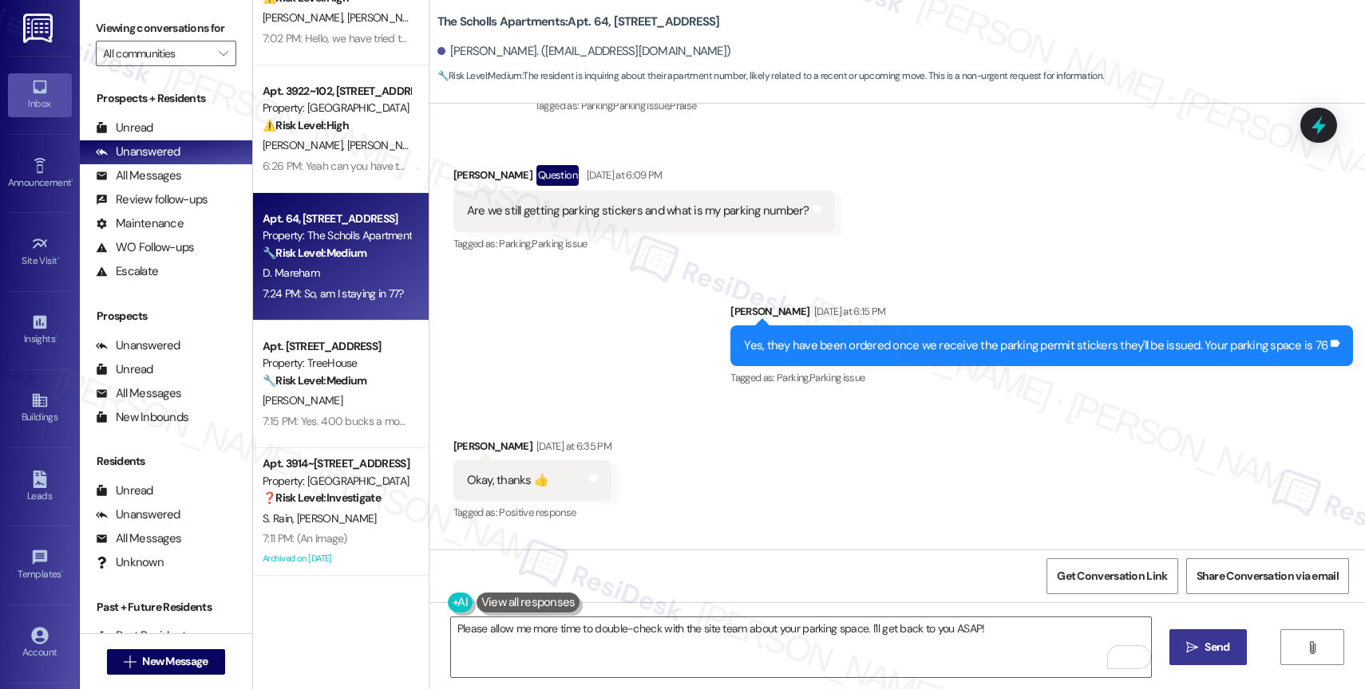
click at [1195, 637] on button " Send" at bounding box center [1207, 648] width 77 height 36
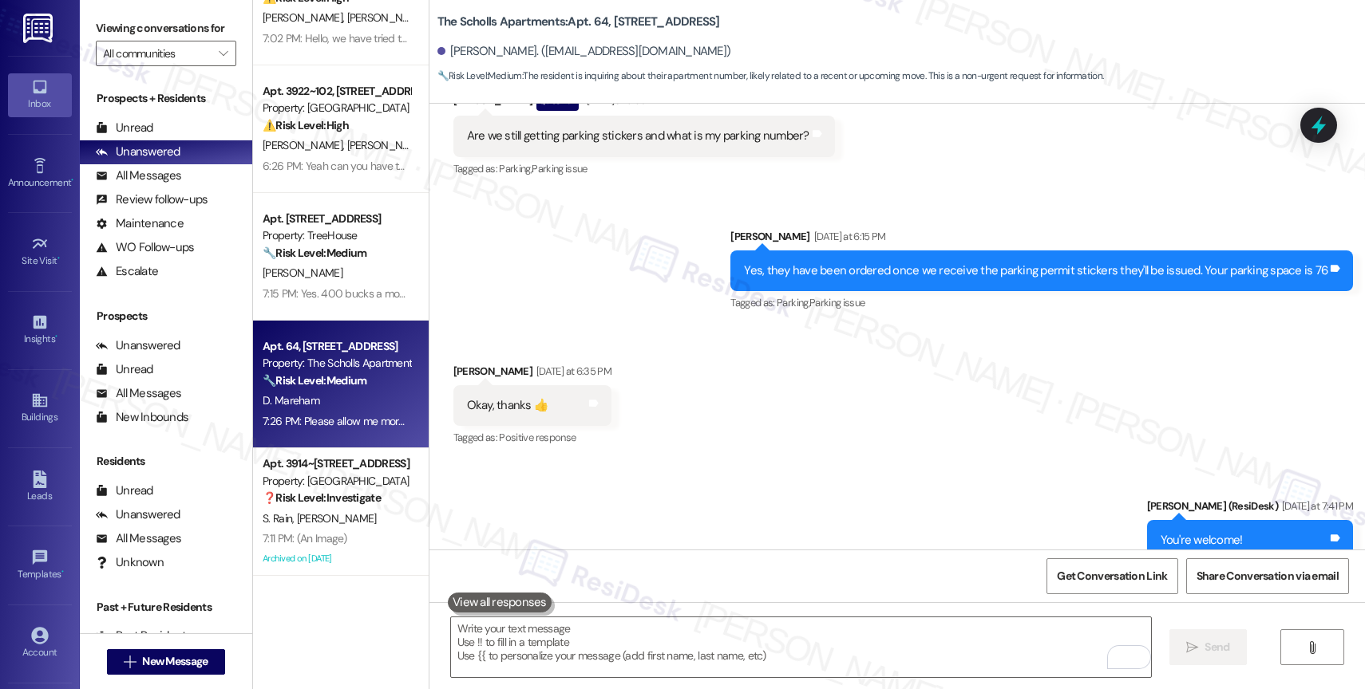
scroll to position [6993, 0]
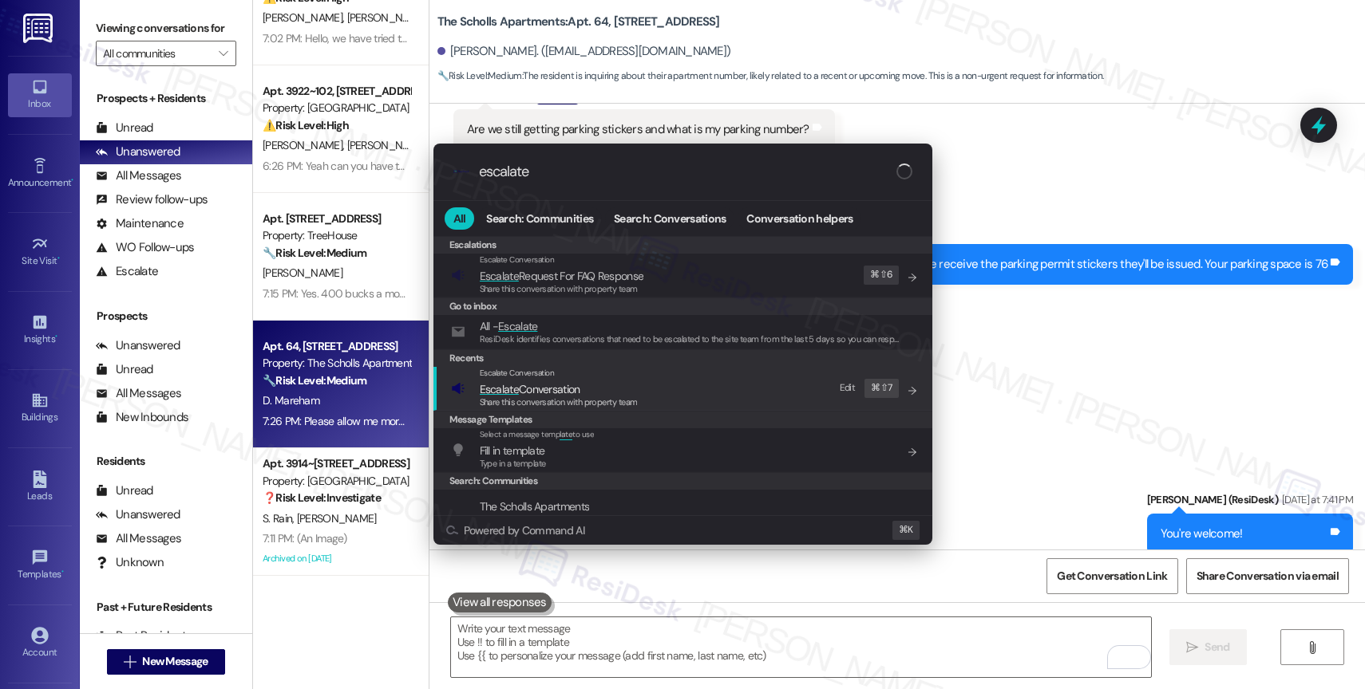
type input "escalate"
click at [572, 385] on span "Escalate Conversation" at bounding box center [530, 389] width 101 height 14
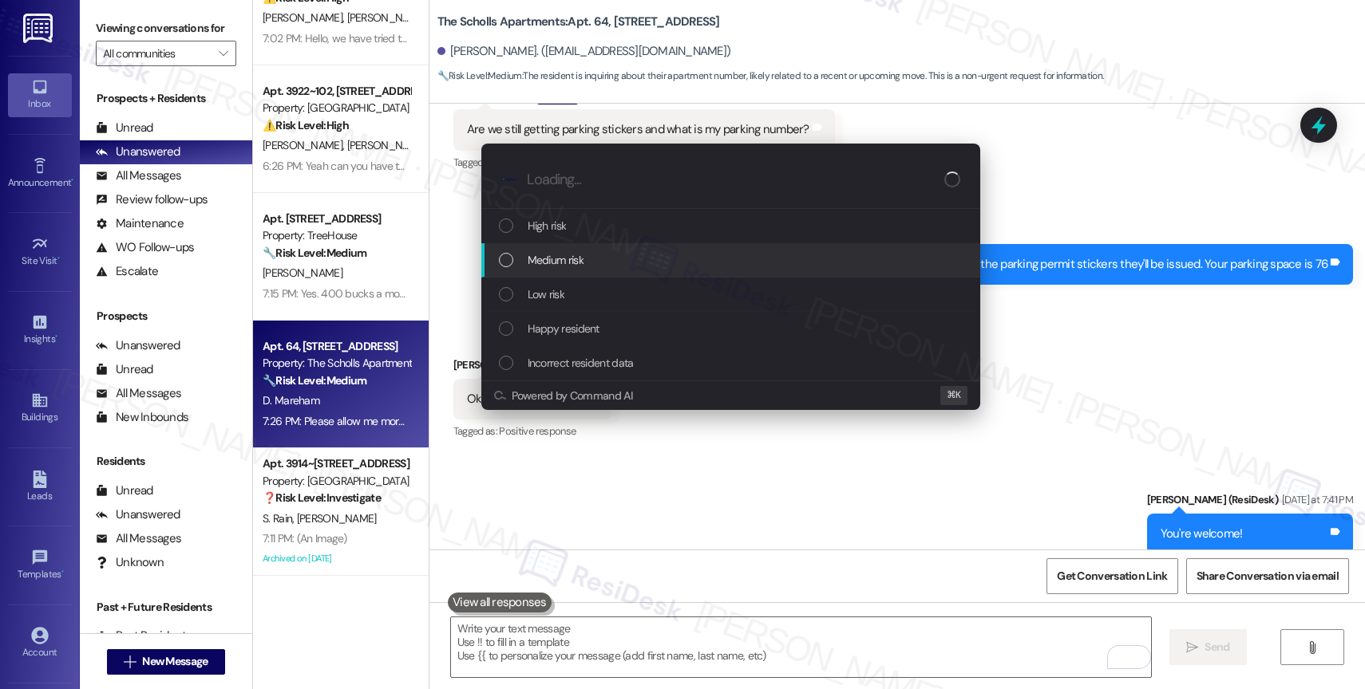
click at [586, 254] on div "Medium risk" at bounding box center [732, 260] width 467 height 18
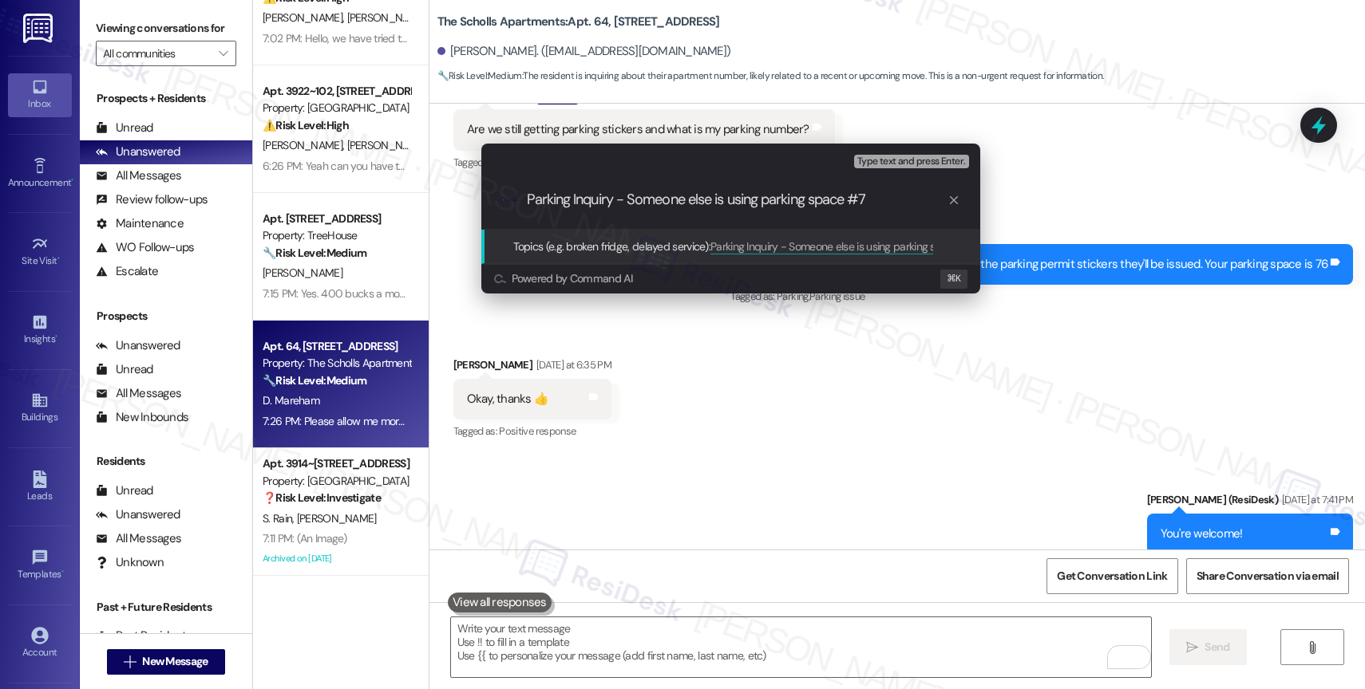
type input "Parking Inquiry - Someone else is using parking space #76"
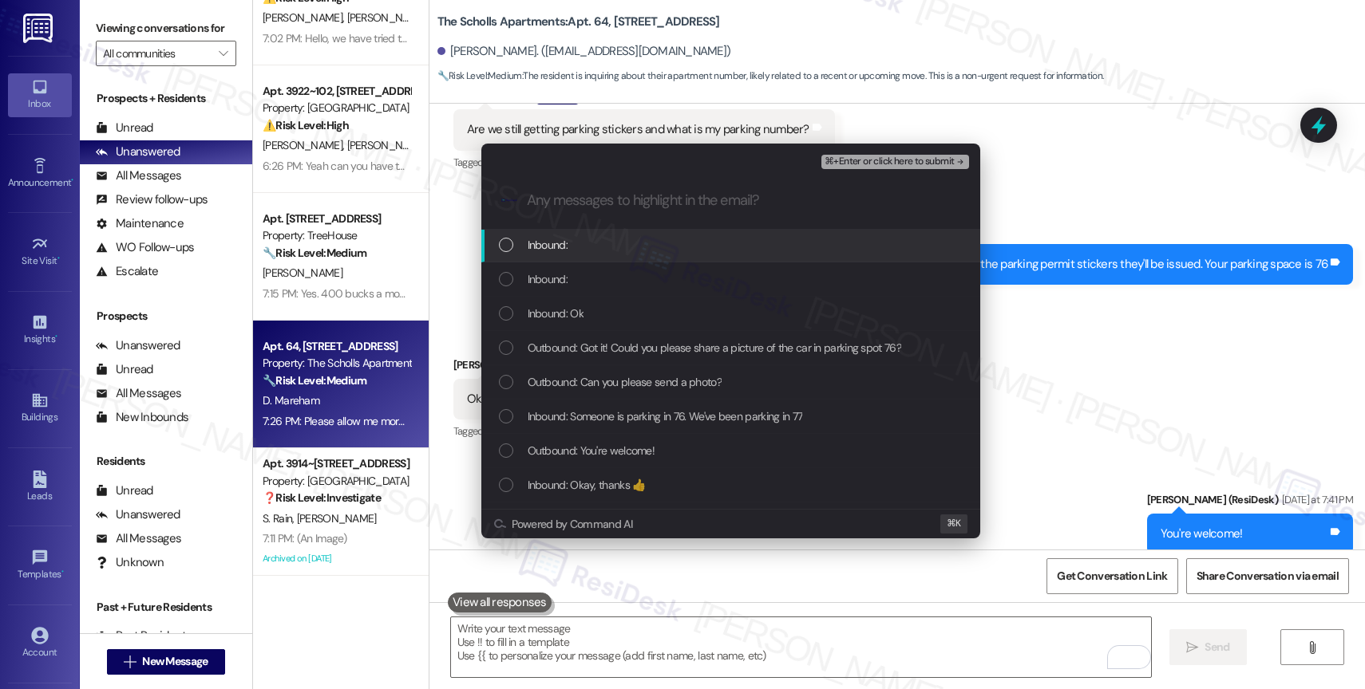
scroll to position [147, 0]
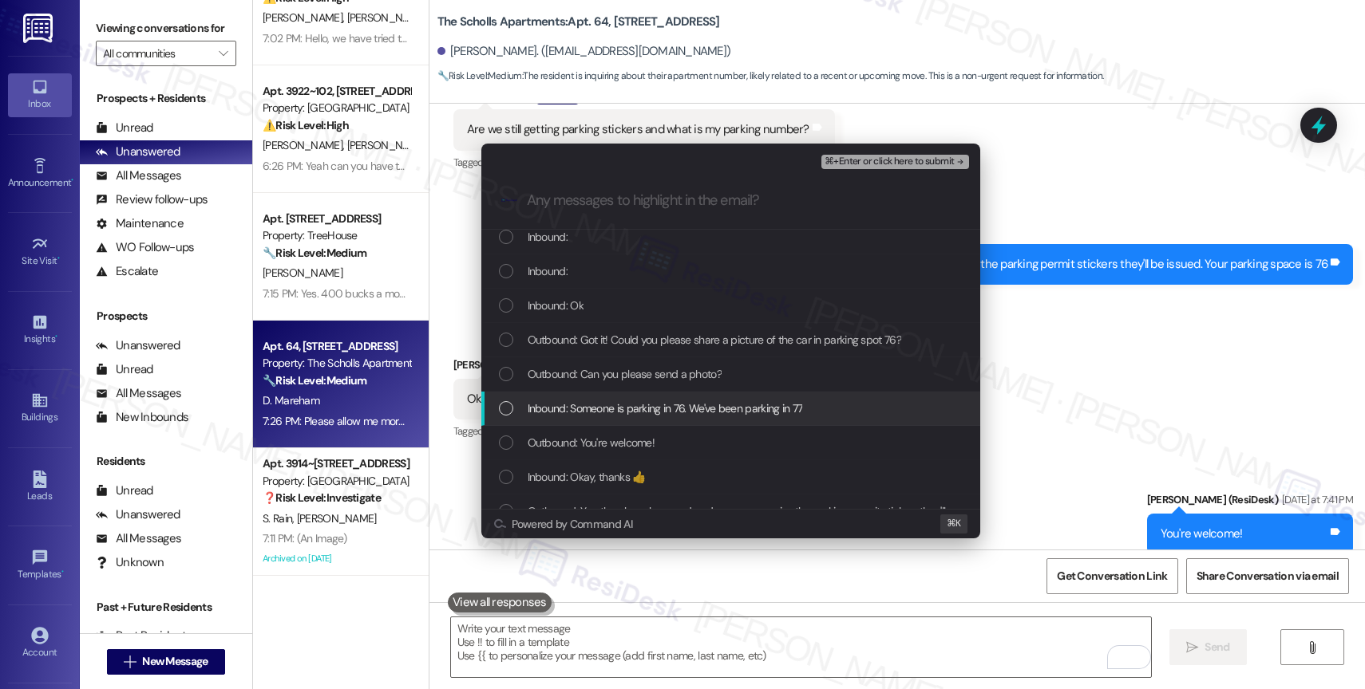
click at [626, 409] on span "Inbound: Someone is parking in 76. We've been parking in 77" at bounding box center [664, 409] width 275 height 18
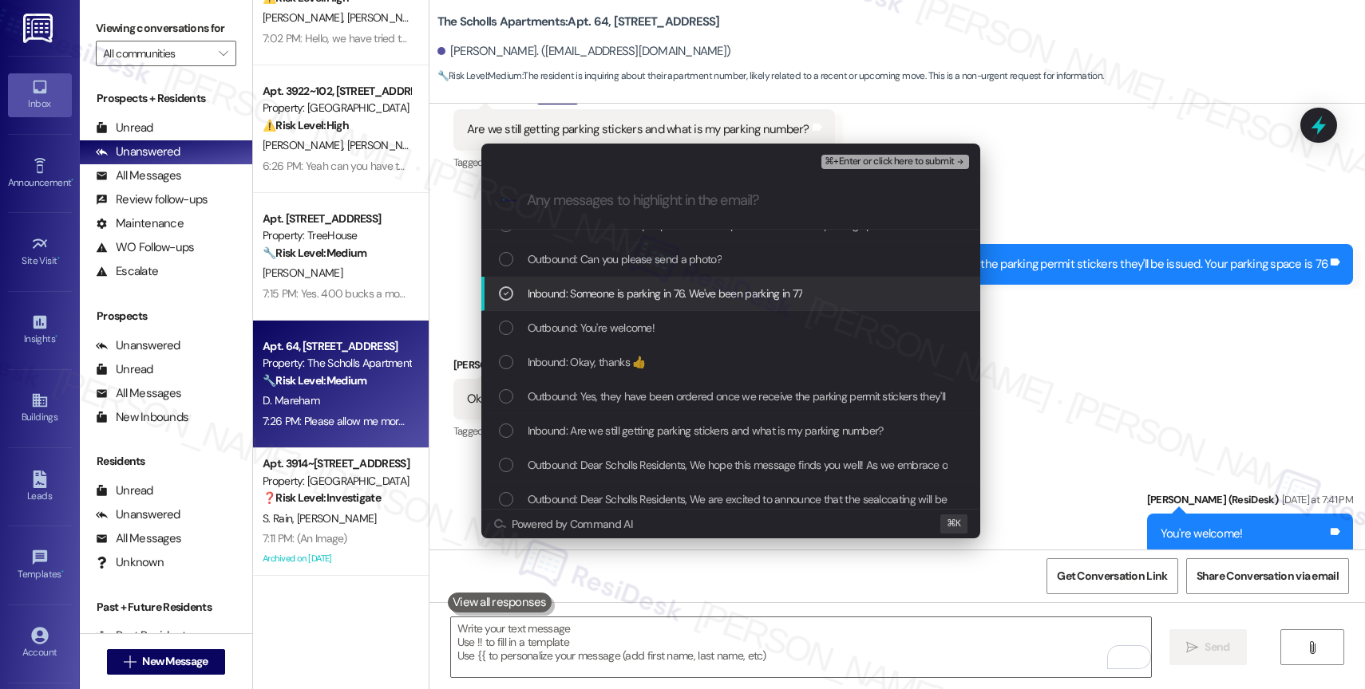
scroll to position [261, 0]
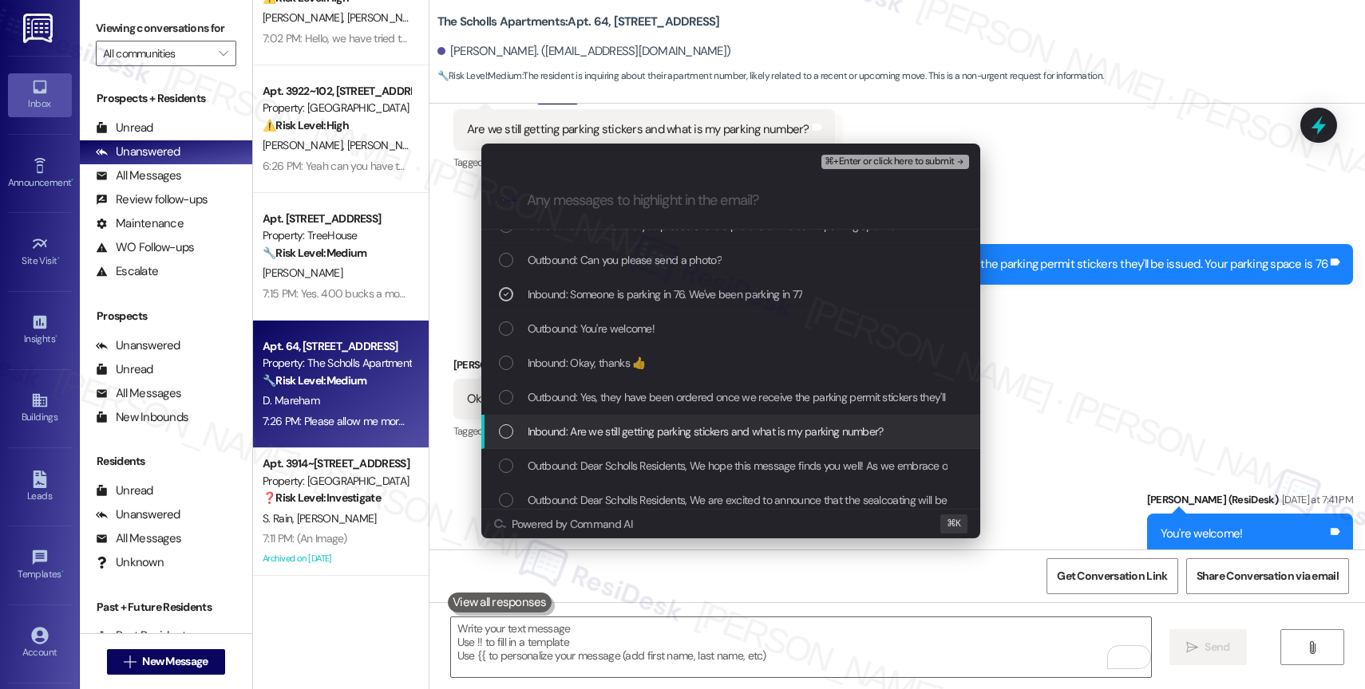
click at [634, 429] on span "Inbound: Are we still getting parking stickers and what is my parking number?" at bounding box center [705, 432] width 356 height 18
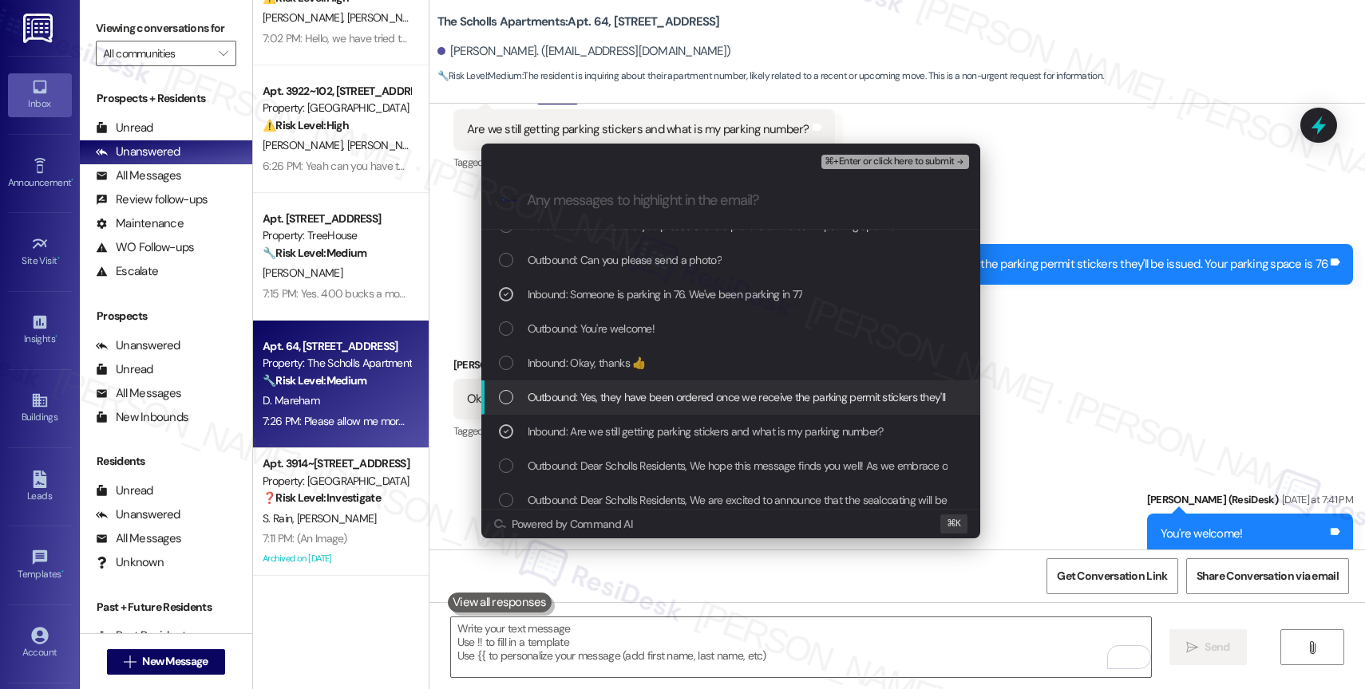
click at [634, 397] on span "Outbound: Yes, they have been ordered once we receive the parking permit sticke…" at bounding box center [818, 398] width 583 height 18
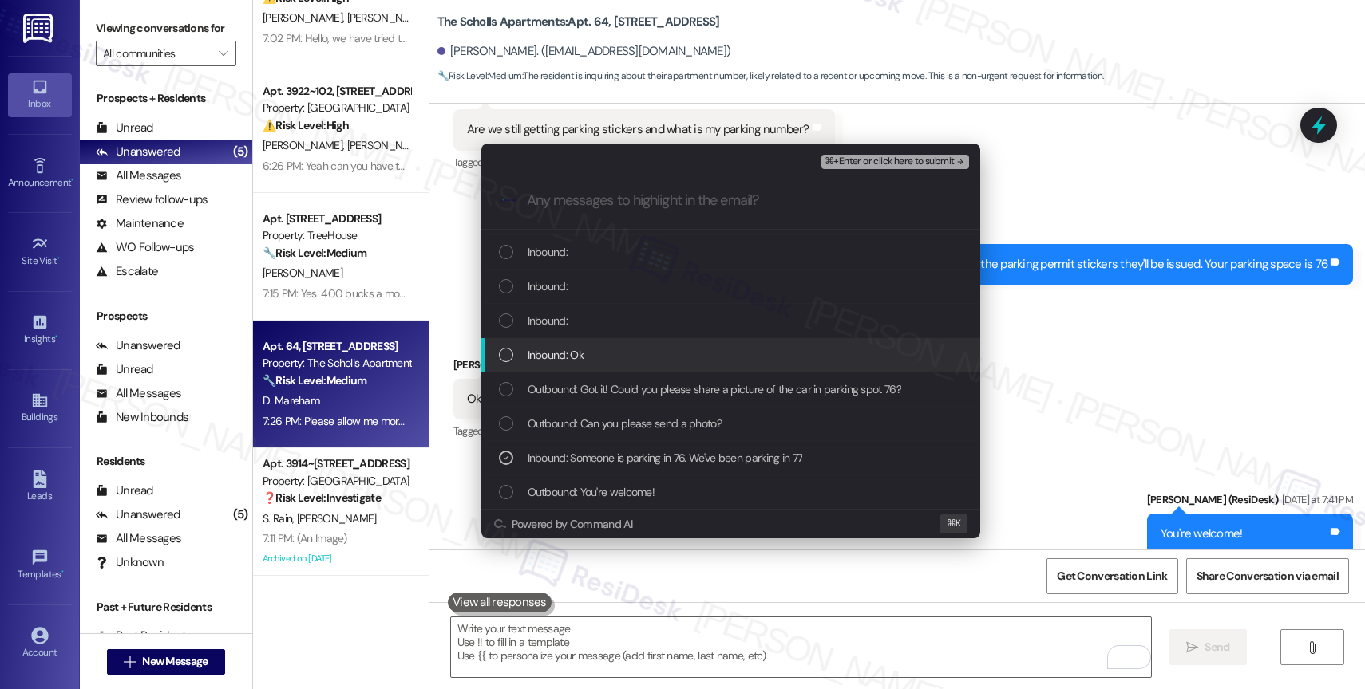
scroll to position [81, 0]
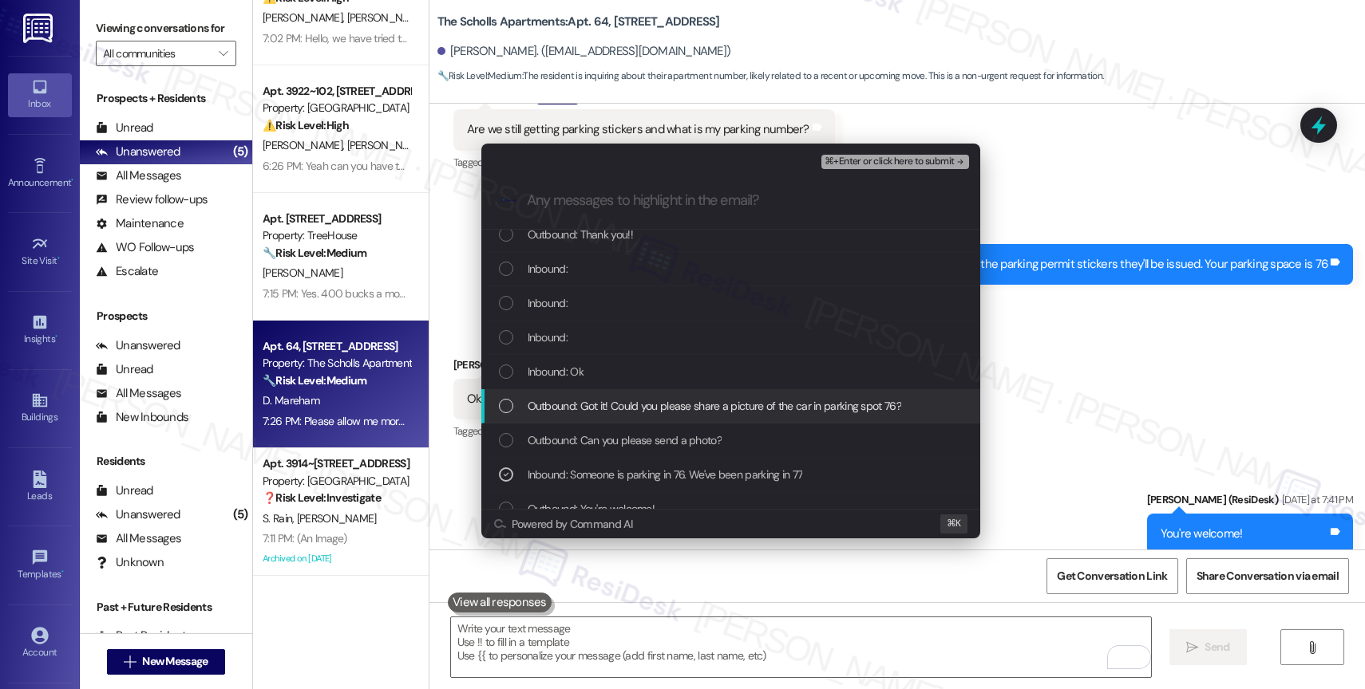
click at [626, 404] on span "Outbound: Got it! Could you please share a picture of the car in parking spot 7…" at bounding box center [713, 406] width 373 height 18
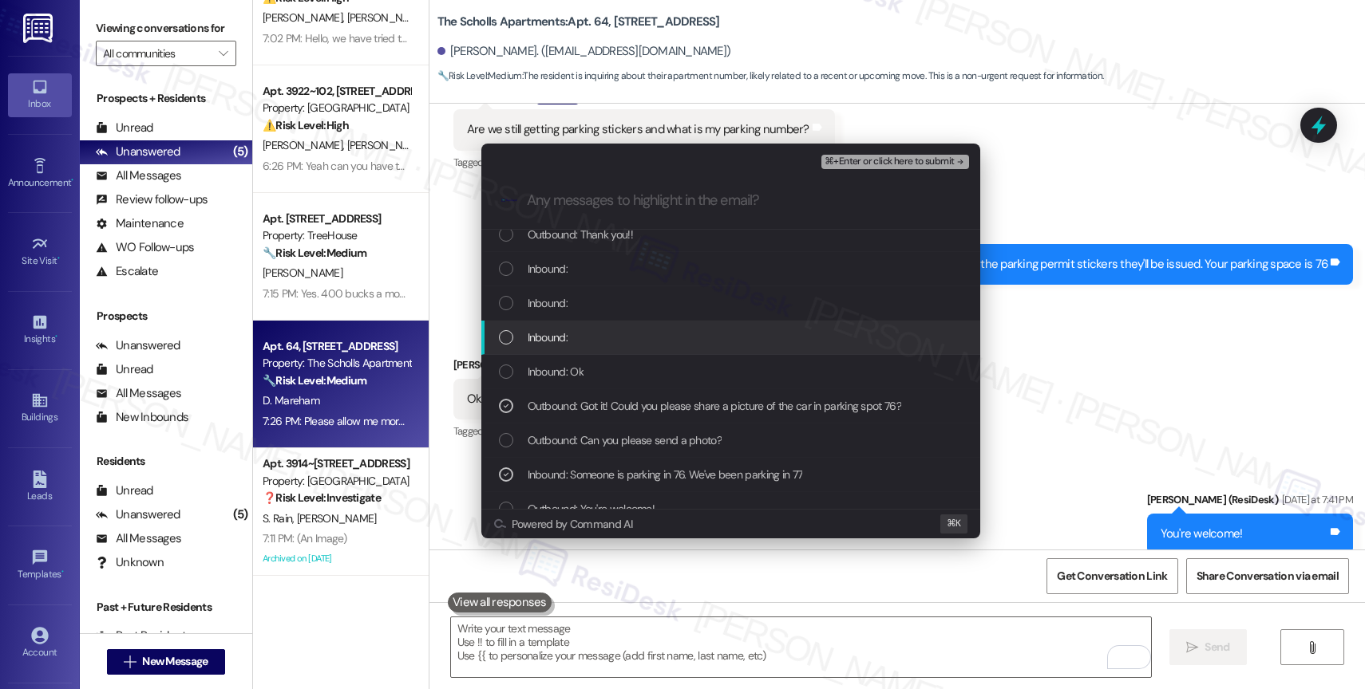
click at [582, 334] on div "Inbound:" at bounding box center [732, 338] width 467 height 18
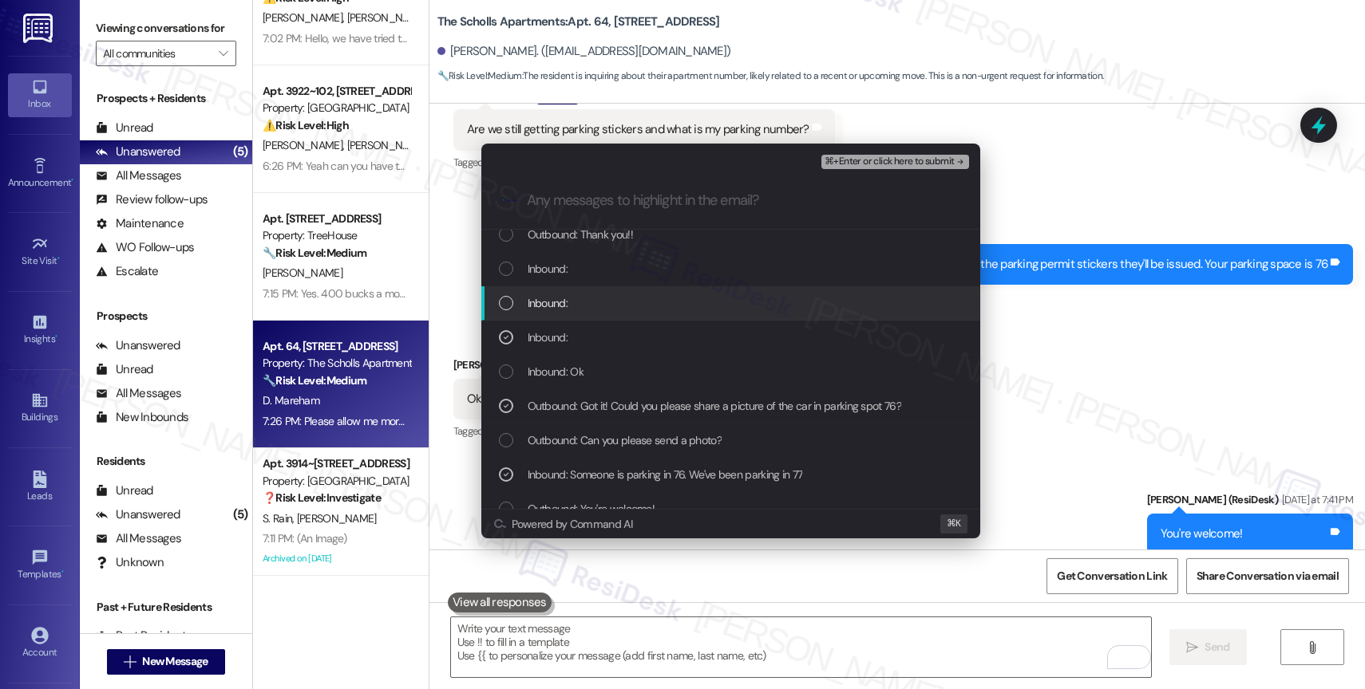
click at [580, 309] on div "Inbound:" at bounding box center [732, 303] width 467 height 18
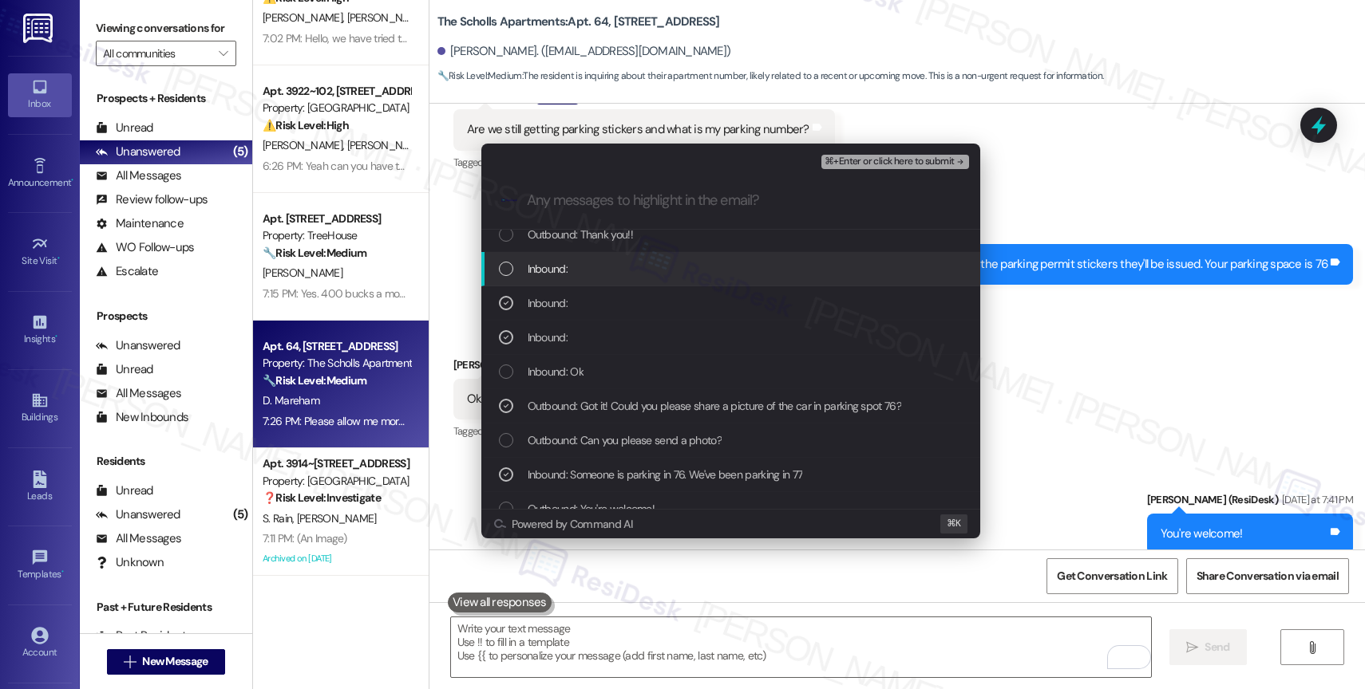
click at [588, 268] on div "Inbound:" at bounding box center [732, 269] width 467 height 18
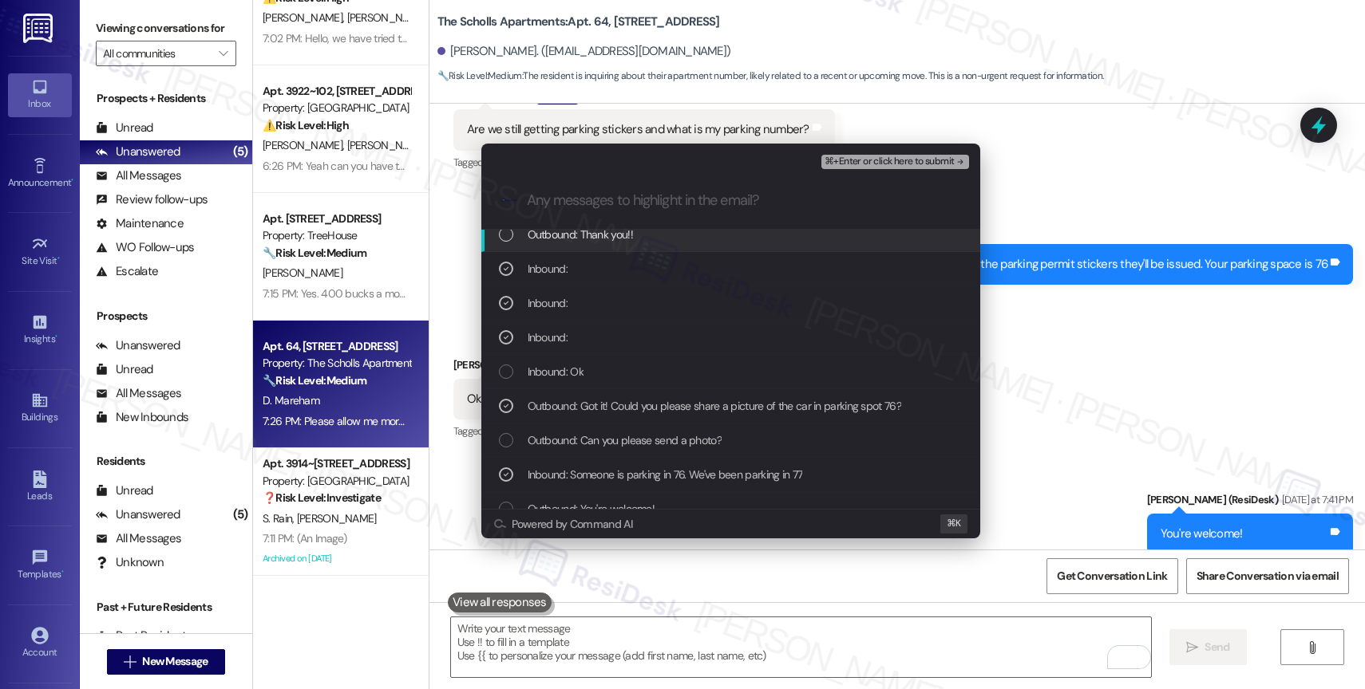
click at [935, 158] on span "⌘+Enter or click here to submit" at bounding box center [888, 161] width 129 height 11
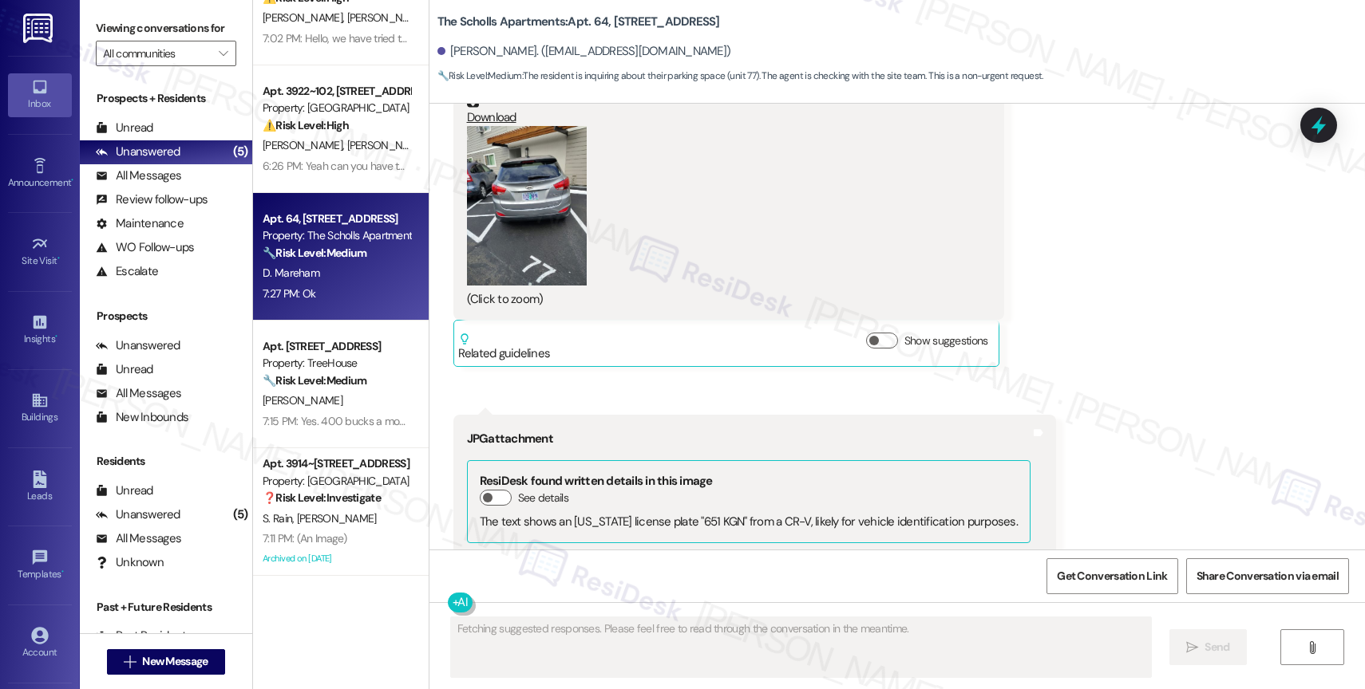
scroll to position [9002, 0]
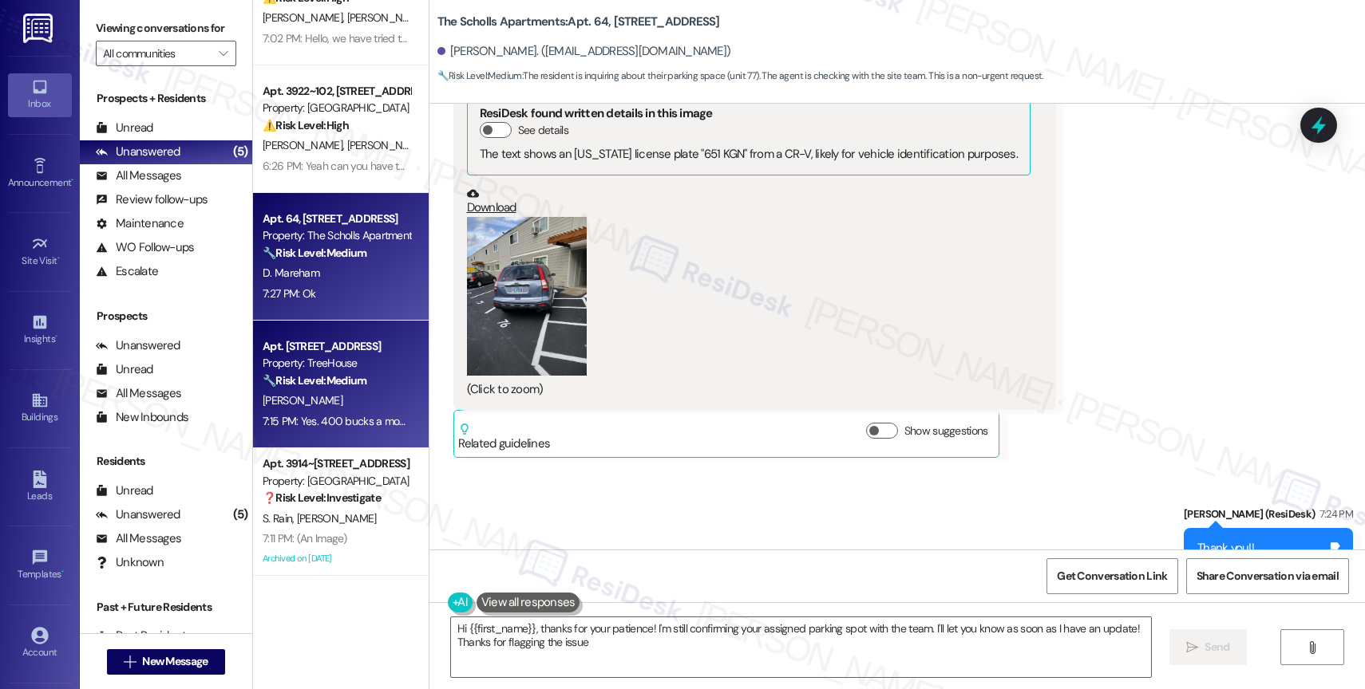
type textarea "Hi {{first_name}}, thanks for your patience! I'm still confirming your assigned…"
click at [340, 365] on div "Property: TreeHouse" at bounding box center [337, 363] width 148 height 17
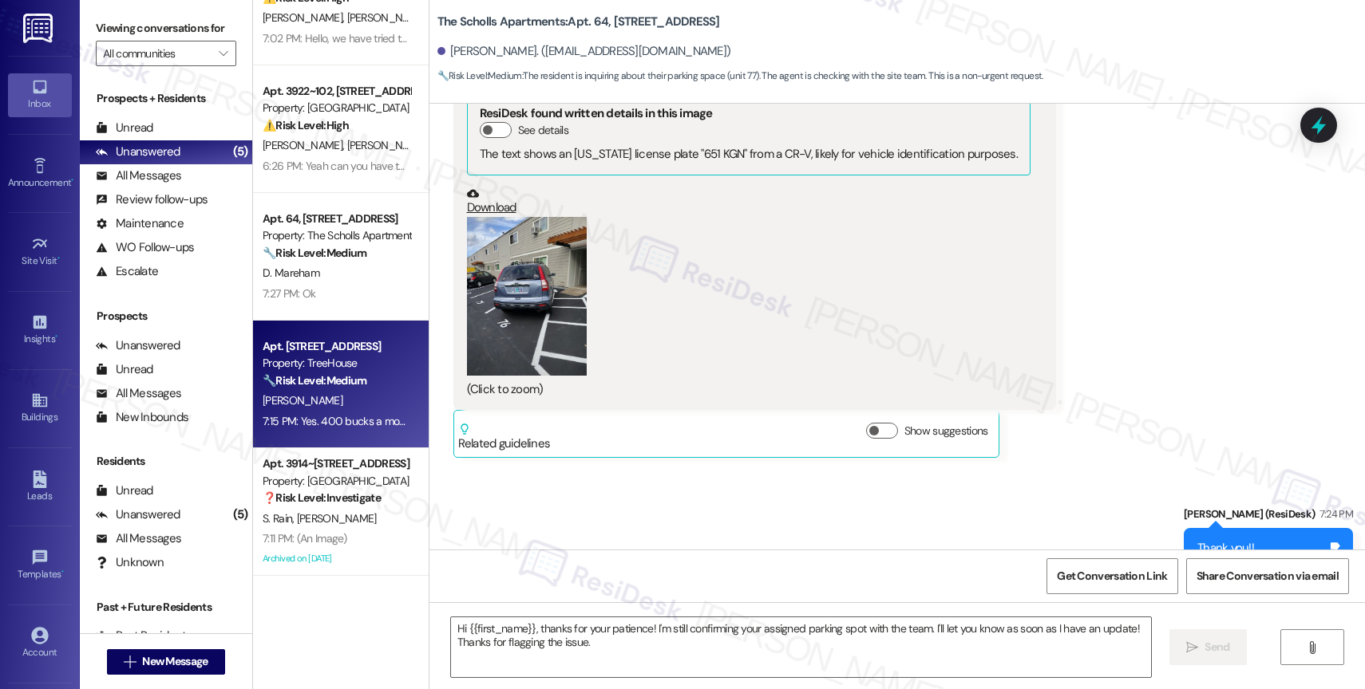
type textarea "Fetching suggested responses. Please feel free to read through the conversation…"
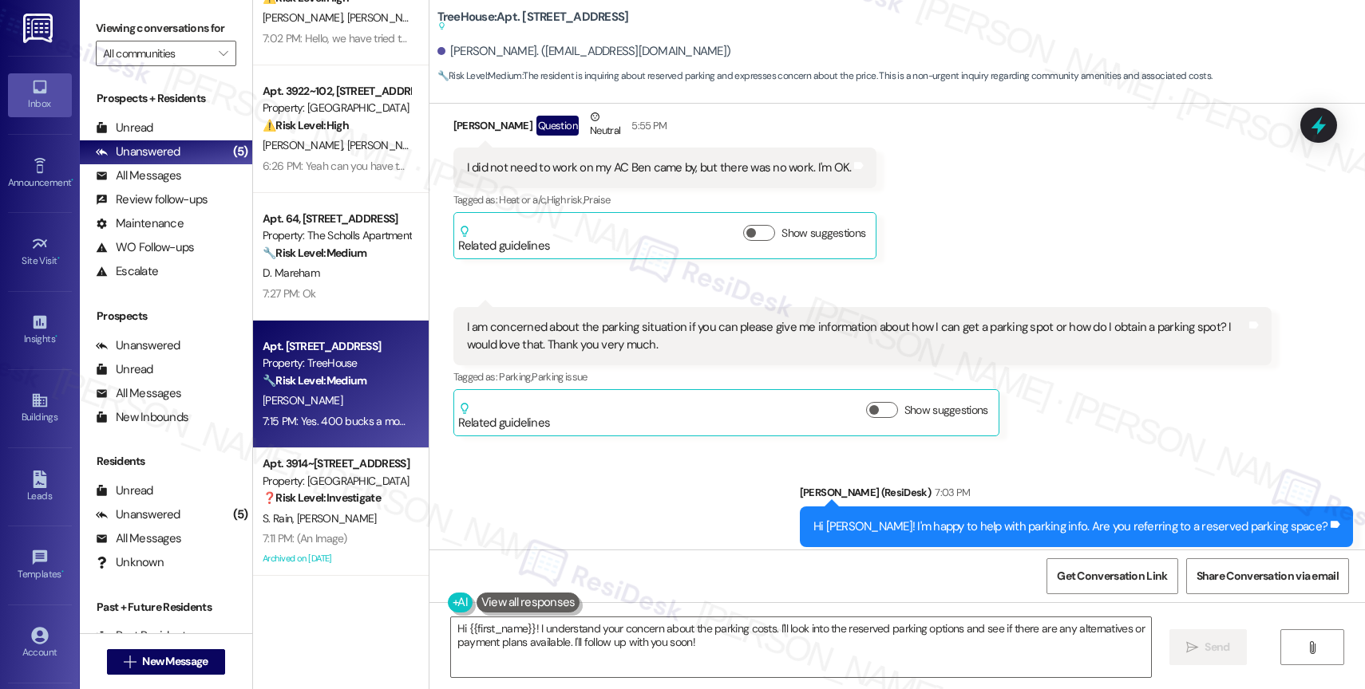
scroll to position [475, 0]
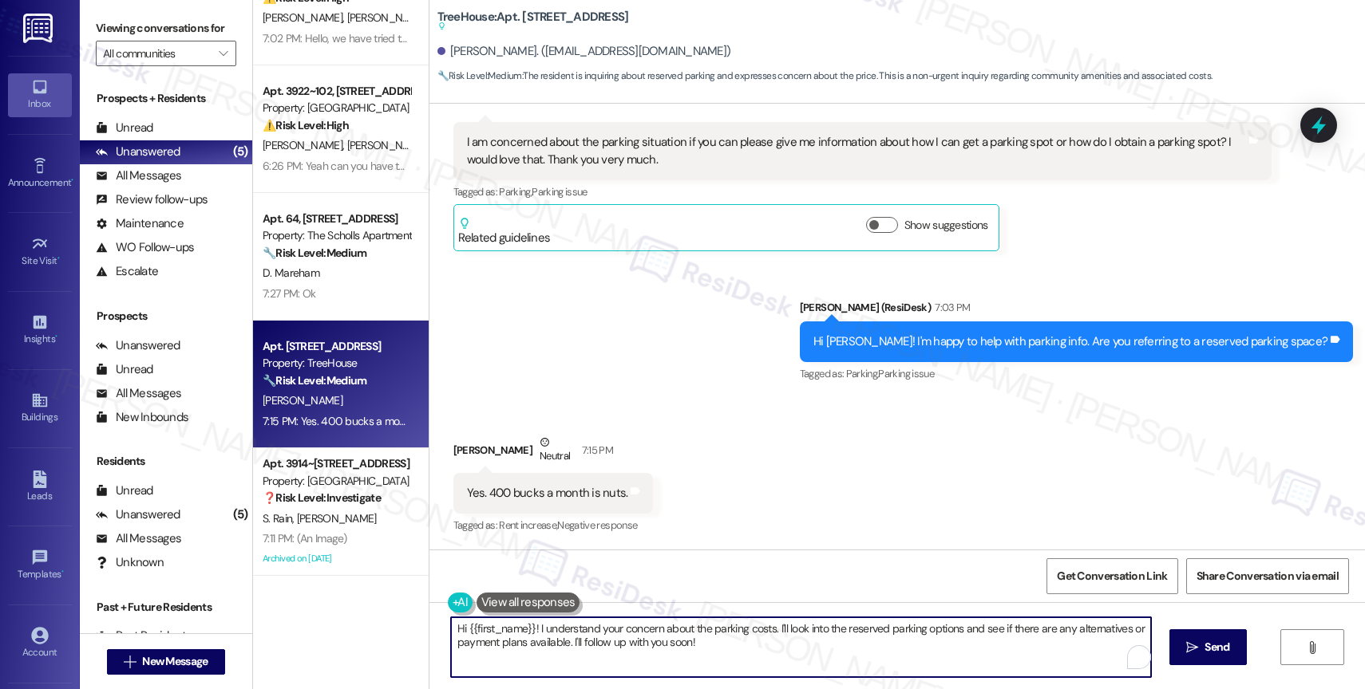
click at [540, 641] on textarea "Hi {{first_name}}! I understand your concern about the parking costs. I'll look…" at bounding box center [801, 648] width 700 height 60
click at [451, 630] on textarea "I can help relay your request to reserve a parking spot." at bounding box center [801, 648] width 700 height 60
drag, startPoint x: 1058, startPoint y: 634, endPoint x: 808, endPoint y: 626, distance: 249.9
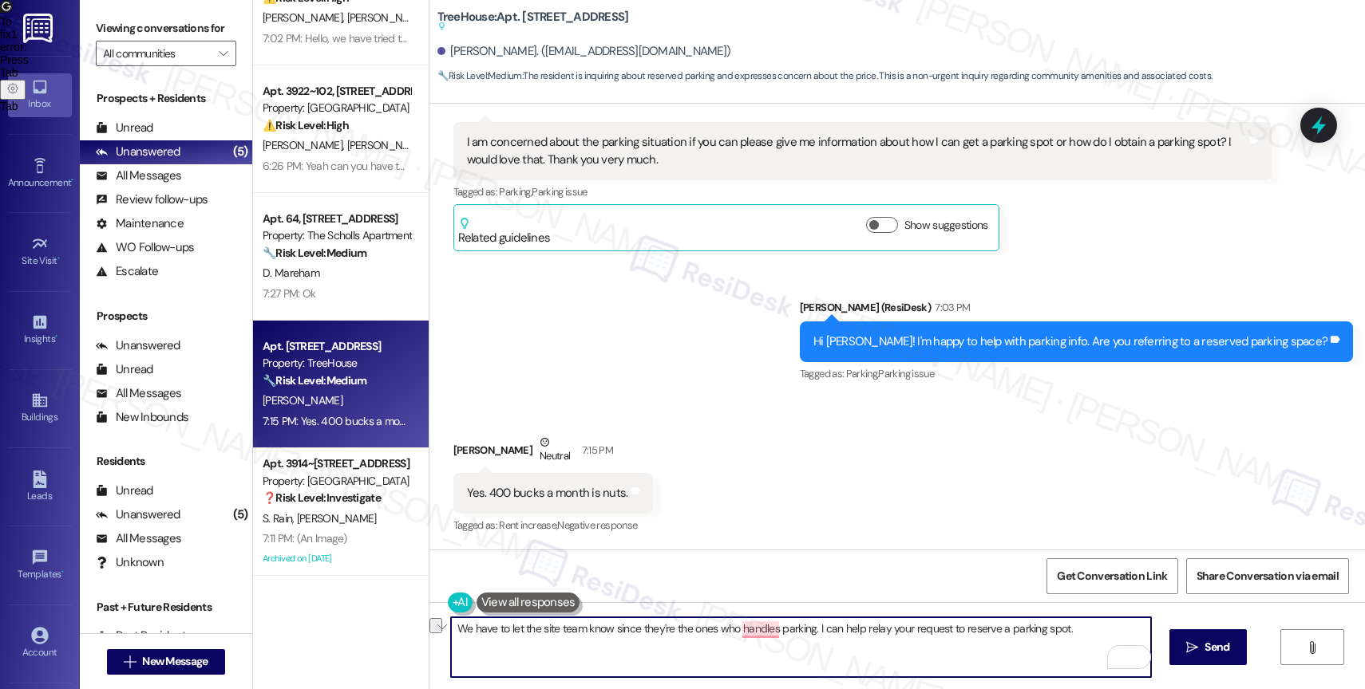
click at [808, 626] on textarea "We have to let the site team know since they're the ones who handles parking. I…" at bounding box center [801, 648] width 700 height 60
click at [1109, 638] on textarea "We have to let the site team know since they handle parking. Would you like me …" at bounding box center [801, 648] width 700 height 60
type textarea "We have to let the site team know since they handle parking. Would you like me …"
click at [1207, 641] on span "Send" at bounding box center [1216, 647] width 25 height 17
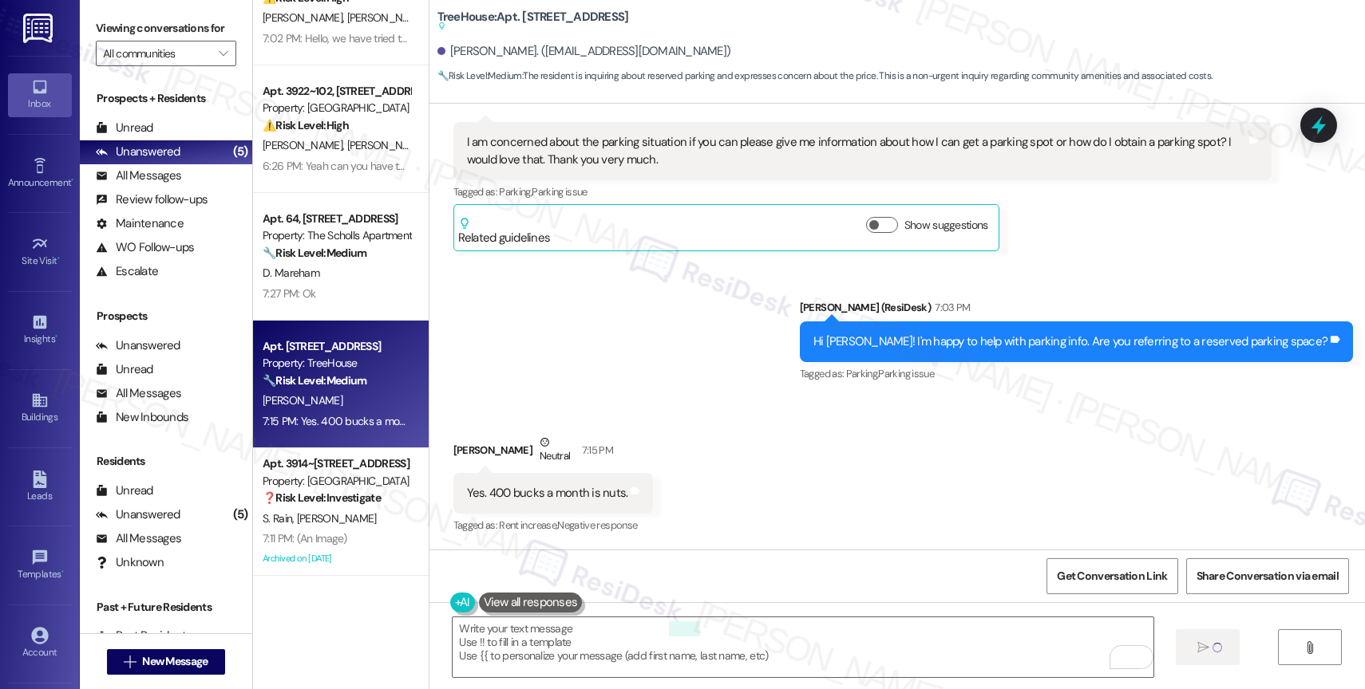
type textarea "Fetching suggested responses. Please feel free to read through the conversation…"
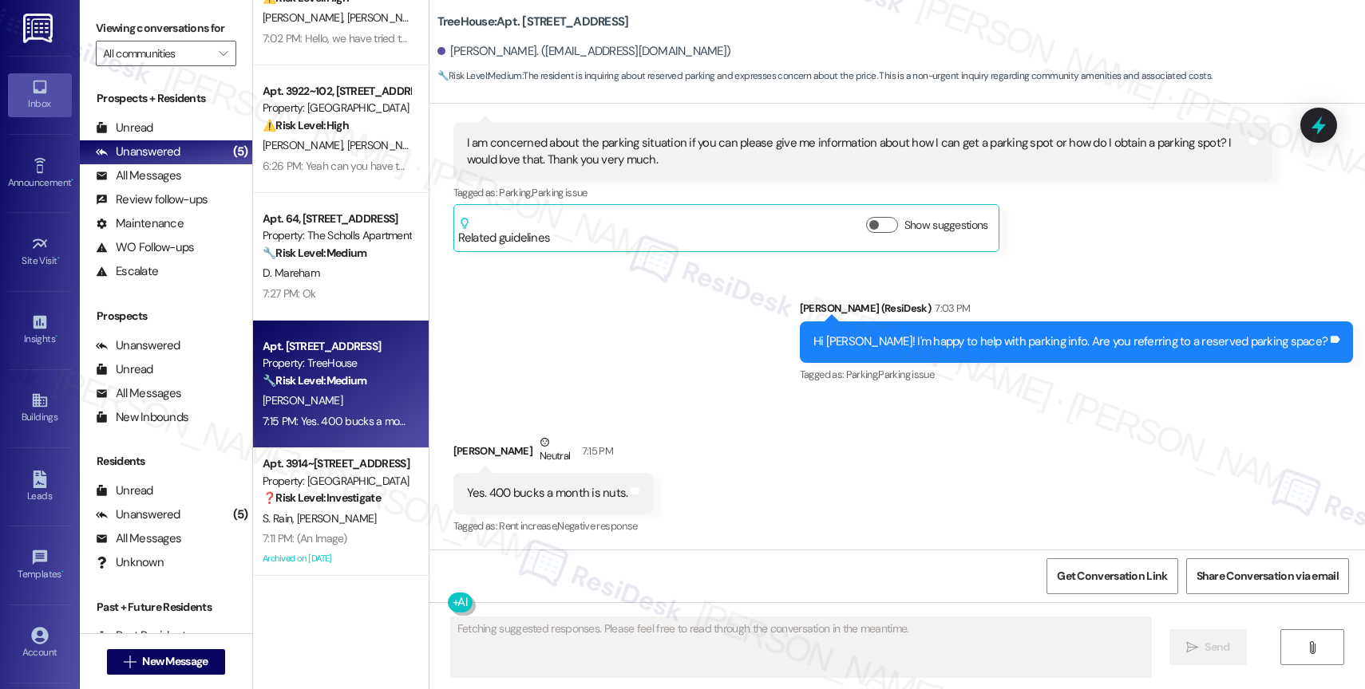
scroll to position [539, 0]
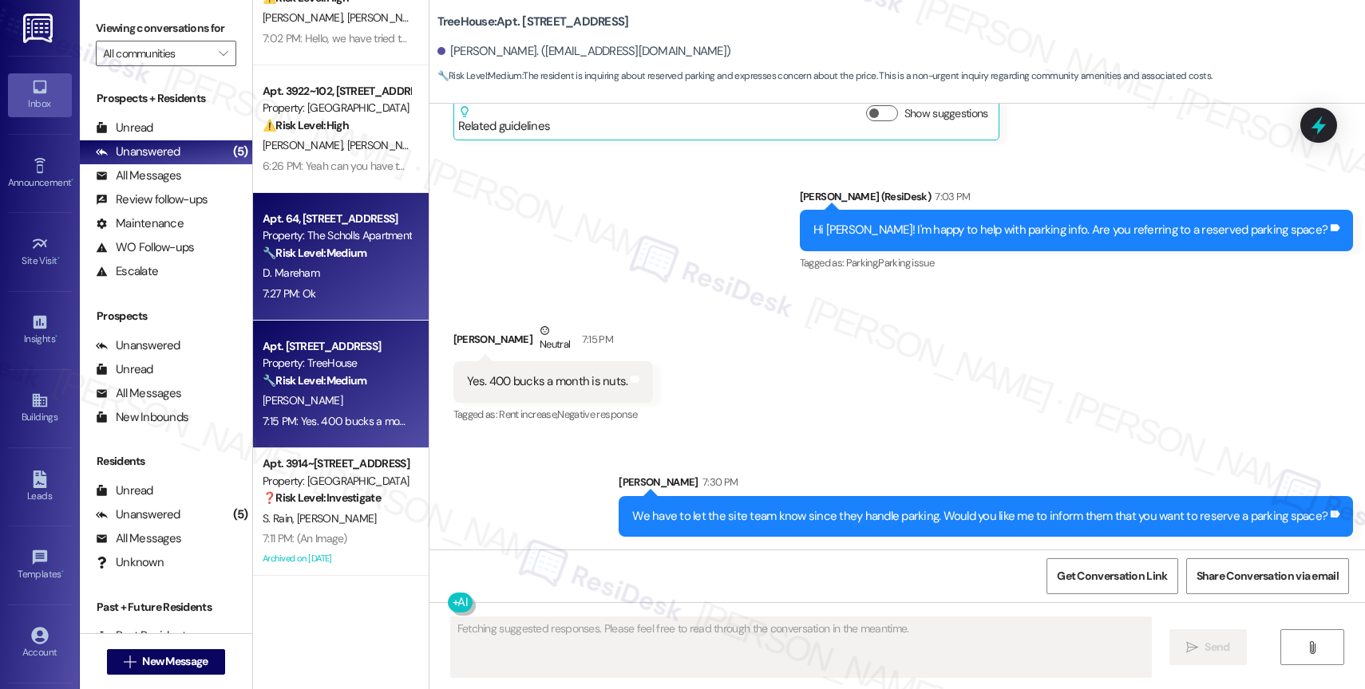
click at [322, 263] on div "D. Mareham" at bounding box center [336, 273] width 151 height 20
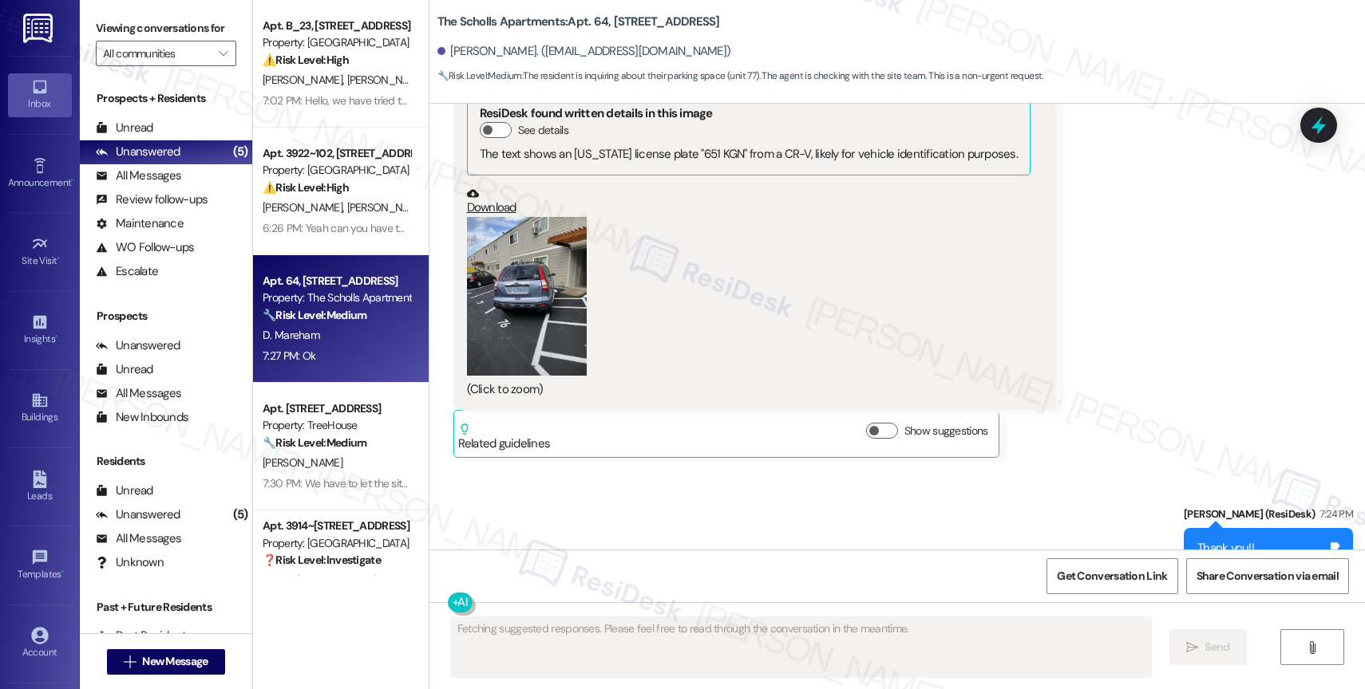
scroll to position [9200, 0]
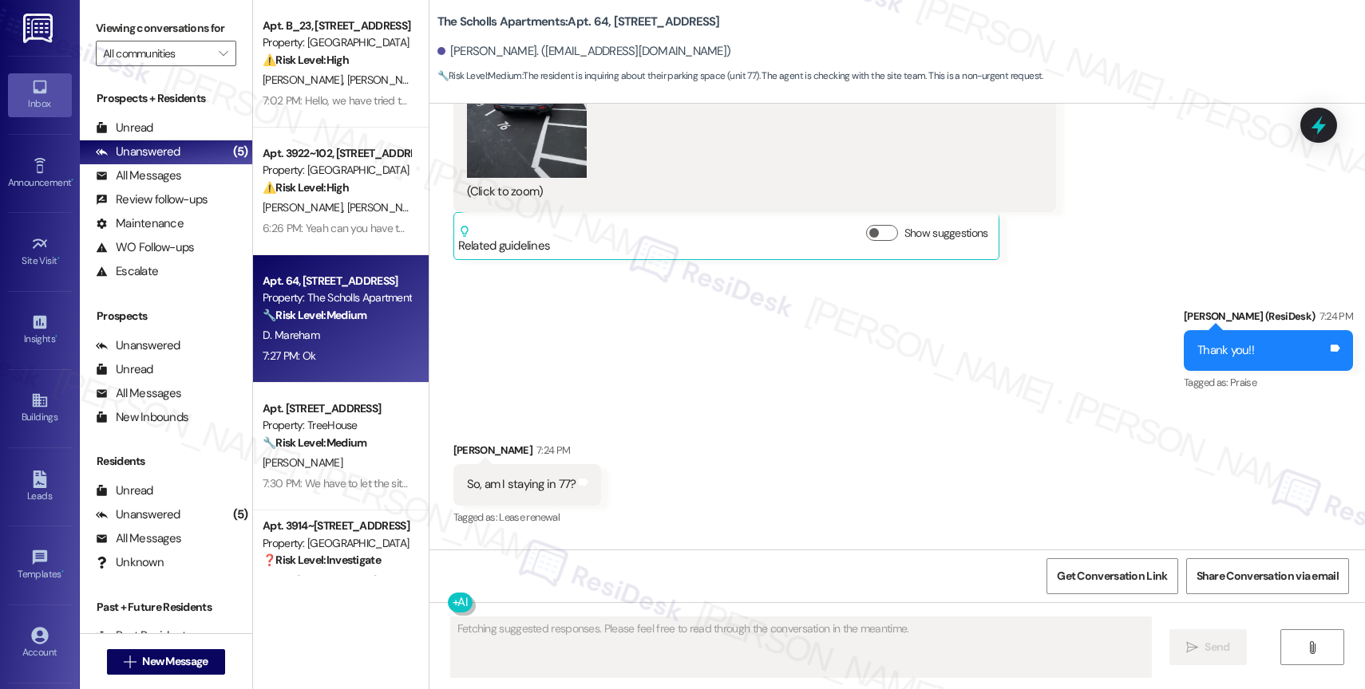
click at [805, 373] on div "Lease started Feb 27, 2025 at 7:00 PM Survey, sent via SMS Residesk Automated S…" at bounding box center [896, 327] width 935 height 446
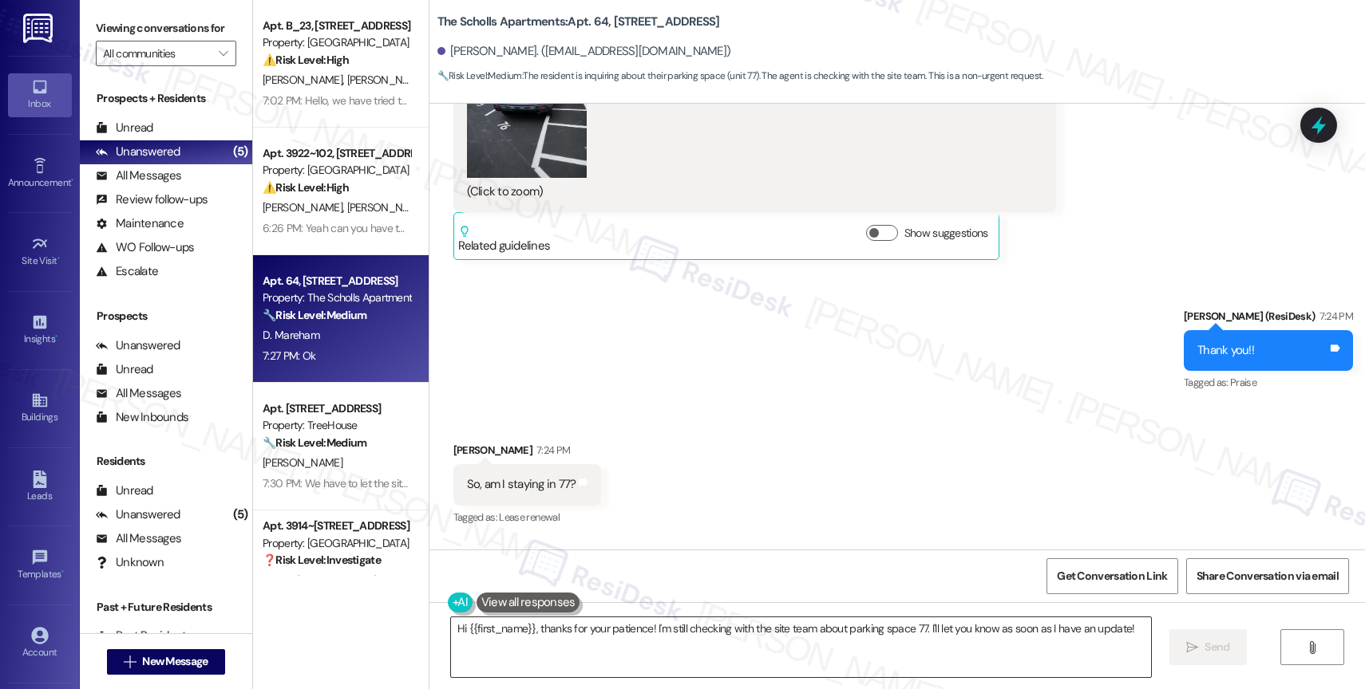
click at [612, 630] on textarea "Hi {{first_name}}, thanks for your patience! I'm still checking with the site t…" at bounding box center [801, 648] width 700 height 60
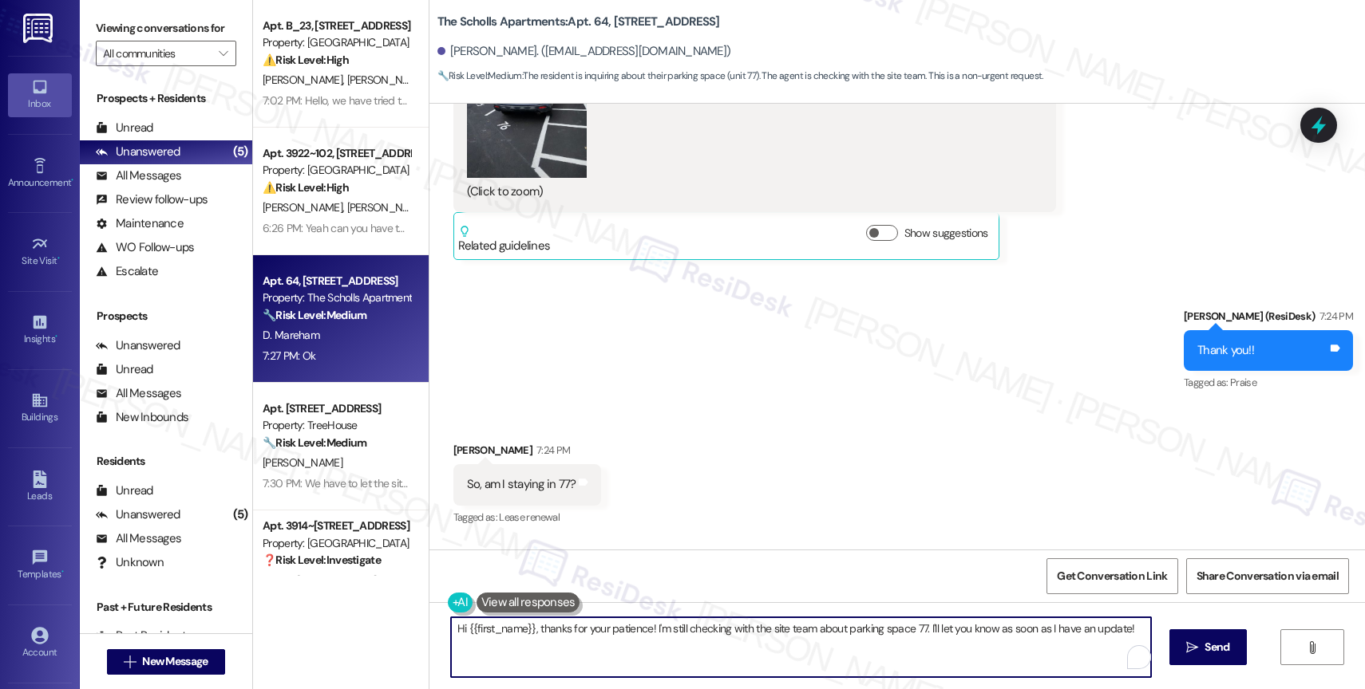
click at [612, 630] on textarea "Hi {{first_name}}, thanks for your patience! I'm still checking with the site t…" at bounding box center [801, 648] width 700 height 60
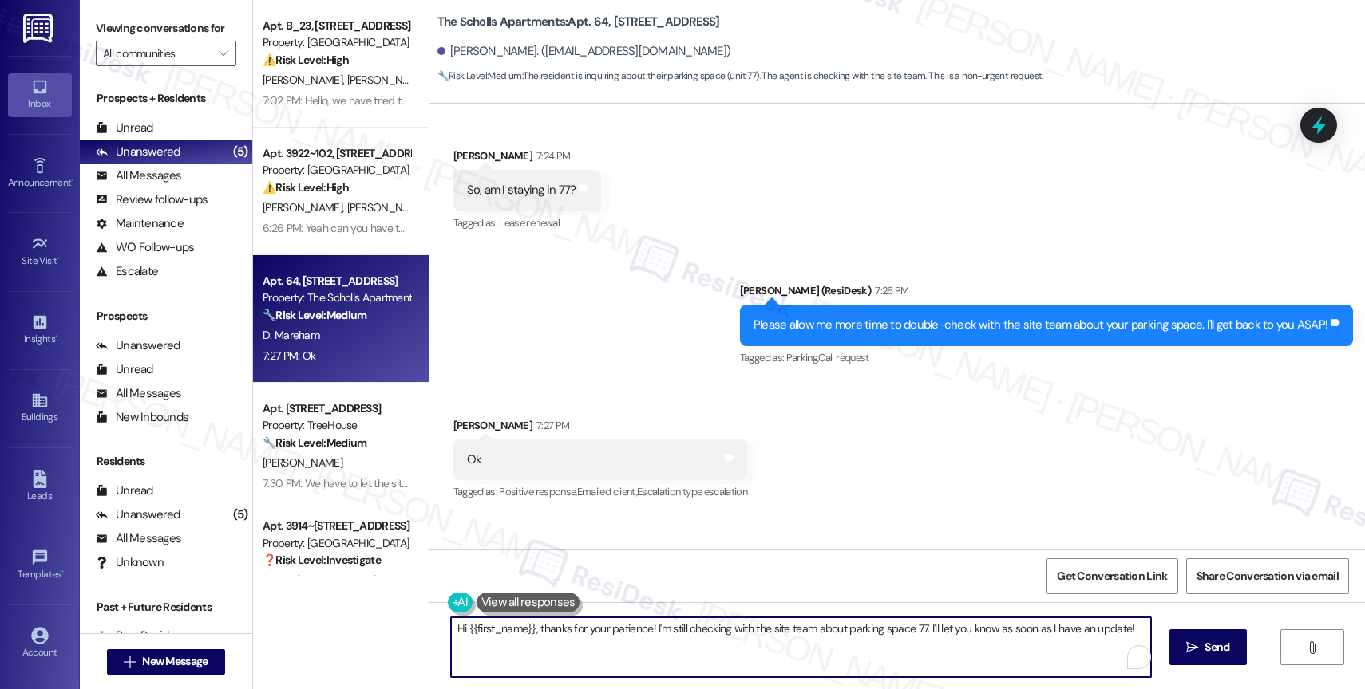
scroll to position [9641, 0]
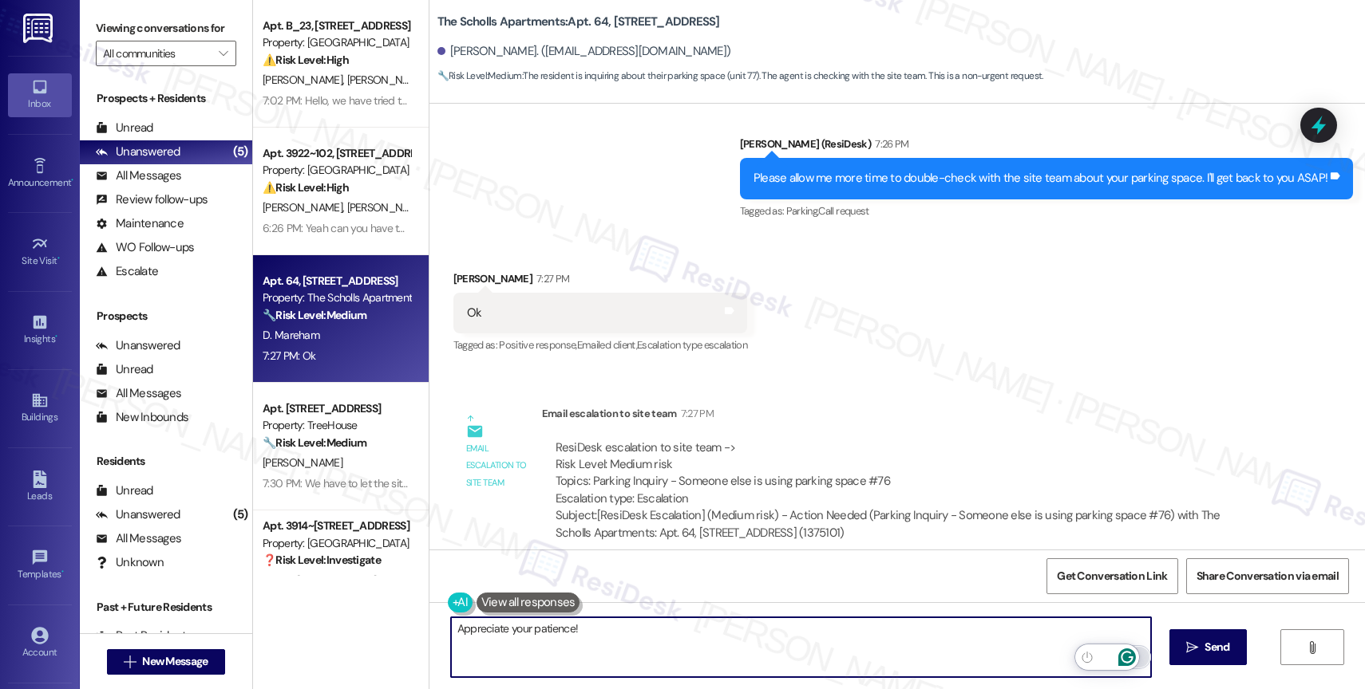
type textarea "Appreciate your patience!"
click at [1125, 654] on icon "Open Grammarly. 0 Suggestions." at bounding box center [1127, 658] width 18 height 18
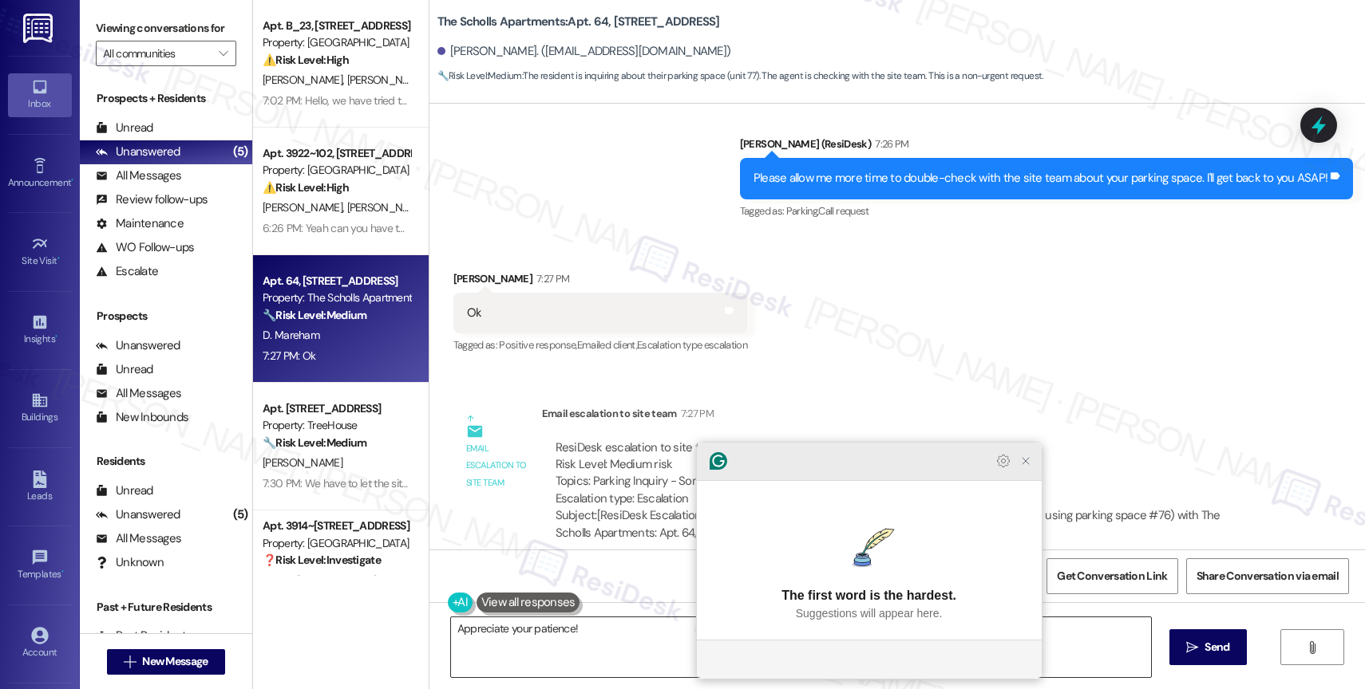
click at [1025, 468] on icon "Close Grammarly Assistant" at bounding box center [1025, 461] width 13 height 13
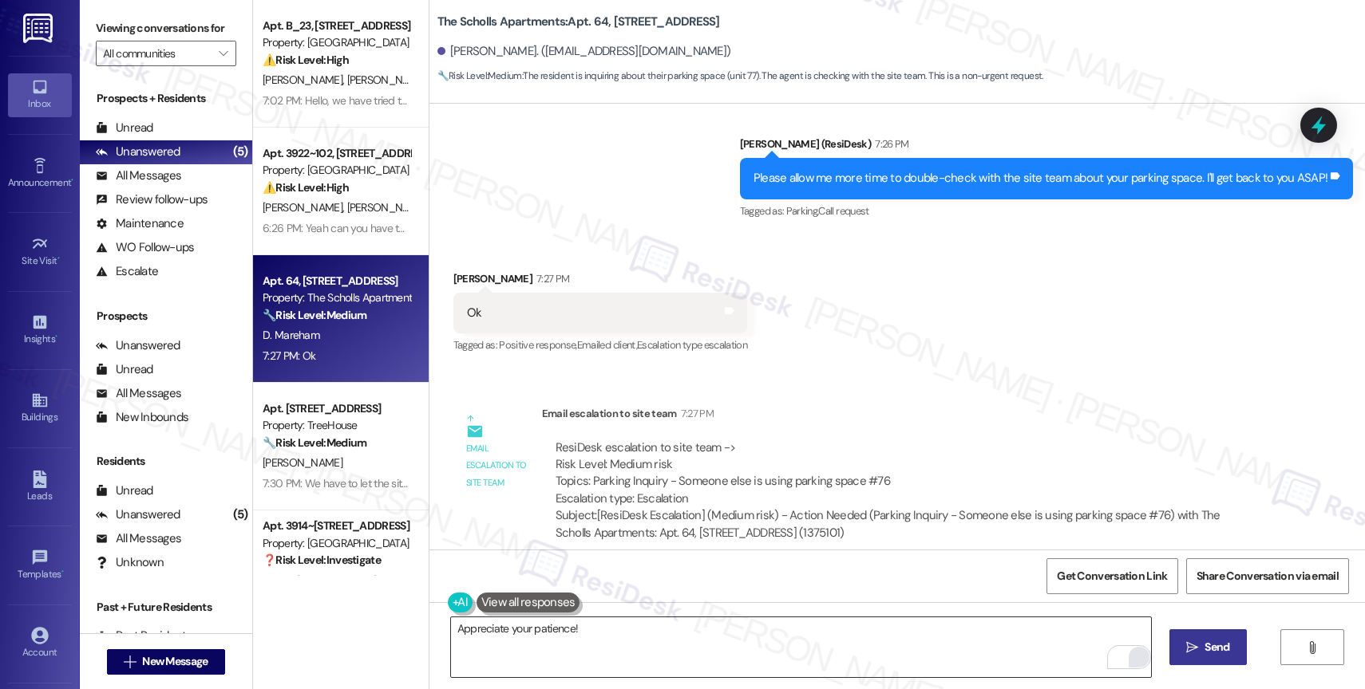
click at [1215, 639] on span "Send" at bounding box center [1216, 647] width 25 height 17
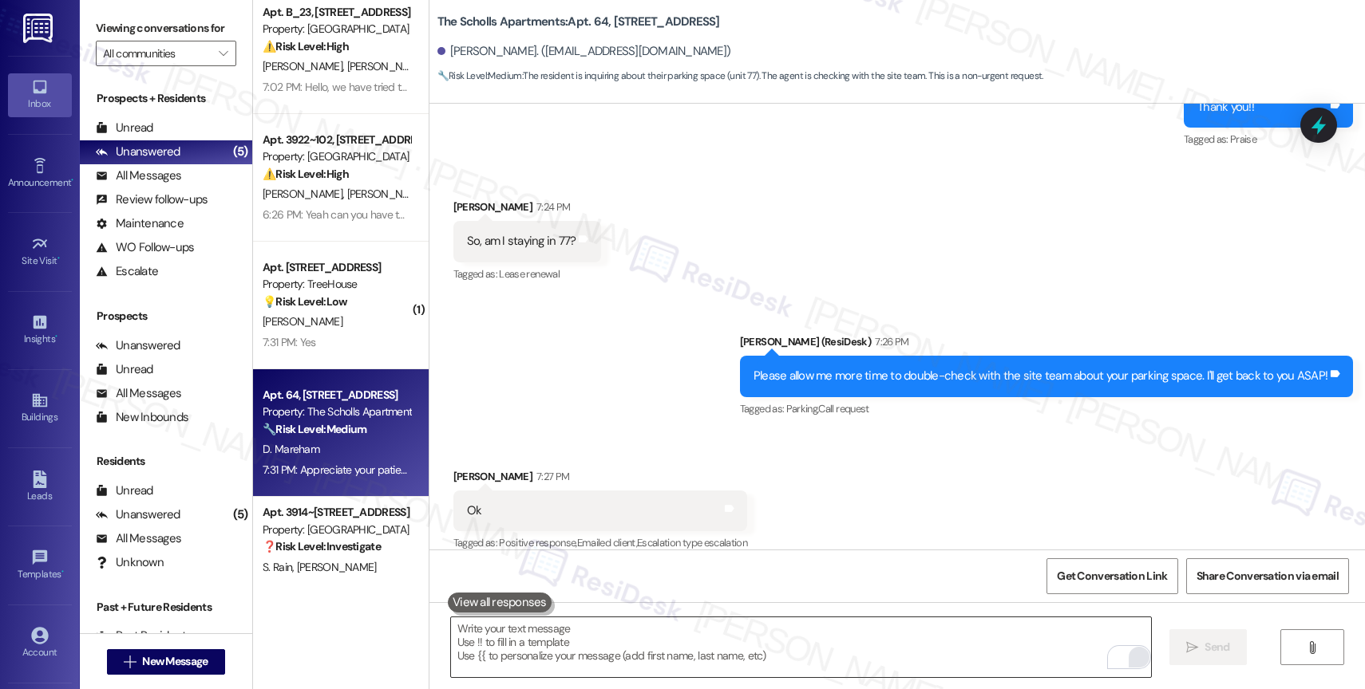
scroll to position [0, 0]
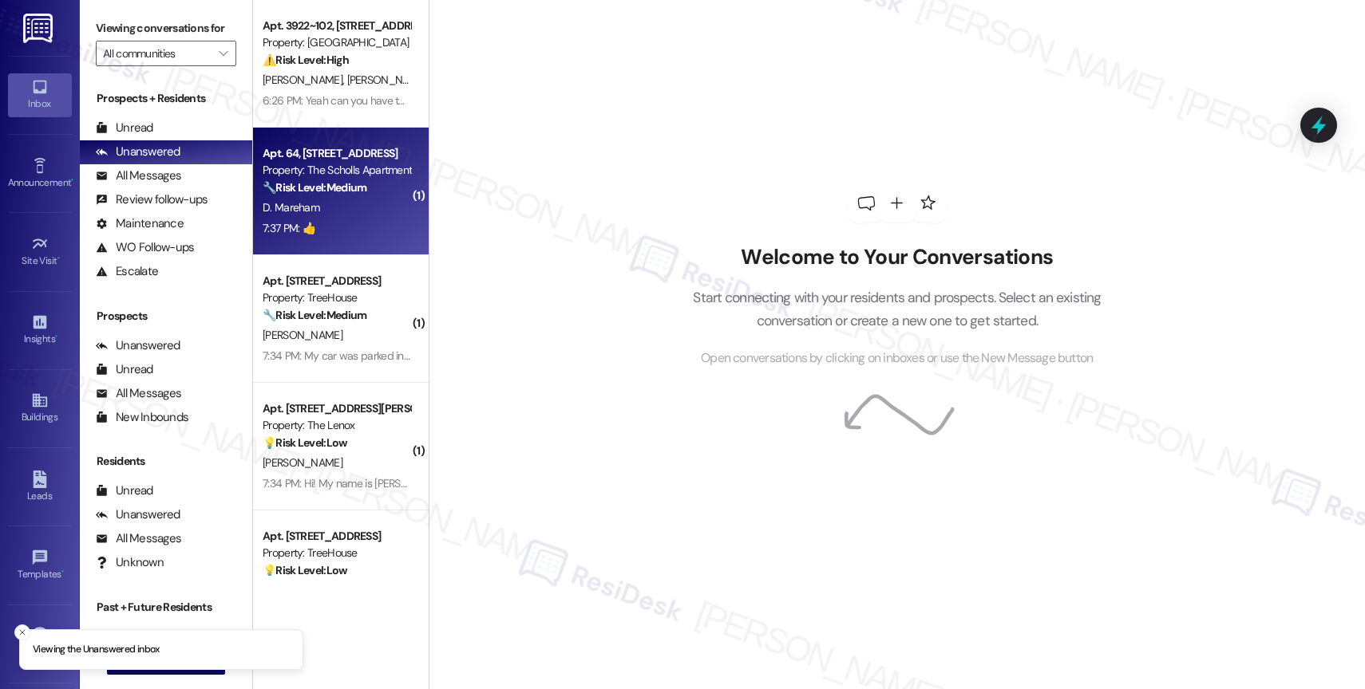
click at [303, 238] on div "7:37 PM: 👍 7:37 PM: 👍" at bounding box center [336, 229] width 151 height 20
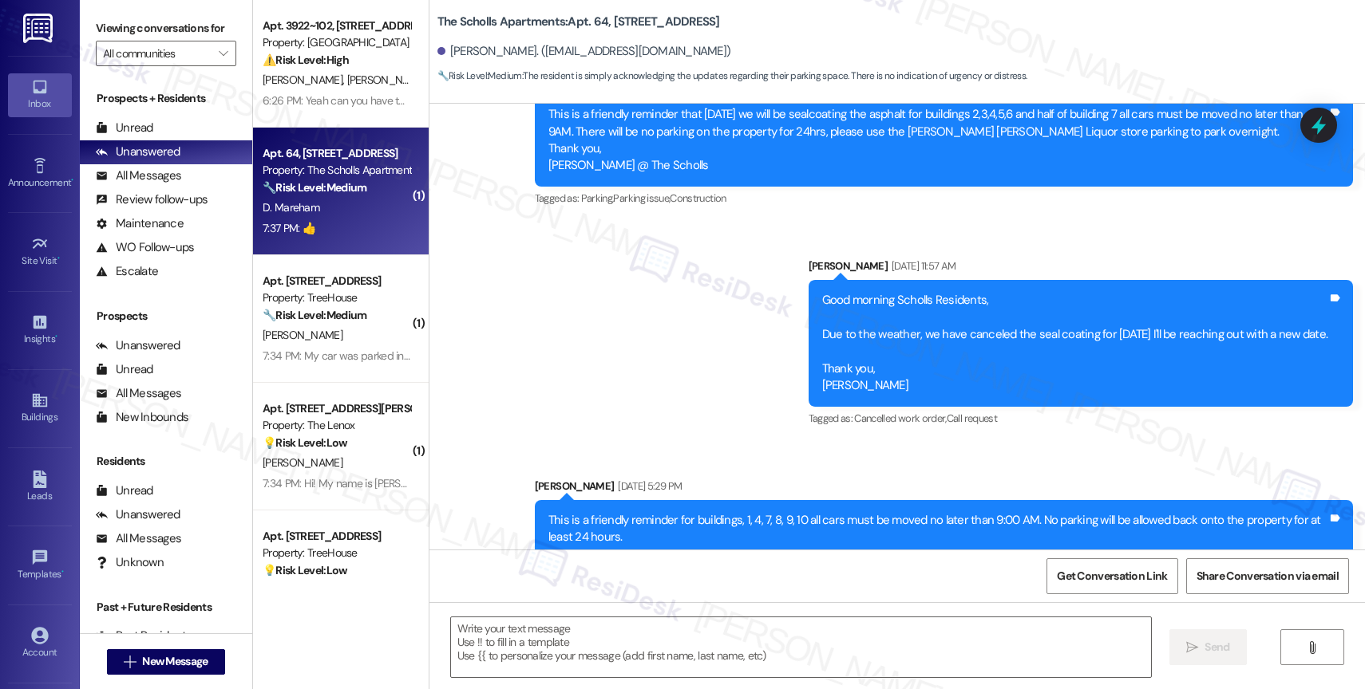
type textarea "Fetching suggested responses. Please feel free to read through the conversation…"
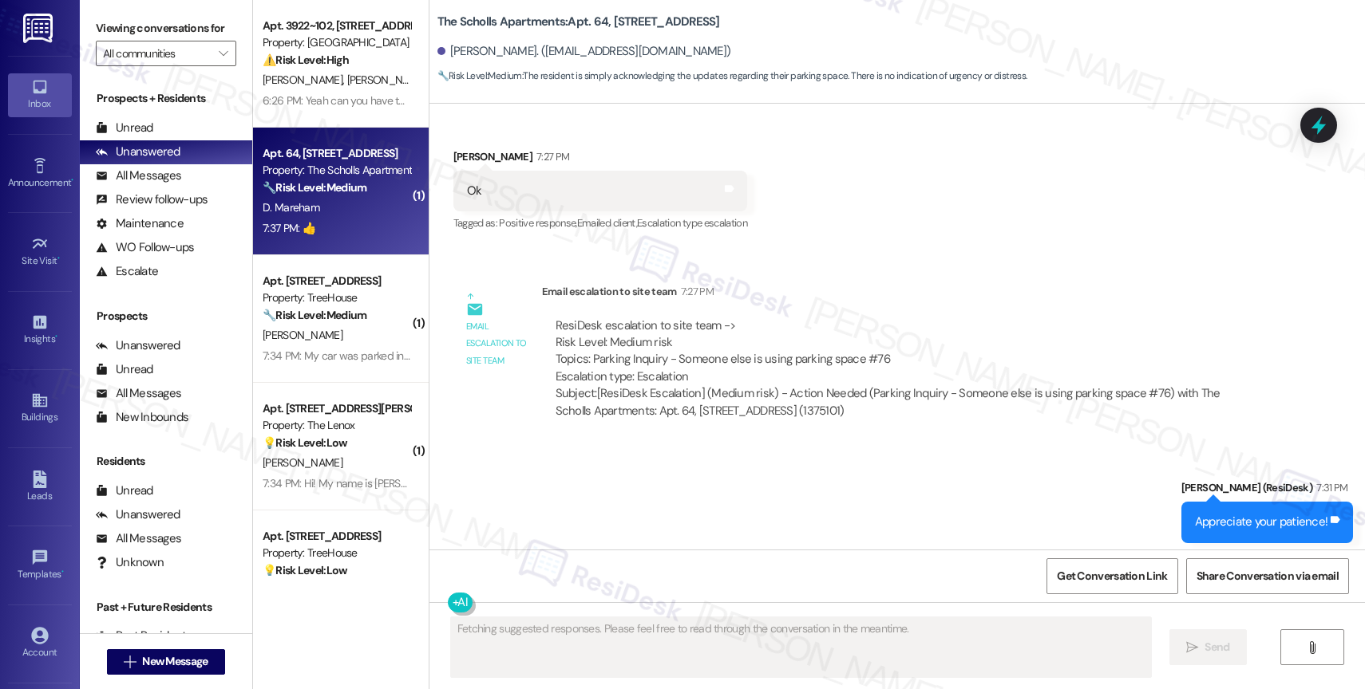
scroll to position [9911, 0]
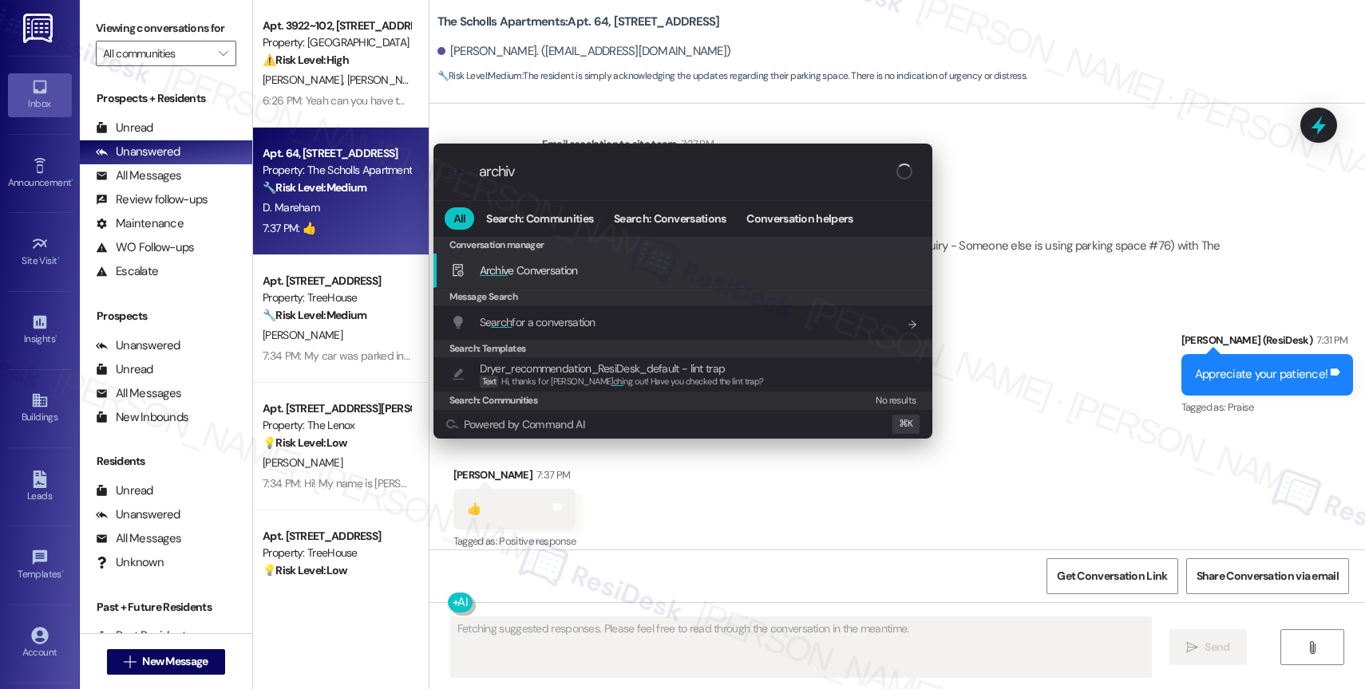
type input "archive"
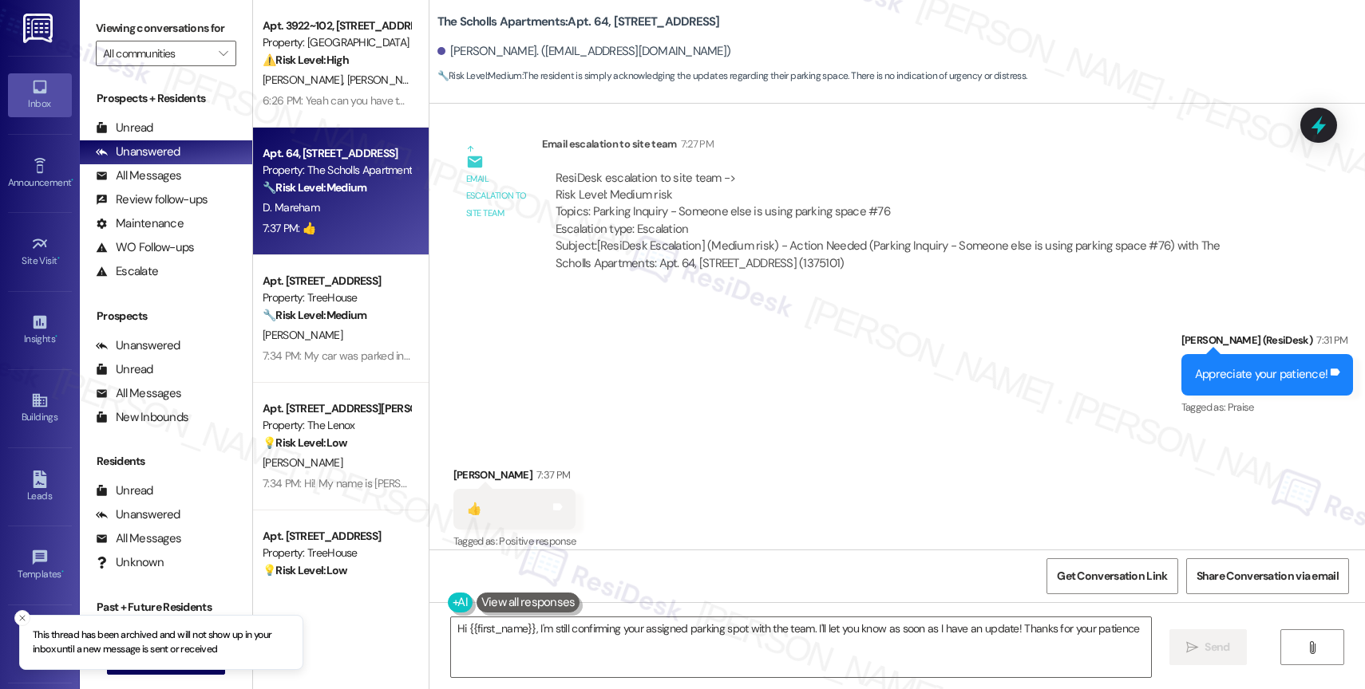
type textarea "Hi {{first_name}}, I'm still confirming your assigned parking spot with the tea…"
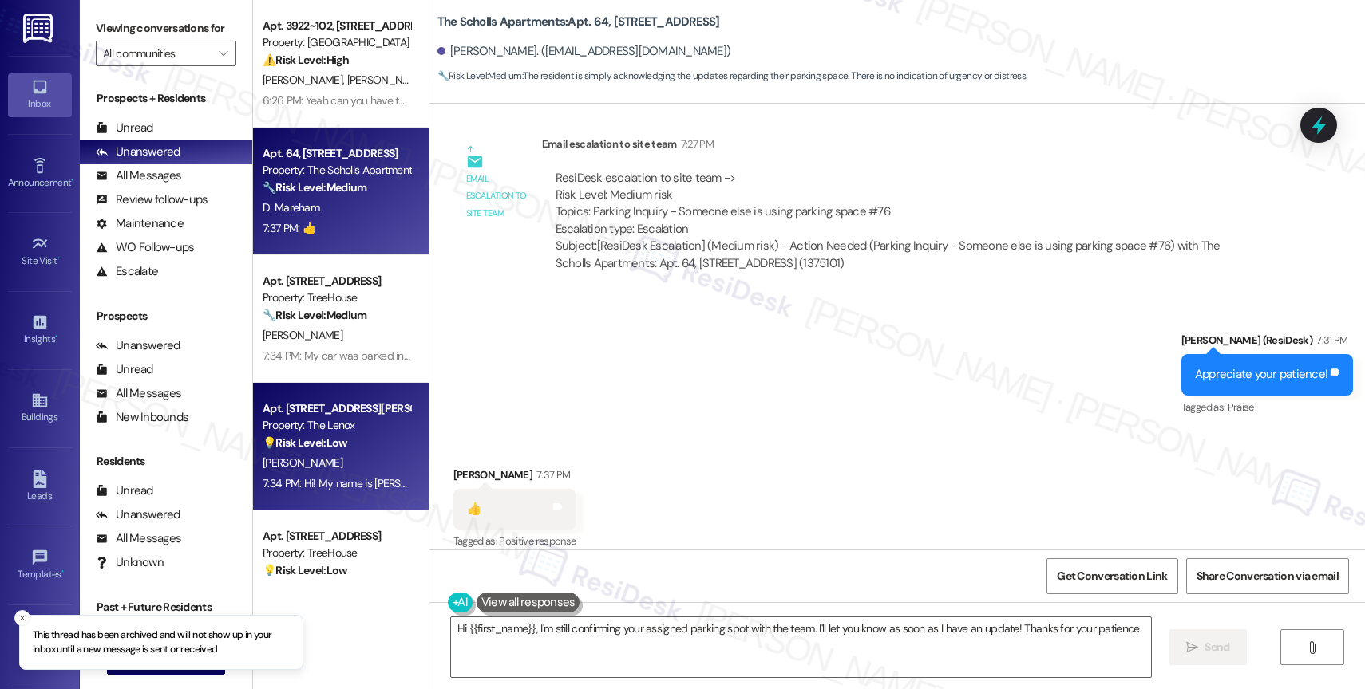
scroll to position [190, 0]
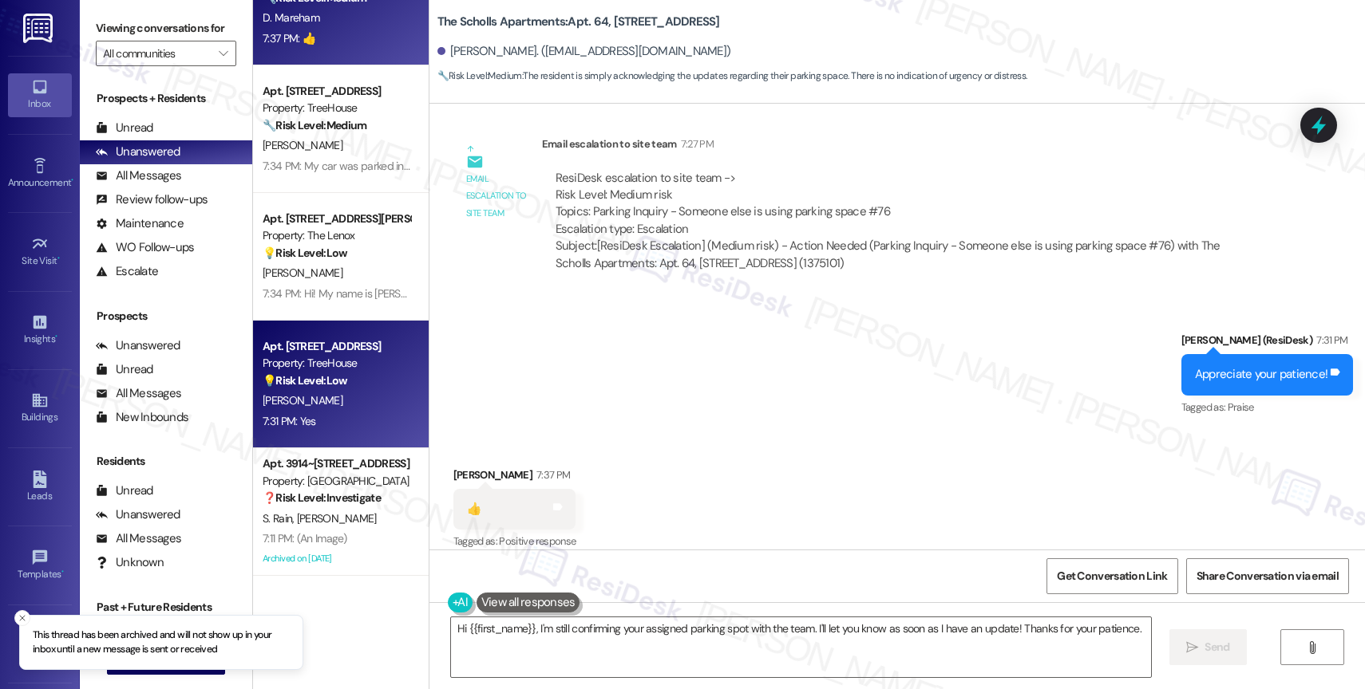
click at [356, 420] on div "7:31 PM: Yes 7:31 PM: Yes" at bounding box center [336, 422] width 151 height 20
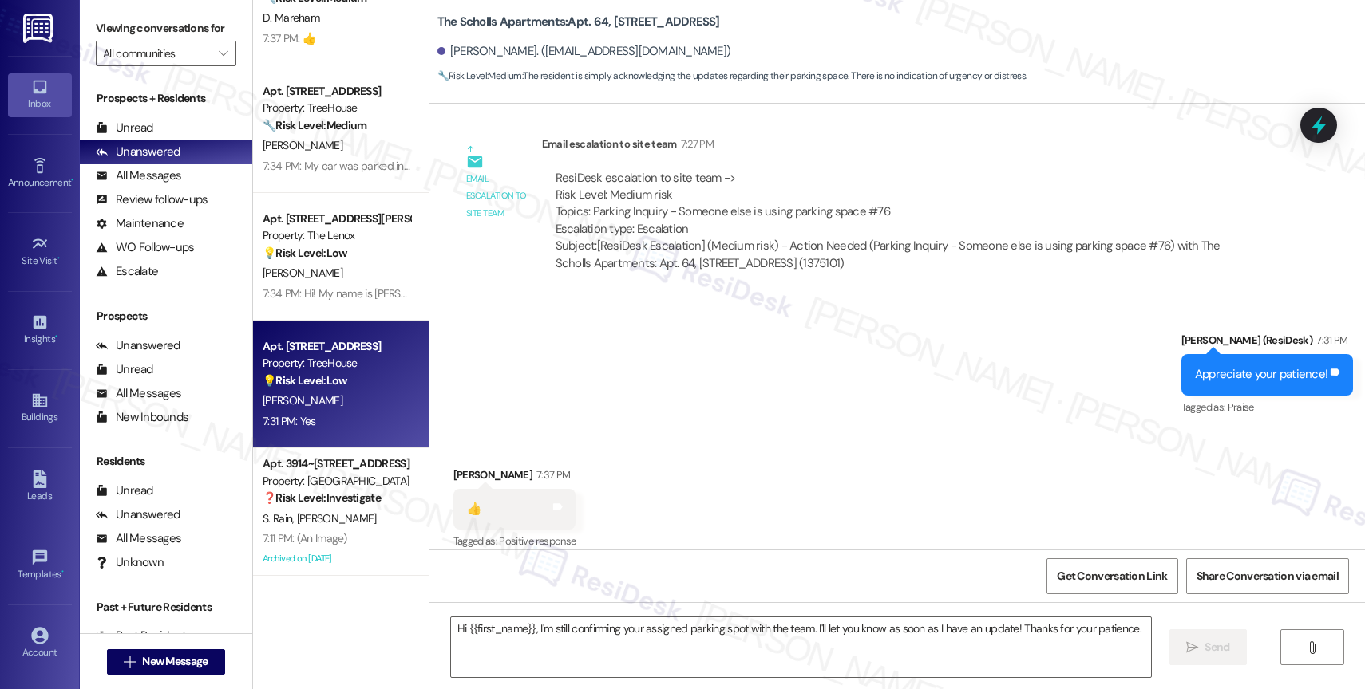
type textarea "Fetching suggested responses. Please feel free to read through the conversation…"
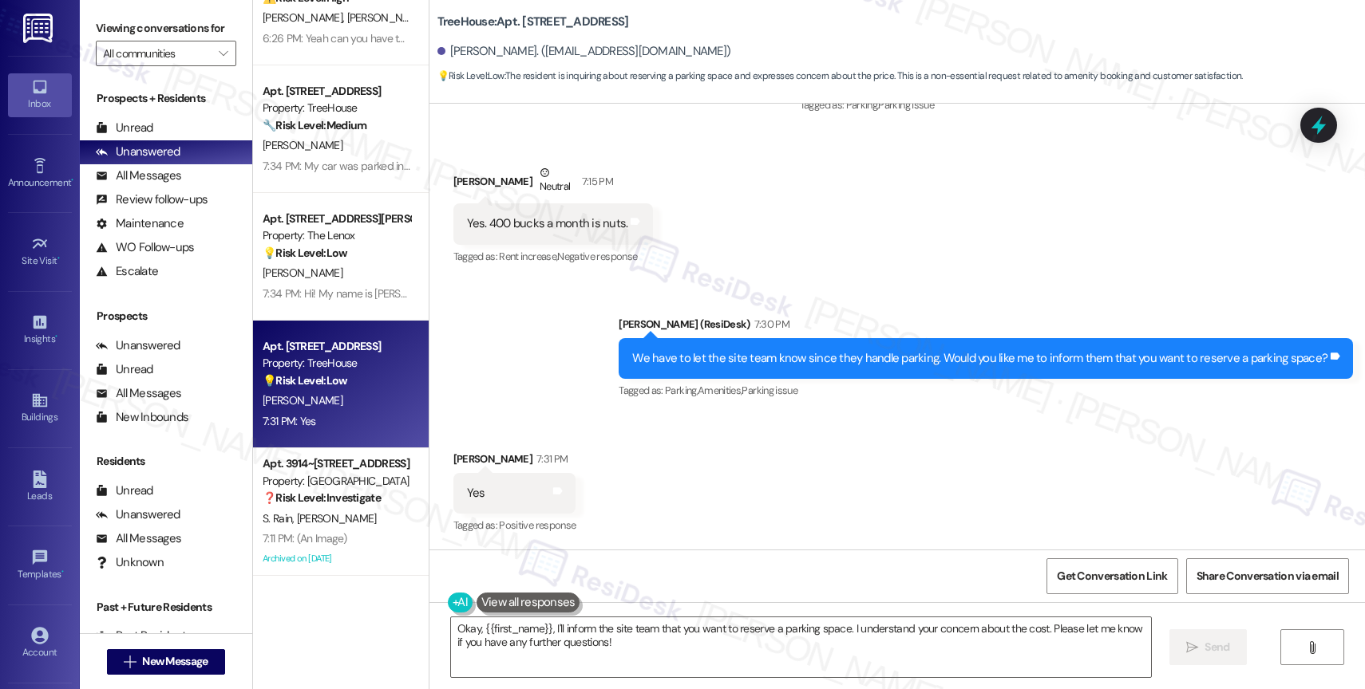
scroll to position [62, 0]
click at [650, 450] on div "Received via SMS [PERSON_NAME] 7:31 PM Yes Tags and notes Tagged as: Positive r…" at bounding box center [896, 482] width 935 height 135
click at [570, 647] on textarea "Okay, {{first_name}}, I'll inform the site team that you want to reserve a park…" at bounding box center [801, 648] width 700 height 60
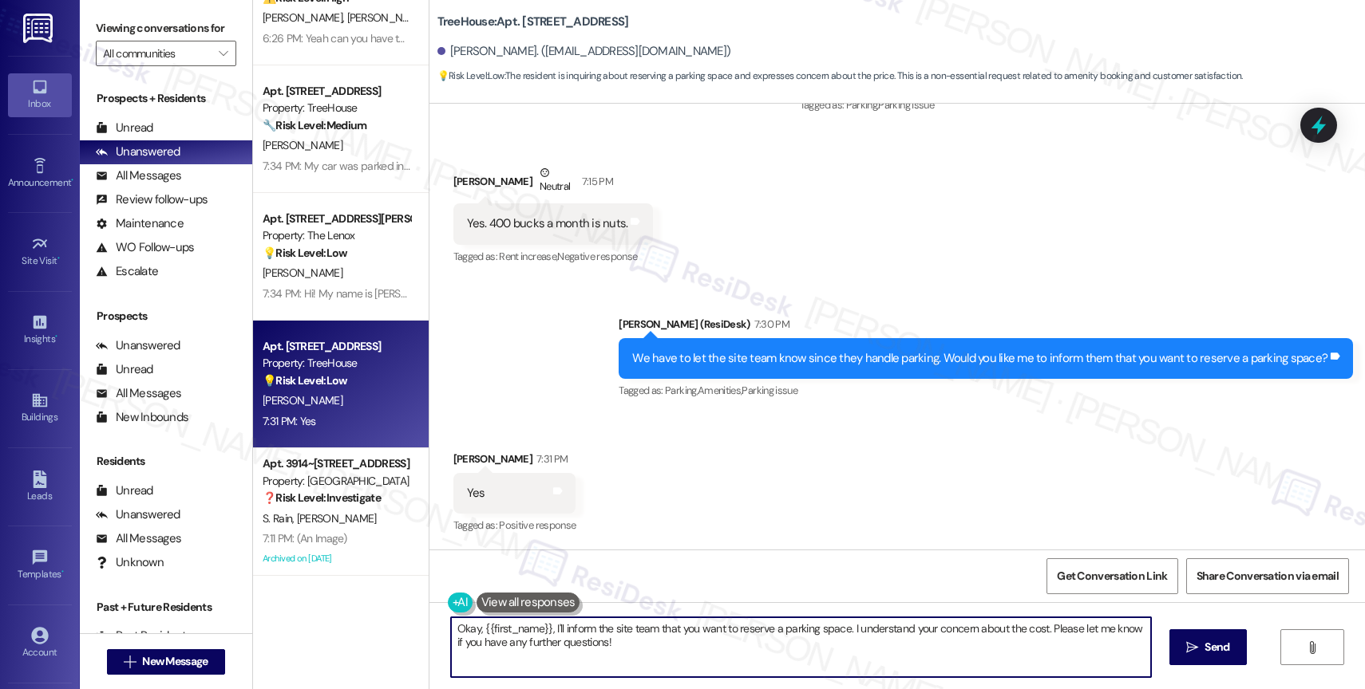
click at [570, 647] on textarea "Okay, {{first_name}}, I'll inform the site team that you want to reserve a park…" at bounding box center [801, 648] width 700 height 60
click at [606, 654] on textarea "Okay, {{first_name}}, I'll inform the site team that you want to reserve a park…" at bounding box center [801, 648] width 700 height 60
drag, startPoint x: 841, startPoint y: 632, endPoint x: 863, endPoint y: 647, distance: 27.0
click at [863, 647] on textarea "Okay, {{first_name}}, I'll inform the site team that you want to reserve a park…" at bounding box center [801, 648] width 700 height 60
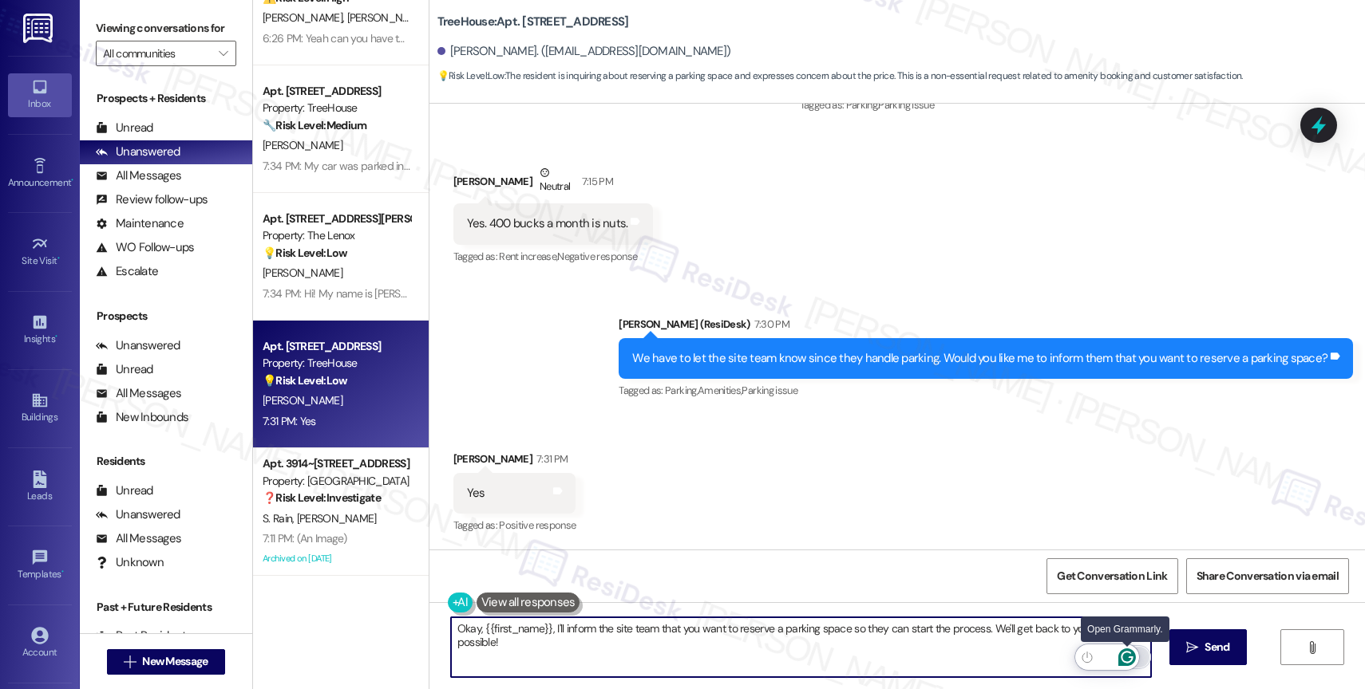
type textarea "Okay, {{first_name}}, I'll inform the site team that you want to reserve a park…"
click at [1125, 658] on icon "Open Grammarly. 0 Suggestions." at bounding box center [1127, 658] width 18 height 18
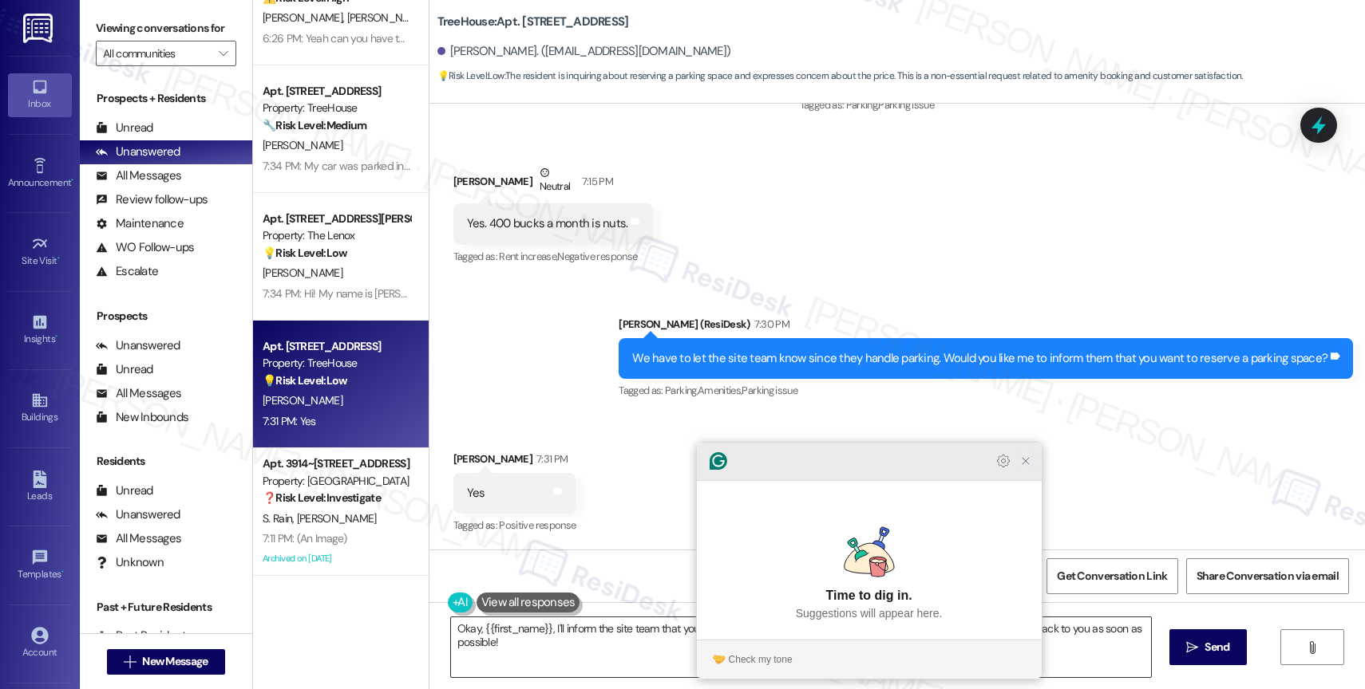
click at [1029, 468] on icon "Close Grammarly Assistant" at bounding box center [1025, 461] width 13 height 13
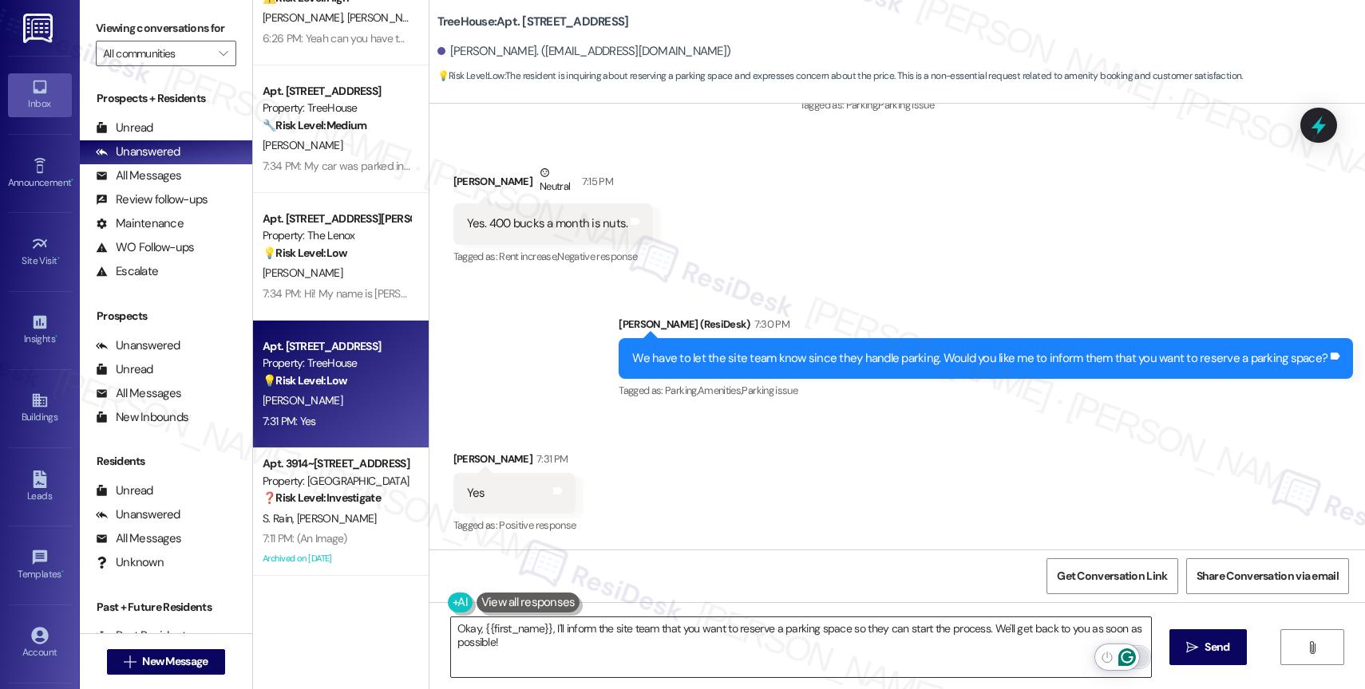
click at [1128, 657] on html "Inbox Go to Inbox Announcement • Send A Text Announcement Site Visit • Go to Si…" at bounding box center [682, 344] width 1365 height 689
click at [1124, 655] on icon "Open Grammarly. 0 Suggestions." at bounding box center [1127, 658] width 18 height 18
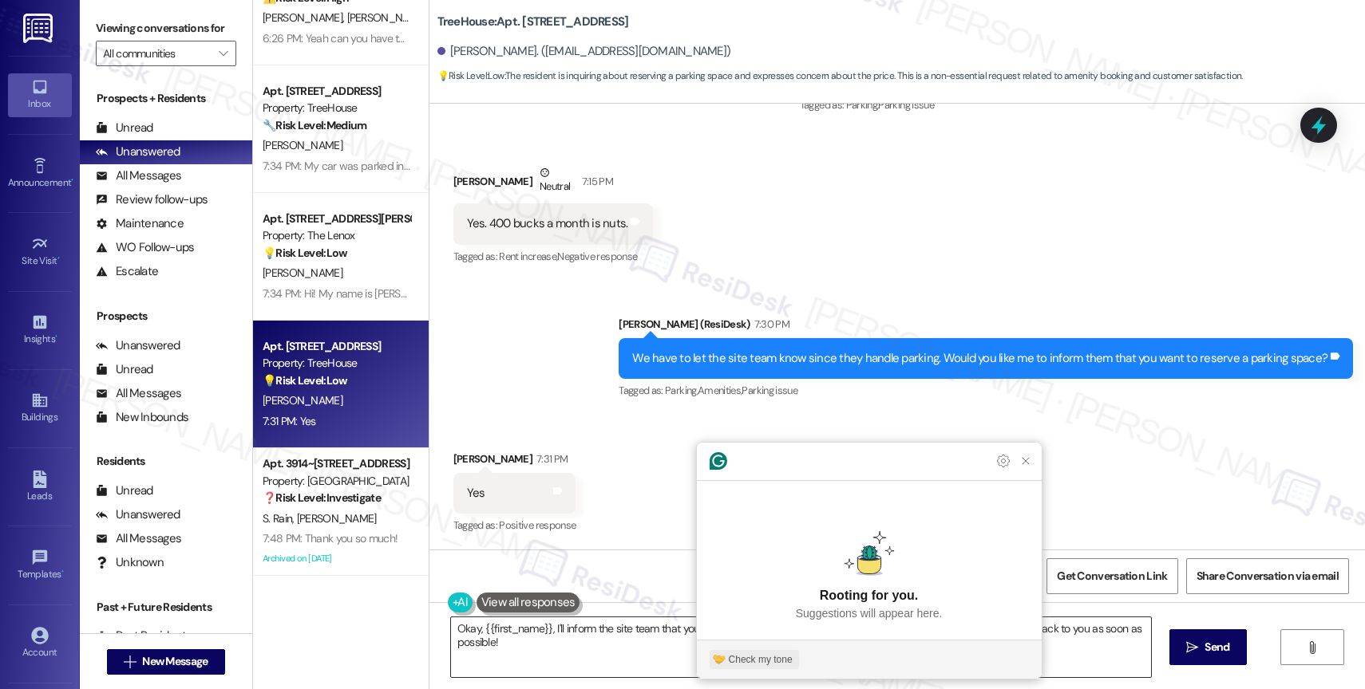
click at [789, 662] on div "Check my tone" at bounding box center [761, 660] width 64 height 14
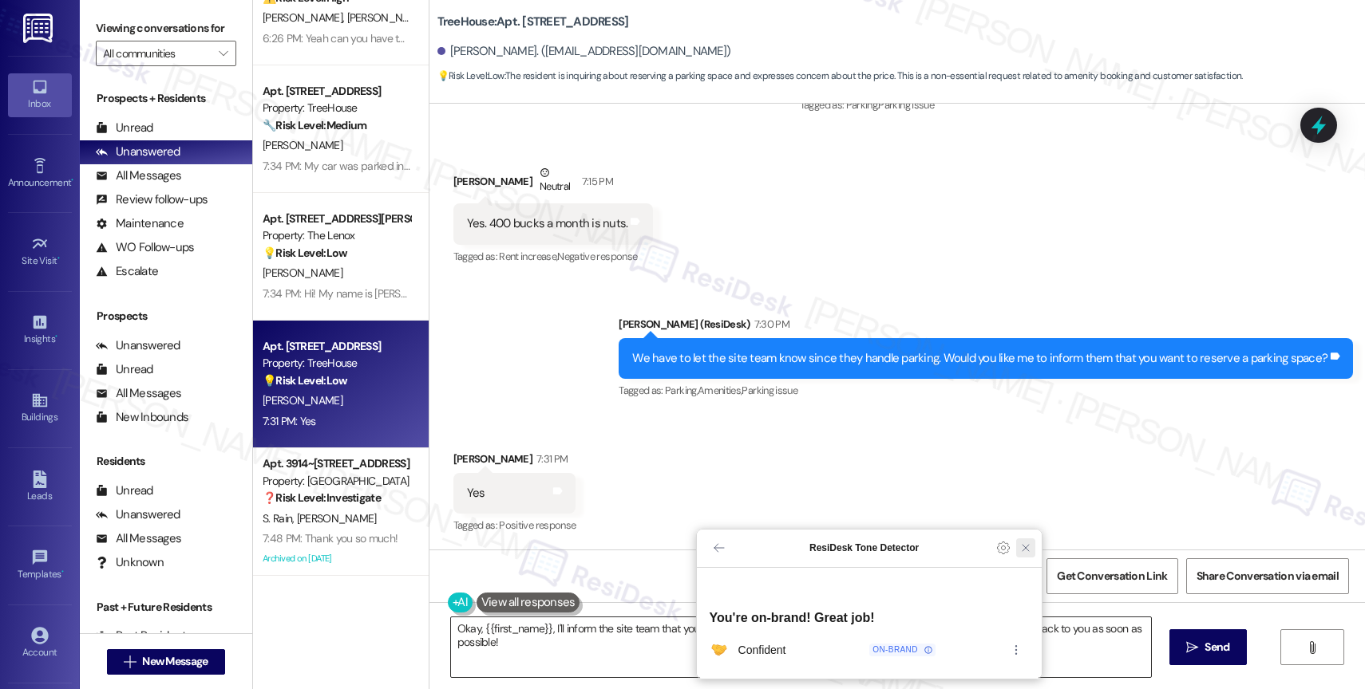
click at [1031, 555] on icon "Close Grammarly Assistant" at bounding box center [1025, 548] width 13 height 13
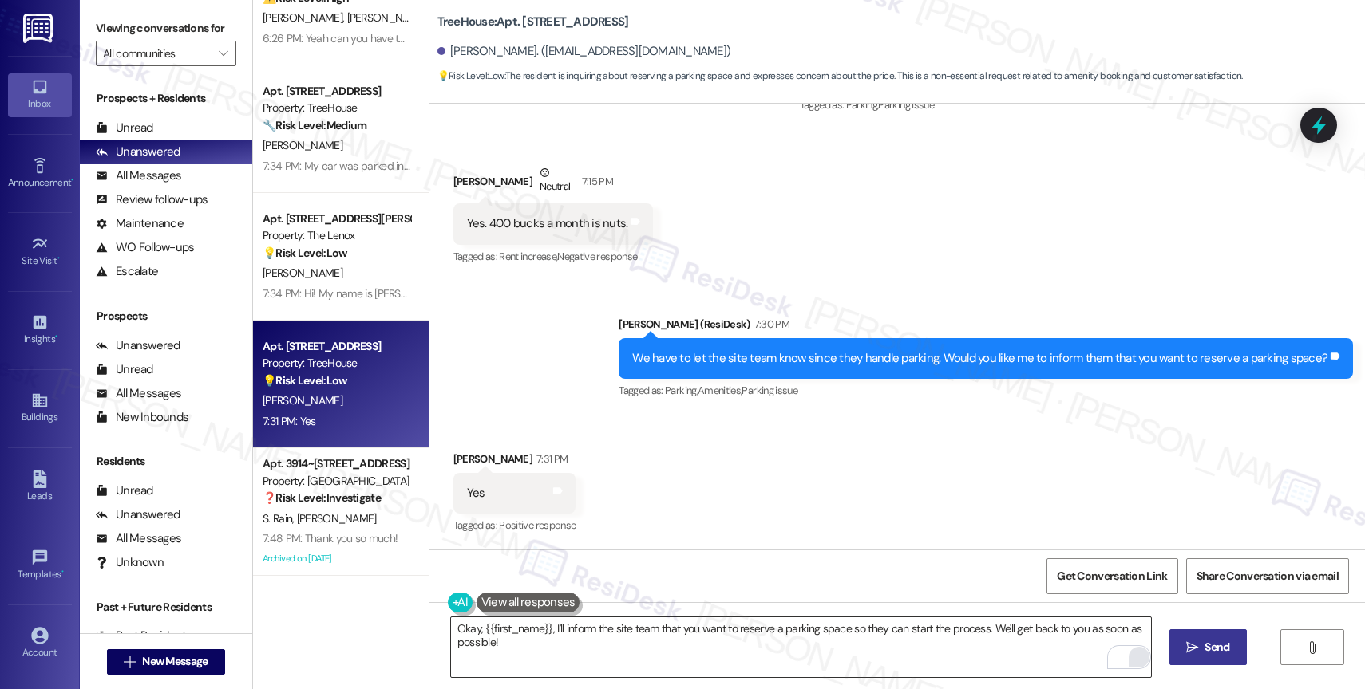
click at [1191, 630] on button " Send" at bounding box center [1207, 648] width 77 height 36
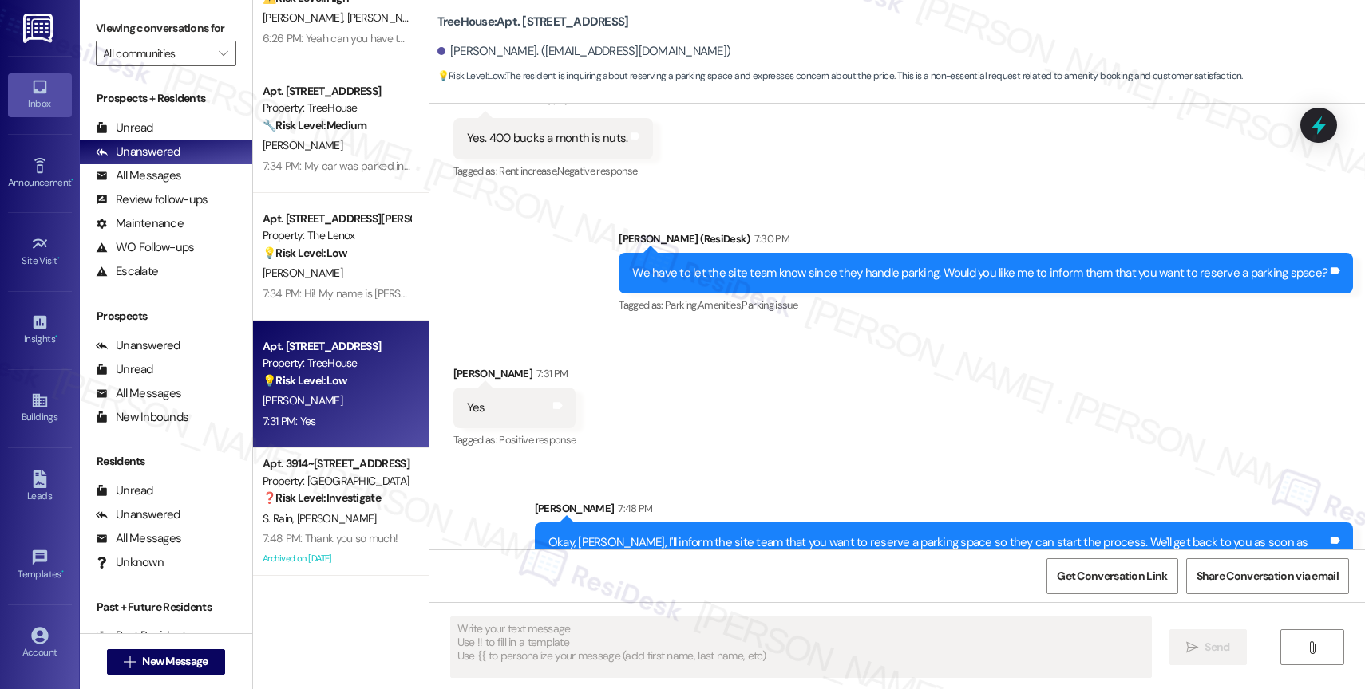
scroll to position [770, 0]
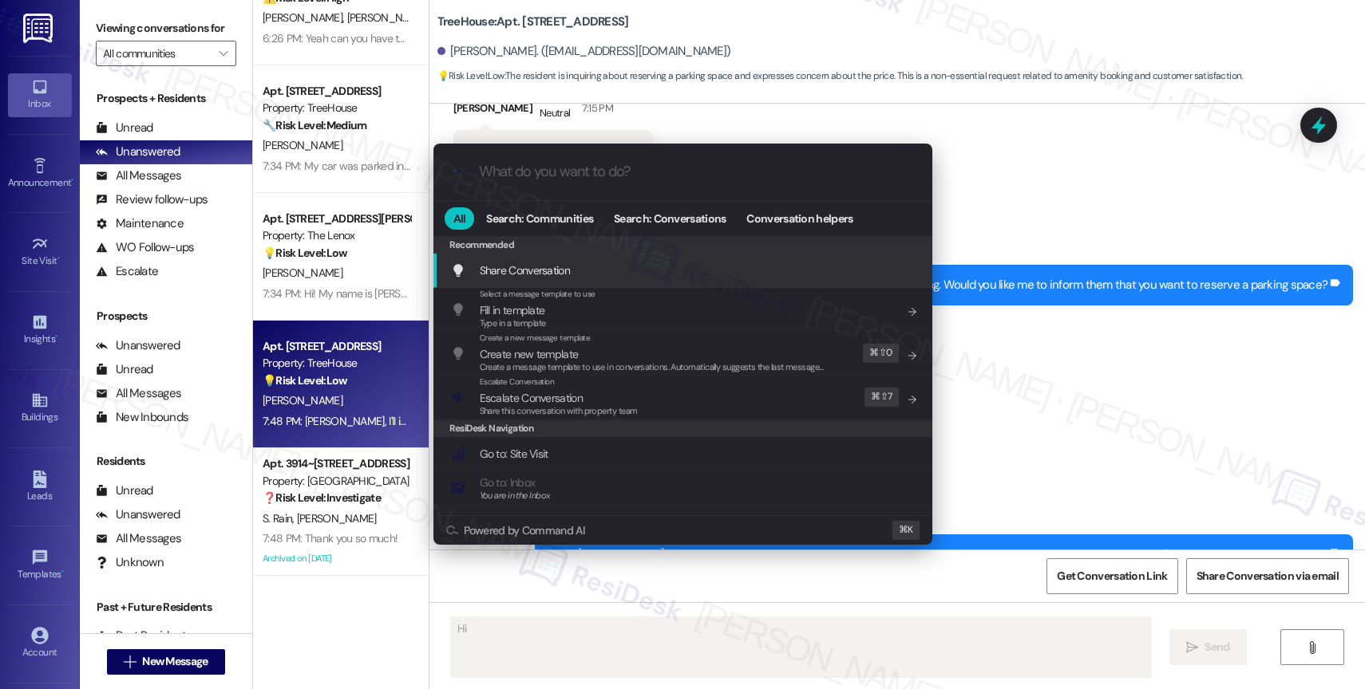
type textarea "Hi {{first_name}}"
type input "e"
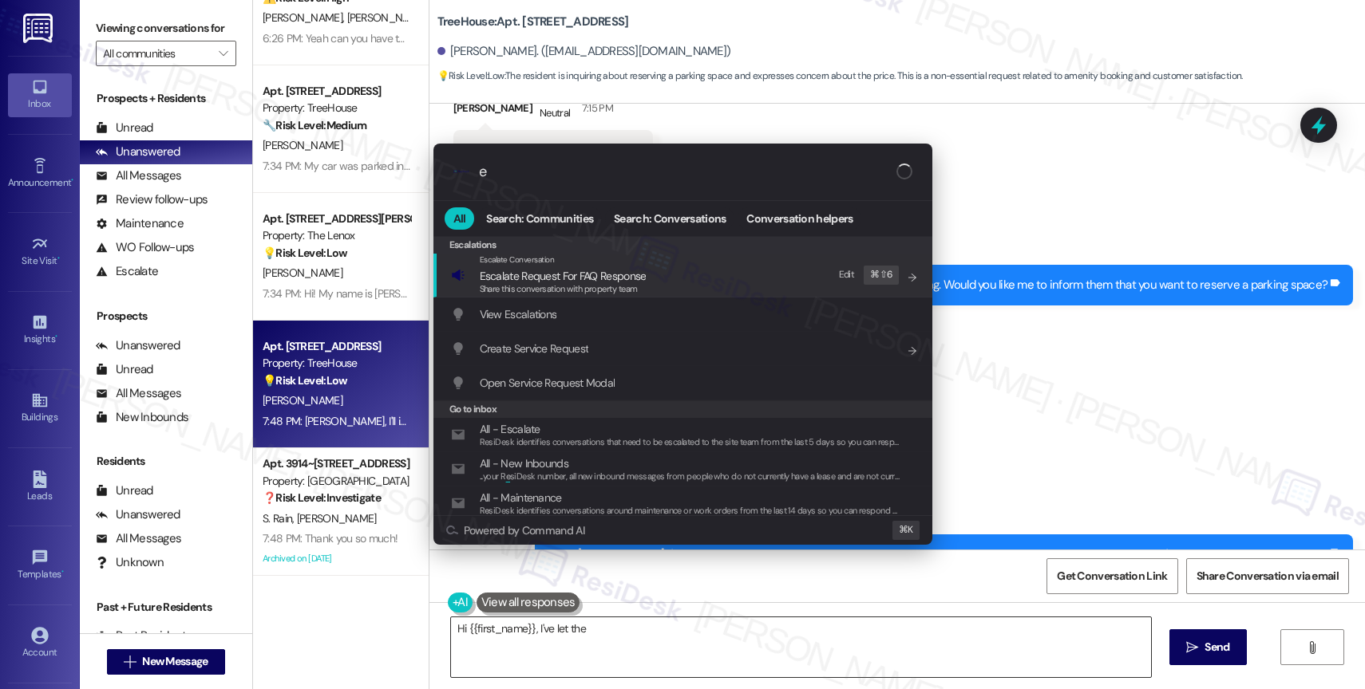
type textarea "Hi {{first_name}}, I've let the"
type input "es"
type textarea "Hi {{first_name}}, I've let the site team know you're"
type input "esc"
type textarea "Hi {{first_name}}, I've let the site team know you're interested in a reserved"
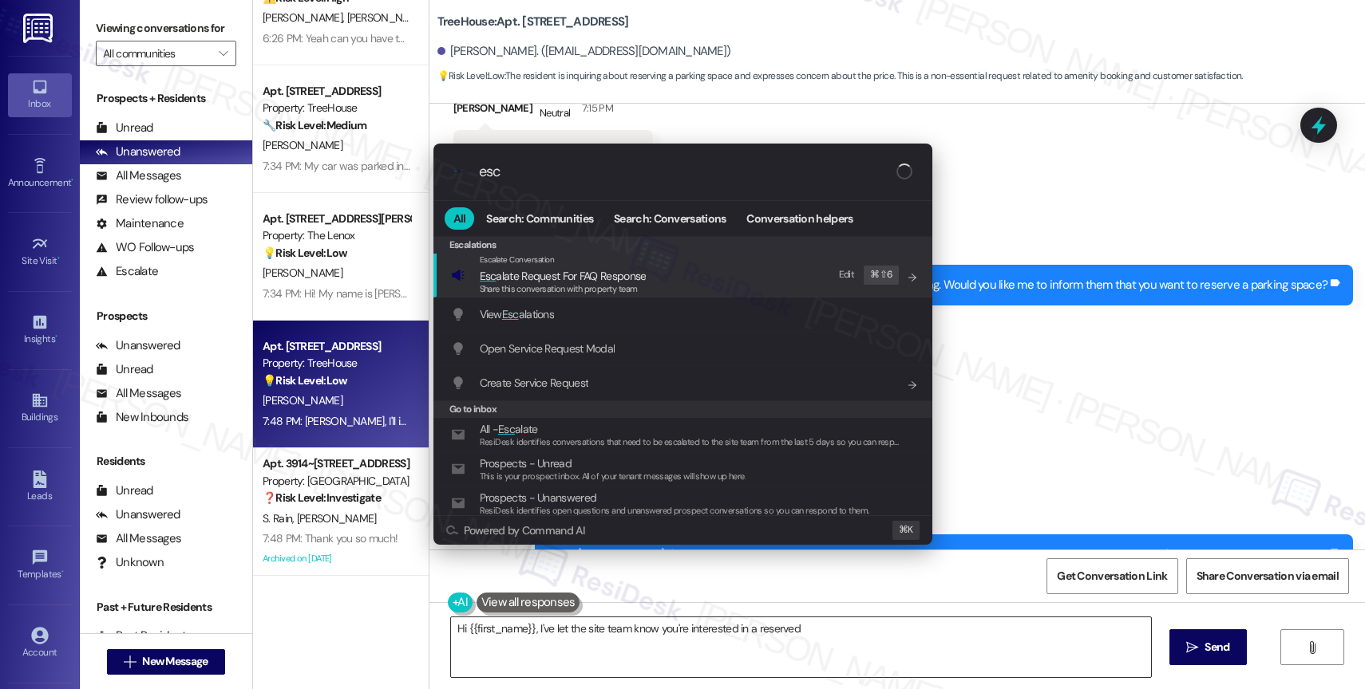
type input "esca"
type textarea "Hi {{first_name}}, I've let the site team know you're interested in a reserved …"
type input "escal"
type textarea "Hi {{first_name}}, I've let the site team know you're interested in a reserved …"
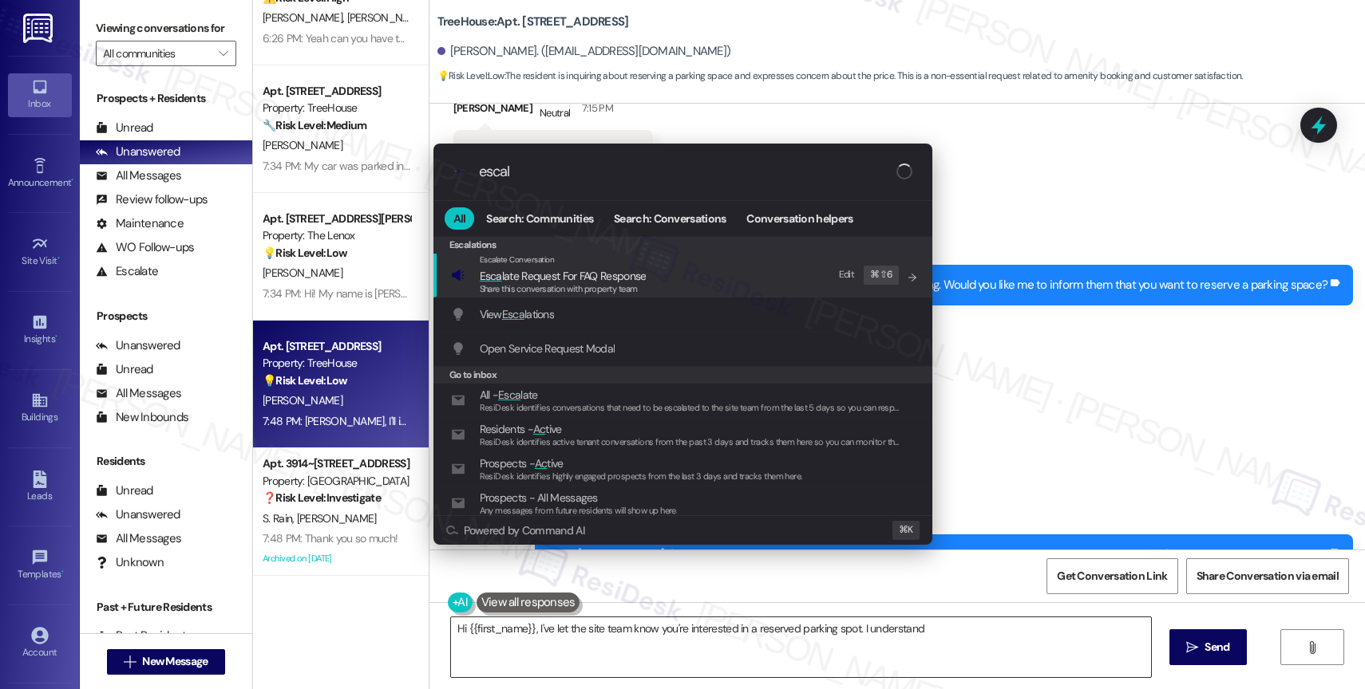
type input "escala"
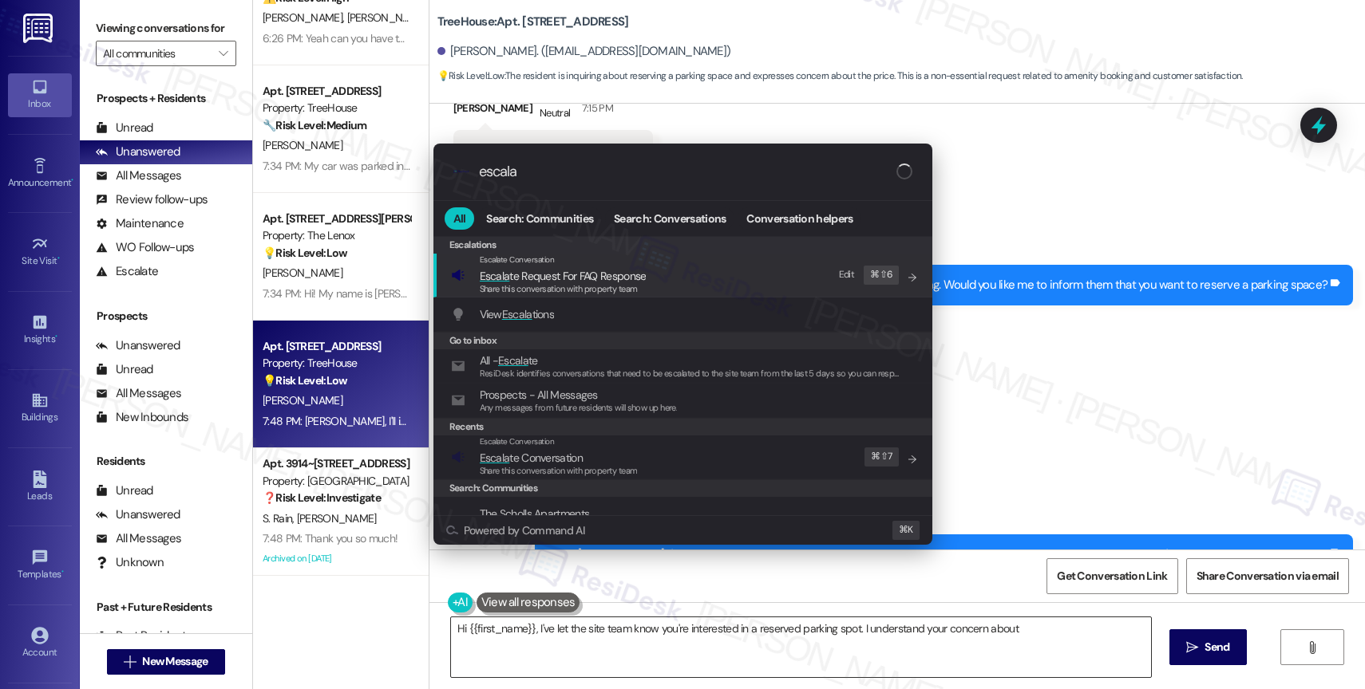
type textarea "Hi {{first_name}}, I've let the site team know you're interested in a reserved …"
type input "escalat"
type textarea "Hi {{first_name}}, I've let the site team know you're interested in a reserved …"
type input "escalate"
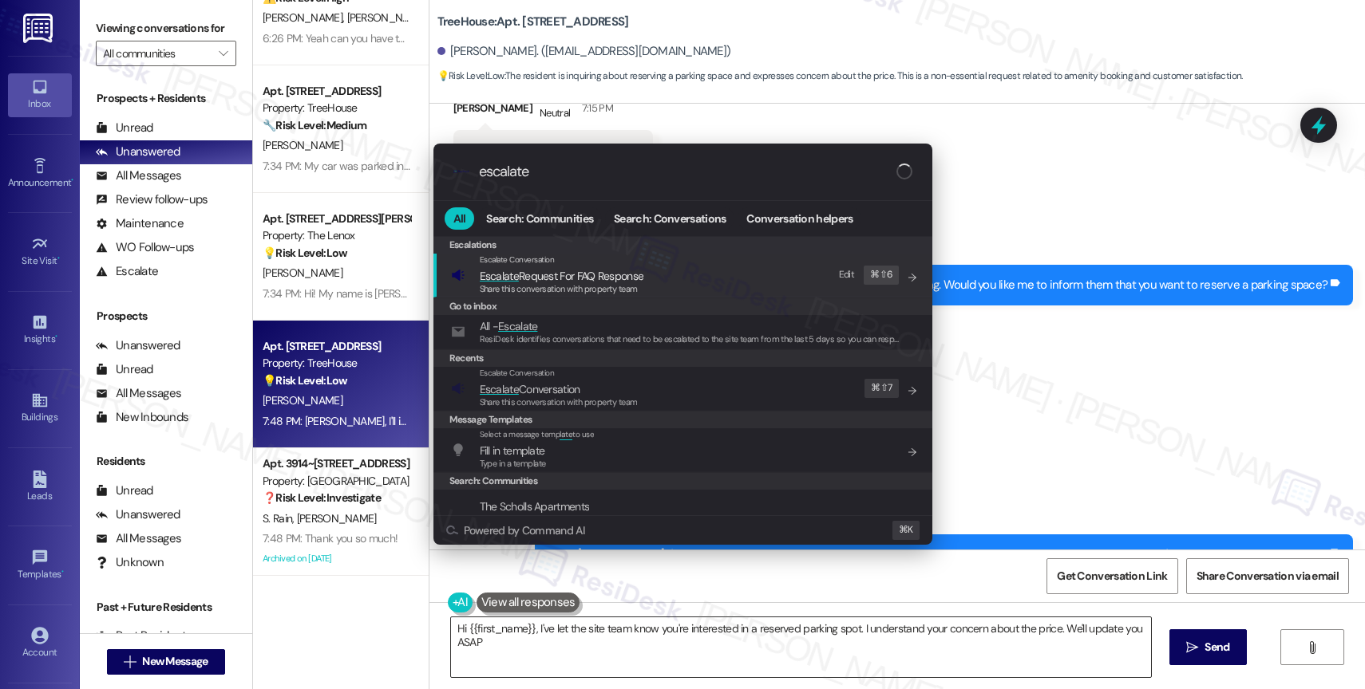
type textarea "Hi {{first_name}}, I've let the site team know you're interested in a reserved …"
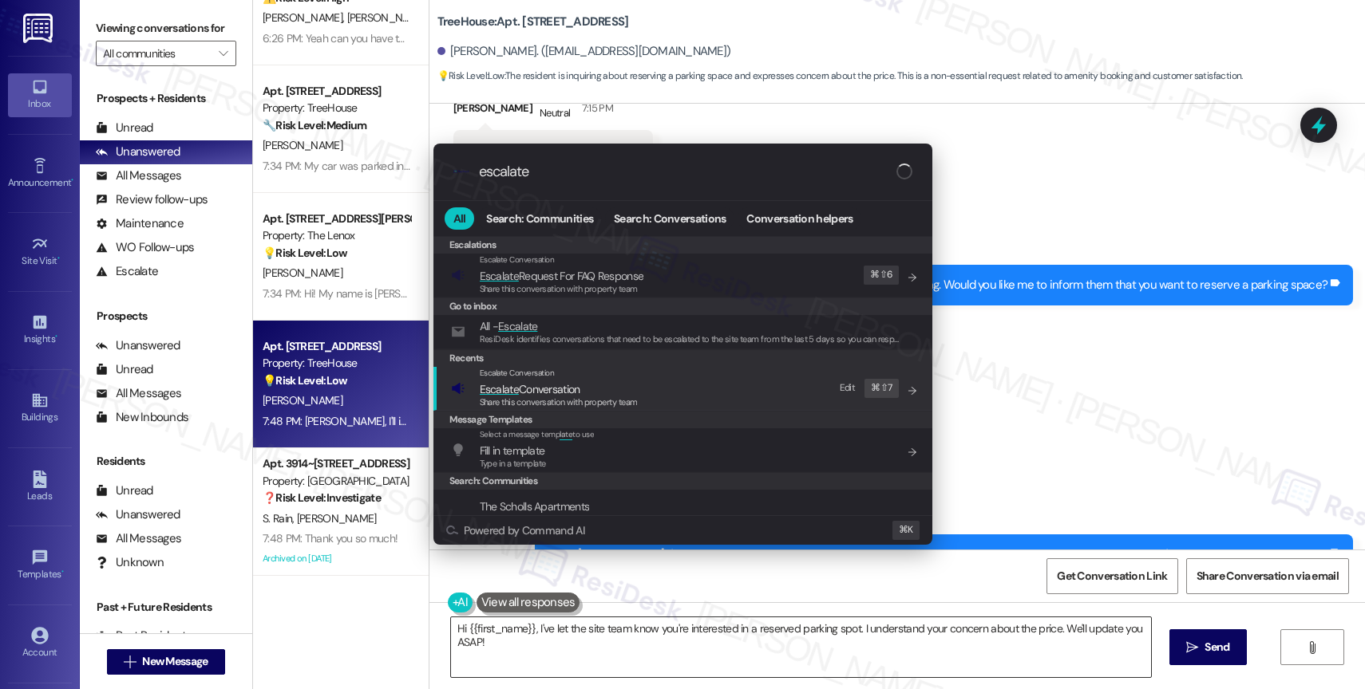
type input "escalate"
click at [573, 387] on span "Escalate Conversation" at bounding box center [530, 389] width 101 height 14
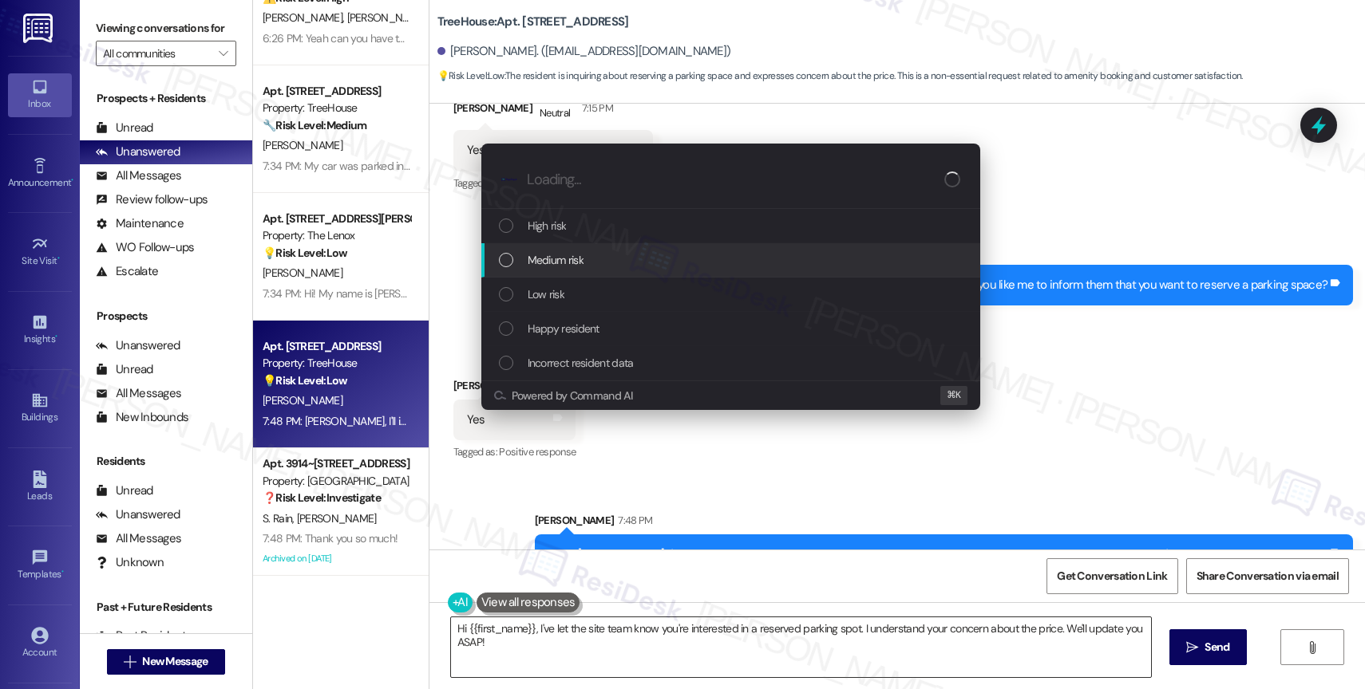
click at [564, 244] on div "Medium risk" at bounding box center [730, 260] width 499 height 34
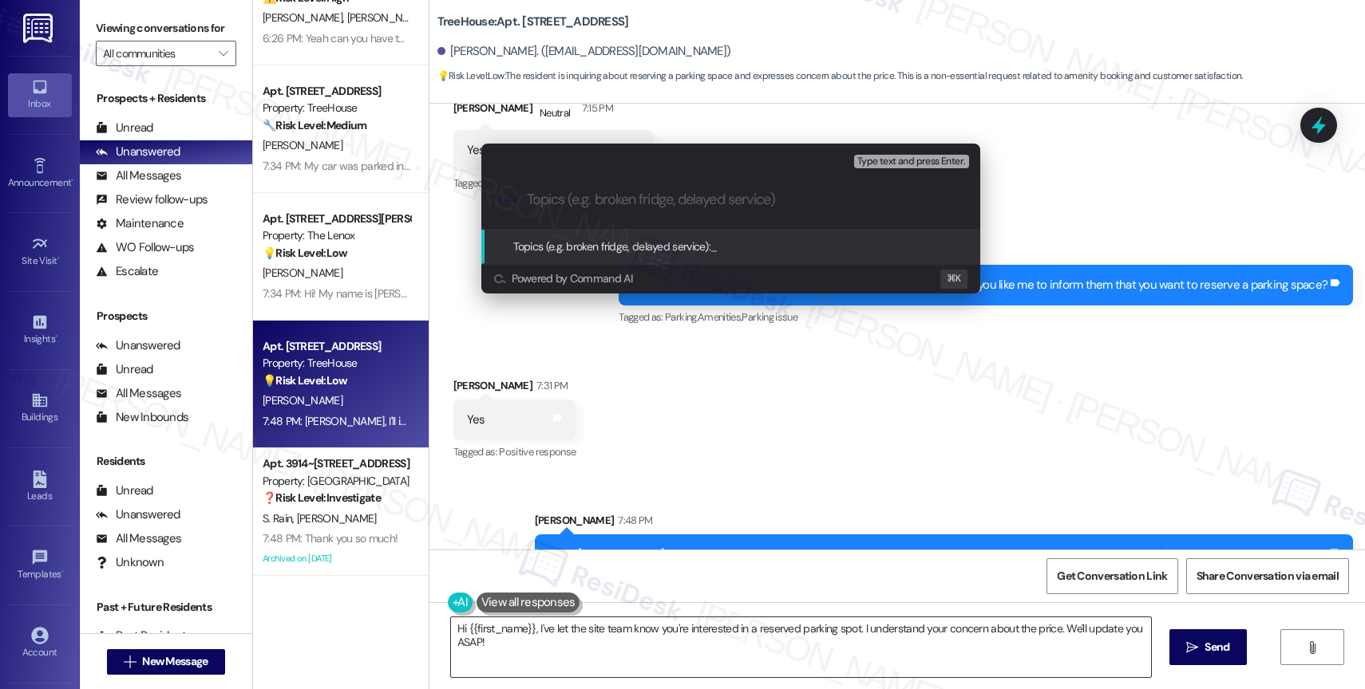
click at [561, 201] on input "Topics (e.g. broken fridge, delayed service)" at bounding box center [743, 200] width 433 height 17
click at [630, 198] on input "Reserved Parking for Apt. 601" at bounding box center [737, 200] width 421 height 17
click at [721, 204] on input "Reserved Parking for Apt. 601" at bounding box center [737, 200] width 421 height 17
click at [721, 205] on input "Reserved Parking for Apt. 601" at bounding box center [737, 200] width 421 height 17
click at [528, 199] on input "Reserved Parking for Apt. 601" at bounding box center [737, 200] width 421 height 17
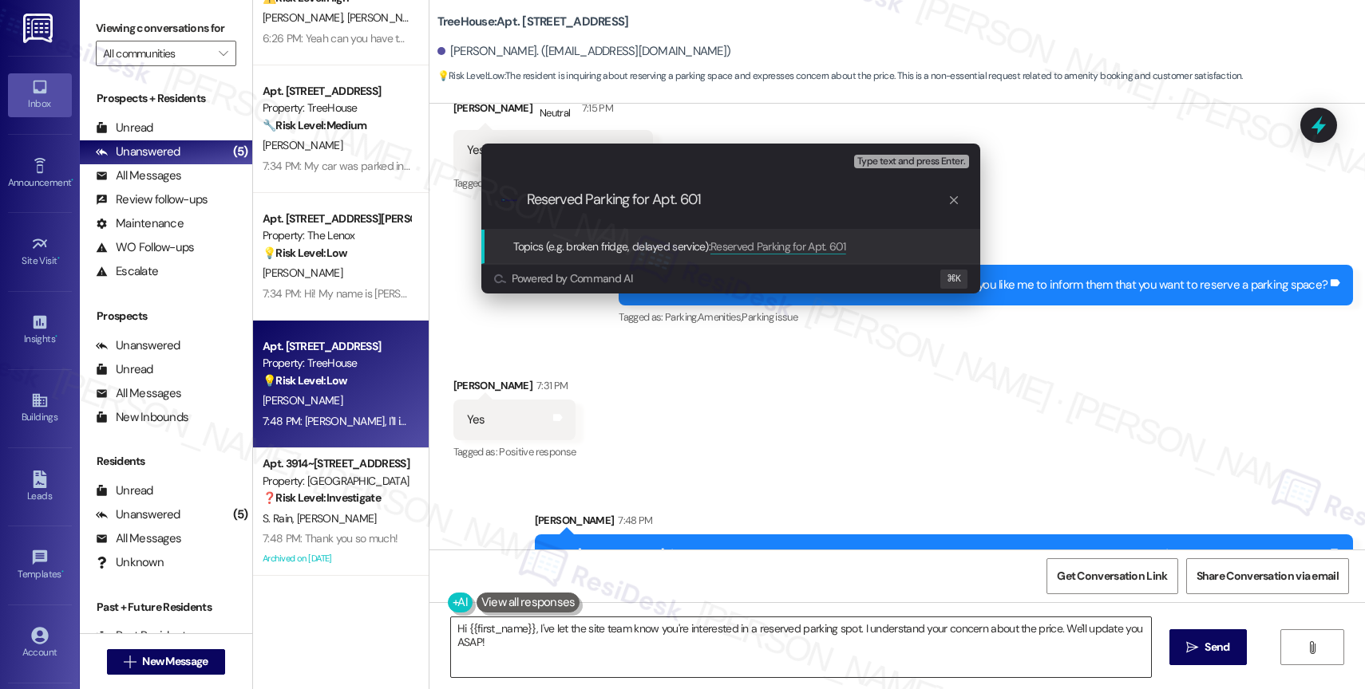
drag, startPoint x: 649, startPoint y: 202, endPoint x: 525, endPoint y: 196, distance: 123.8
click at [527, 197] on input "Reserved Parking for Apt. 601" at bounding box center [737, 200] width 421 height 17
type input "Reserved Parking for Apt. 601"
click at [525, 196] on div ".cls-1{fill:#0a055f;}.cls-2{fill:#0cc4c4;} resideskLogoBlueOrange Reserved Park…" at bounding box center [730, 200] width 499 height 57
click at [527, 194] on input "Reserved Parking for Apt. 601" at bounding box center [737, 200] width 421 height 17
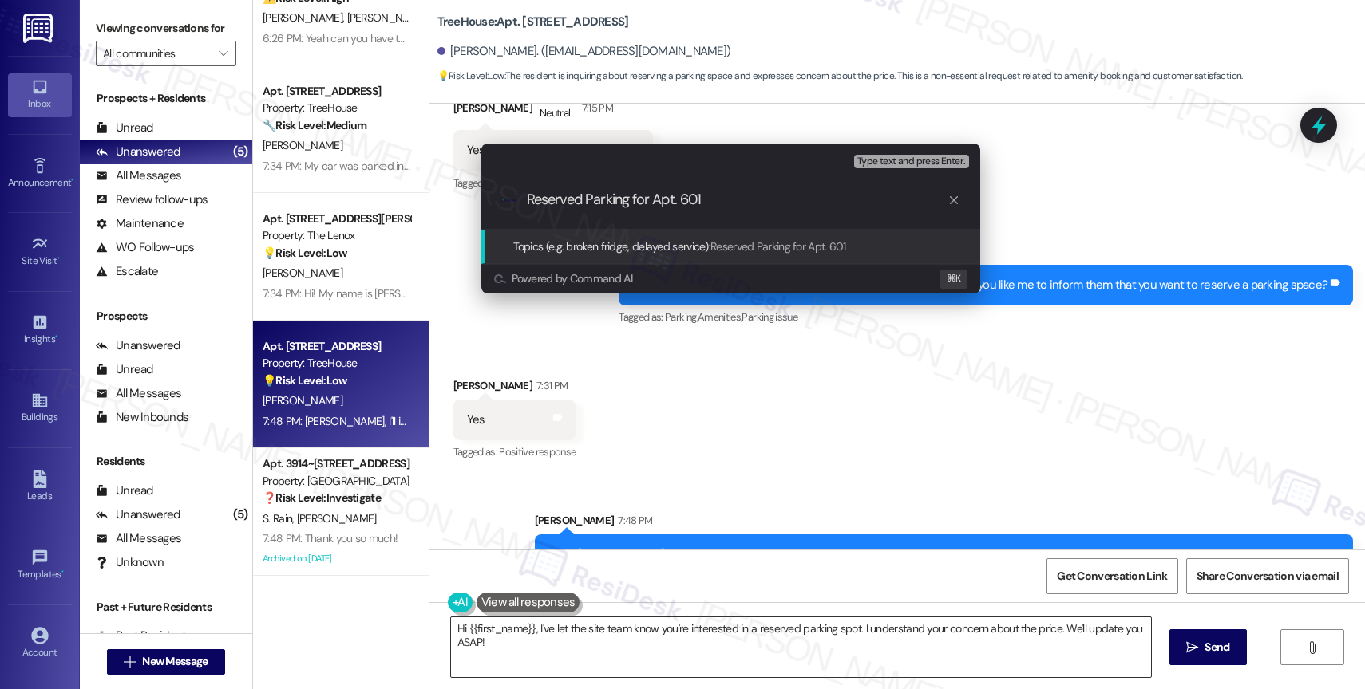
scroll to position [0, 0]
drag, startPoint x: 650, startPoint y: 201, endPoint x: 524, endPoint y: 197, distance: 125.3
click at [524, 197] on div ".cls-1{fill:#0a055f;}.cls-2{fill:#0cc4c4;} resideskLogoBlueOrange Reserved Park…" at bounding box center [730, 200] width 499 height 57
click at [596, 199] on input "Reserved Parking for Apt. 601" at bounding box center [737, 200] width 421 height 17
click at [766, 199] on input "Reserved Parking for Apt. 601" at bounding box center [737, 200] width 421 height 17
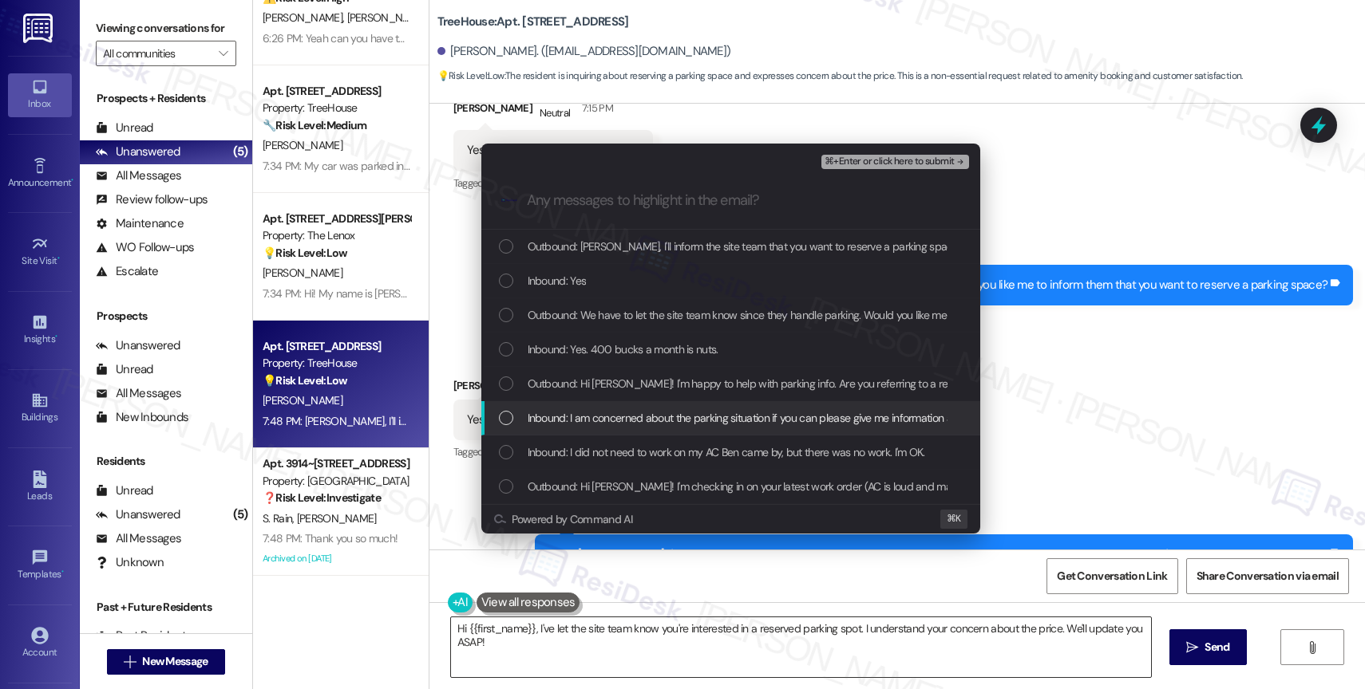
click at [687, 423] on span "Inbound: I am concerned about the parking situation if you can please give me i…" at bounding box center [989, 418] width 924 height 18
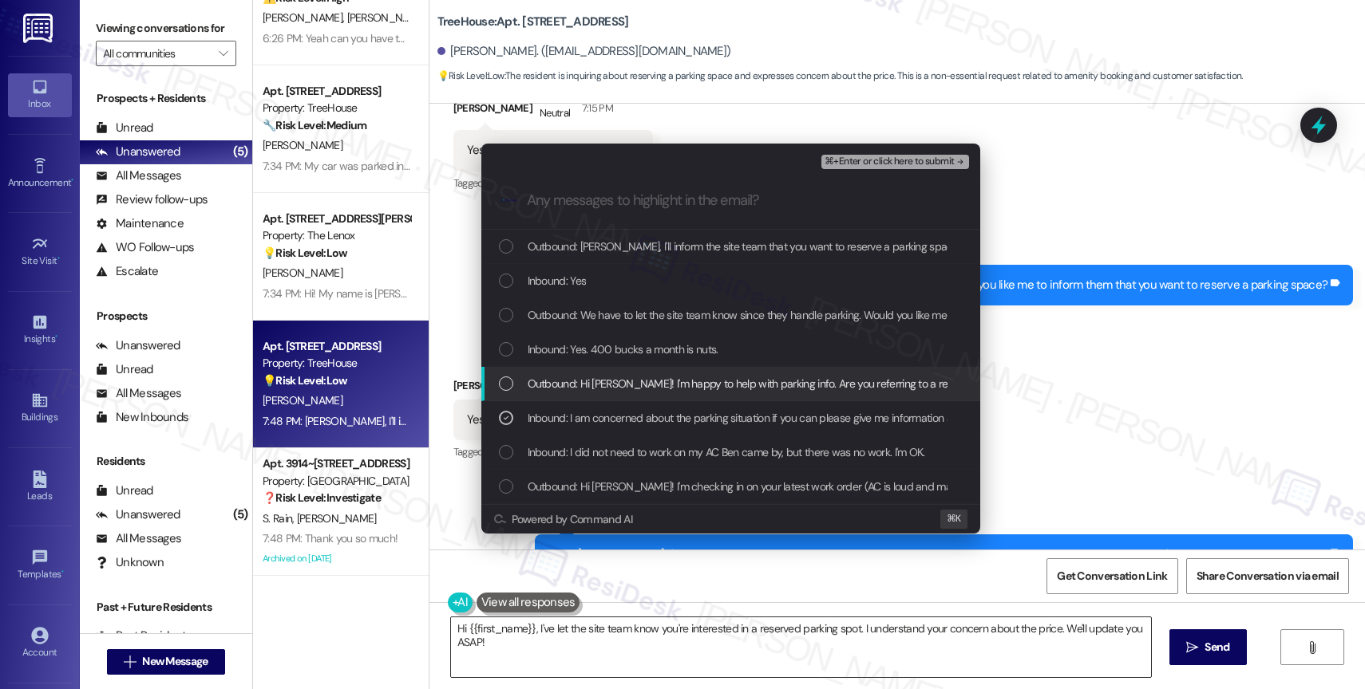
click at [677, 385] on span "Outbound: Hi Charlene! I'm happy to help with parking info. Are you referring t…" at bounding box center [790, 384] width 526 height 18
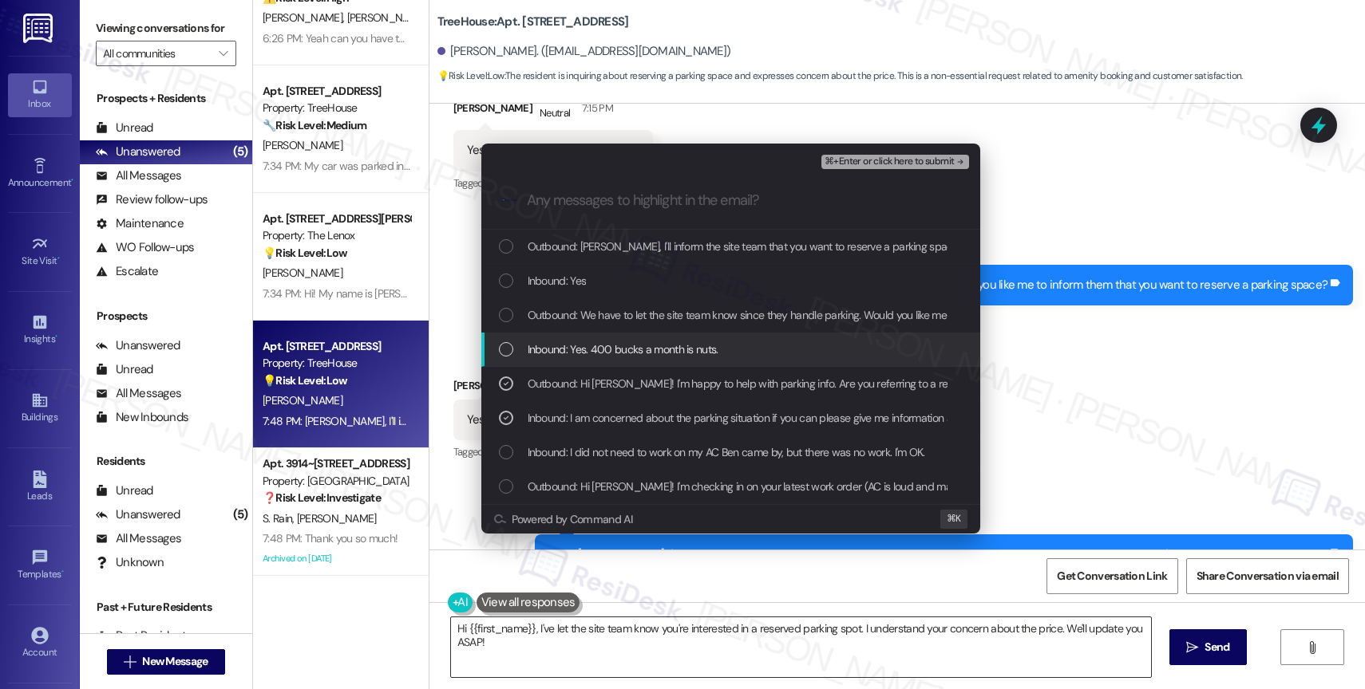
click at [658, 353] on span "Inbound: Yes. 400 bucks a month is nuts." at bounding box center [622, 350] width 191 height 18
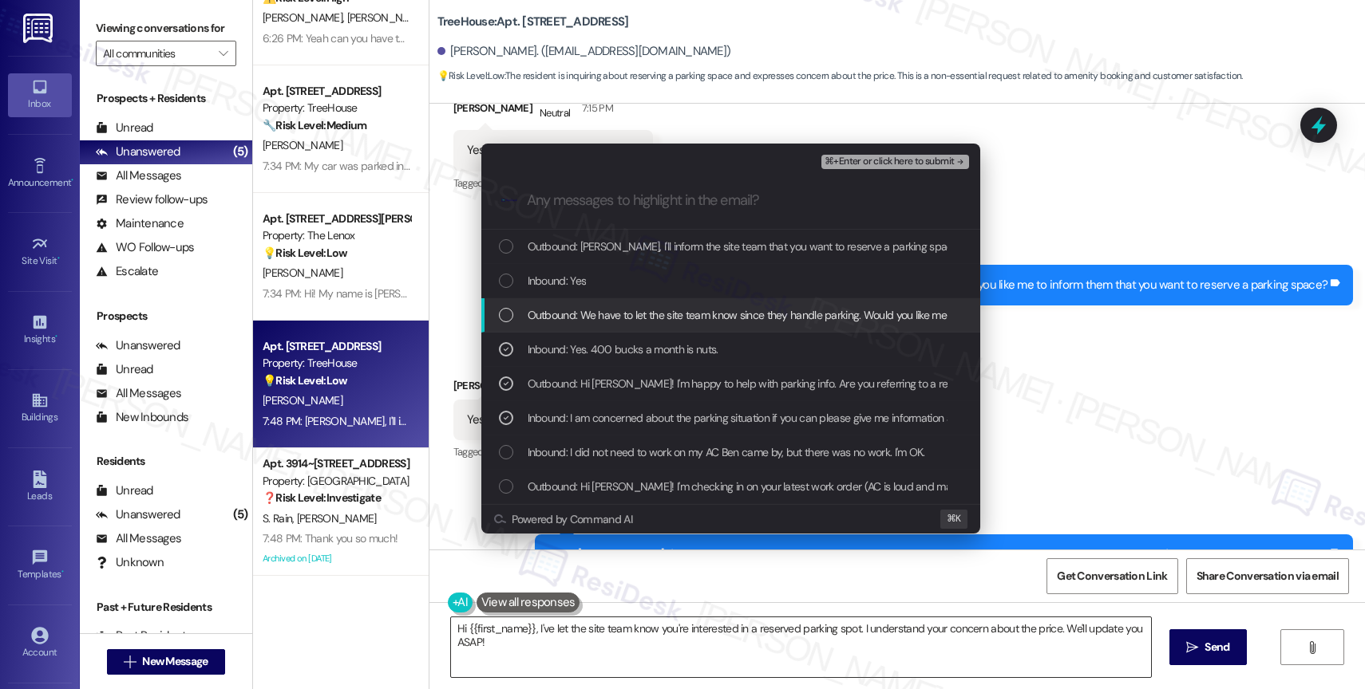
click at [661, 318] on span "Outbound: We have to let the site team know since they handle parking. Would yo…" at bounding box center [871, 315] width 688 height 18
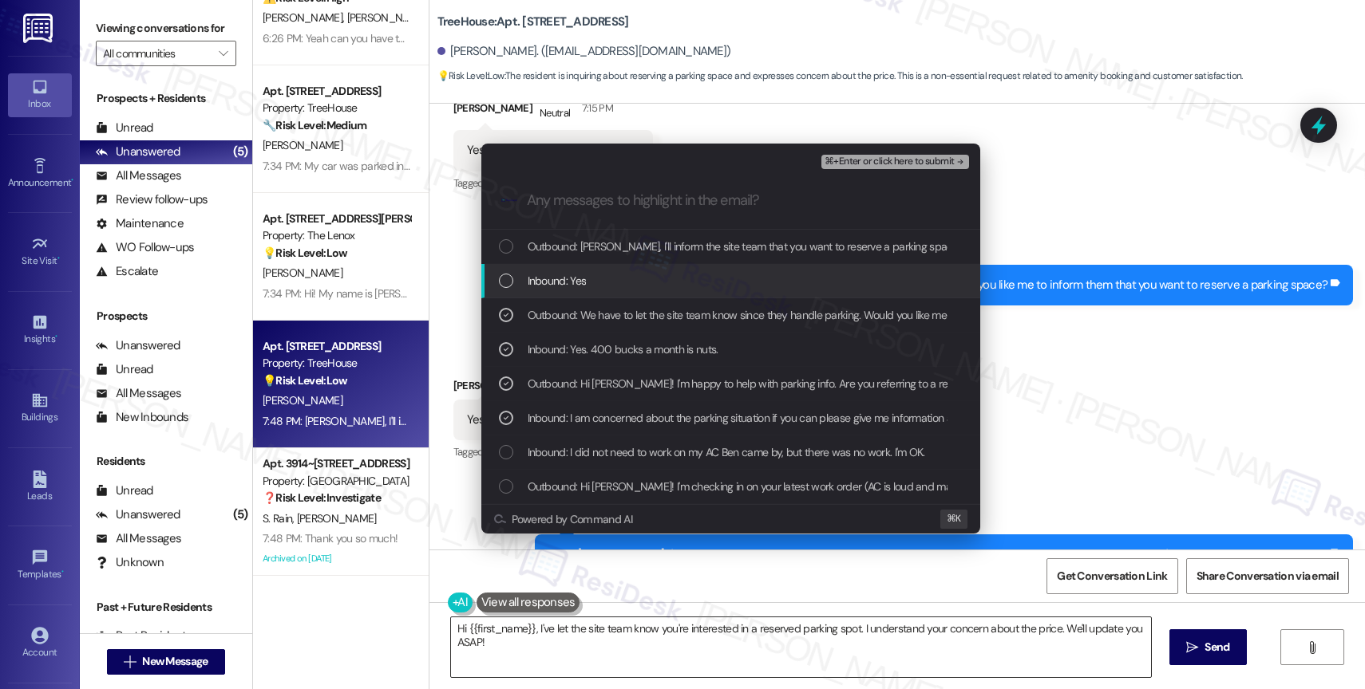
click at [649, 291] on div "Inbound: Yes" at bounding box center [730, 281] width 499 height 34
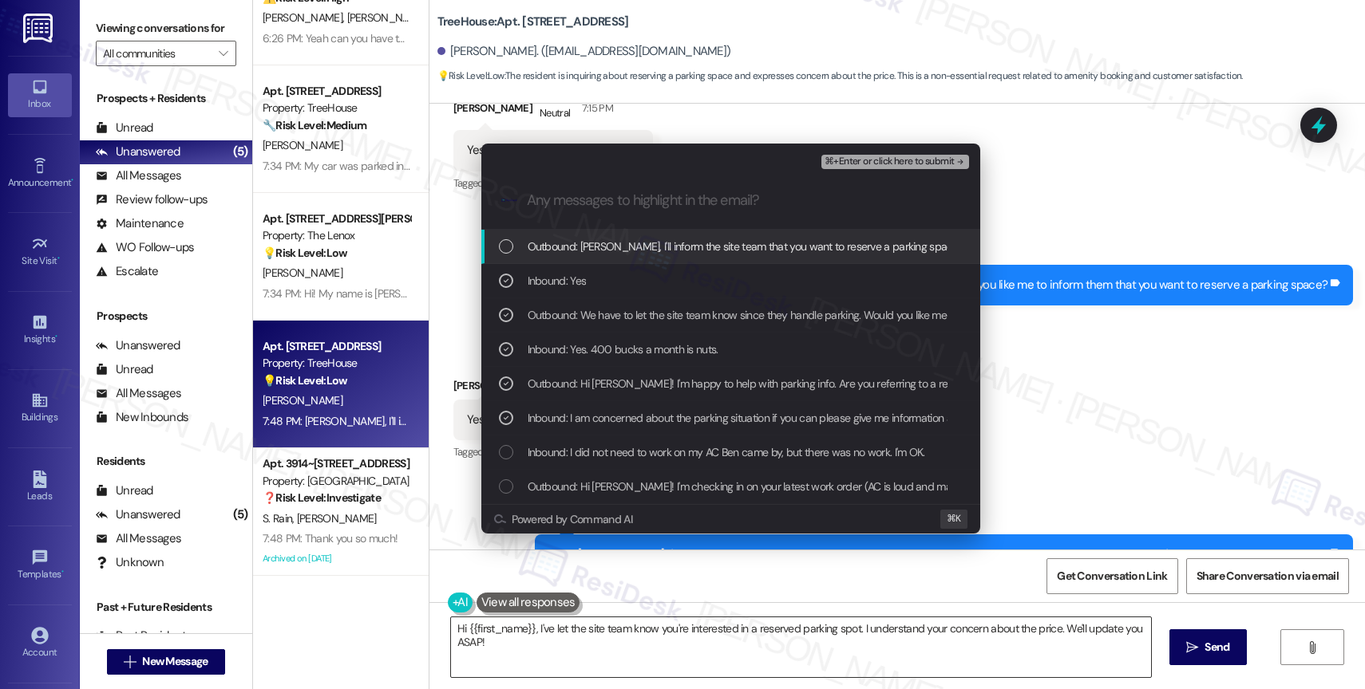
click at [693, 248] on span "Outbound: Okay, Charlene, I'll inform the site team that you want to reserve a …" at bounding box center [909, 247] width 765 height 18
click at [912, 164] on span "⌘+Enter or click here to submit" at bounding box center [888, 161] width 129 height 11
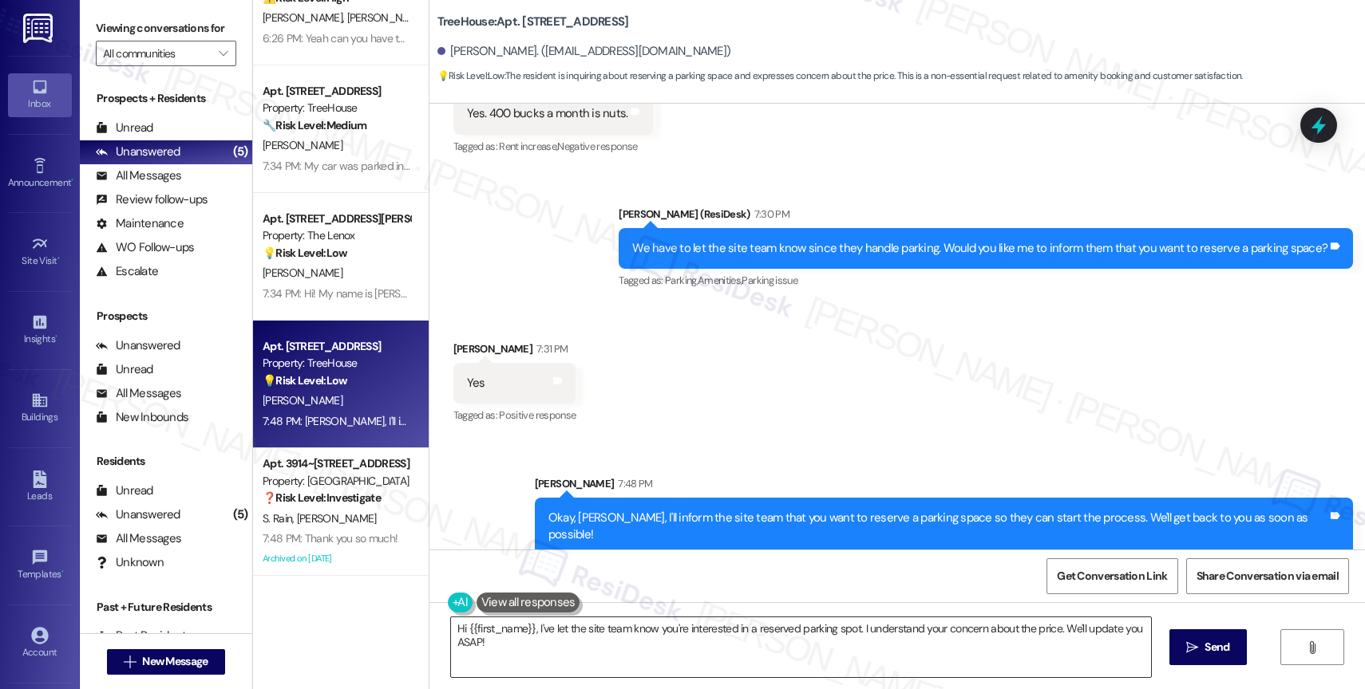
scroll to position [808, 0]
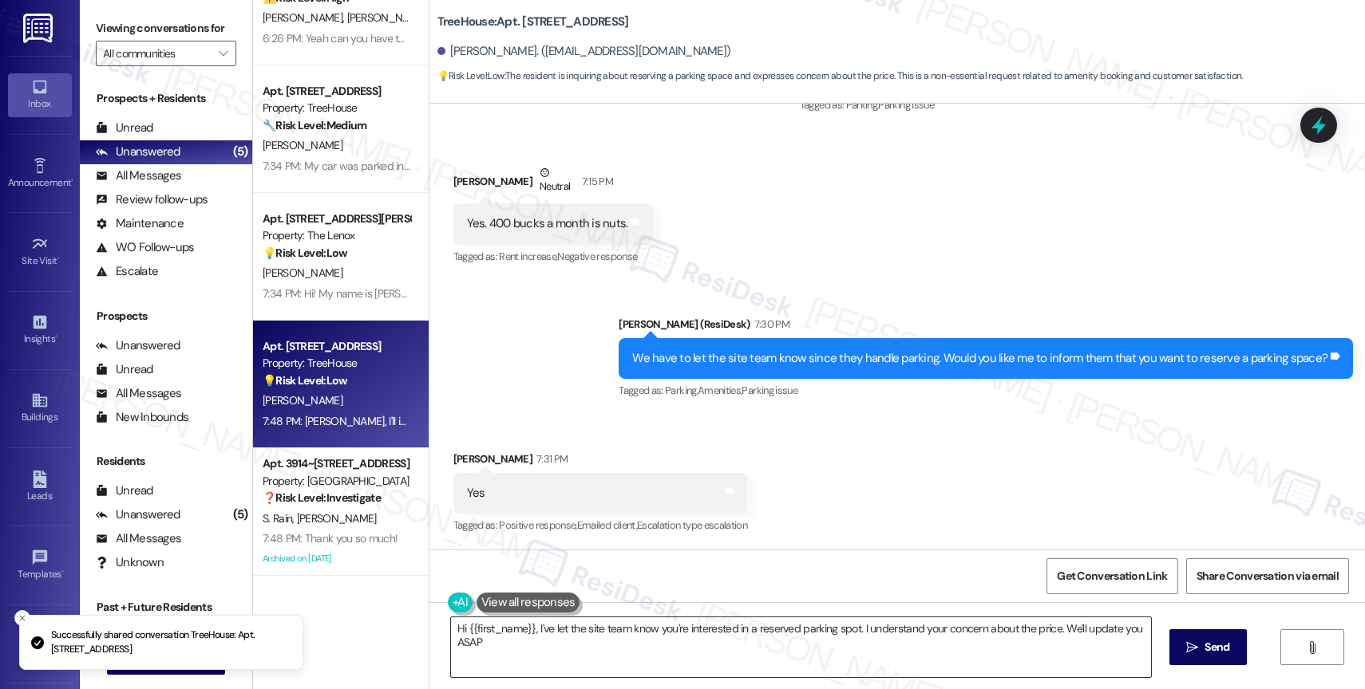
type textarea "Hi {{first_name}}, I've let the site team know you're interested in a reserved …"
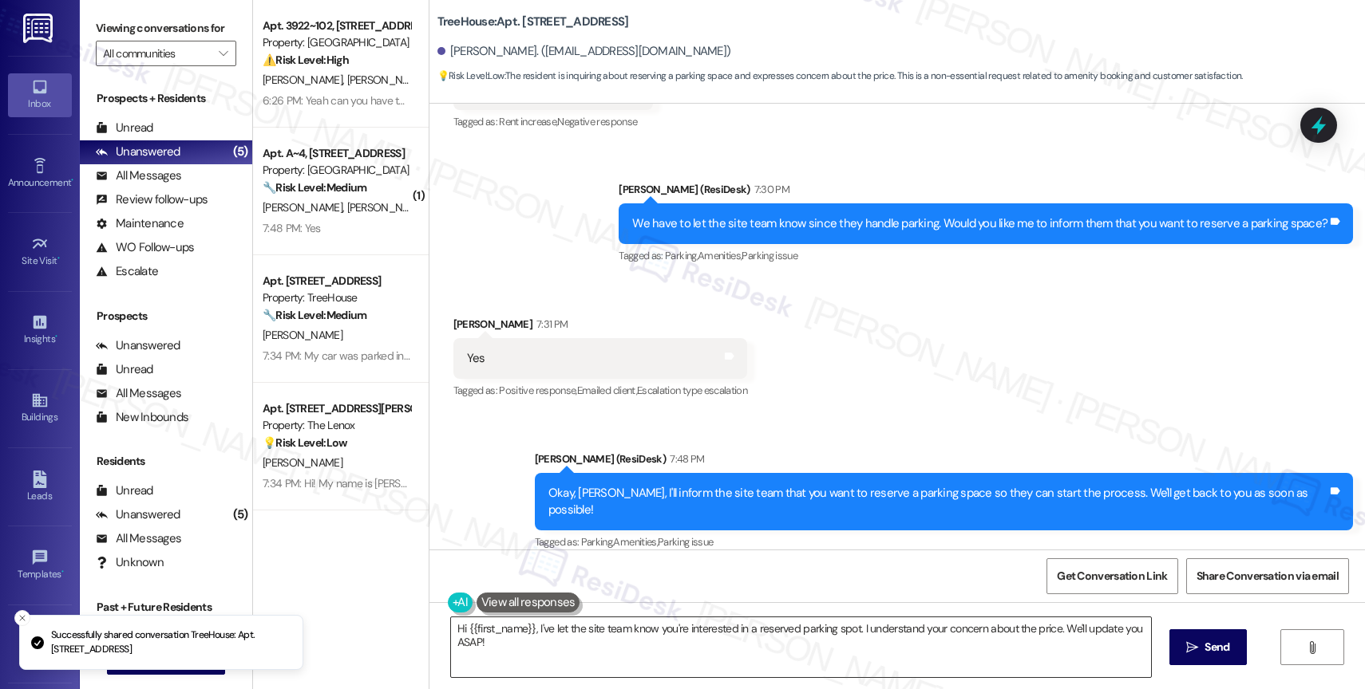
scroll to position [0, 0]
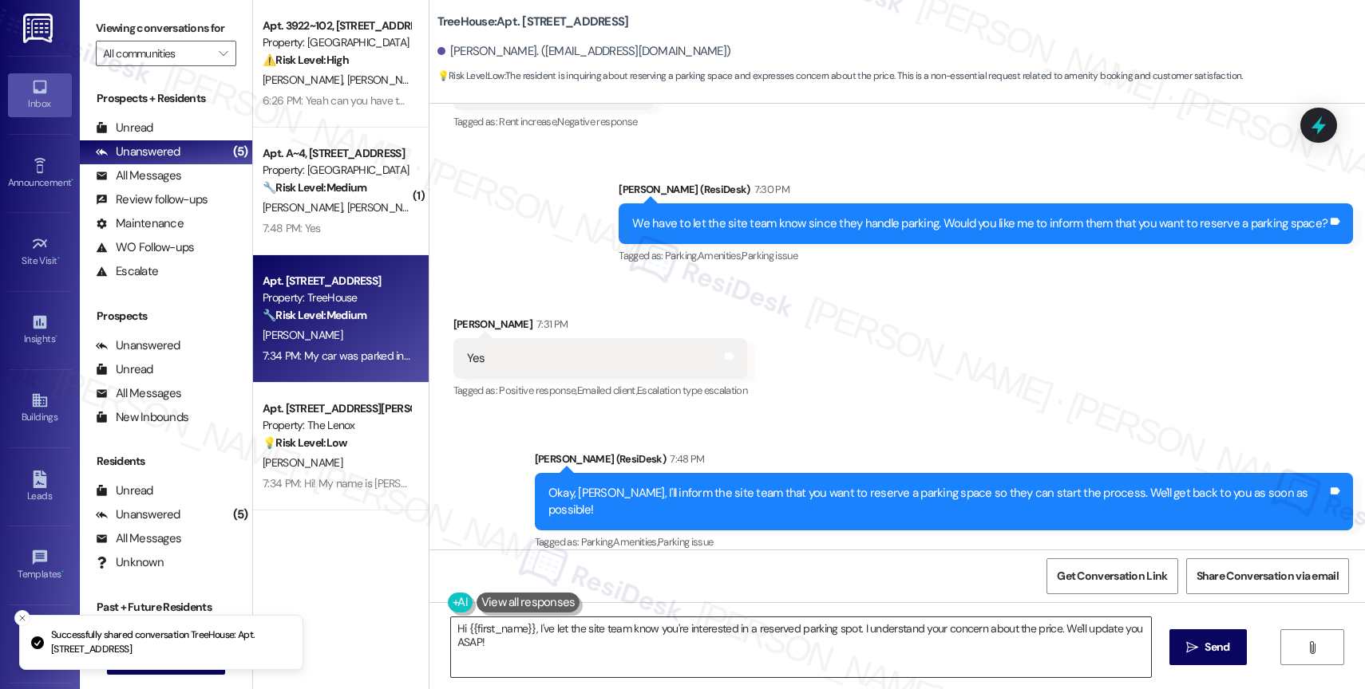
click at [350, 329] on div "[PERSON_NAME]" at bounding box center [336, 336] width 151 height 20
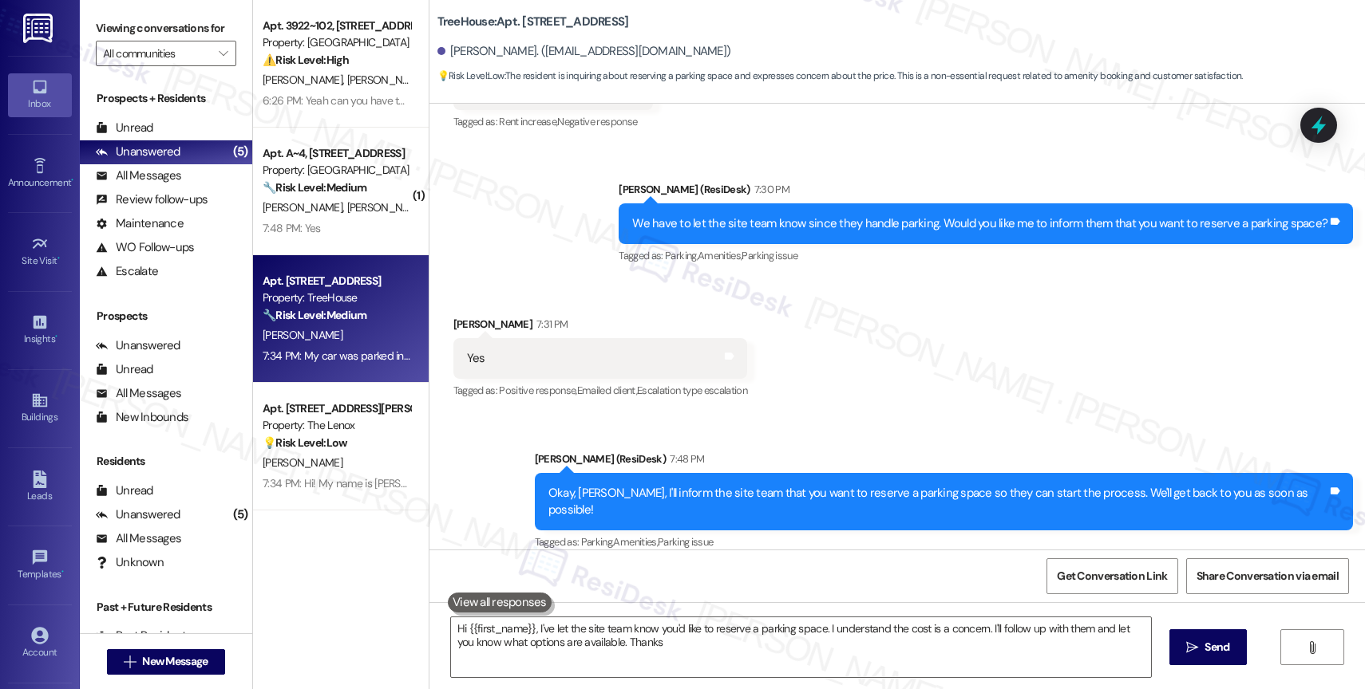
type textarea "Hi {{first_name}}, I've let the site team know you'd like to reserve a parking …"
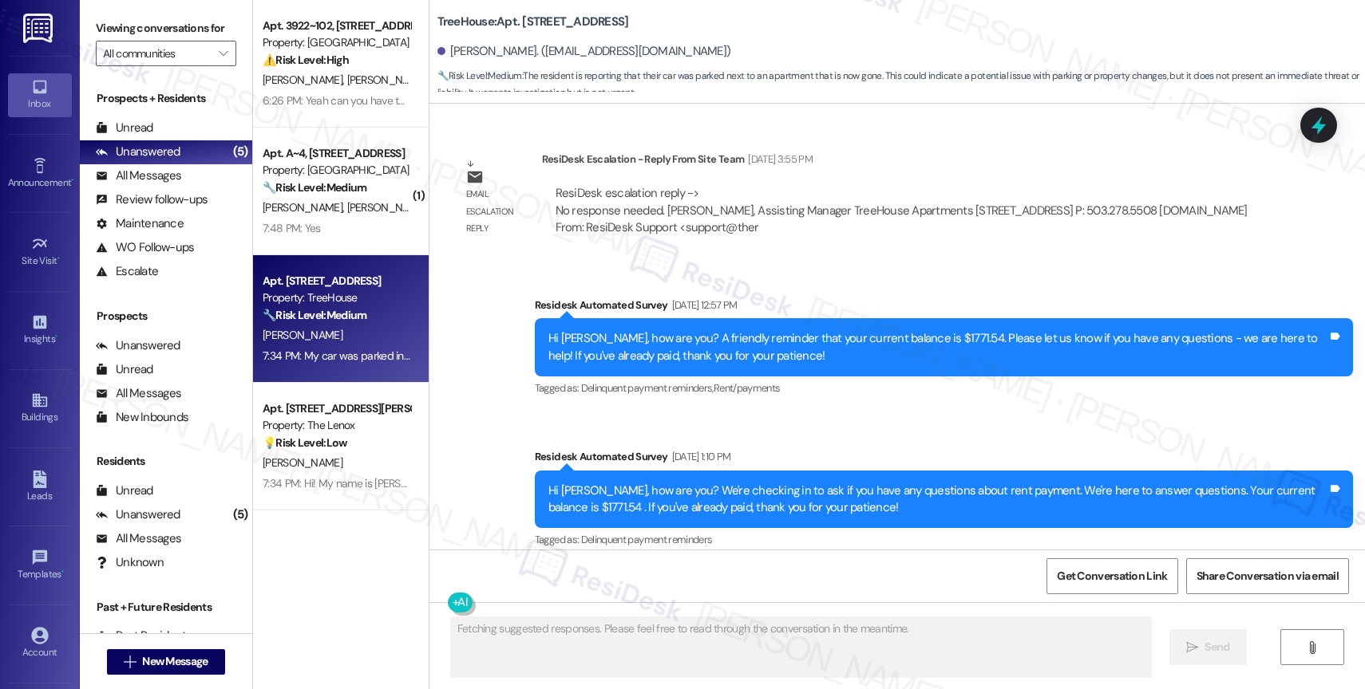
scroll to position [7247, 0]
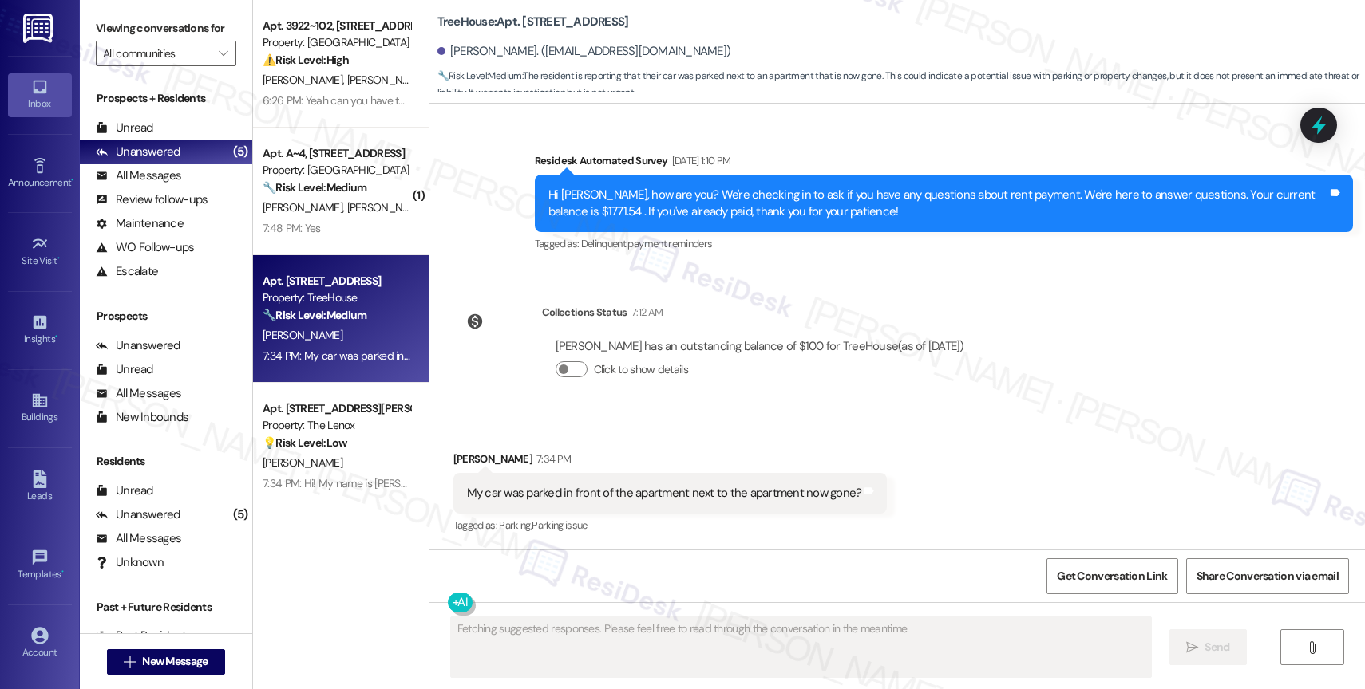
click at [729, 421] on div "Received via SMS David Combs 7:34 PM My car was parked in front of the apartmen…" at bounding box center [896, 482] width 935 height 135
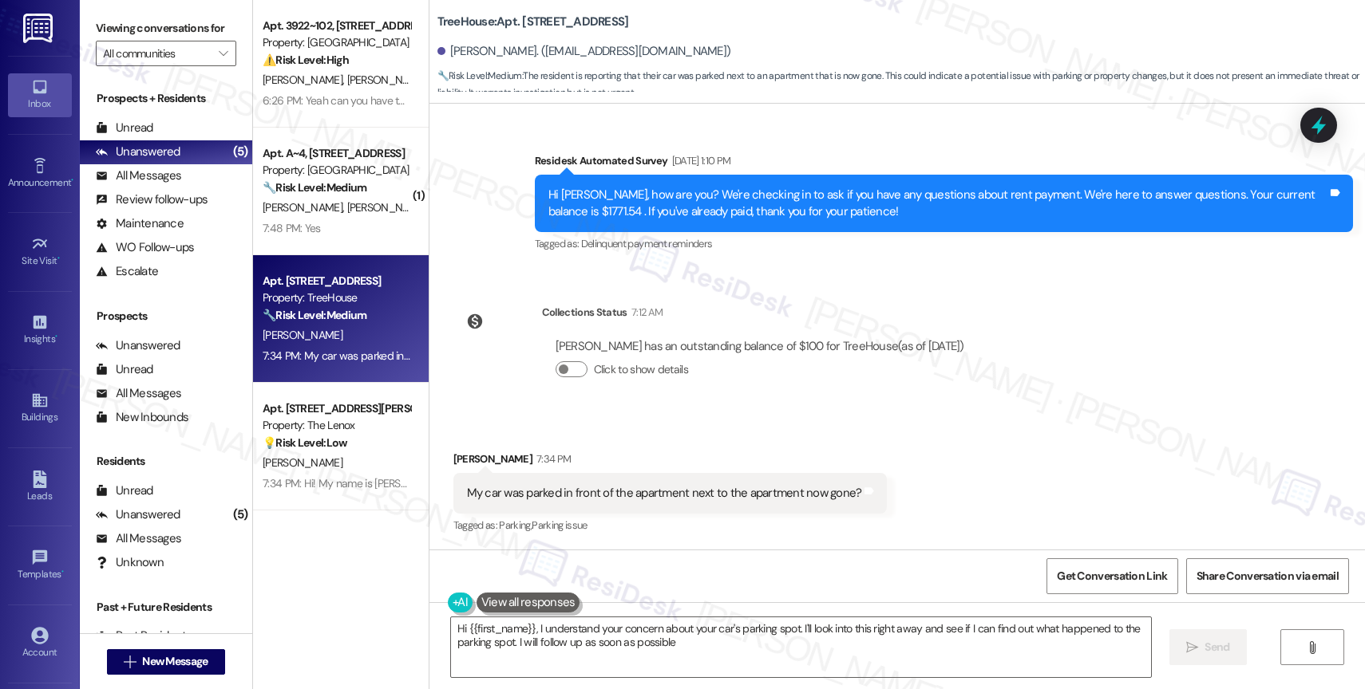
type textarea "Hi {{first_name}}, I understand your concern about your car's parking spot. I'l…"
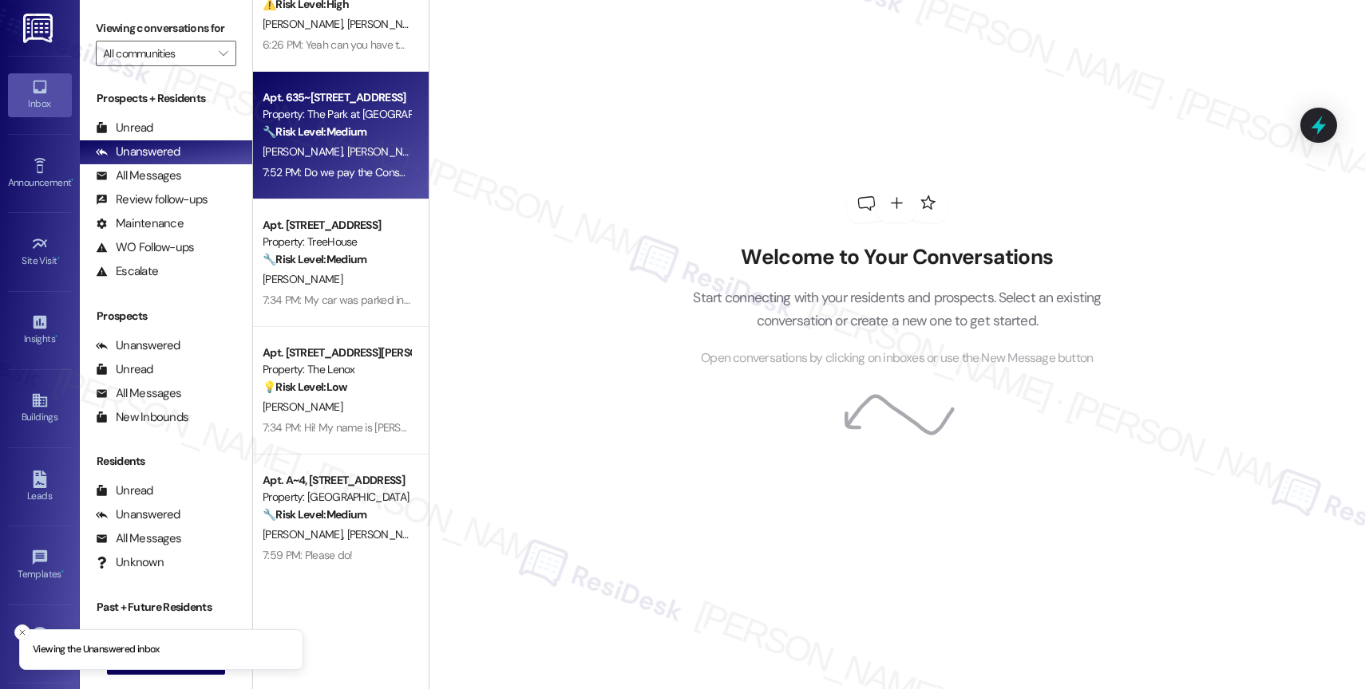
scroll to position [62, 0]
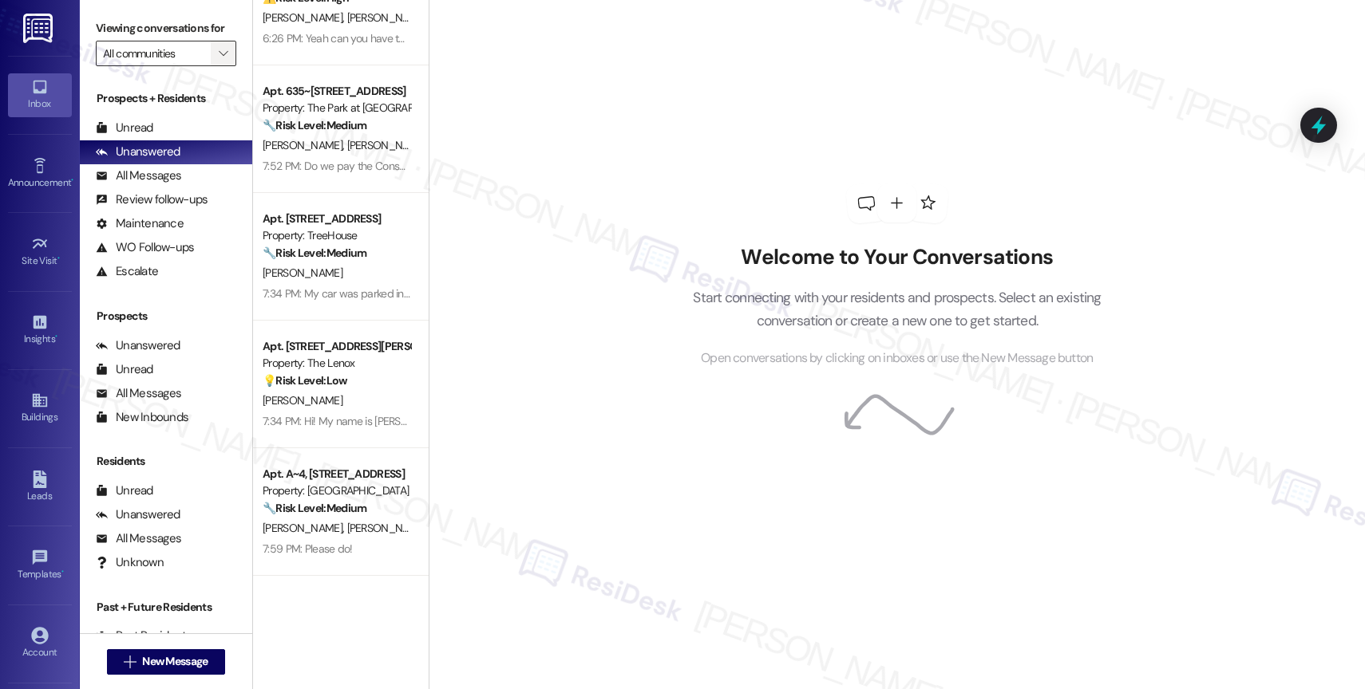
click at [219, 60] on icon "" at bounding box center [223, 53] width 9 height 13
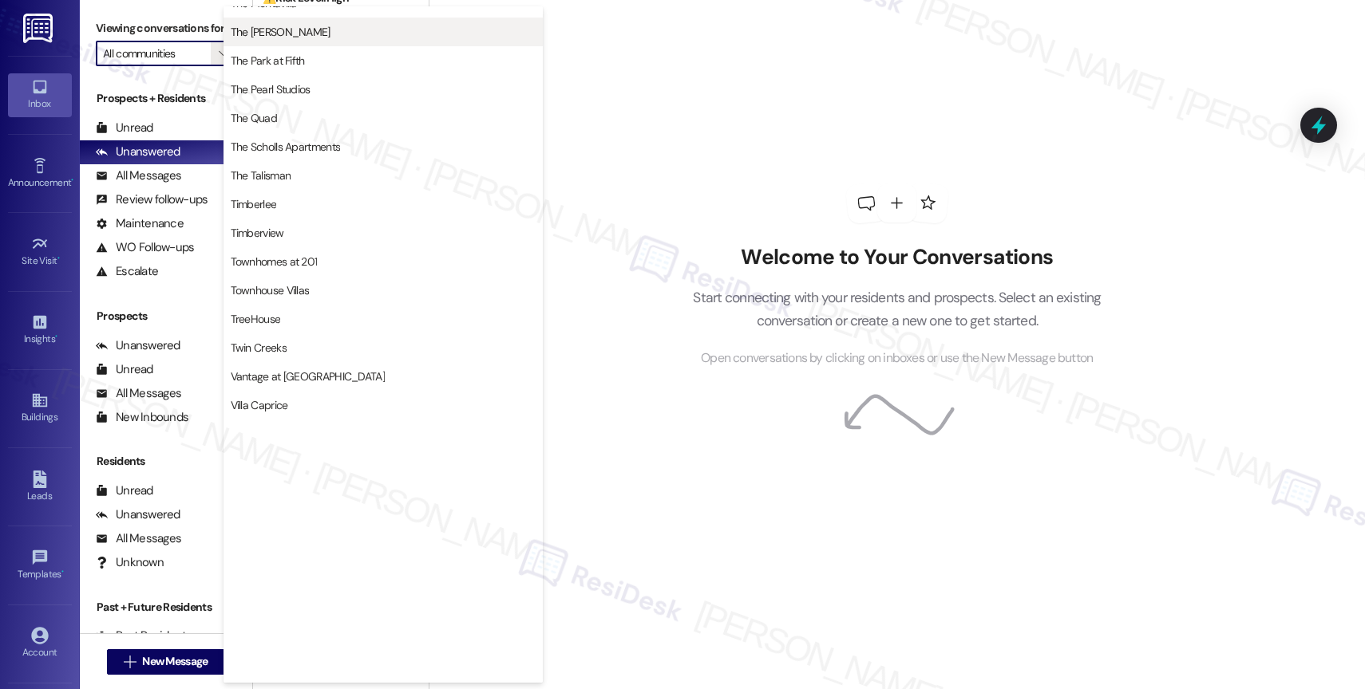
scroll to position [2944, 0]
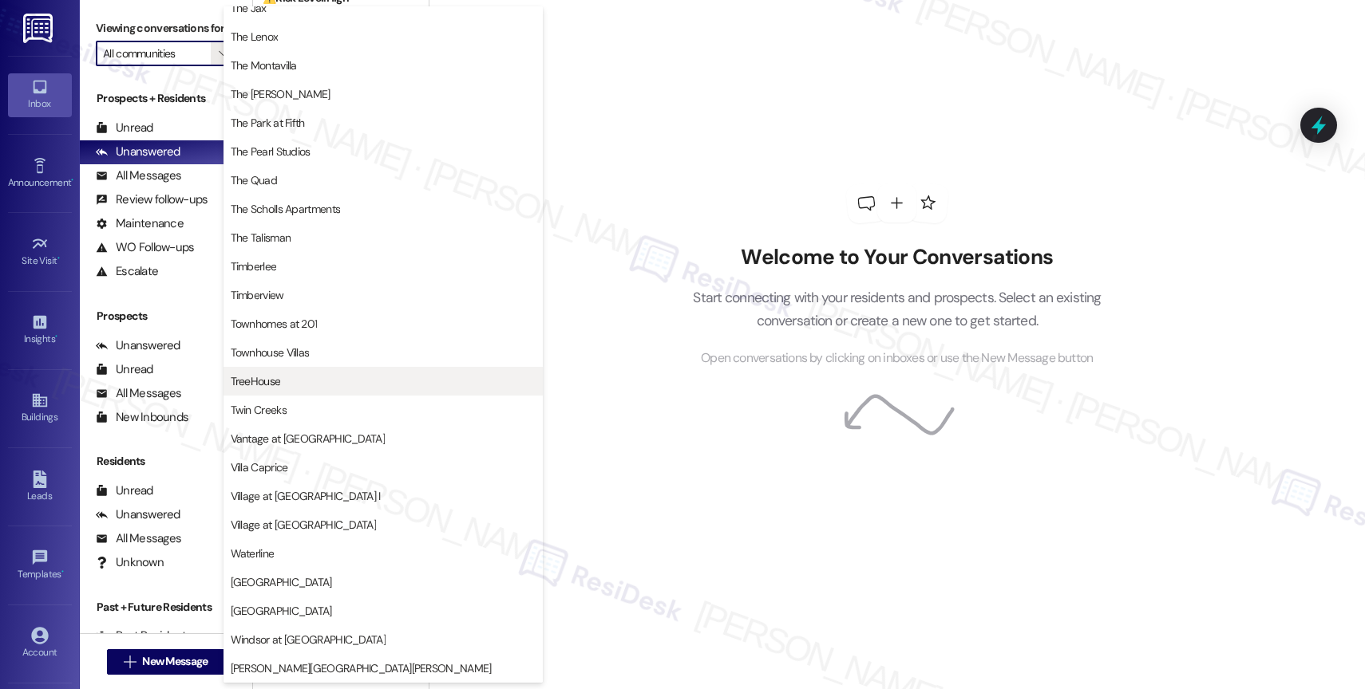
click at [267, 383] on span "TreeHouse" at bounding box center [256, 381] width 50 height 16
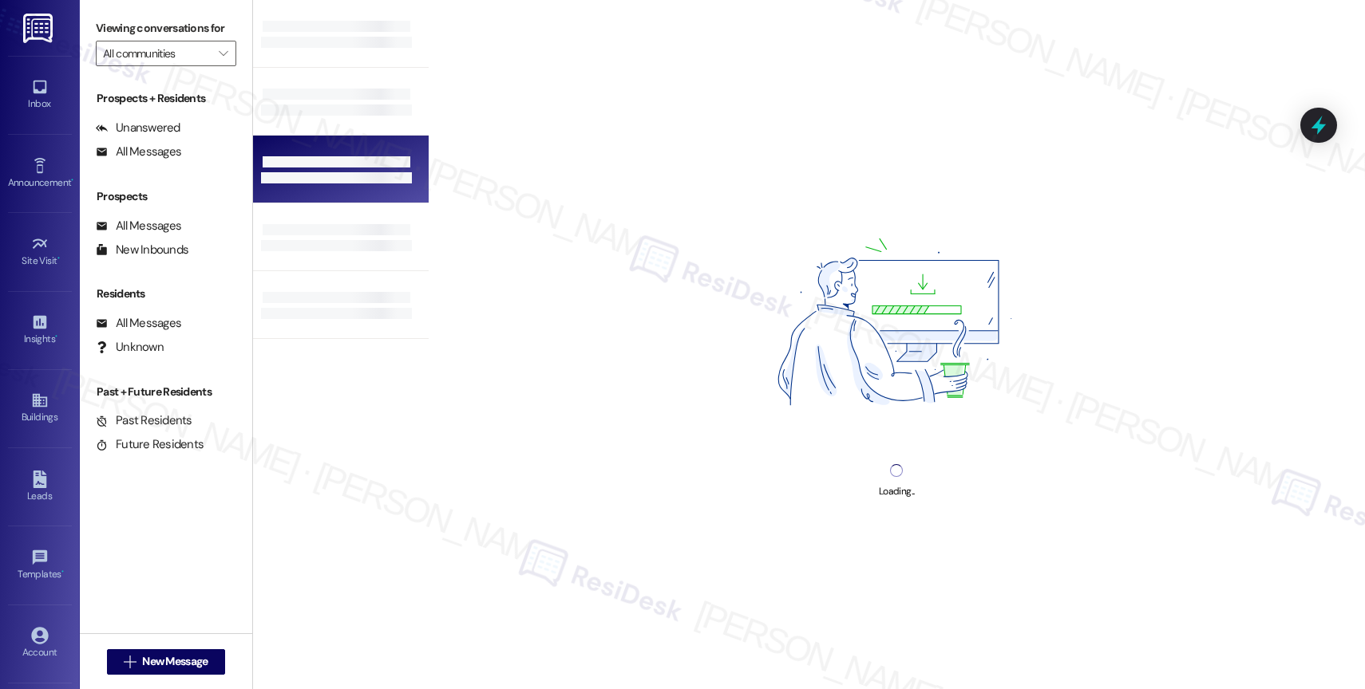
type input "TreeHouse"
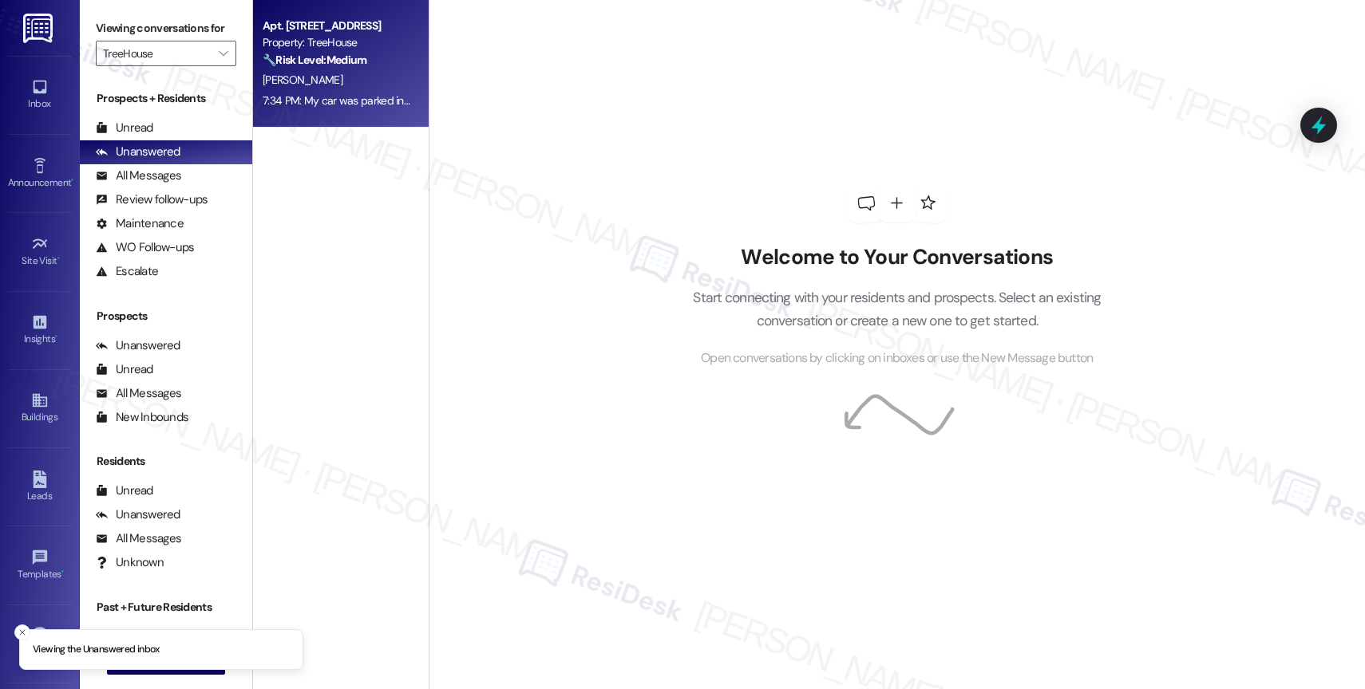
click at [346, 81] on div "[PERSON_NAME]" at bounding box center [336, 80] width 151 height 20
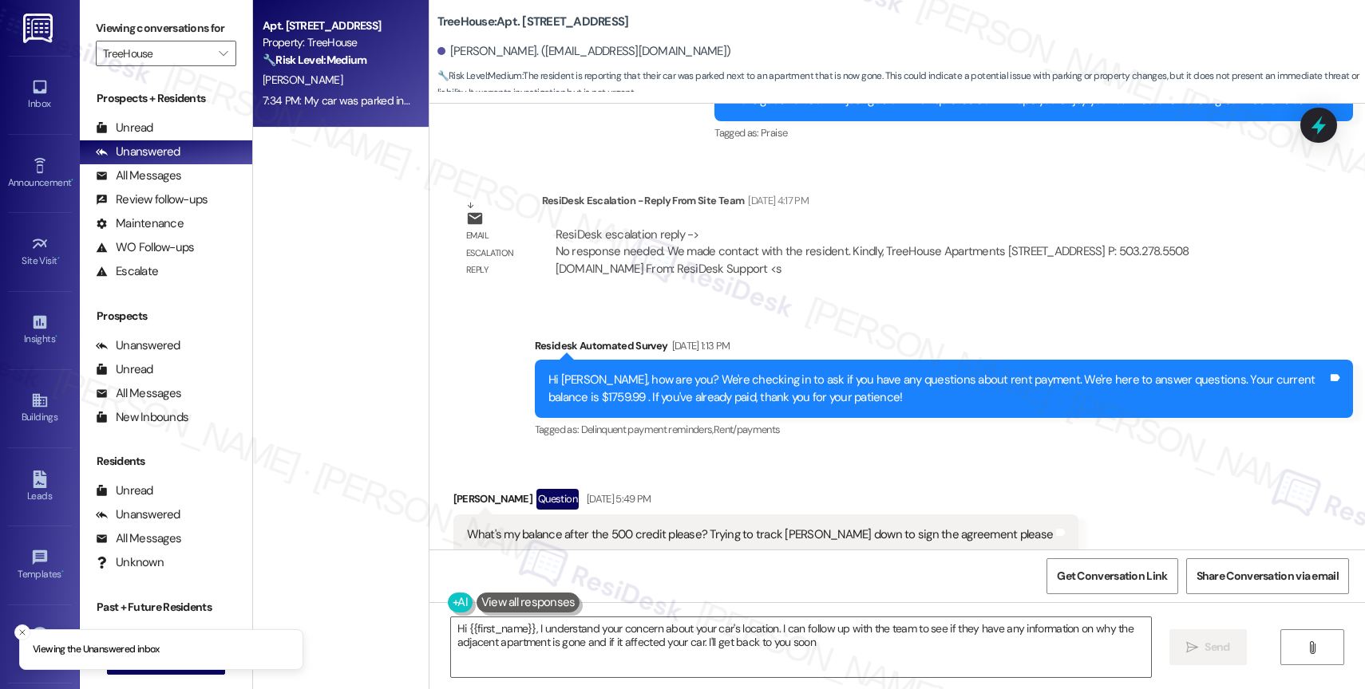
type textarea "Hi {{first_name}}, I understand your concern about your car's location. I can f…"
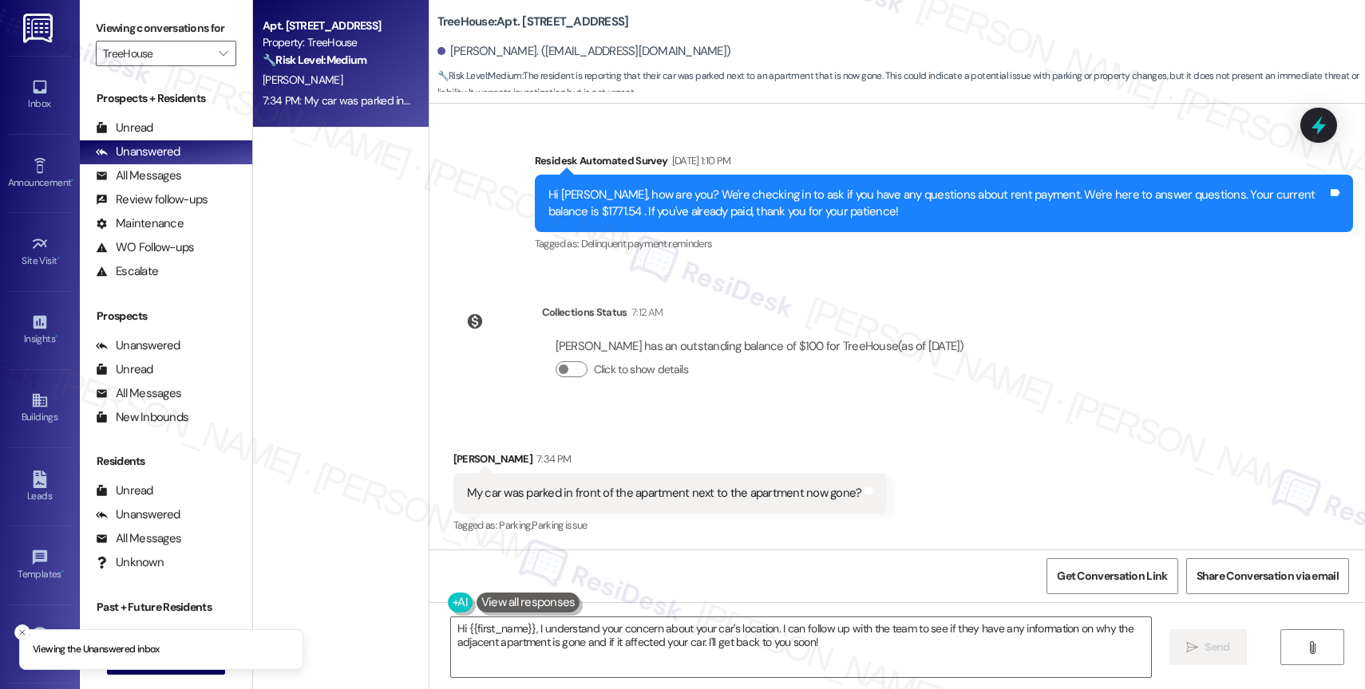
scroll to position [7248, 0]
